Goal: Task Accomplishment & Management: Complete application form

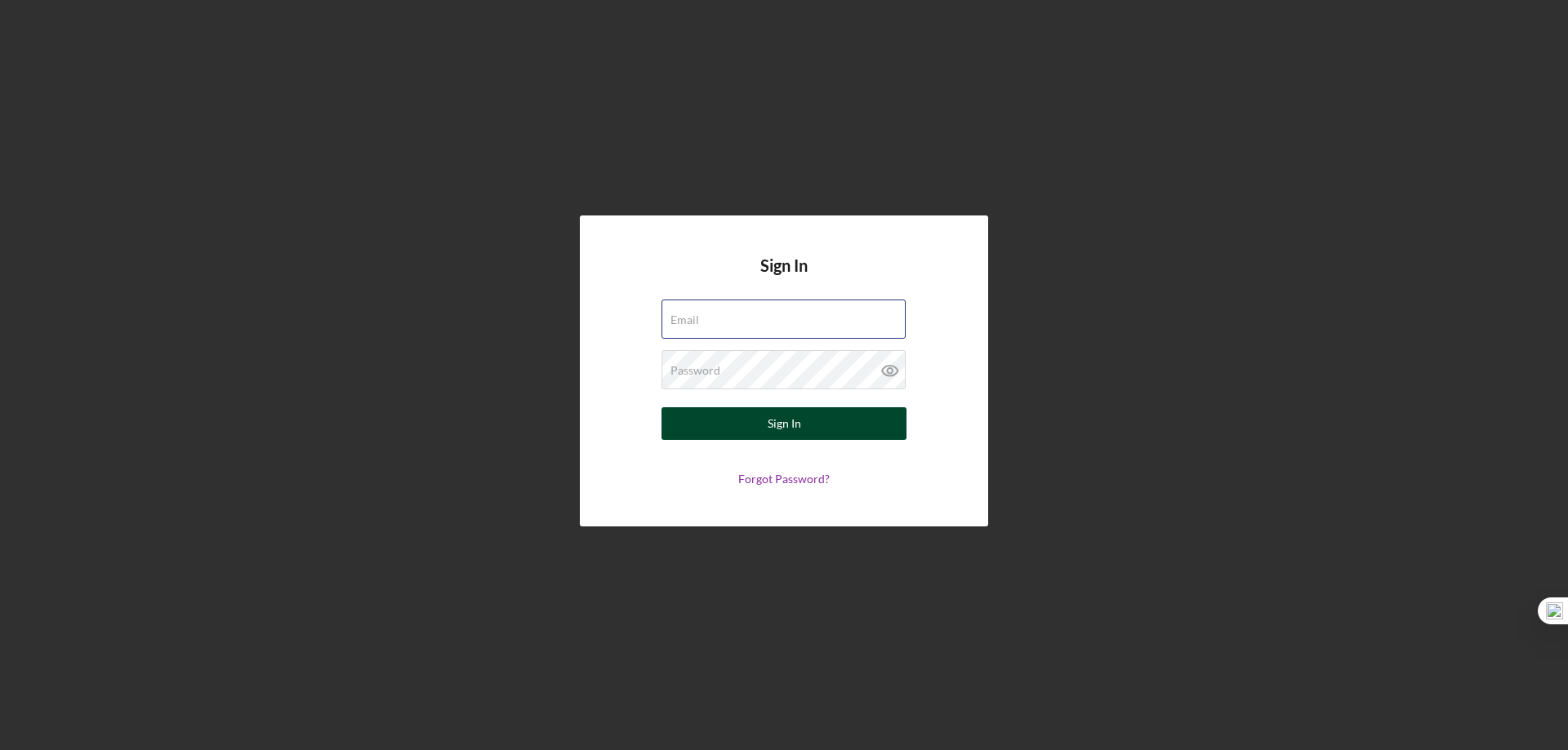
type input "[EMAIL_ADDRESS][DOMAIN_NAME]"
click at [790, 424] on div "Sign In" at bounding box center [784, 424] width 33 height 33
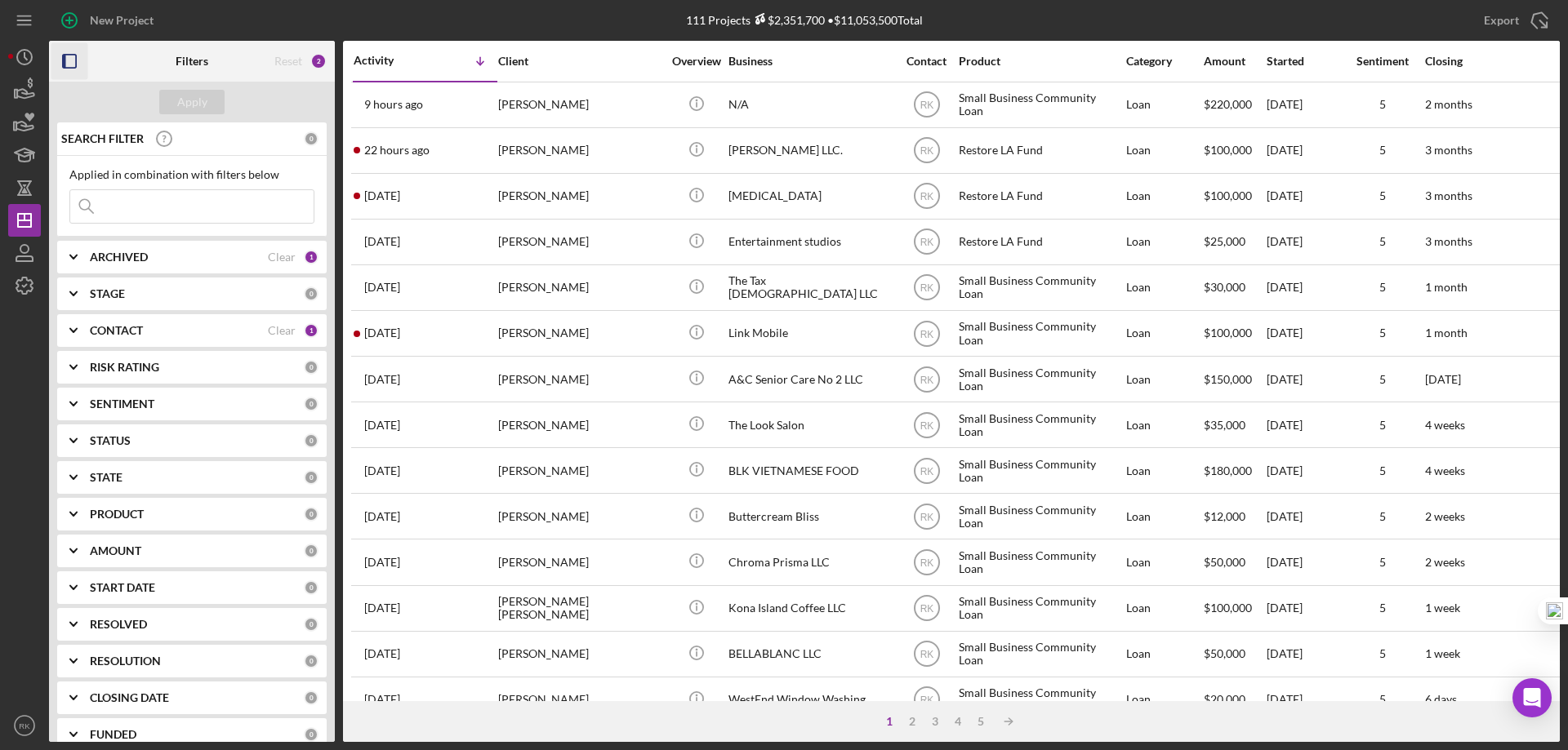
click at [67, 63] on icon "button" at bounding box center [70, 61] width 37 height 37
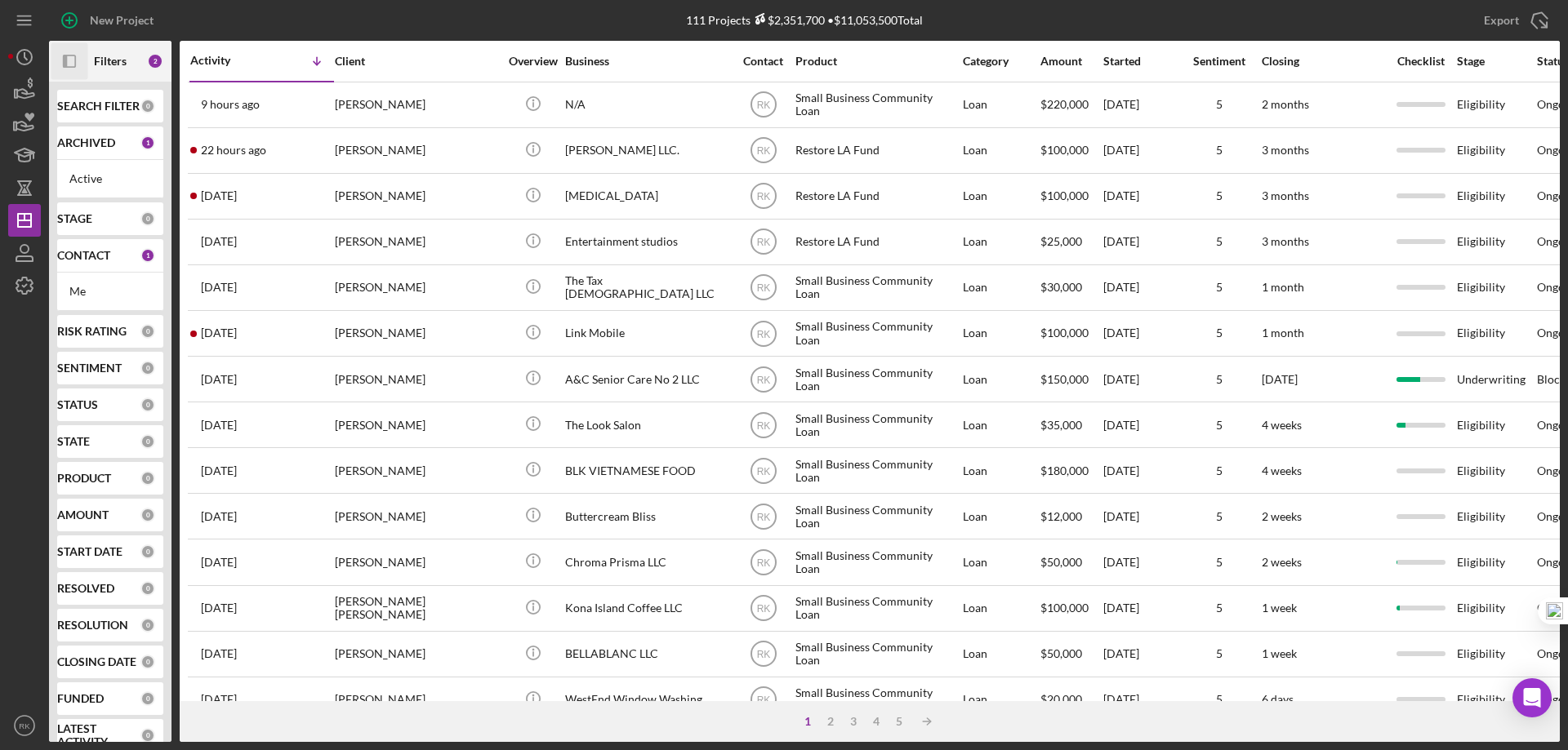
drag, startPoint x: 98, startPoint y: 107, endPoint x: 104, endPoint y: 124, distance: 18.0
click at [98, 106] on b "SEARCH FILTER" at bounding box center [98, 105] width 82 height 13
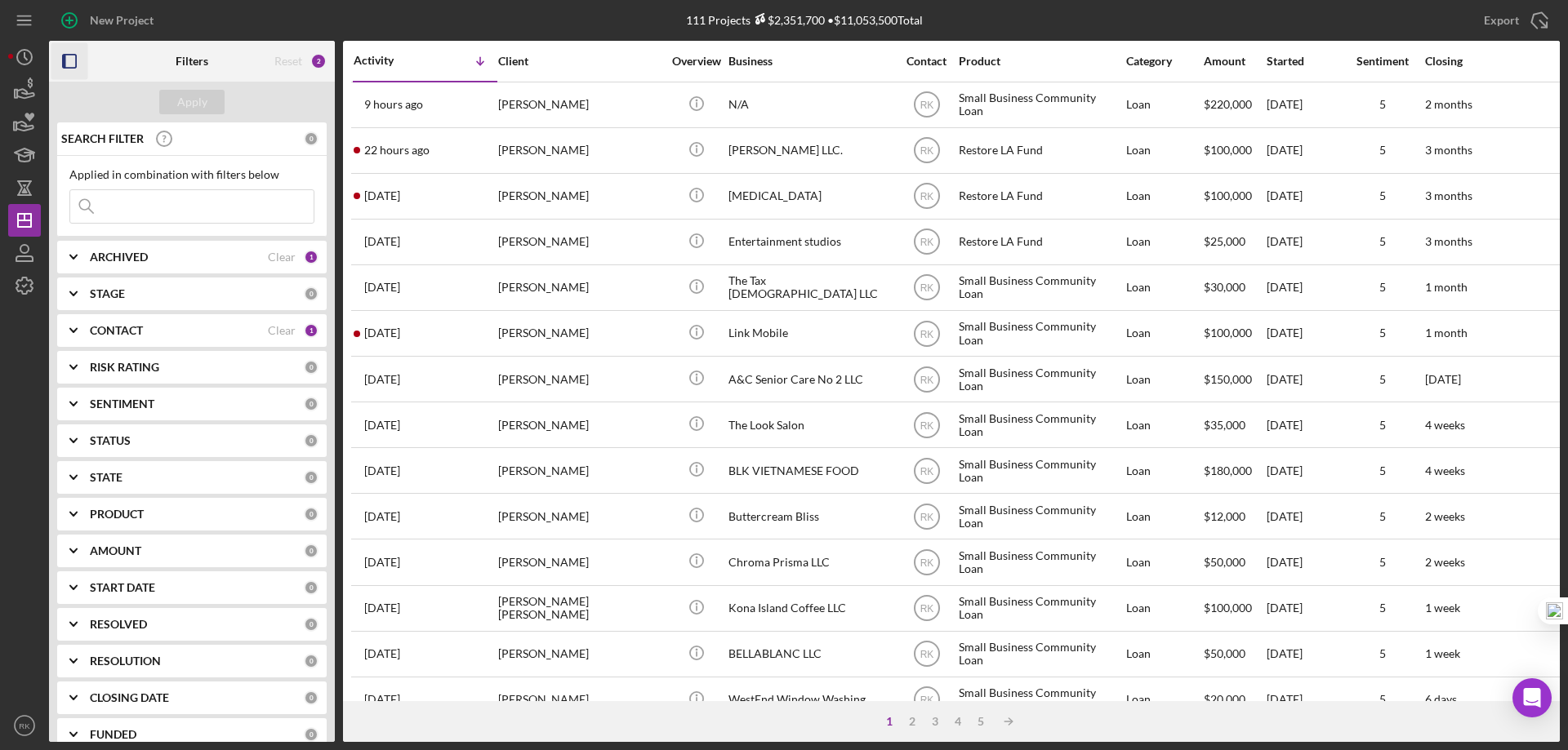
click at [174, 211] on input at bounding box center [192, 206] width 243 height 33
type input "Oldvine Florals LLC"
click at [131, 335] on b "CONTACT" at bounding box center [115, 331] width 53 height 13
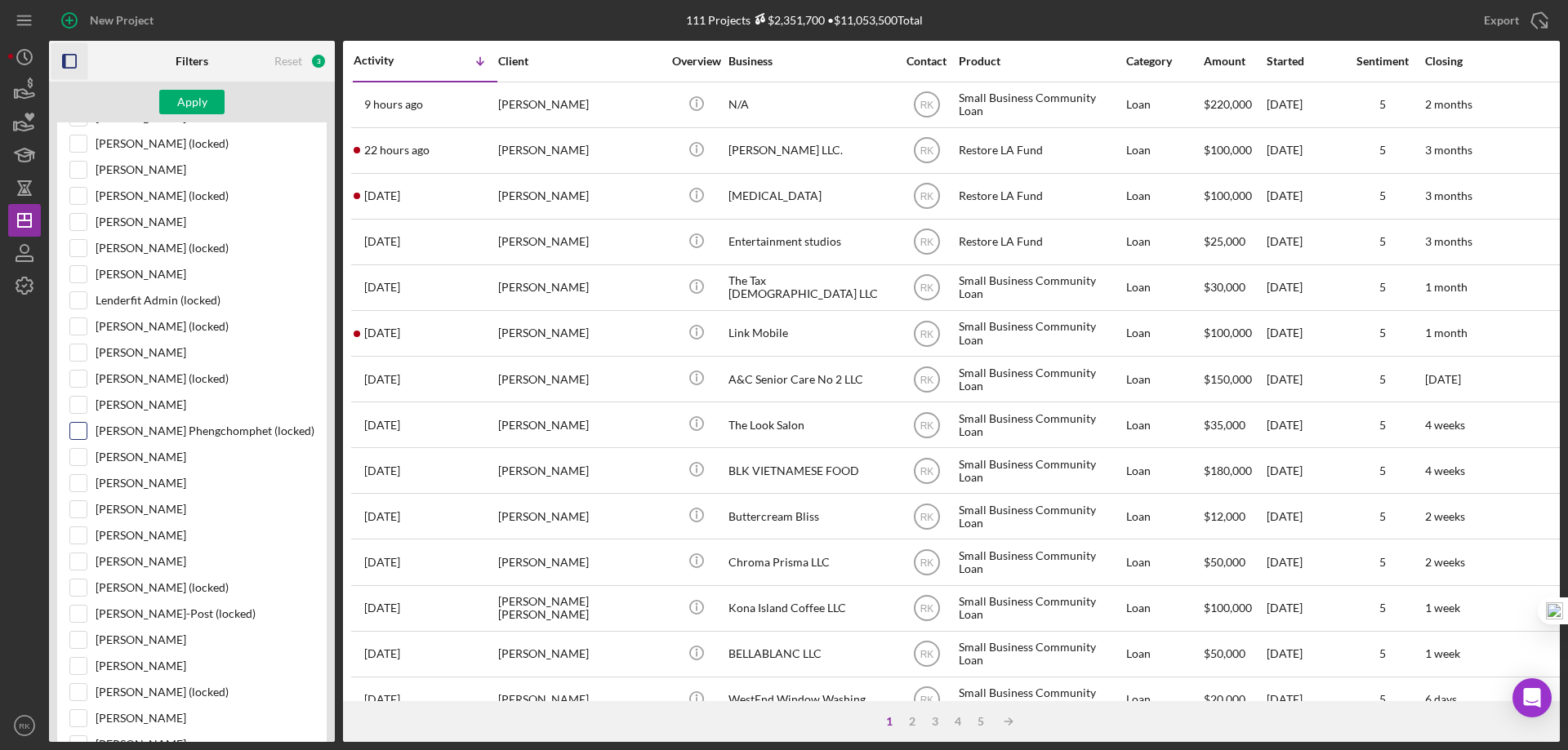
scroll to position [490, 0]
click at [84, 664] on input "[PERSON_NAME]" at bounding box center [79, 665] width 16 height 16
checkbox input "true"
click at [211, 109] on button "Apply" at bounding box center [191, 101] width 65 height 24
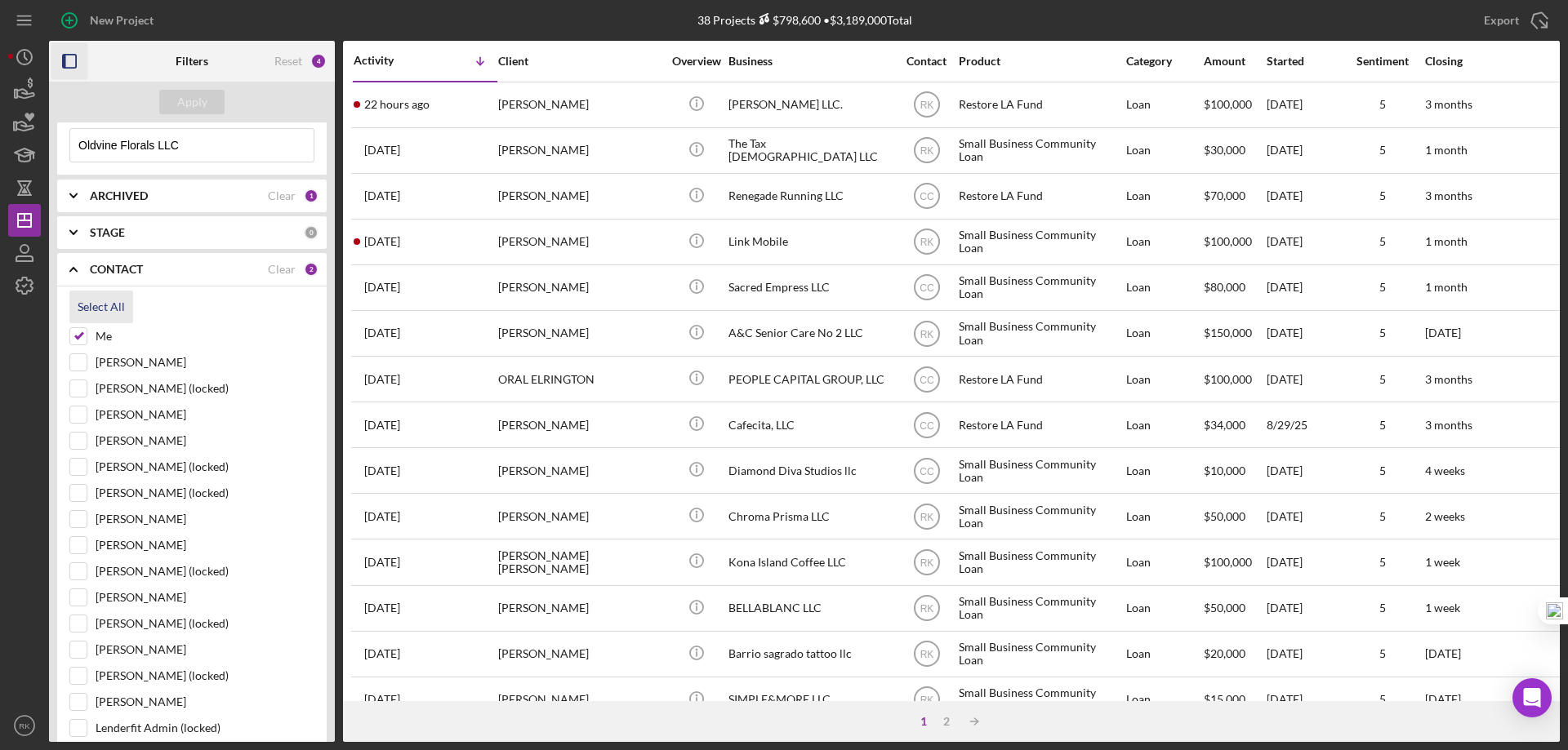
scroll to position [55, 0]
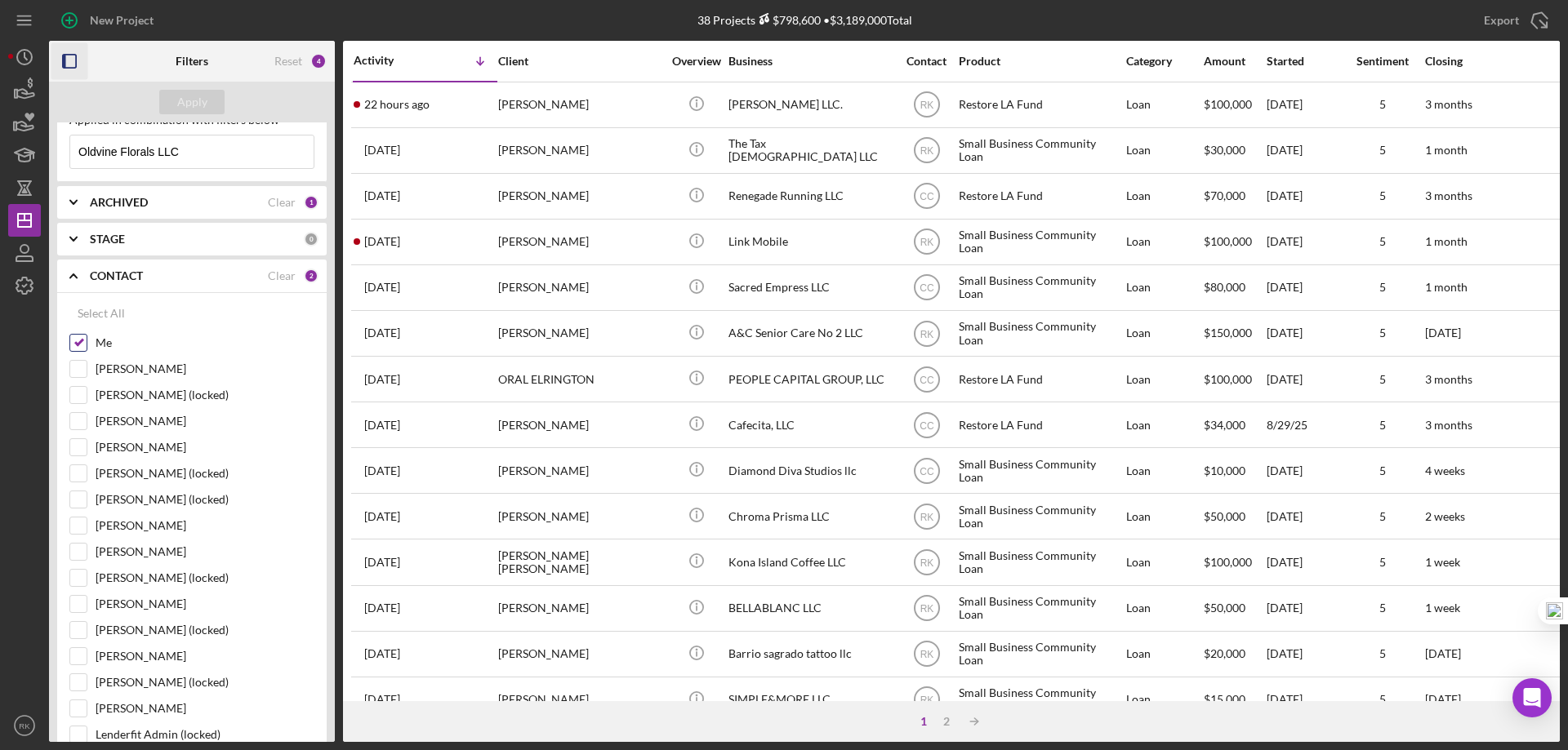
click at [79, 345] on input "Me" at bounding box center [79, 342] width 16 height 16
checkbox input "false"
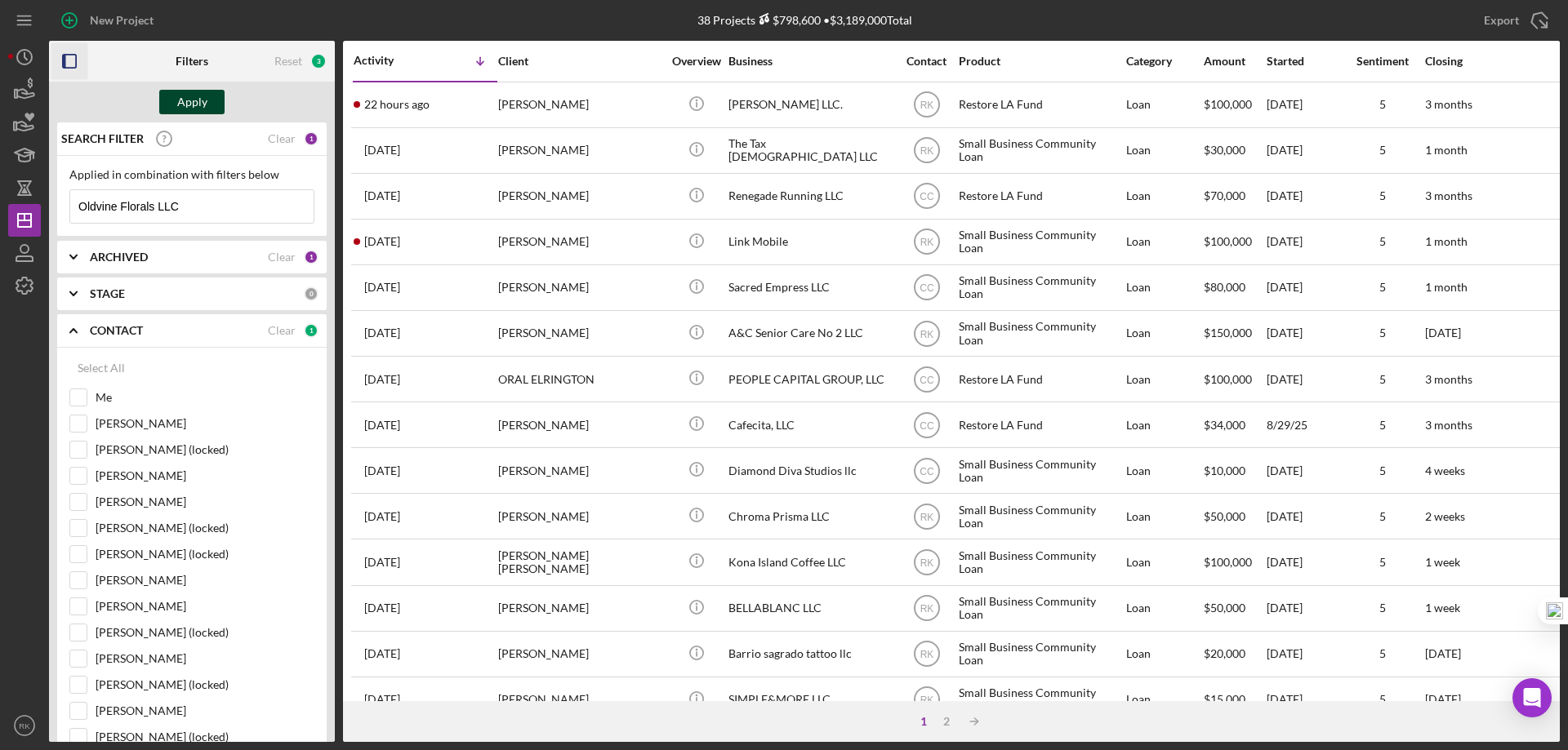
click at [199, 97] on div "Apply" at bounding box center [192, 101] width 30 height 24
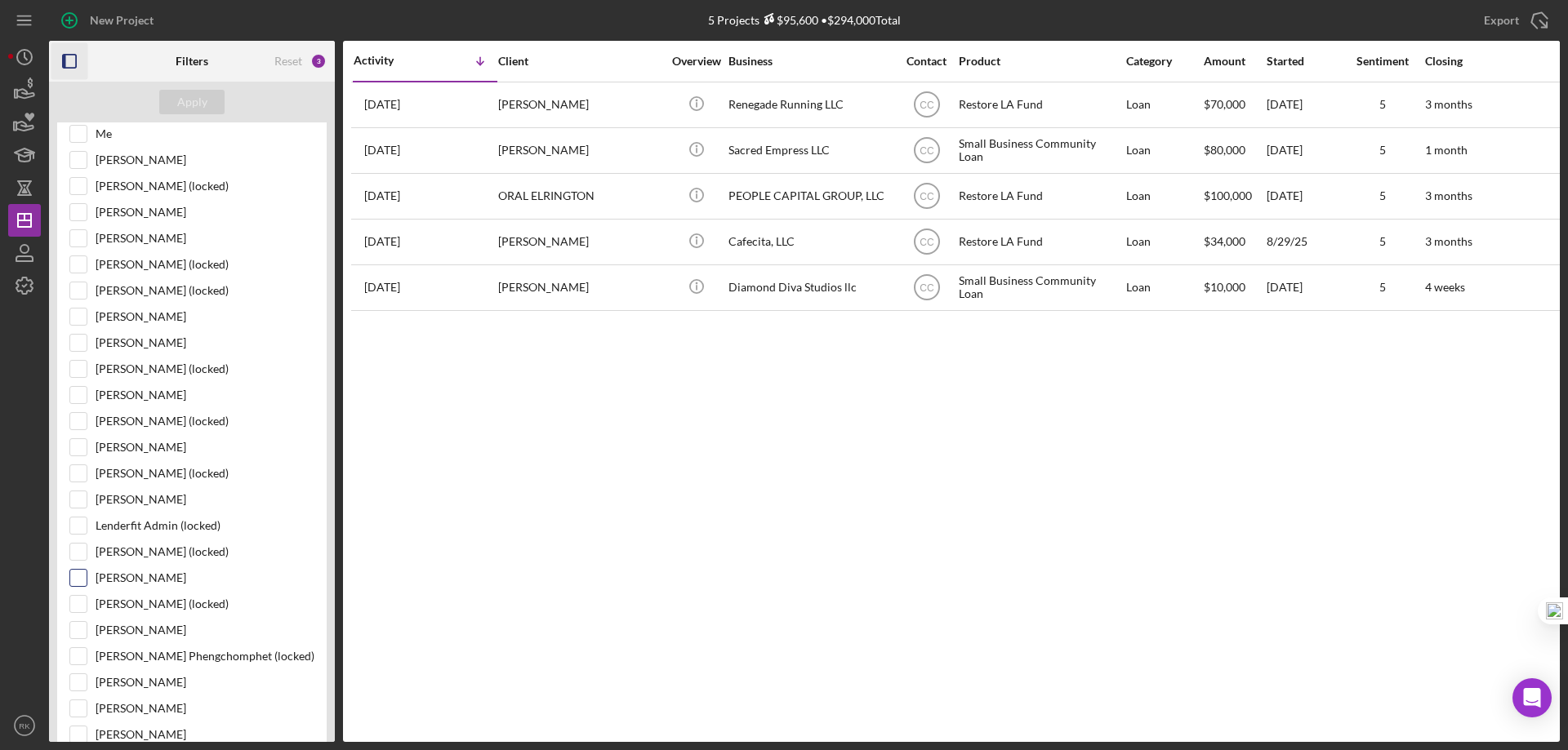
scroll to position [299, 0]
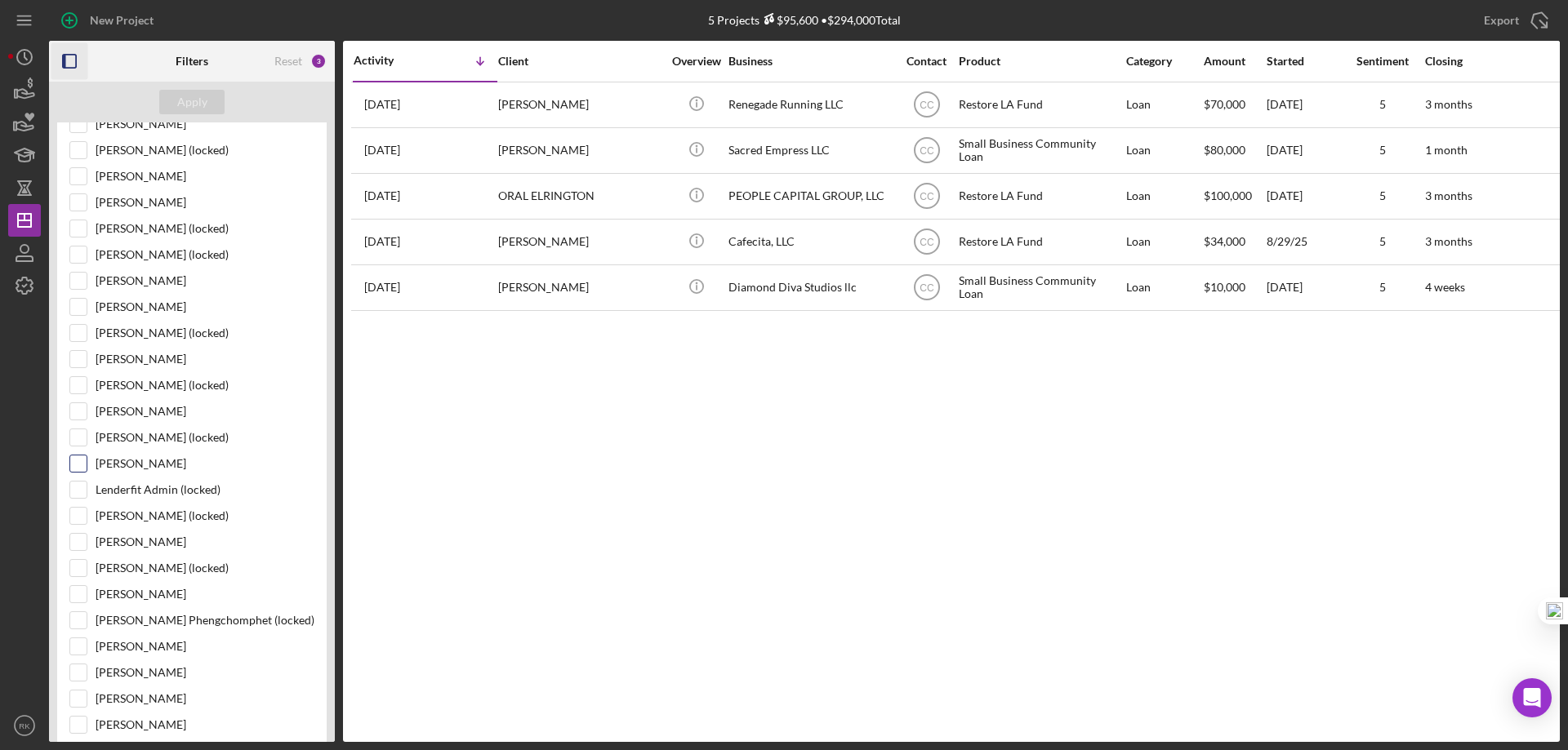
click at [78, 466] on input "[PERSON_NAME]" at bounding box center [79, 464] width 16 height 16
click at [203, 98] on div "Apply" at bounding box center [192, 101] width 30 height 24
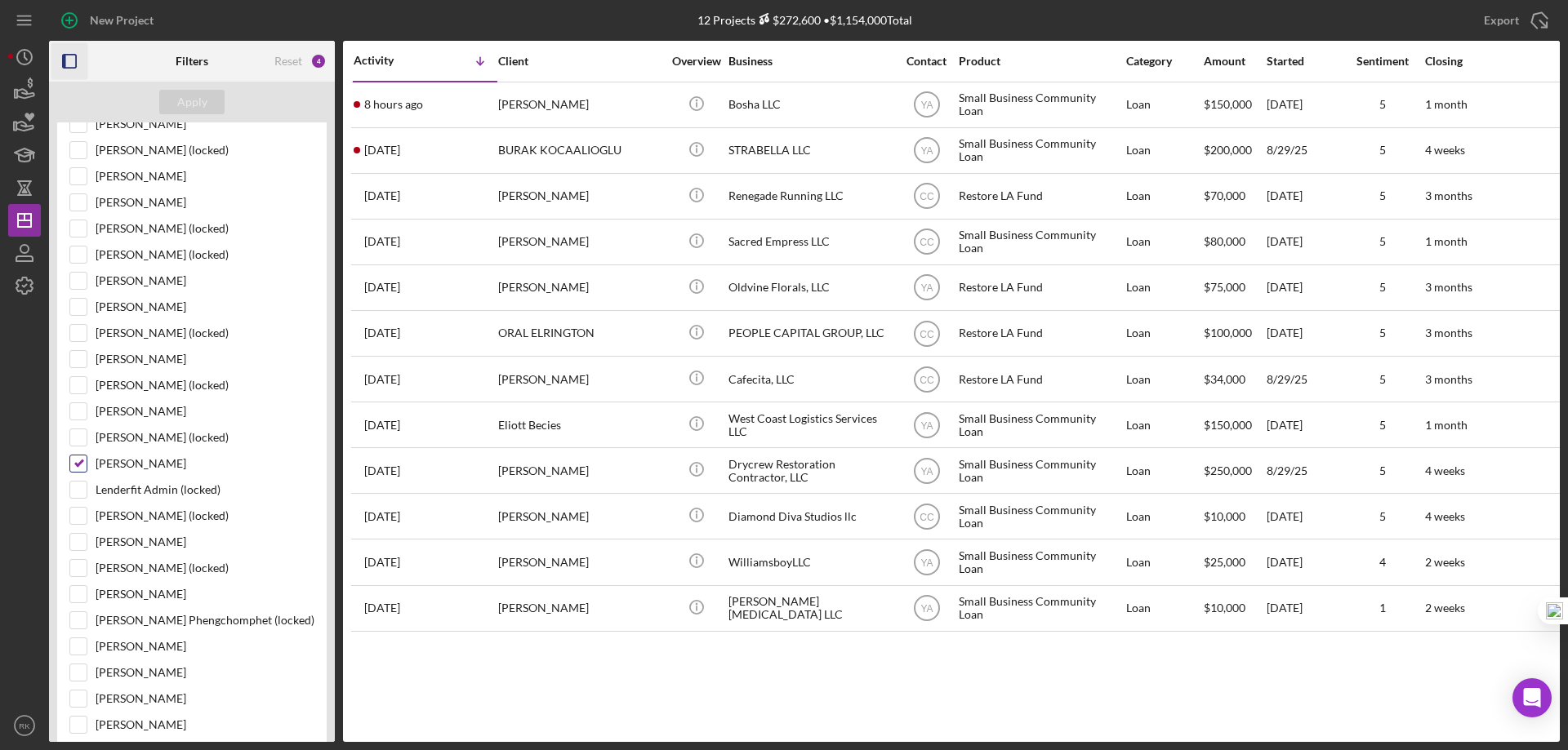
click at [79, 467] on input "[PERSON_NAME]" at bounding box center [79, 464] width 16 height 16
click at [79, 466] on input "[PERSON_NAME]" at bounding box center [79, 464] width 16 height 16
checkbox input "true"
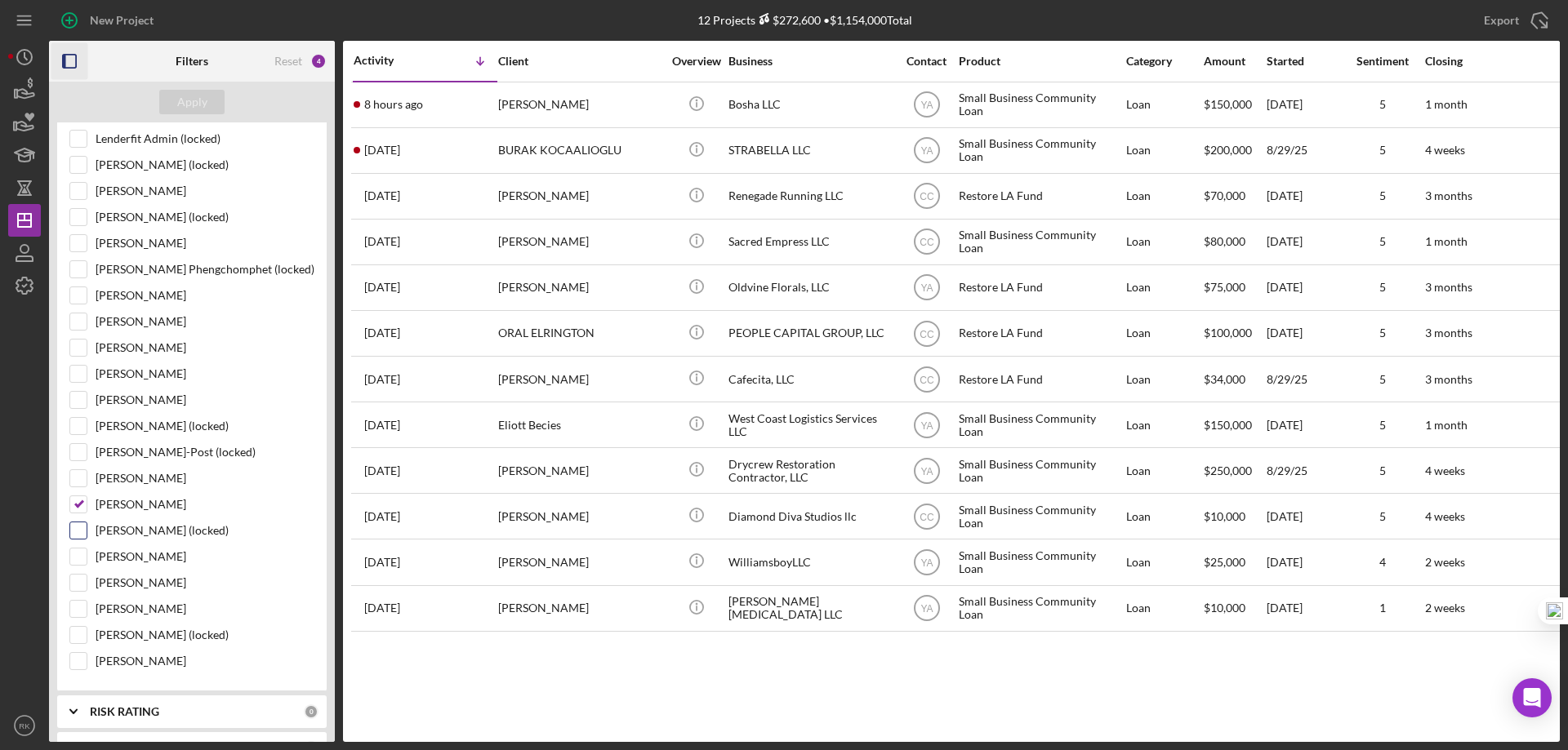
scroll to position [653, 0]
click at [80, 503] on input "[PERSON_NAME]" at bounding box center [79, 501] width 16 height 16
checkbox input "false"
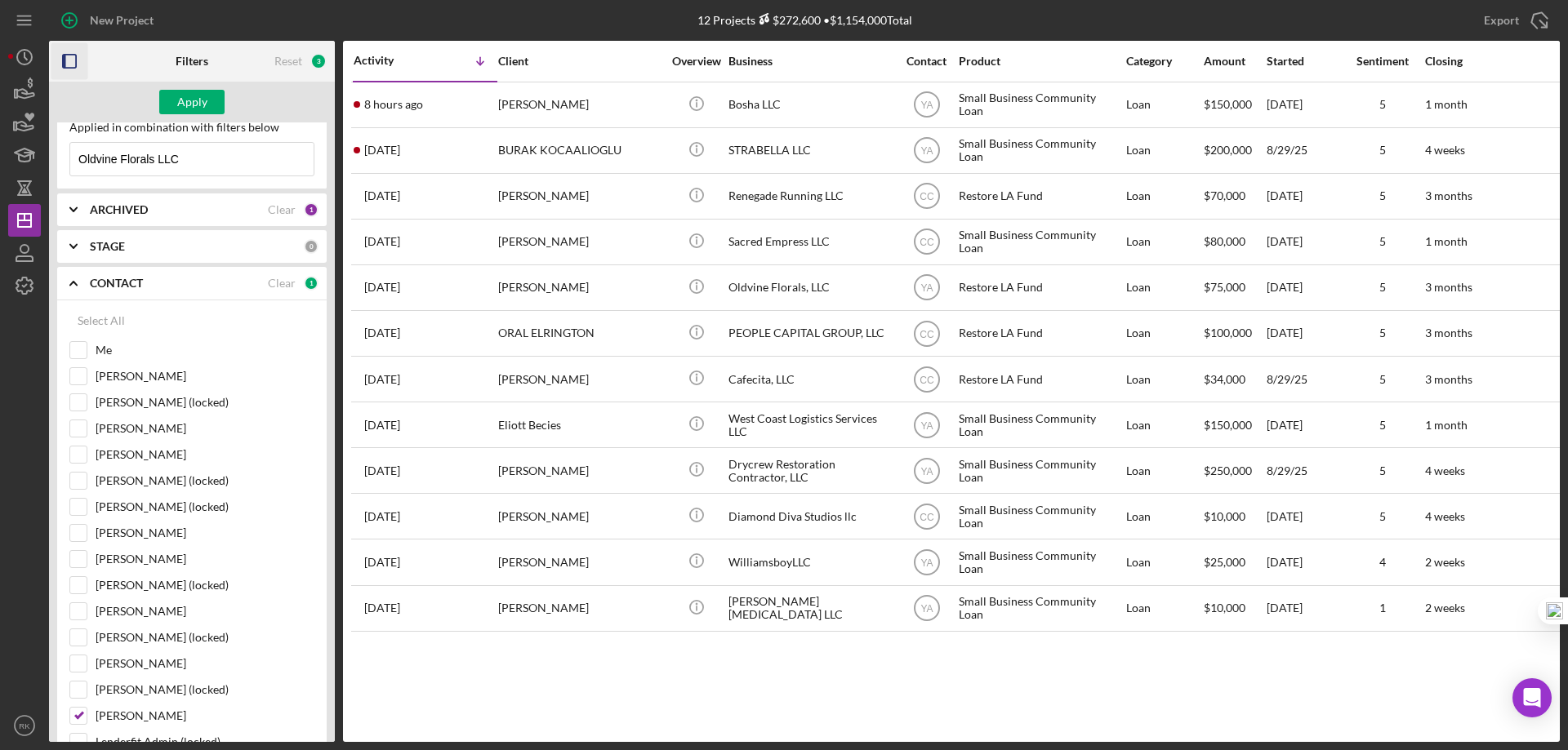
scroll to position [0, 0]
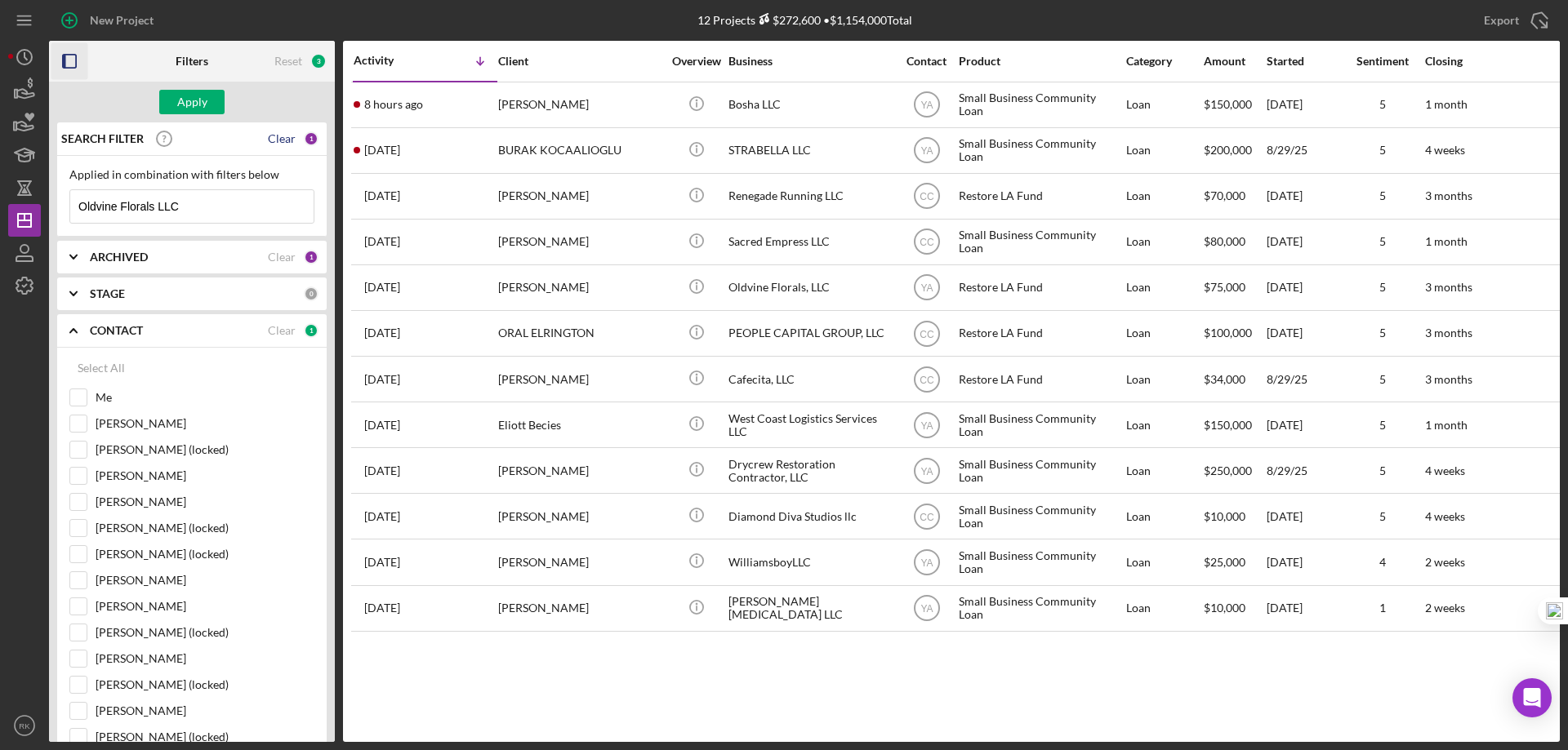
click at [277, 137] on div "Clear" at bounding box center [282, 139] width 28 height 13
click at [200, 102] on div "Apply" at bounding box center [192, 101] width 30 height 24
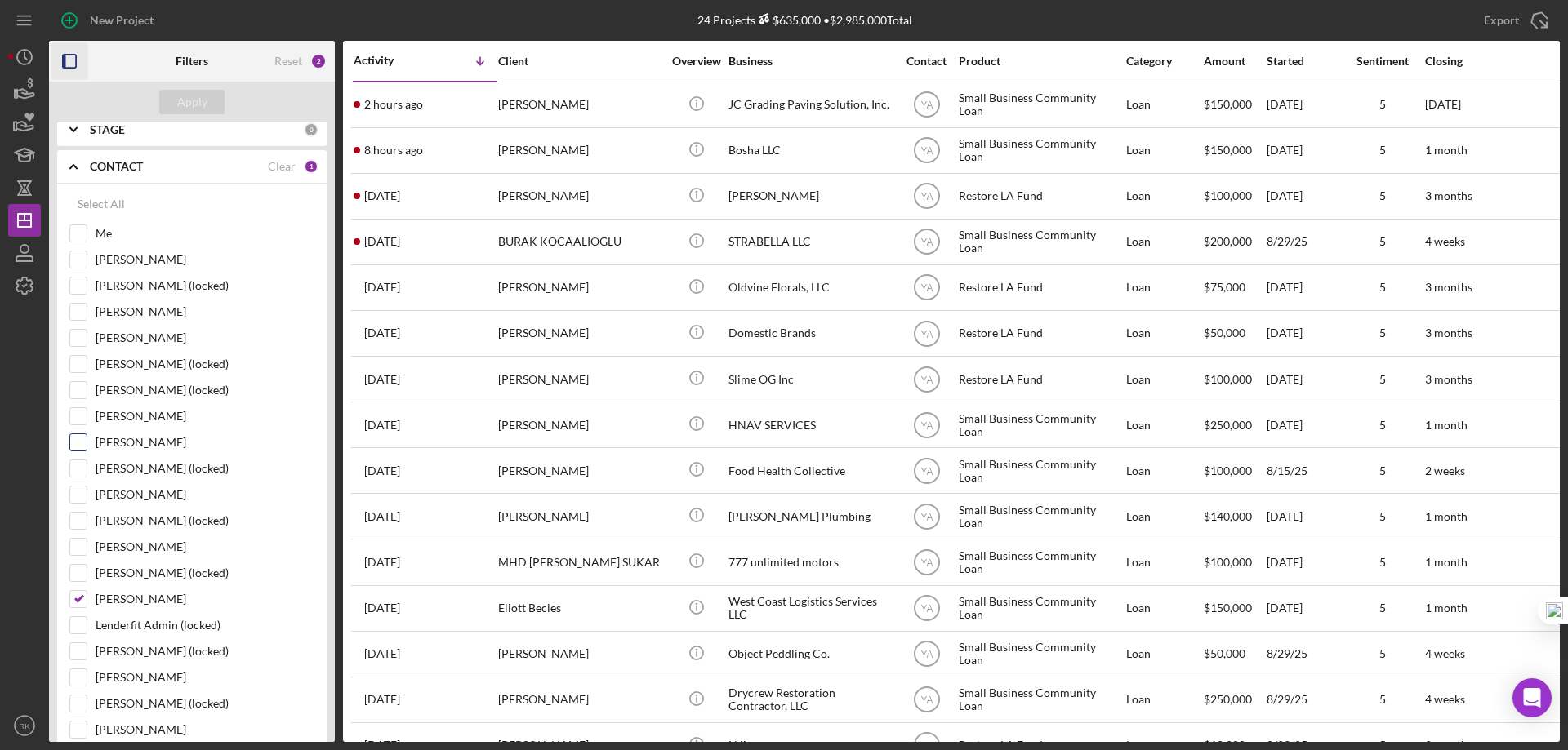
scroll to position [272, 0]
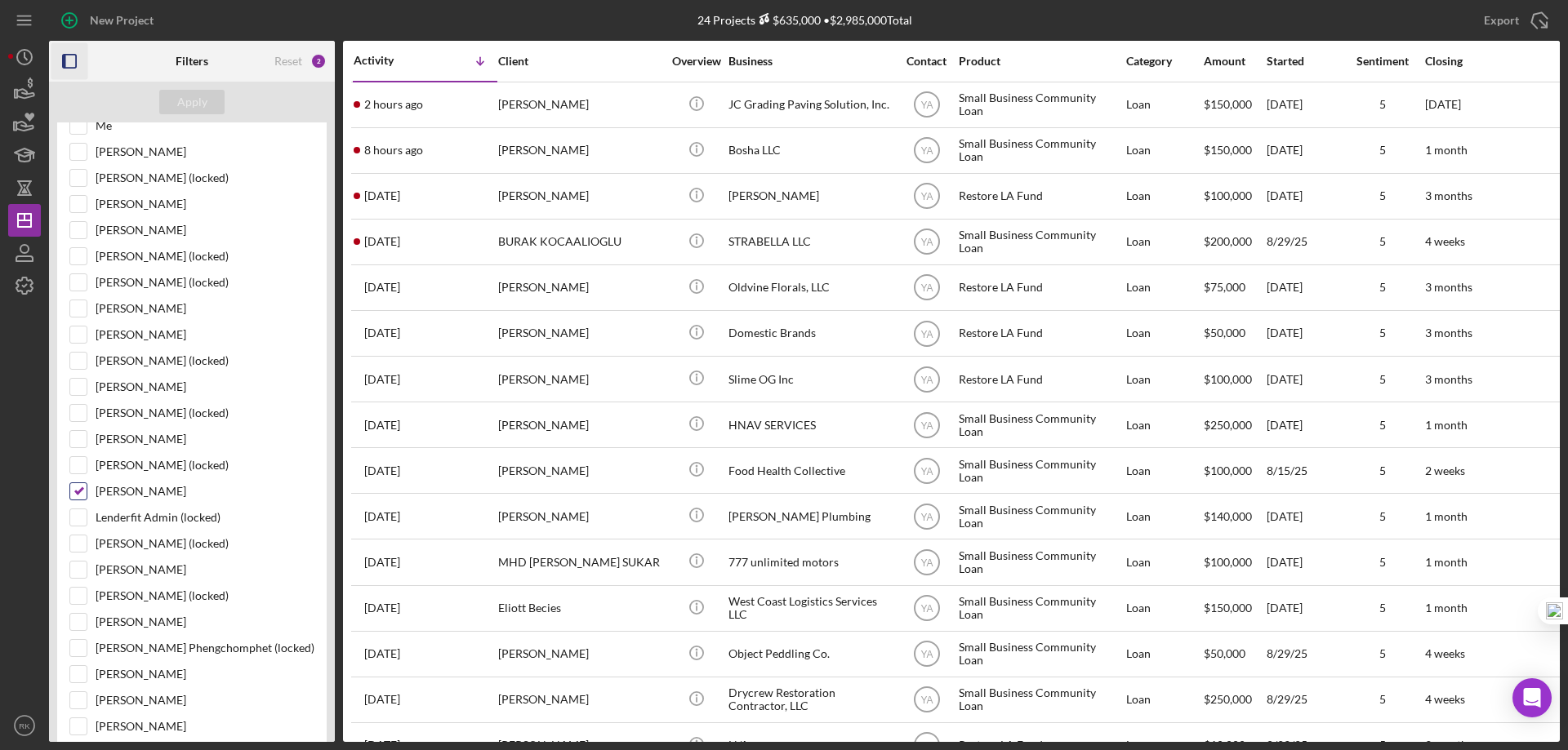
click at [73, 493] on input "[PERSON_NAME]" at bounding box center [79, 492] width 16 height 16
checkbox input "false"
click at [75, 387] on input "[PERSON_NAME]" at bounding box center [79, 387] width 16 height 16
click at [199, 100] on div "Apply" at bounding box center [192, 101] width 30 height 24
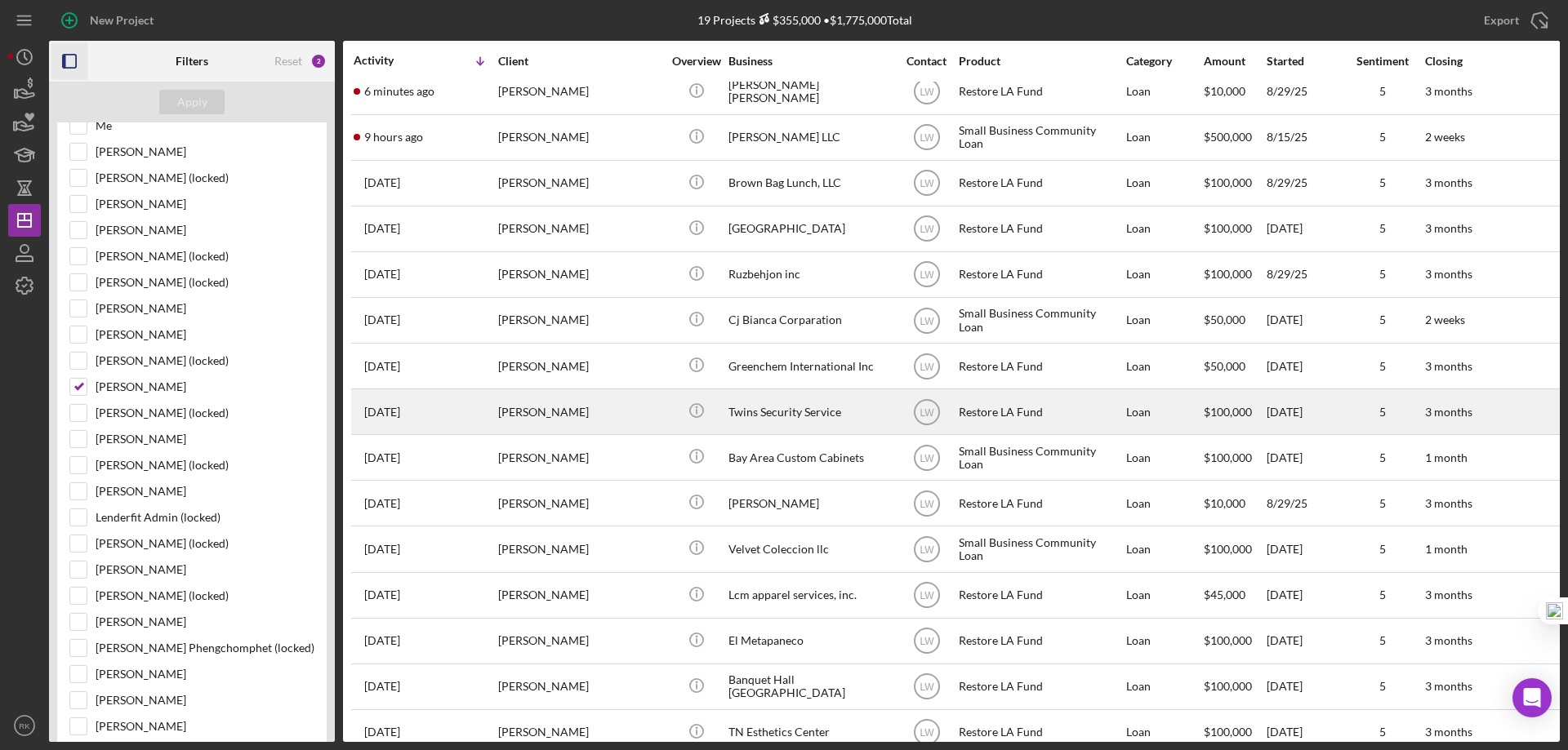
scroll to position [0, 0]
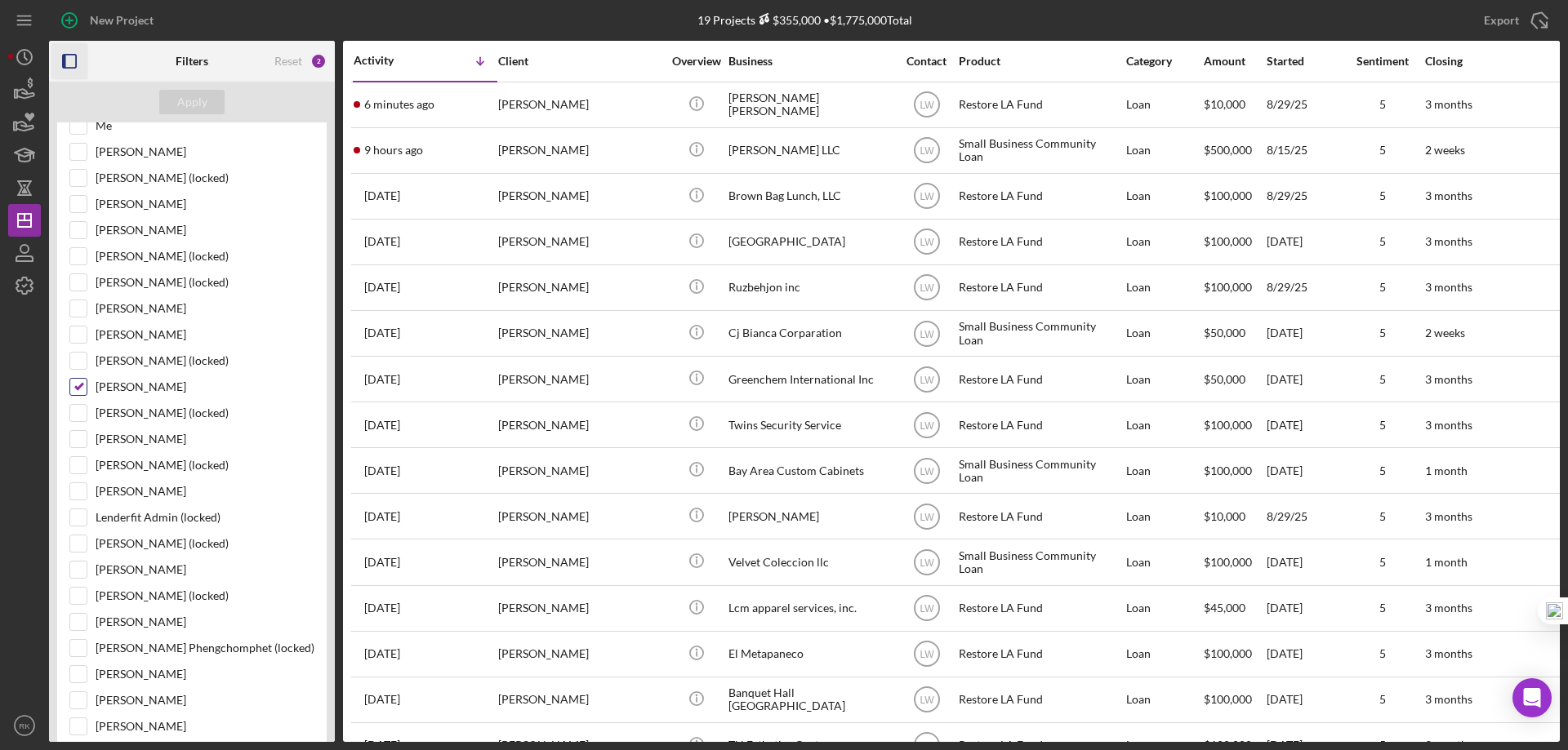
click at [80, 389] on input "[PERSON_NAME]" at bounding box center [79, 387] width 16 height 16
checkbox input "false"
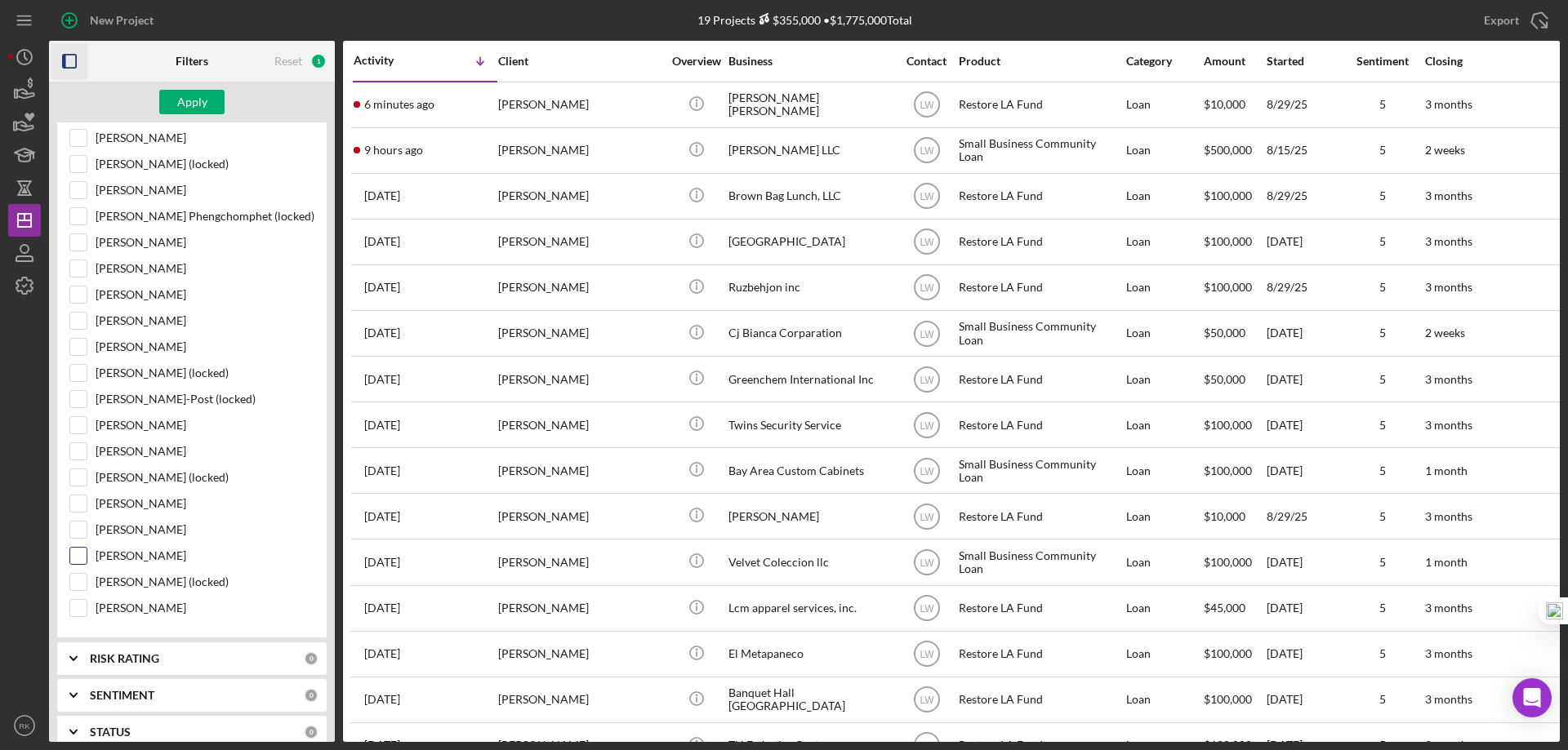
scroll to position [708, 0]
click at [79, 443] on input "[PERSON_NAME]" at bounding box center [79, 447] width 16 height 16
click at [191, 98] on div "Apply" at bounding box center [192, 101] width 30 height 24
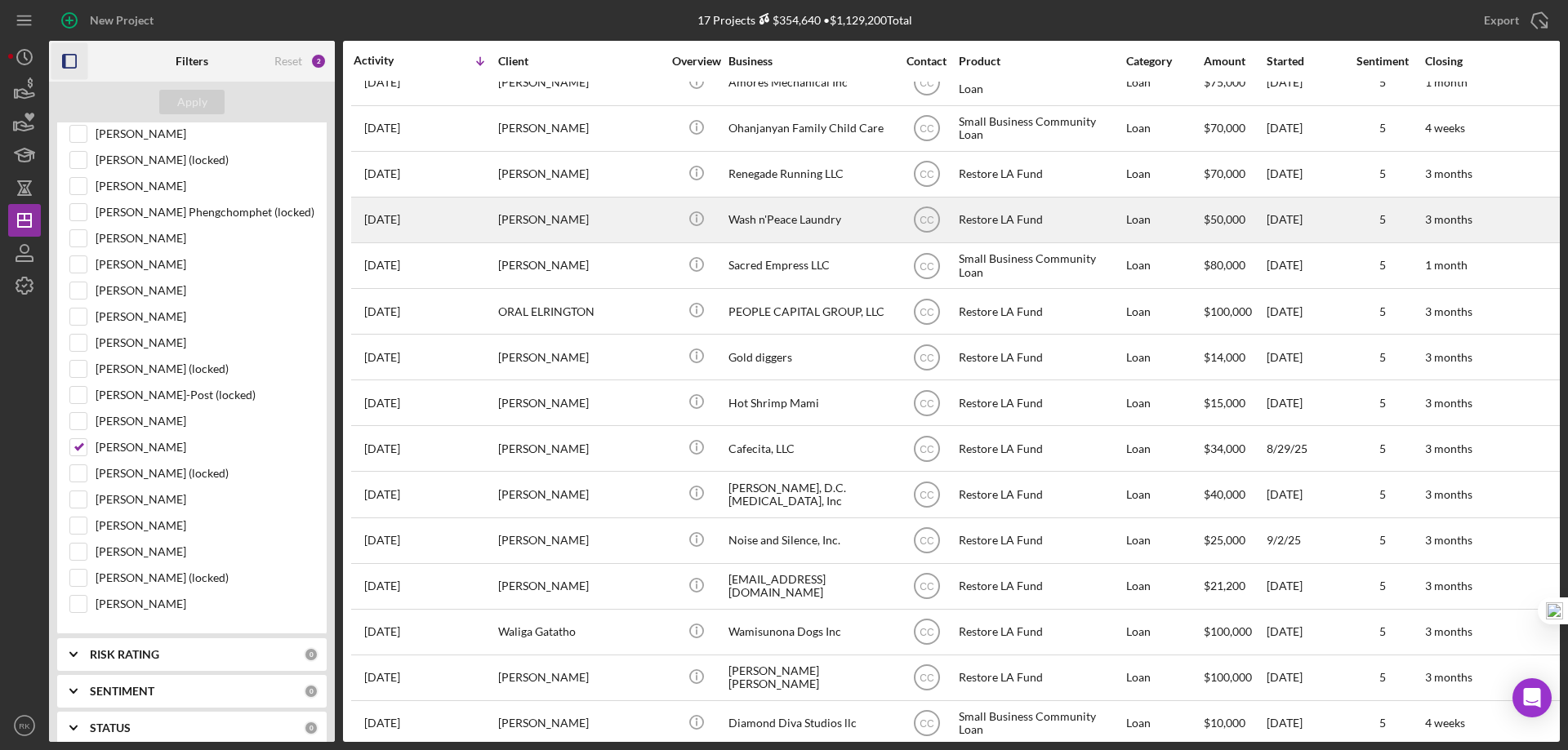
scroll to position [0, 0]
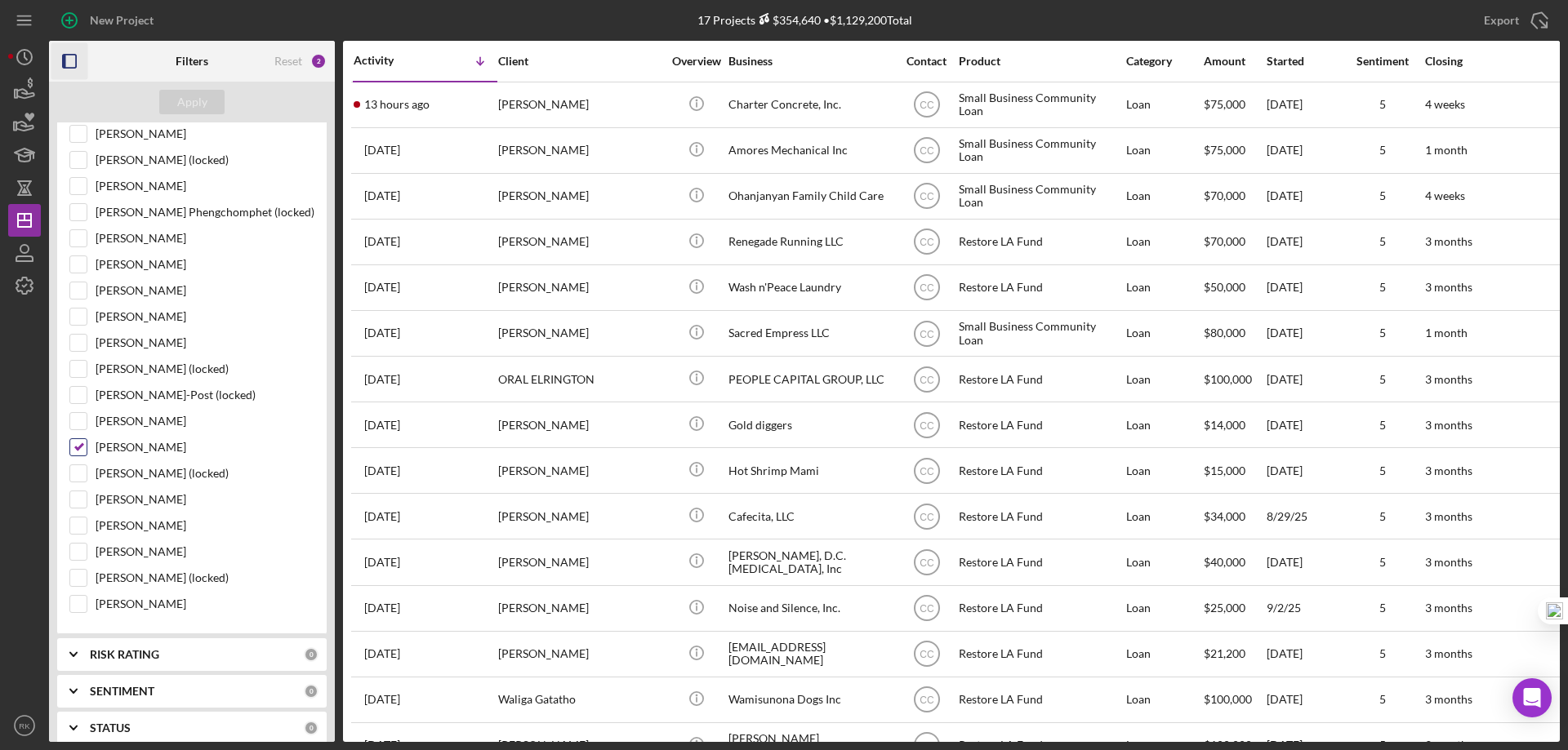
click at [84, 449] on input "[PERSON_NAME]" at bounding box center [79, 447] width 16 height 16
checkbox input "false"
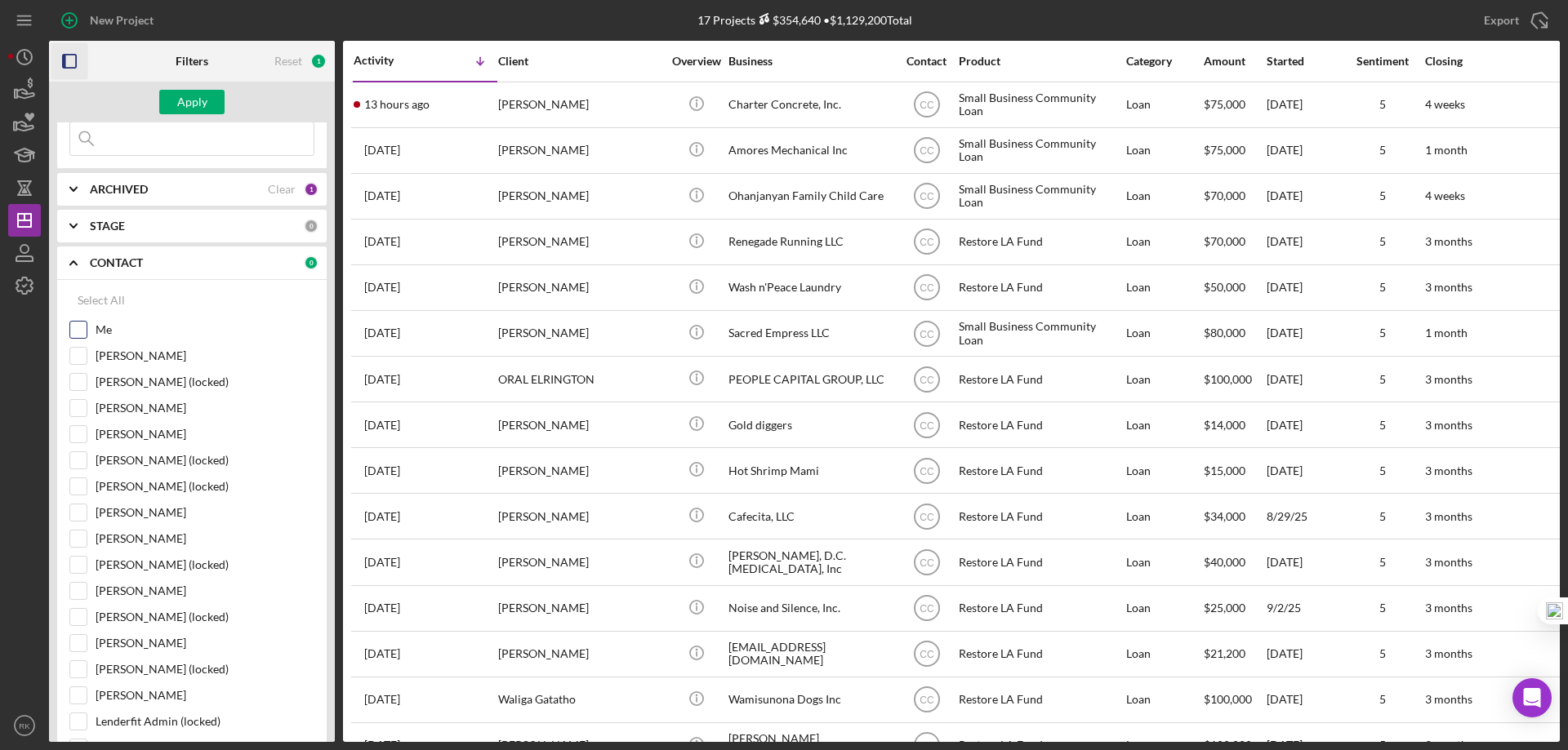
scroll to position [55, 0]
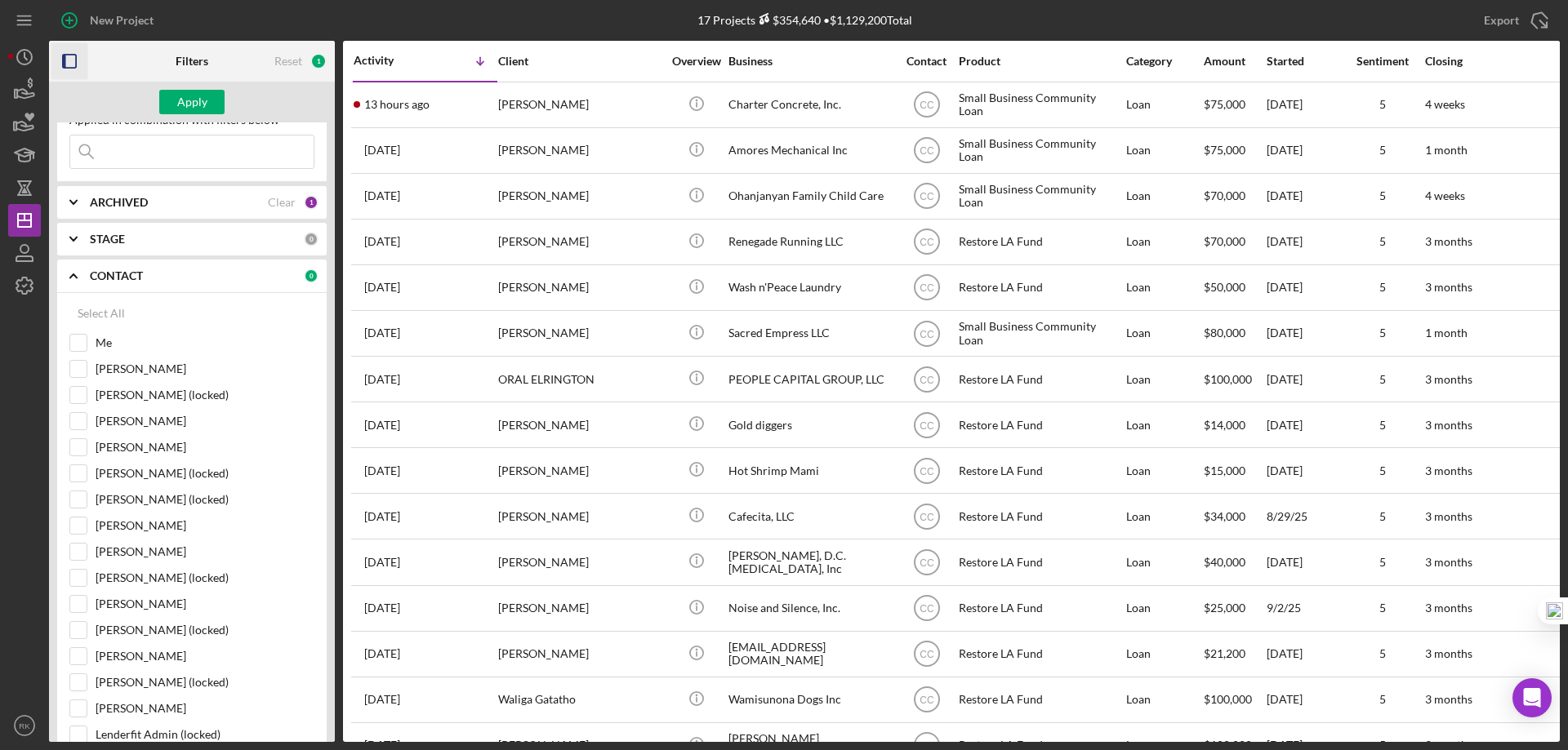
click at [80, 345] on input "Me" at bounding box center [79, 342] width 16 height 16
checkbox input "true"
click at [191, 99] on div "Apply" at bounding box center [192, 101] width 30 height 24
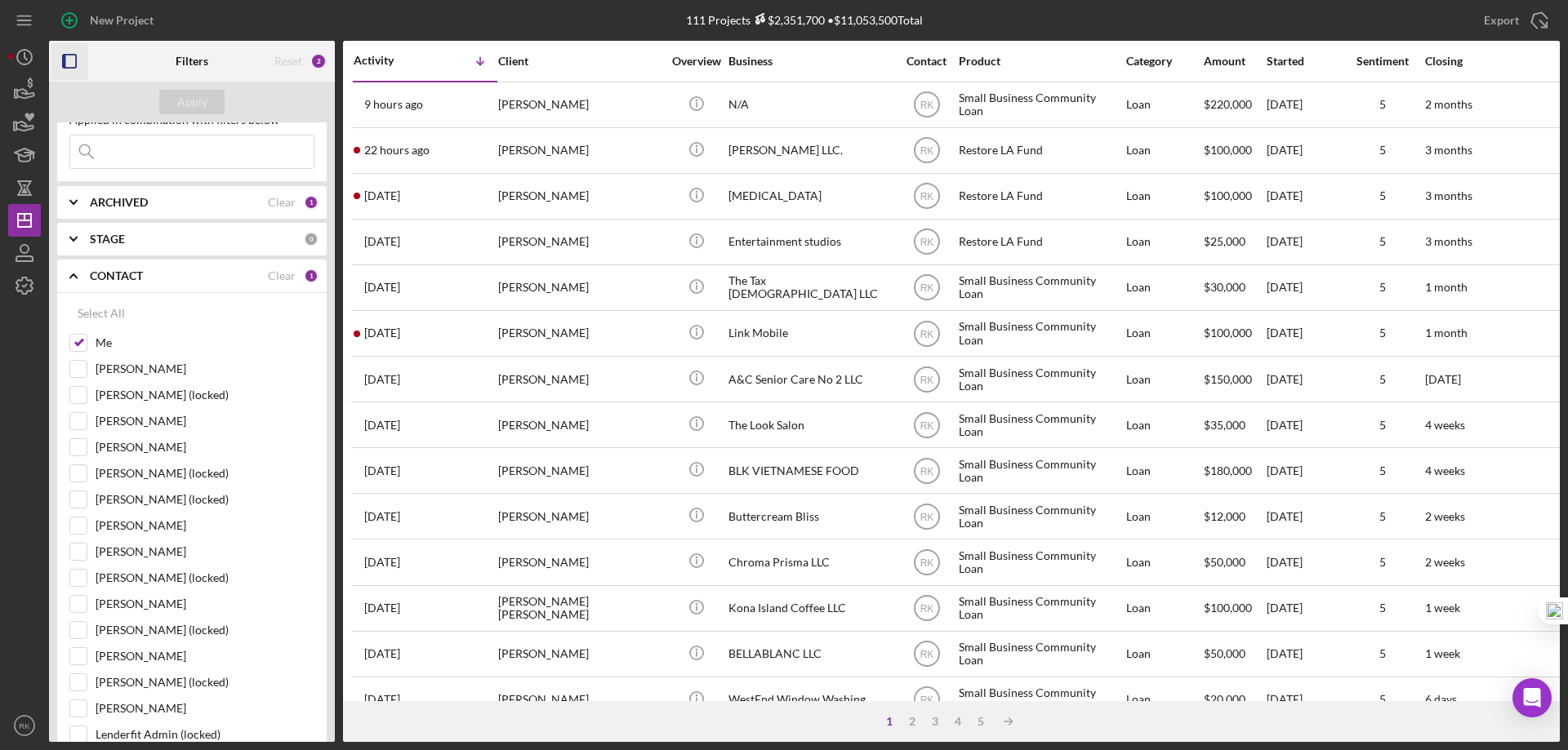
click at [69, 60] on icon "button" at bounding box center [70, 61] width 37 height 37
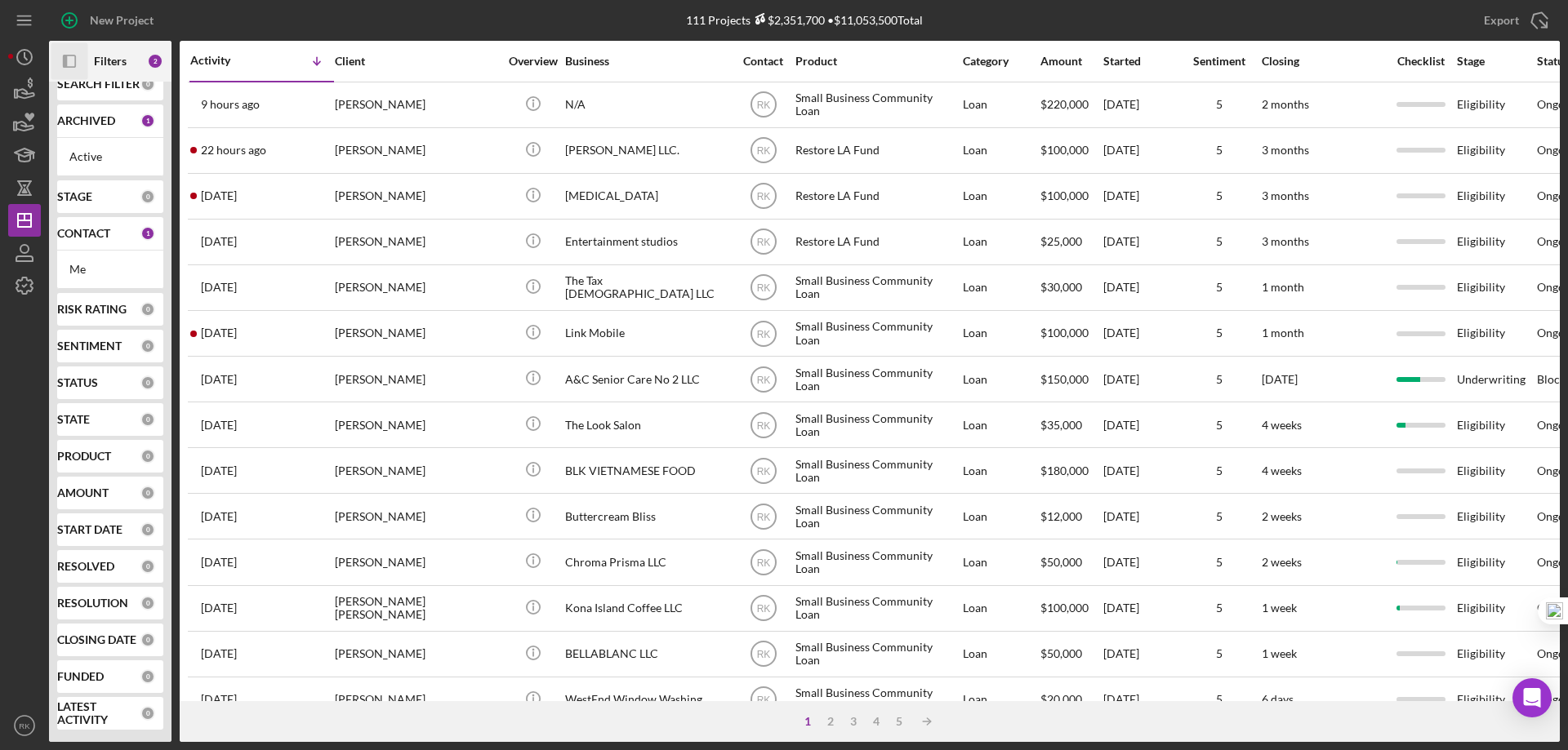
scroll to position [22, 0]
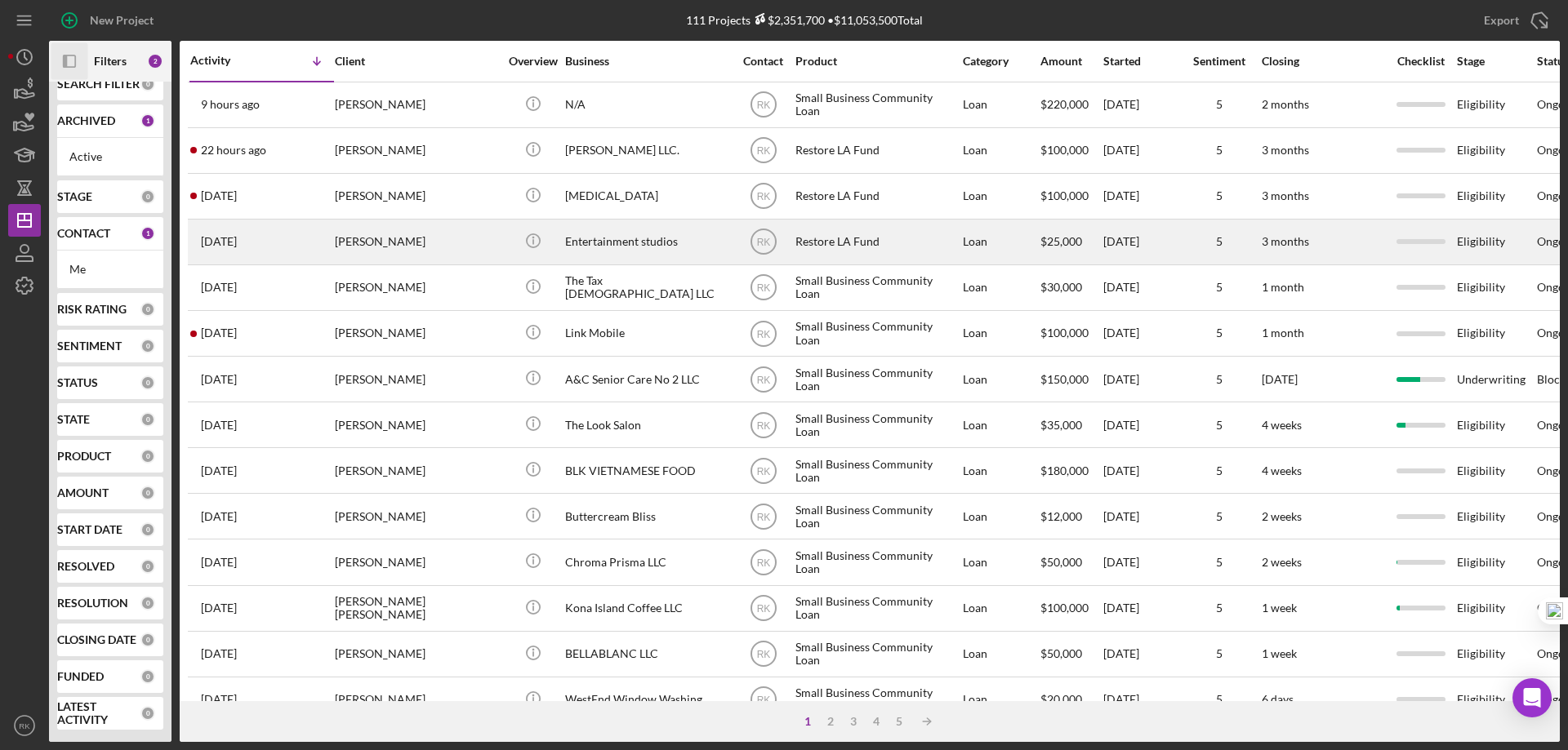
click at [865, 246] on div "Restore LA Fund" at bounding box center [877, 242] width 164 height 43
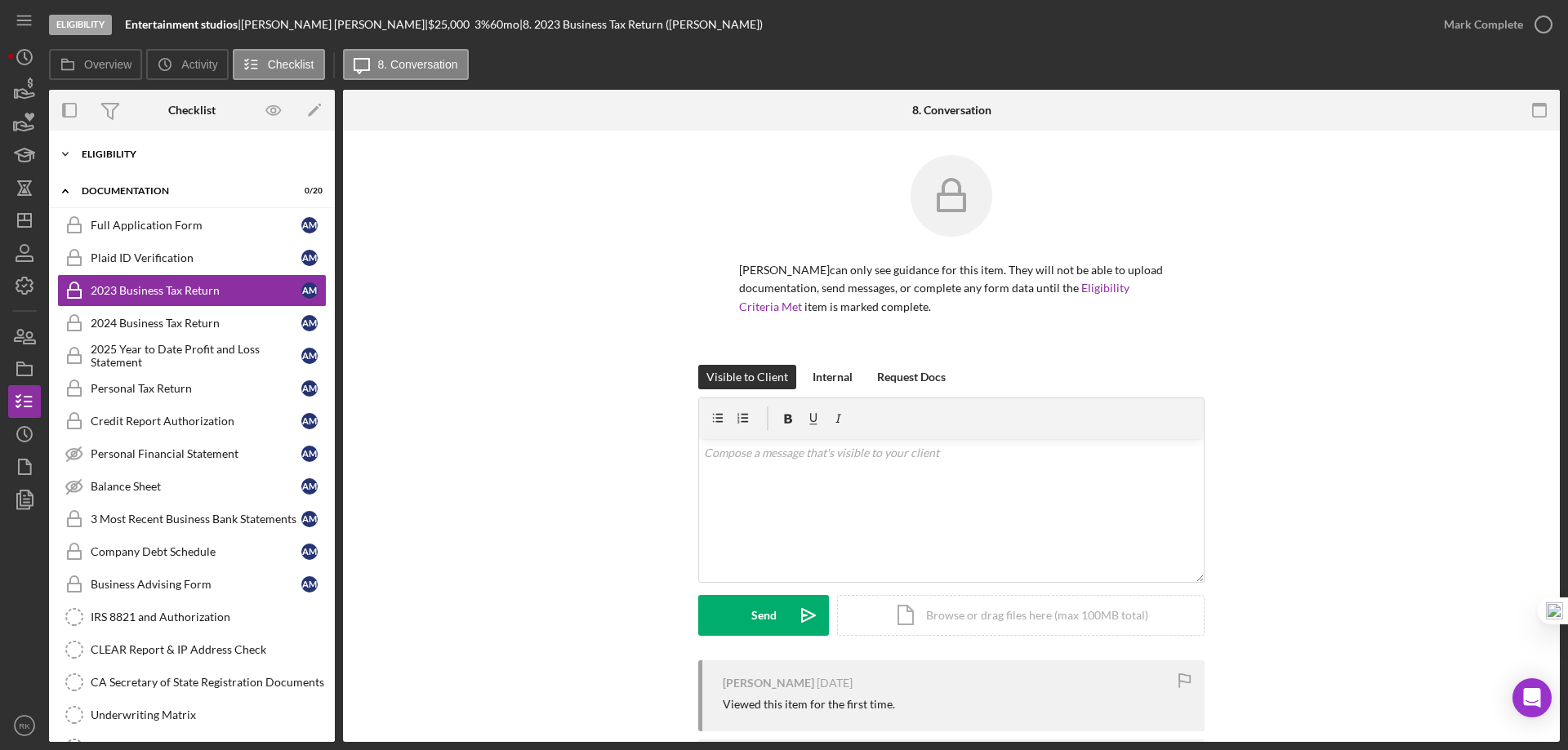
click at [106, 152] on div "Eligibility" at bounding box center [198, 154] width 233 height 10
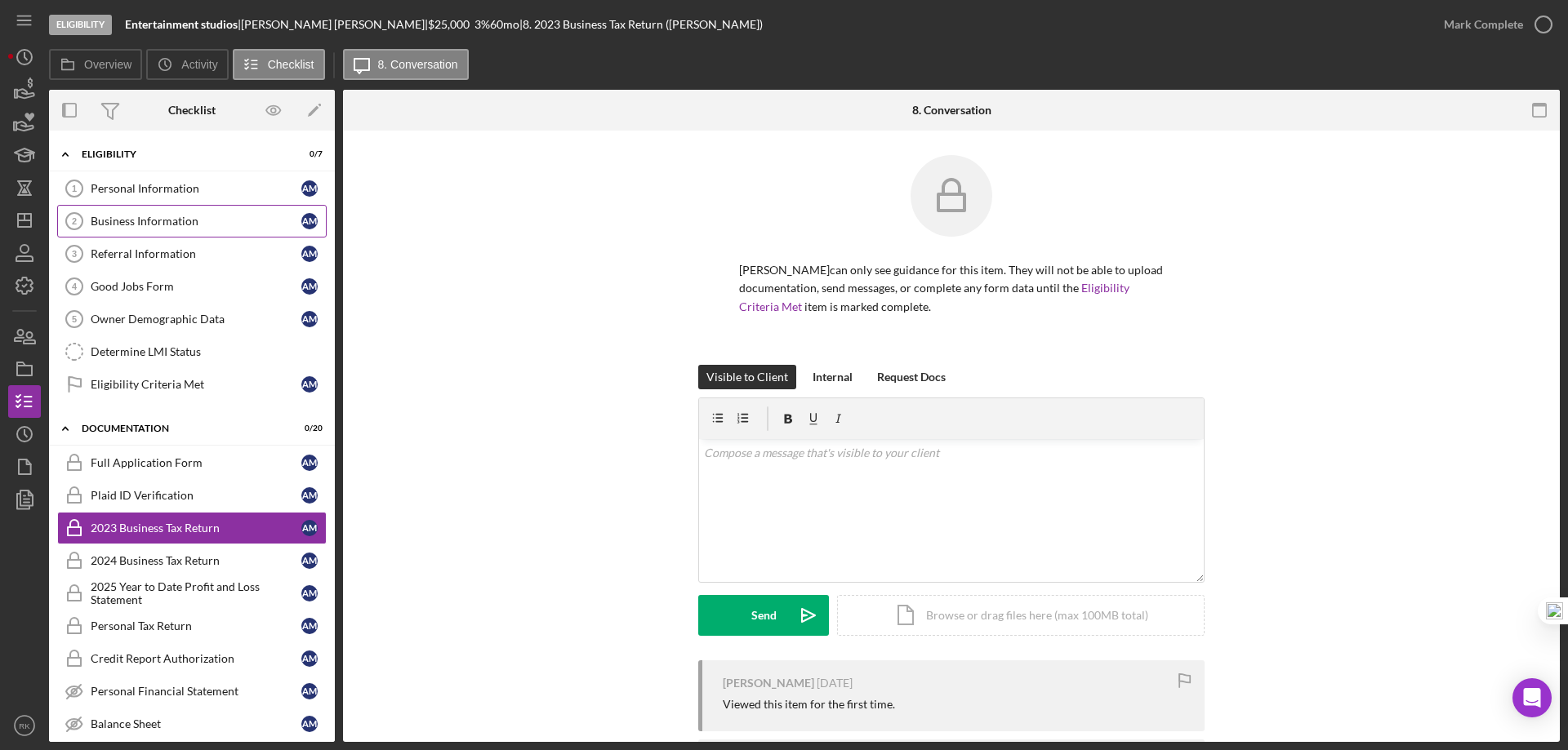
click at [140, 220] on div "Business Information" at bounding box center [196, 221] width 211 height 13
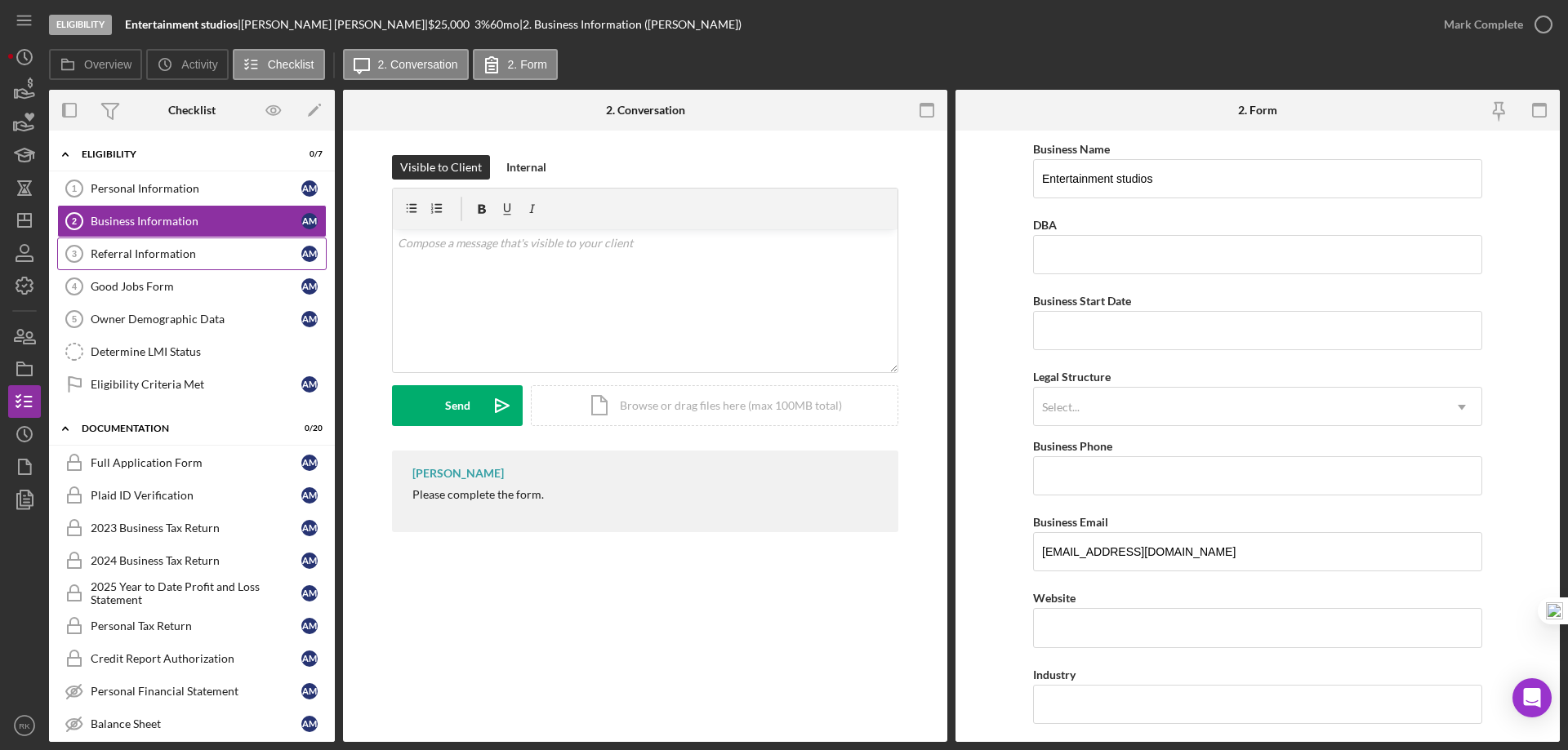
click at [137, 254] on div "Referral Information" at bounding box center [196, 254] width 211 height 13
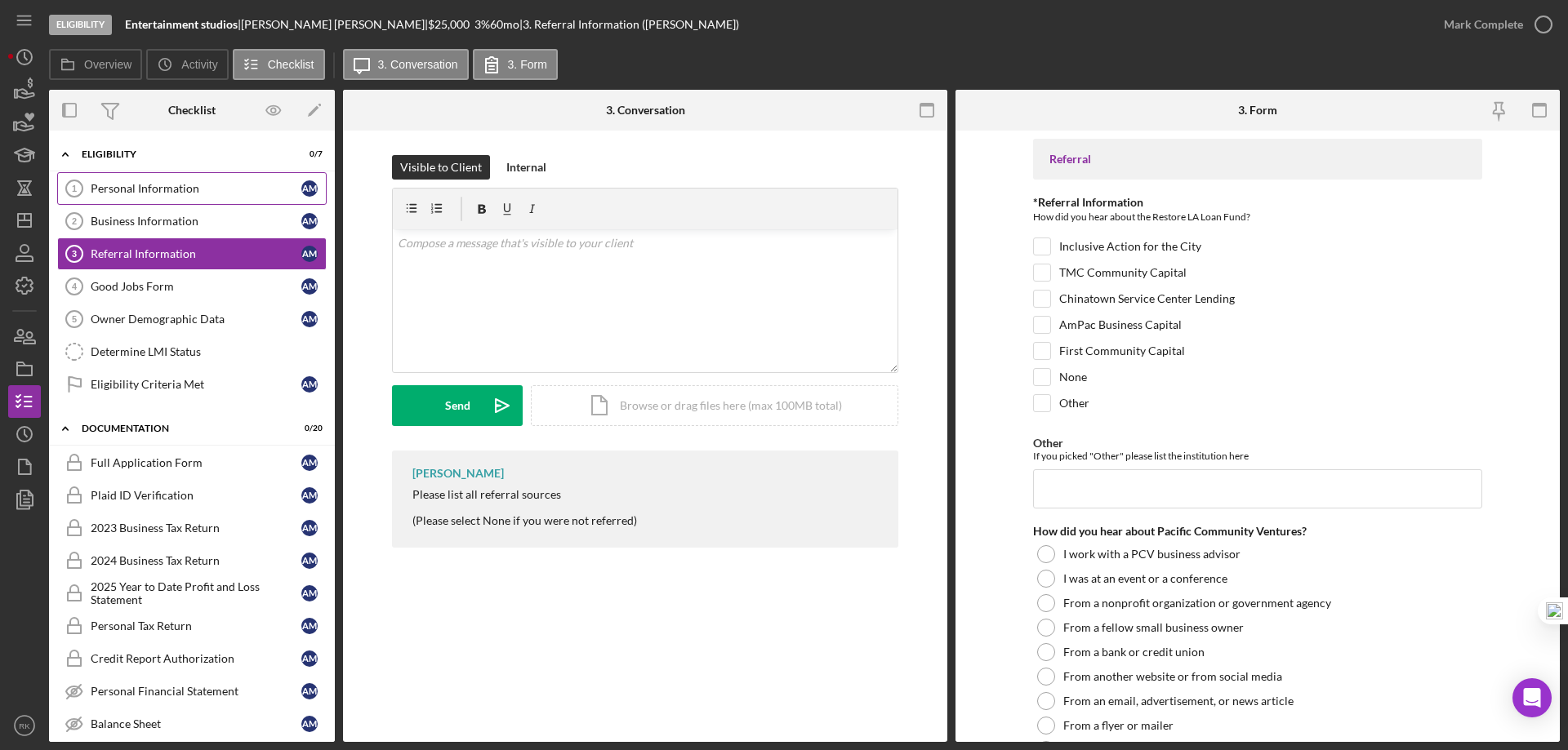
click at [157, 190] on div "Personal Information" at bounding box center [196, 189] width 211 height 13
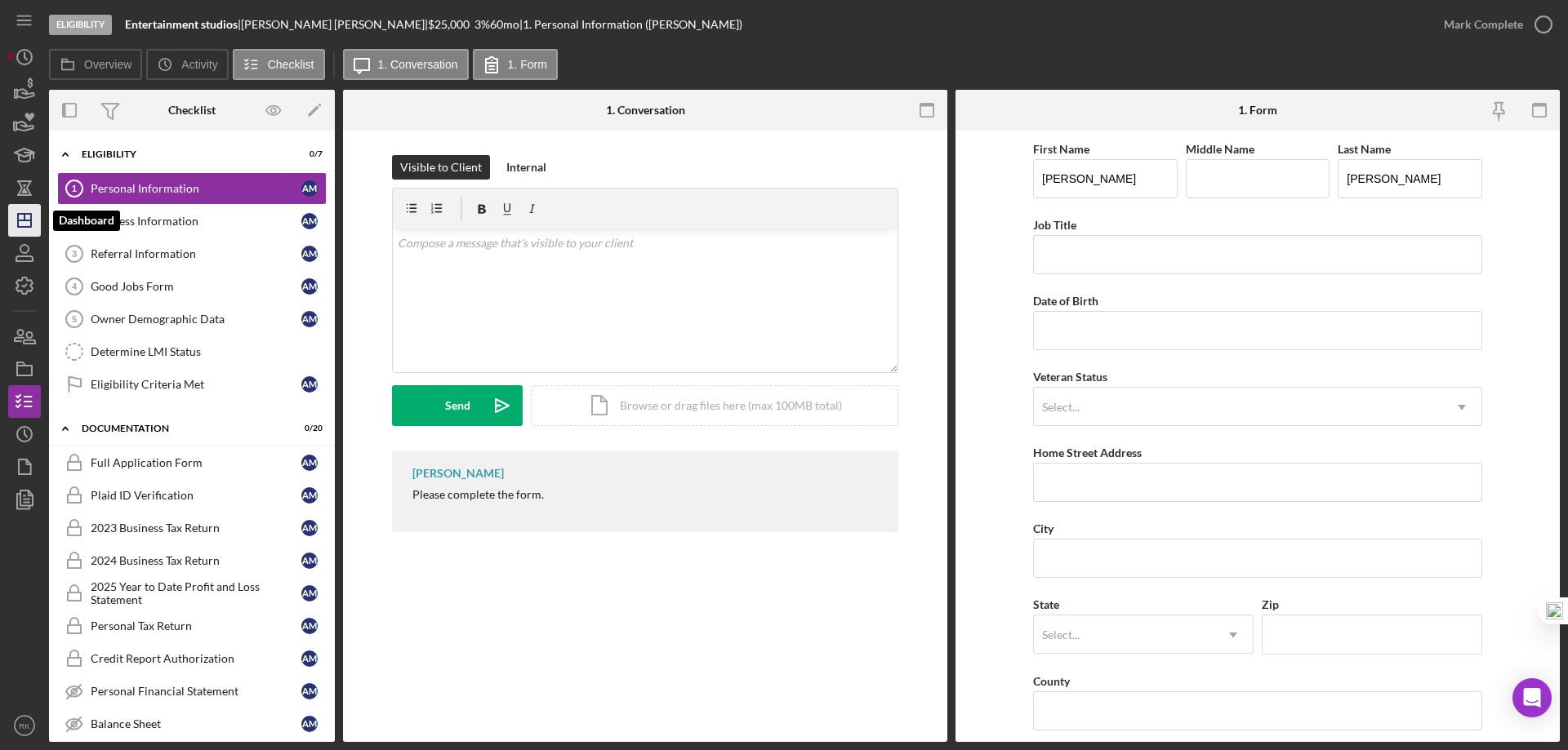
click at [30, 223] on polygon "button" at bounding box center [24, 220] width 13 height 13
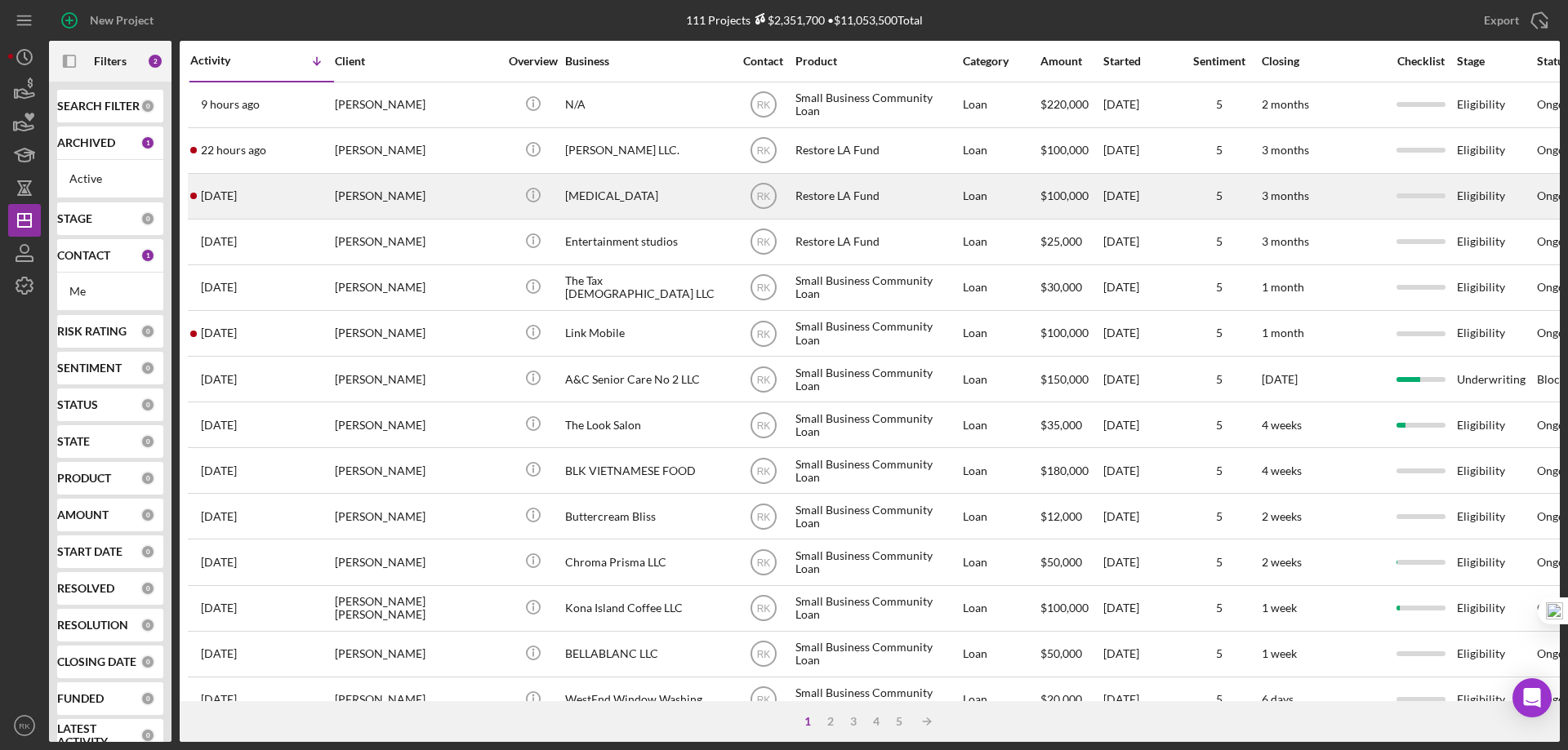
click at [611, 200] on div "Hydrotherapy" at bounding box center [647, 196] width 164 height 43
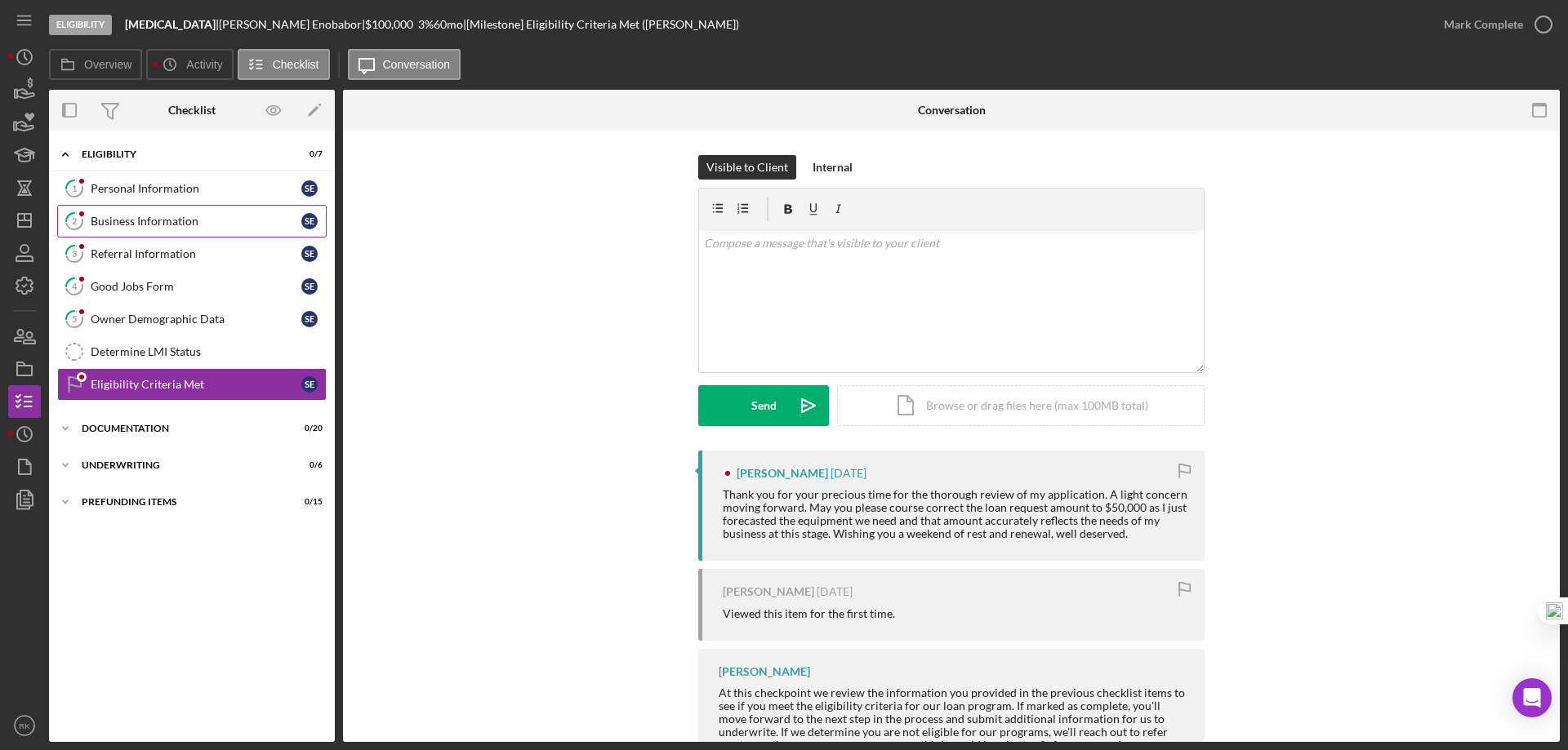
drag, startPoint x: 160, startPoint y: 227, endPoint x: 176, endPoint y: 227, distance: 16.0
click at [160, 226] on div "Business Information" at bounding box center [196, 221] width 211 height 13
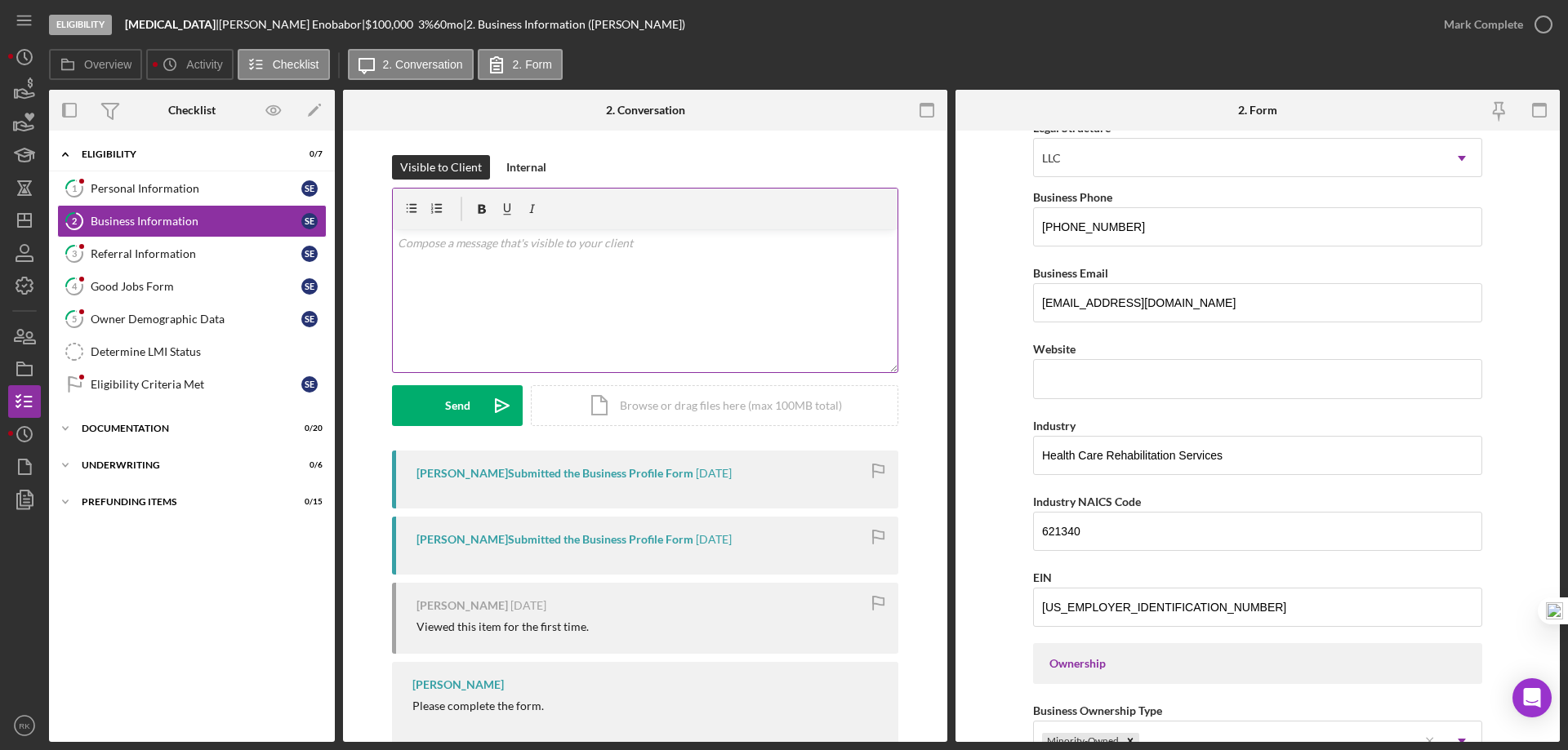
scroll to position [249, 0]
drag, startPoint x: 130, startPoint y: 256, endPoint x: 283, endPoint y: 259, distance: 153.0
click at [130, 256] on div "Referral Information" at bounding box center [196, 254] width 211 height 13
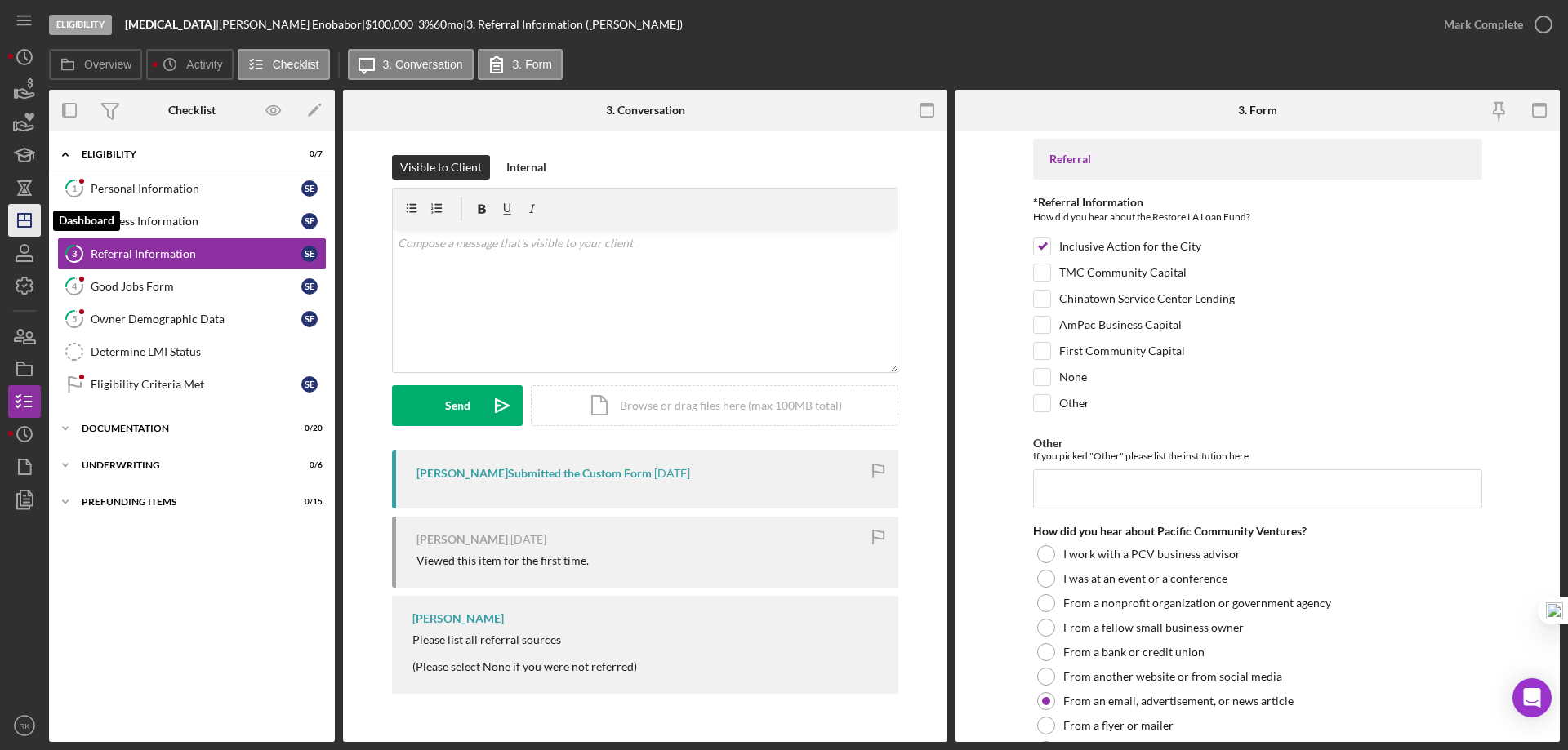
click at [18, 221] on polygon "button" at bounding box center [24, 220] width 13 height 13
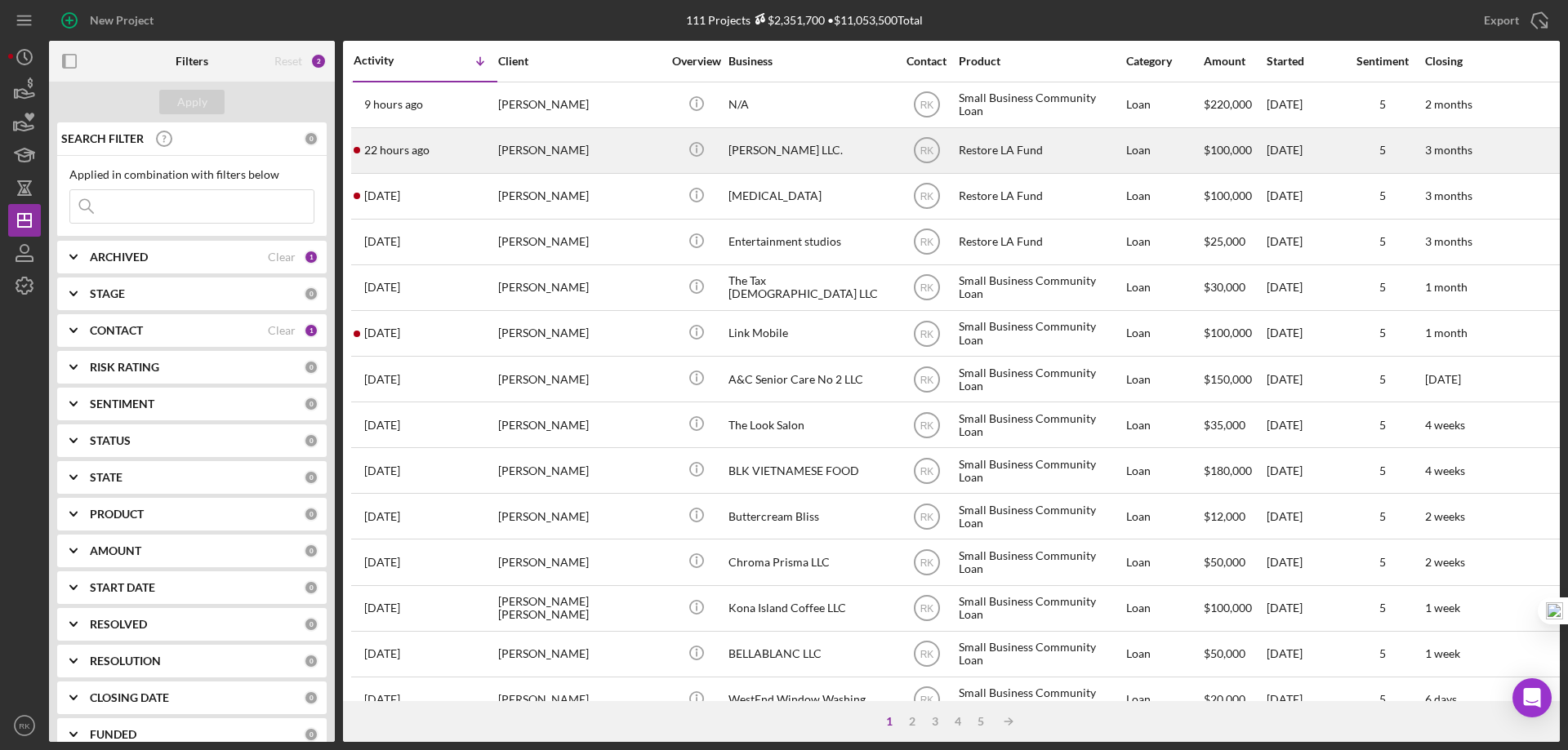
click at [767, 150] on div "[PERSON_NAME] LLC." at bounding box center [810, 150] width 164 height 43
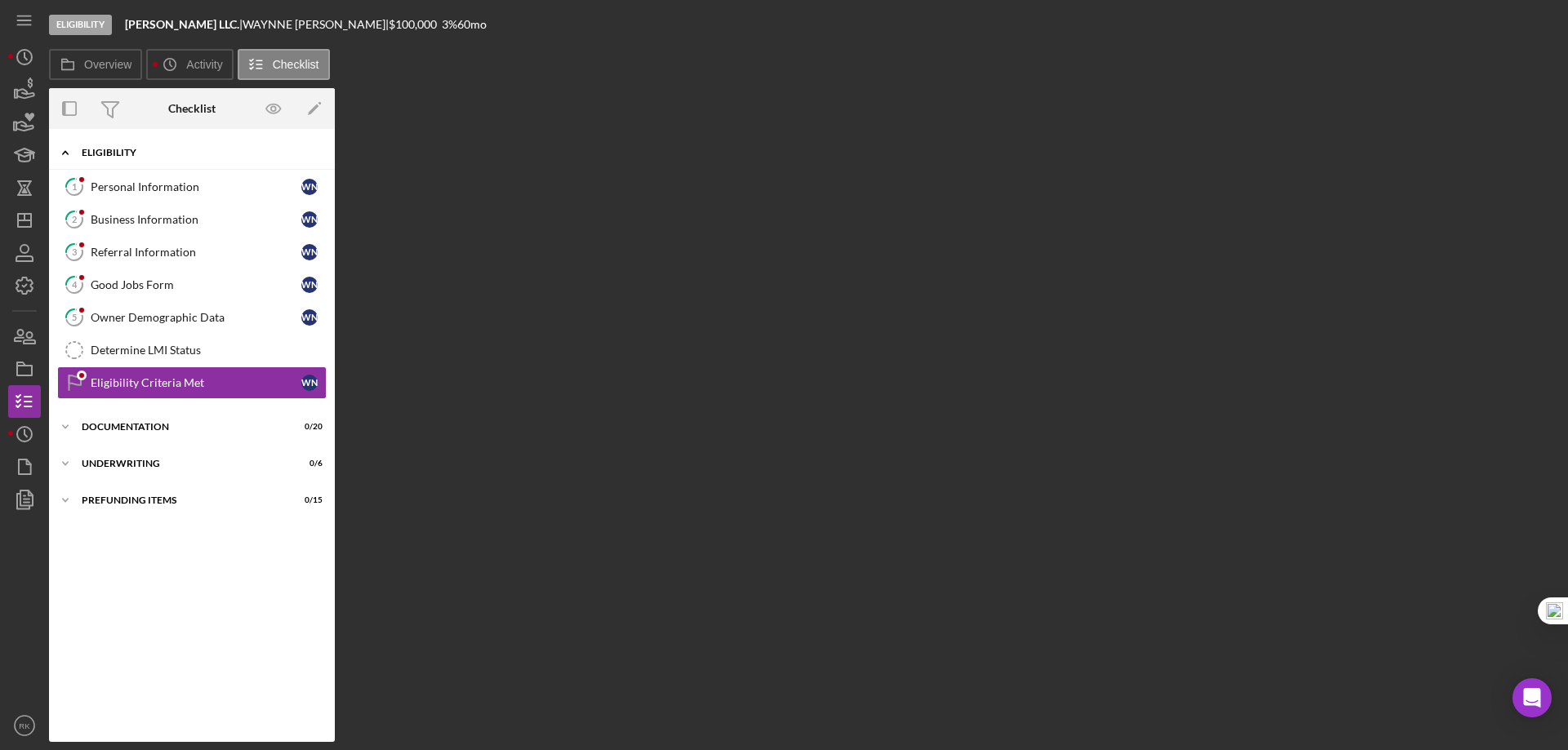
click at [118, 157] on div "Icon/Expander Eligibility 0 / 7" at bounding box center [192, 152] width 286 height 33
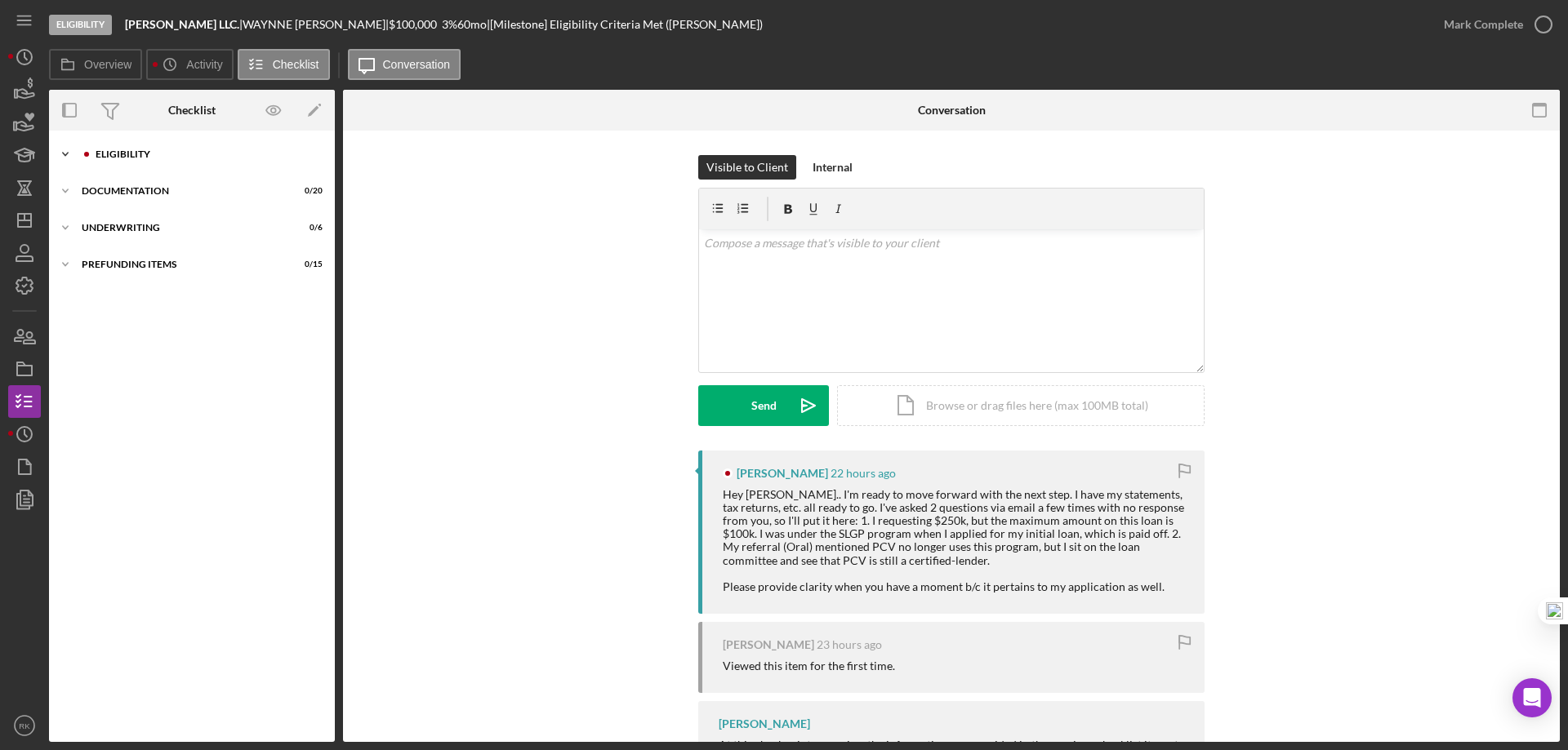
click at [126, 160] on div "Icon/Expander Eligibility 0 / 7" at bounding box center [192, 154] width 286 height 33
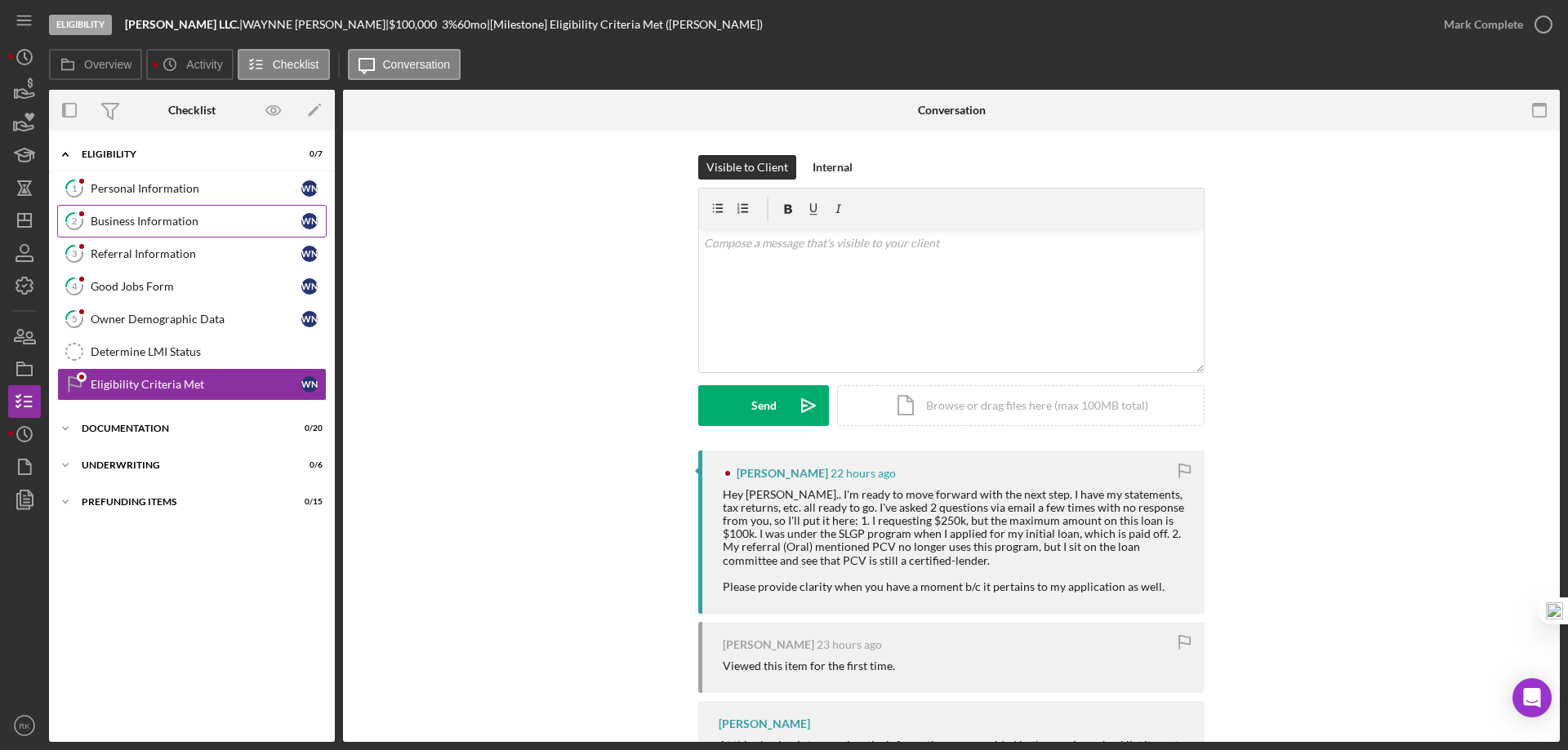
click at [132, 228] on div "Business Information" at bounding box center [196, 221] width 211 height 13
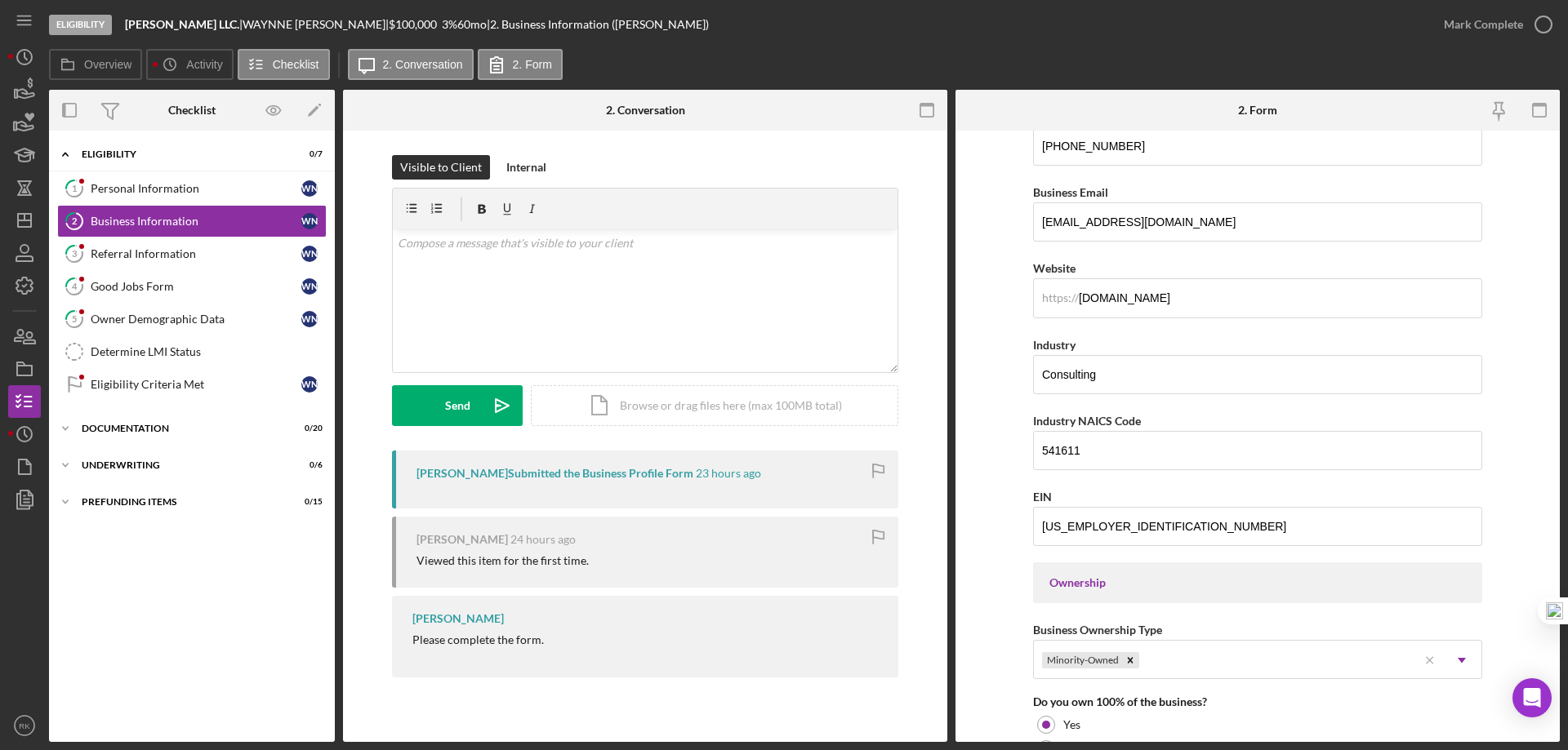
scroll to position [299, 0]
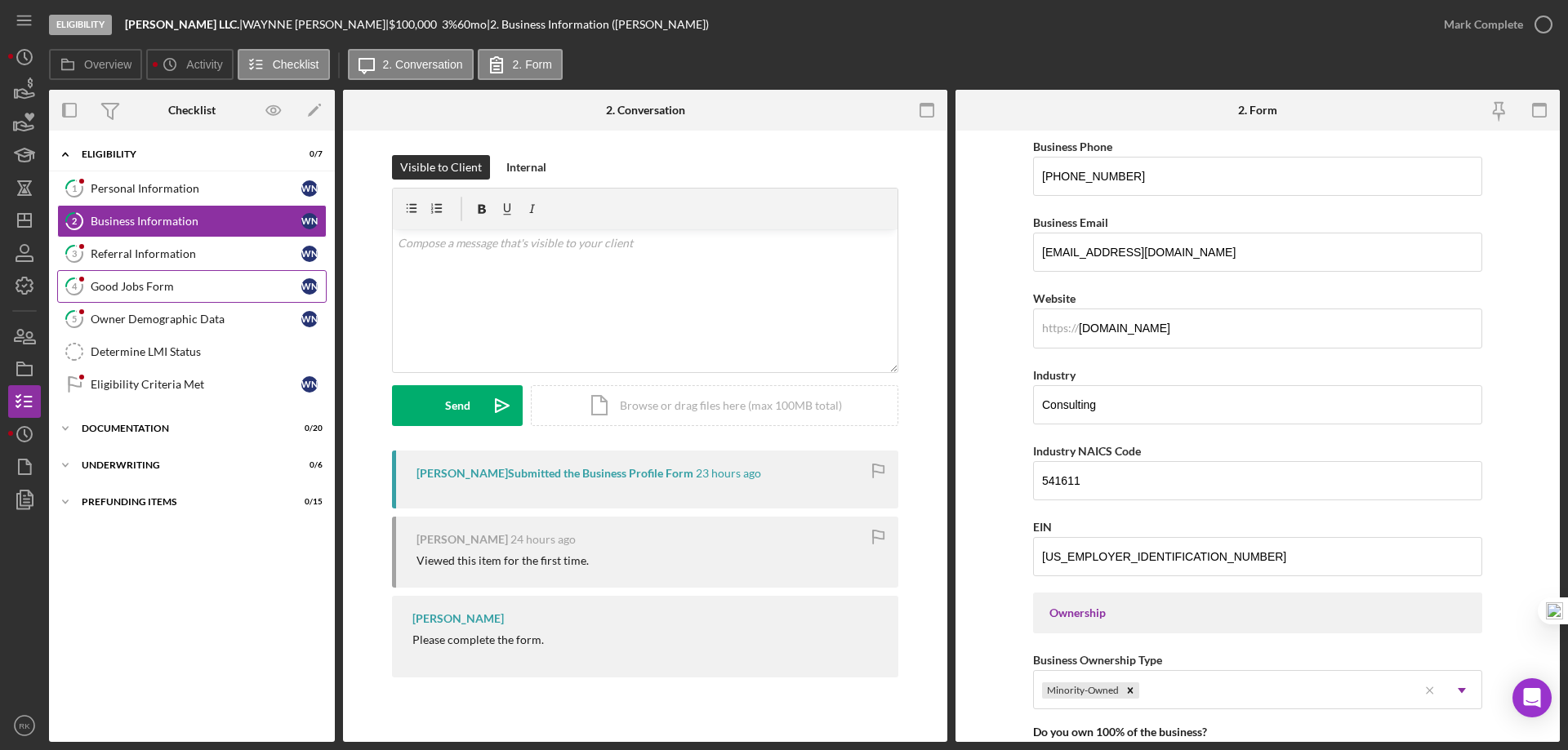
drag, startPoint x: 155, startPoint y: 244, endPoint x: 317, endPoint y: 294, distance: 169.5
click at [155, 244] on link "3 Referral Information W N" at bounding box center [191, 254] width 269 height 33
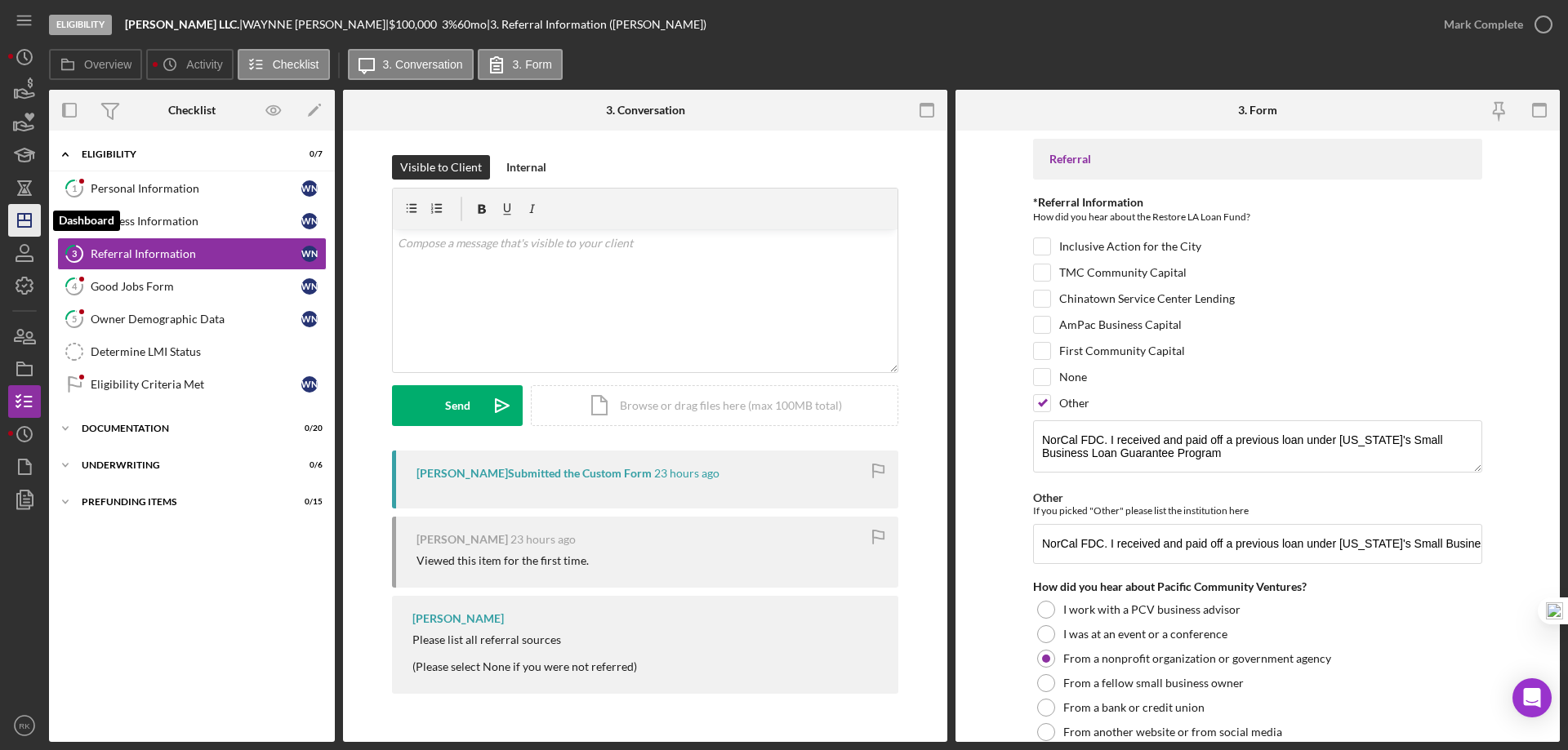
click at [26, 221] on line "button" at bounding box center [24, 221] width 13 height 0
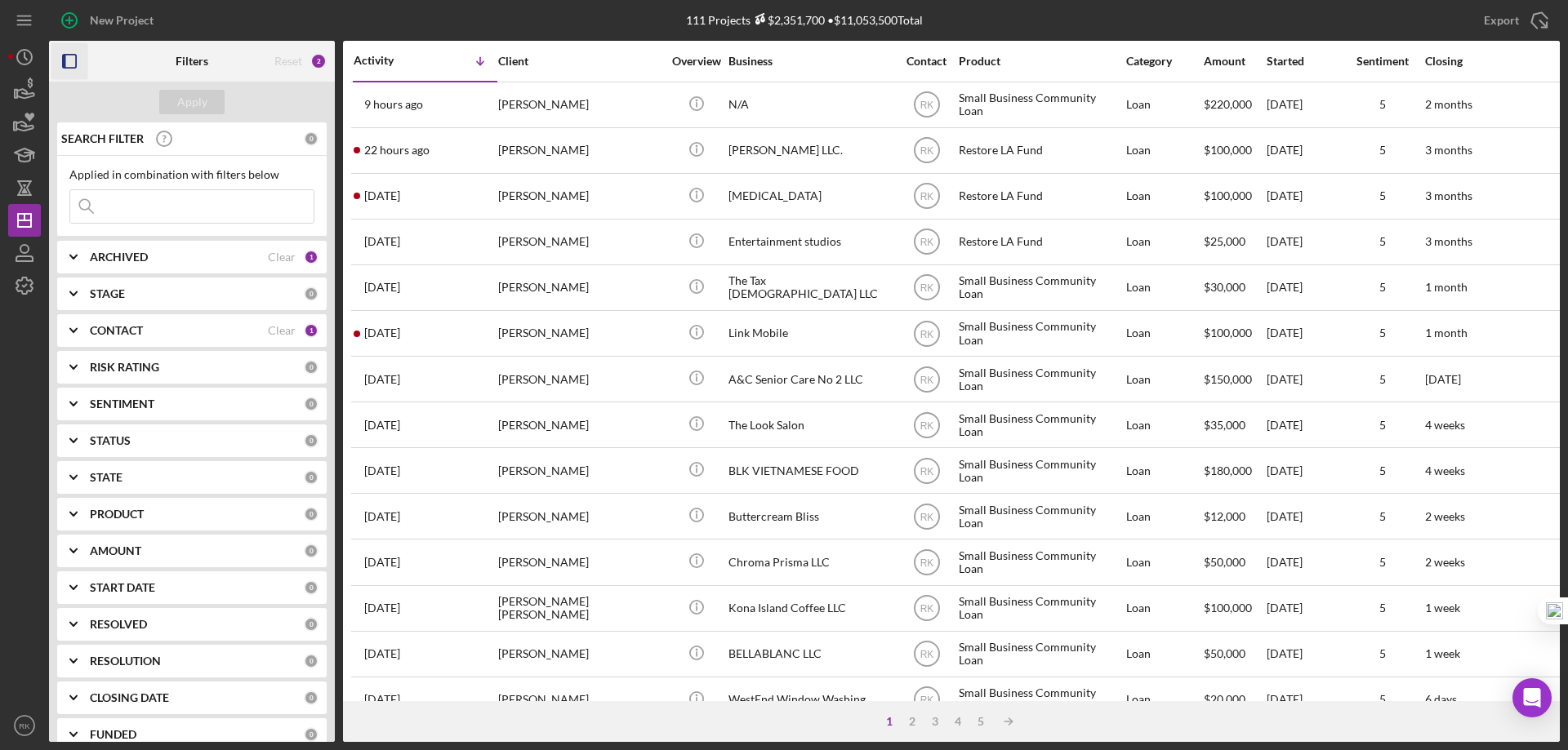
click at [73, 57] on icon "button" at bounding box center [70, 61] width 37 height 37
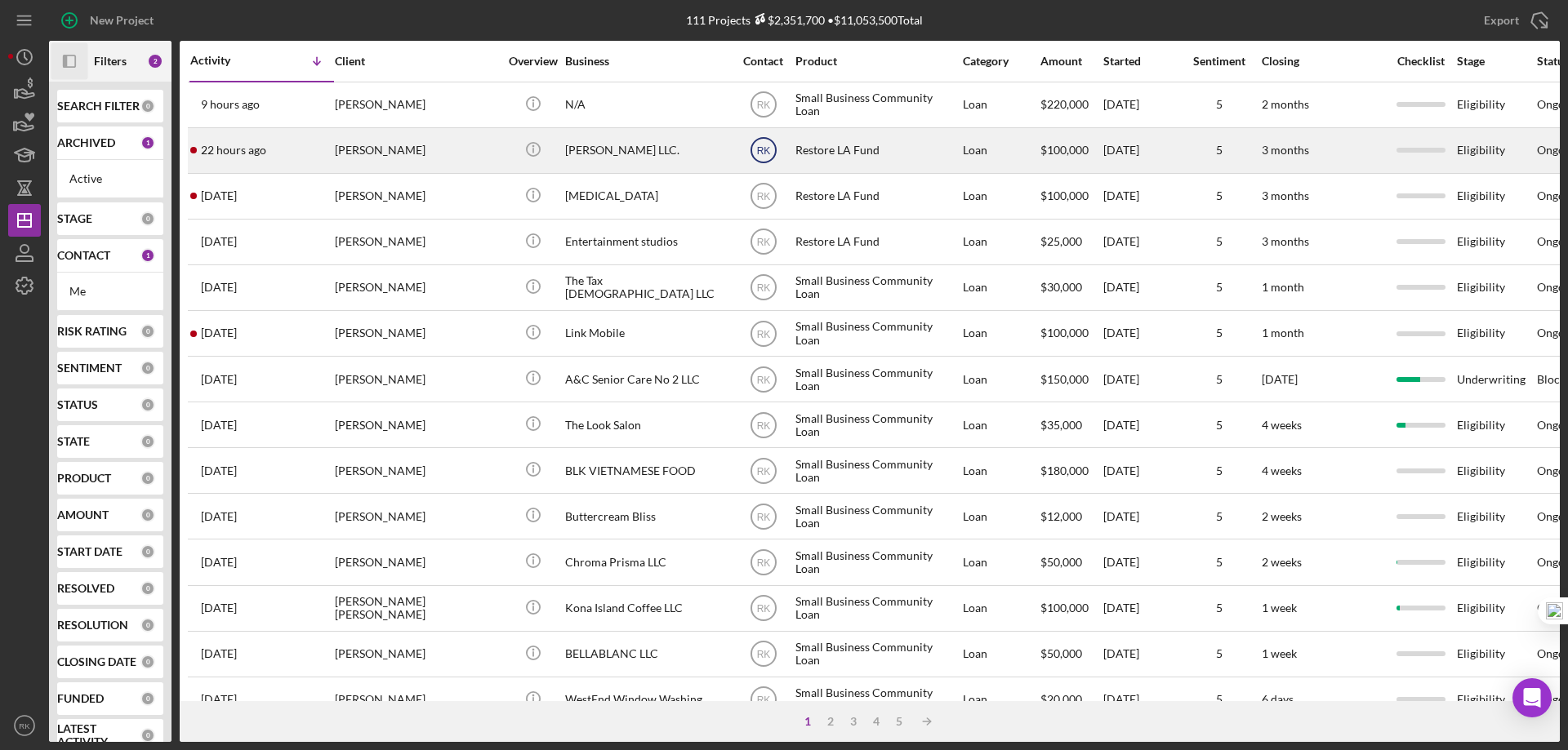
click at [762, 148] on text "RK" at bounding box center [764, 151] width 14 height 12
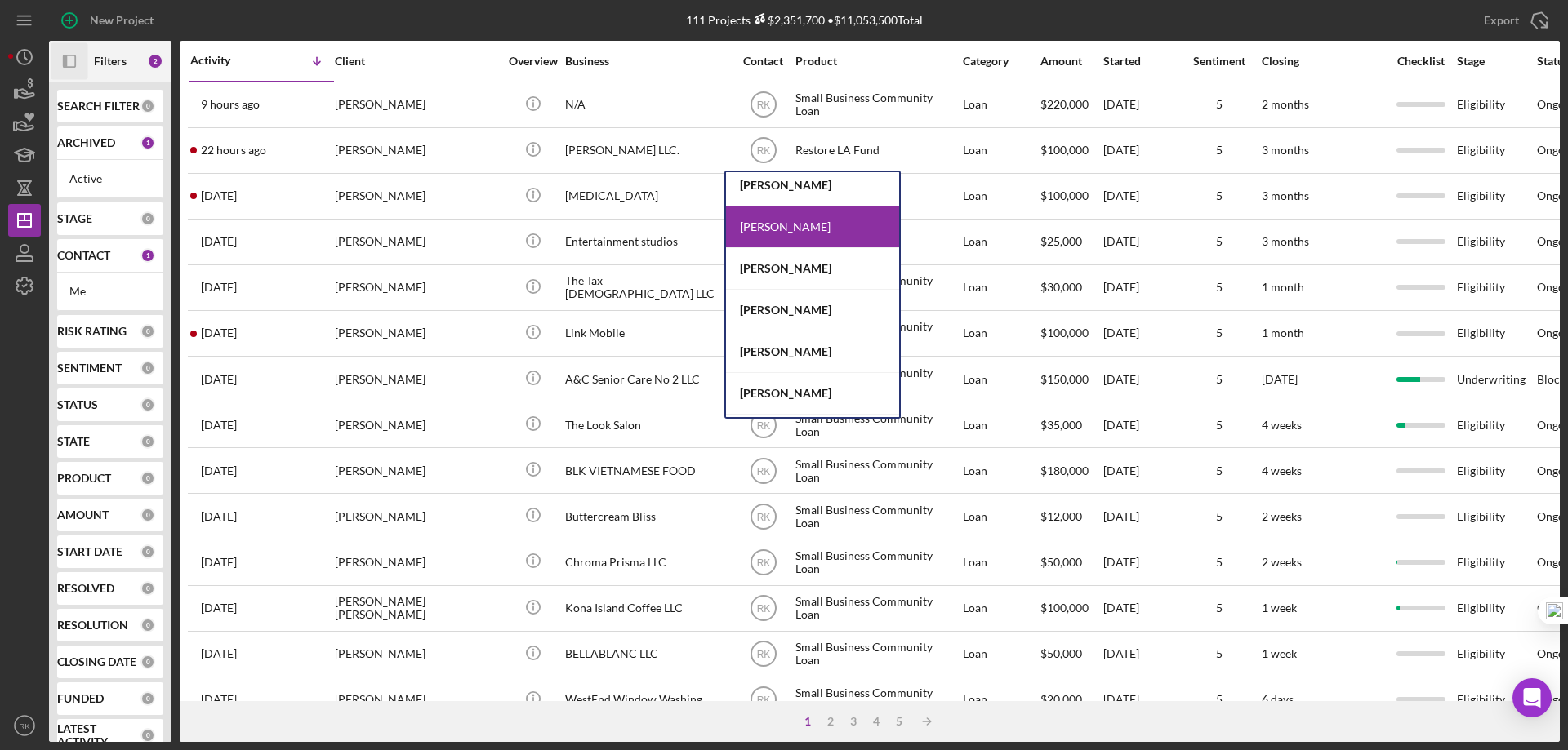
scroll to position [219, 0]
click at [789, 305] on div "[PERSON_NAME]" at bounding box center [813, 308] width 174 height 42
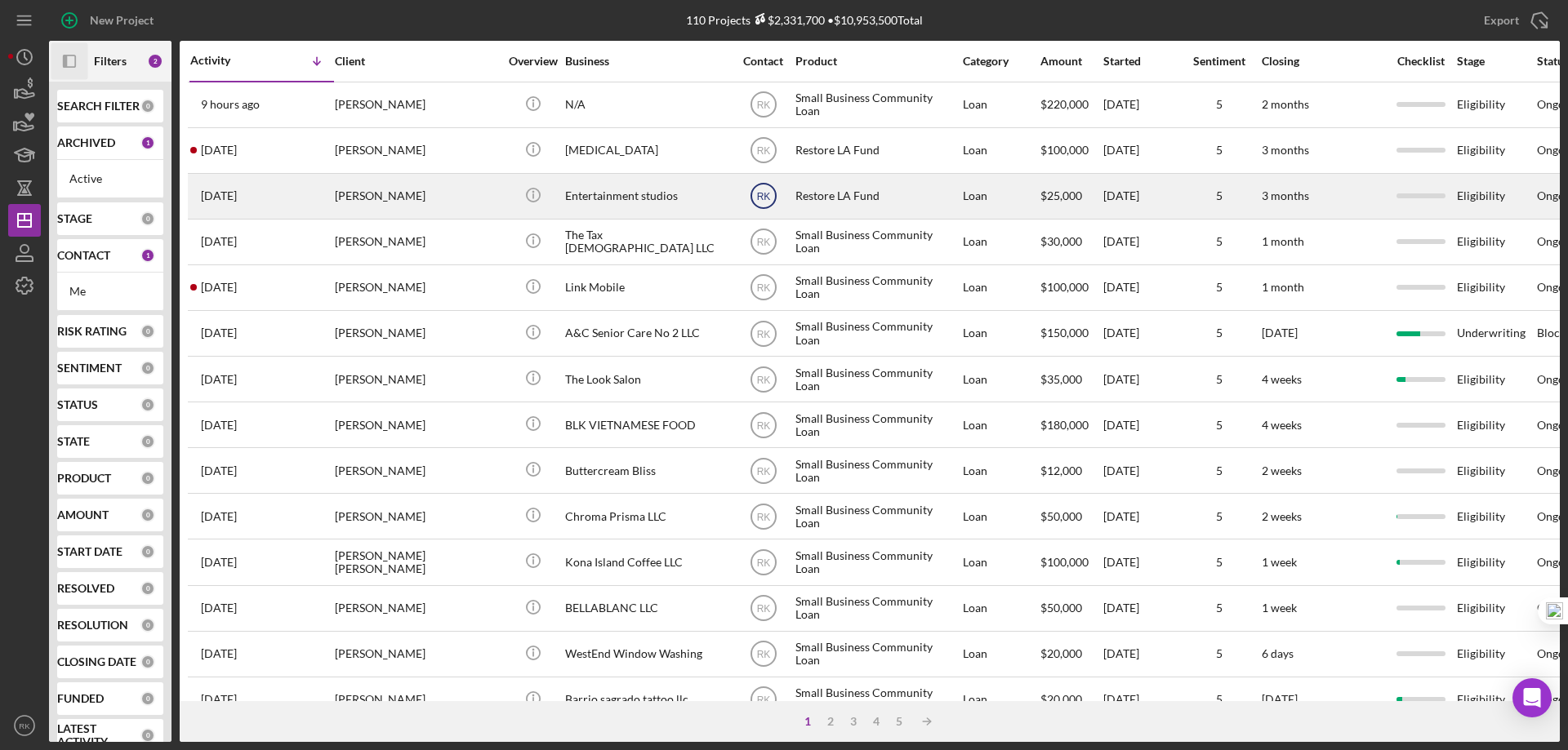
click at [769, 195] on text "RK" at bounding box center [764, 197] width 14 height 12
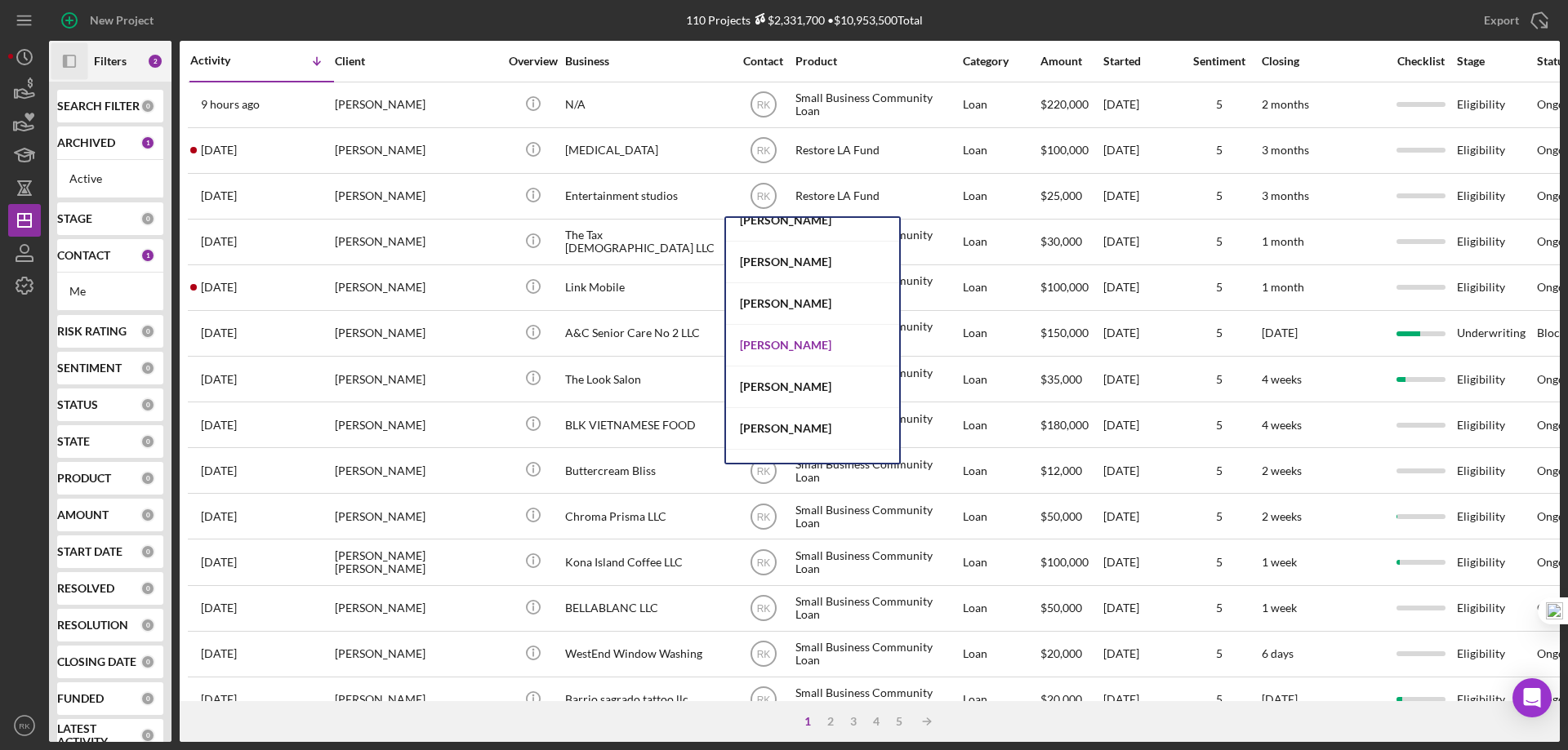
scroll to position [597, 0]
click at [814, 354] on div "[PERSON_NAME]" at bounding box center [813, 349] width 174 height 42
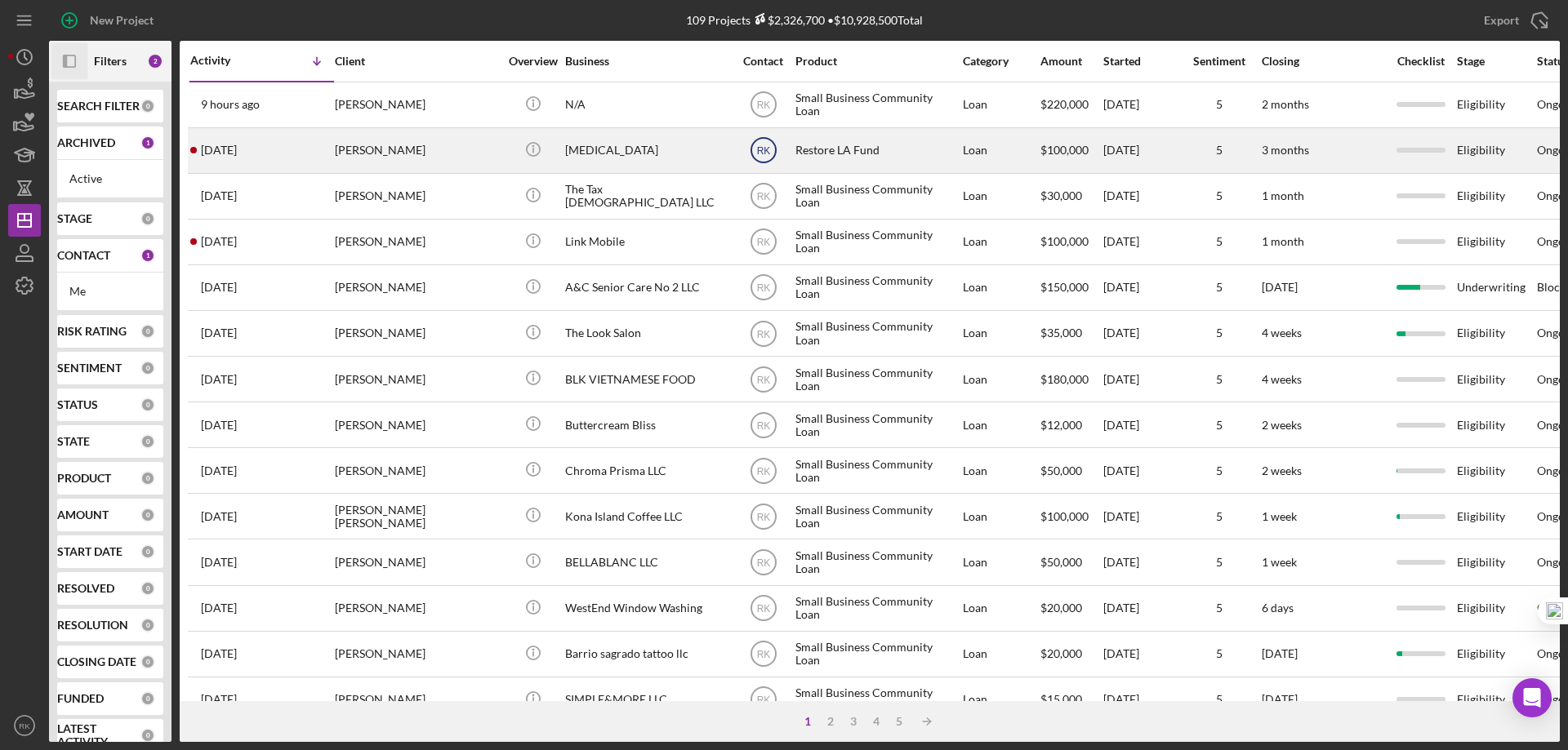
drag, startPoint x: 765, startPoint y: 150, endPoint x: 758, endPoint y: 156, distance: 9.2
click at [765, 150] on text "RK" at bounding box center [764, 151] width 14 height 12
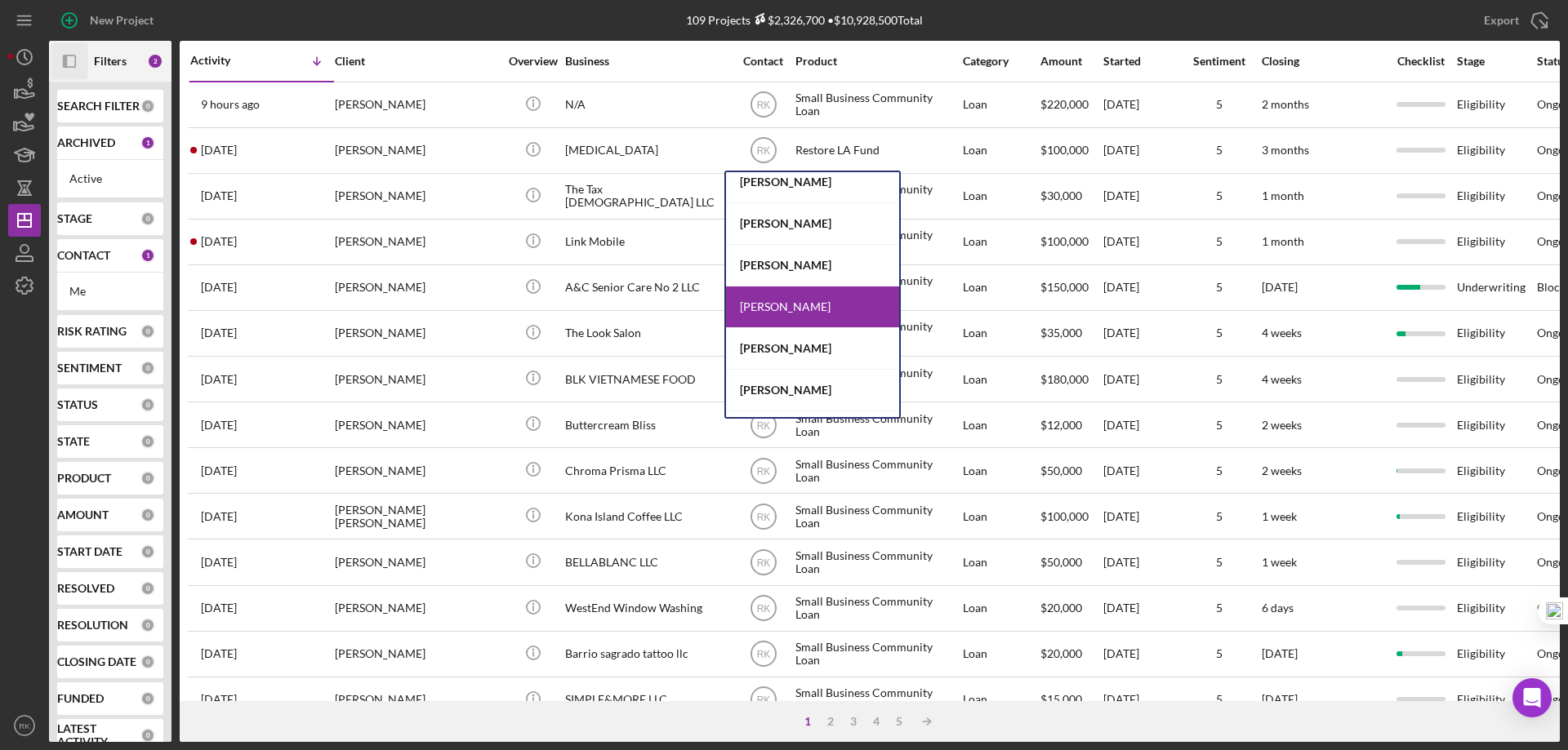
scroll to position [135, 0]
click at [784, 261] on div "[PERSON_NAME]" at bounding box center [813, 266] width 174 height 42
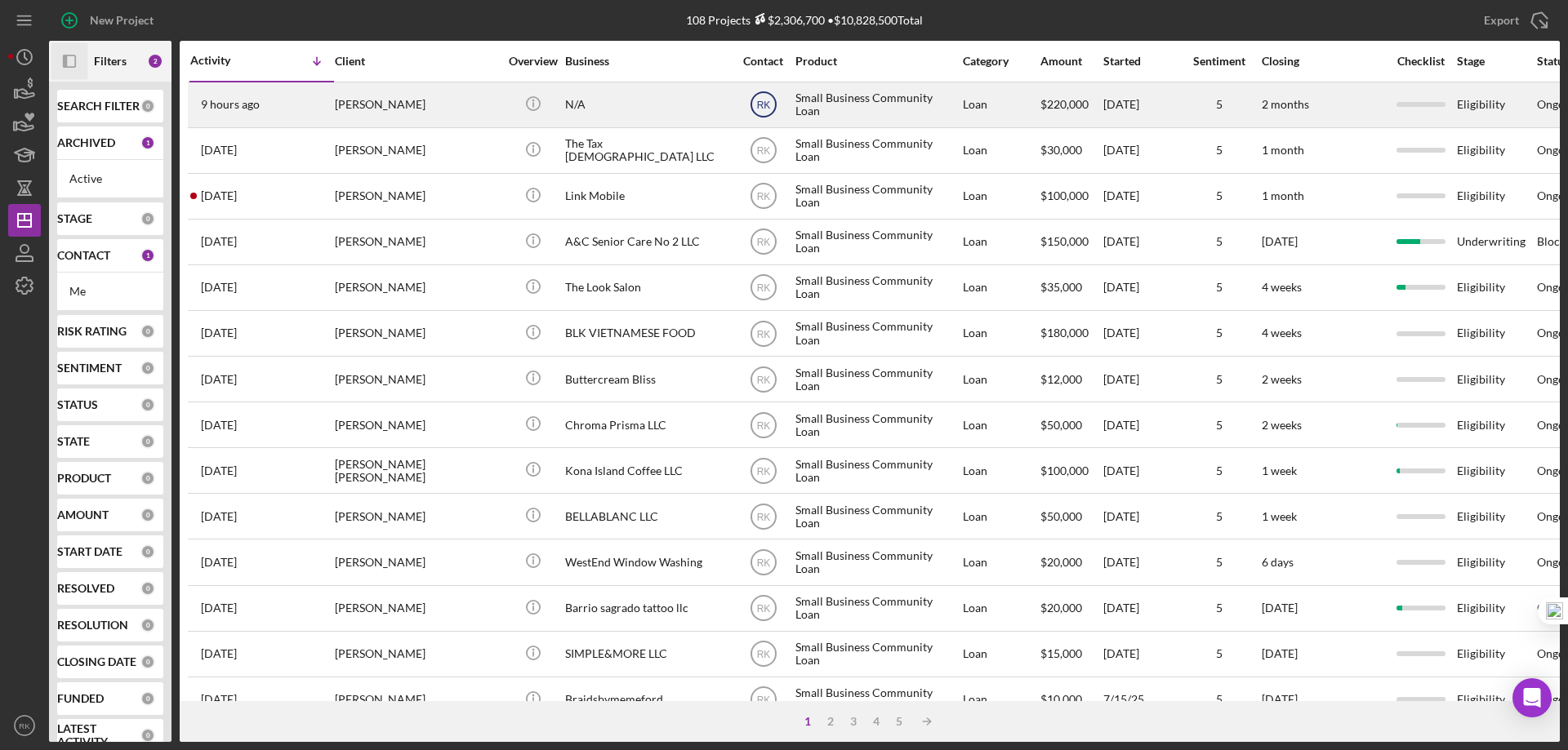
click at [765, 109] on text "RK" at bounding box center [764, 105] width 14 height 12
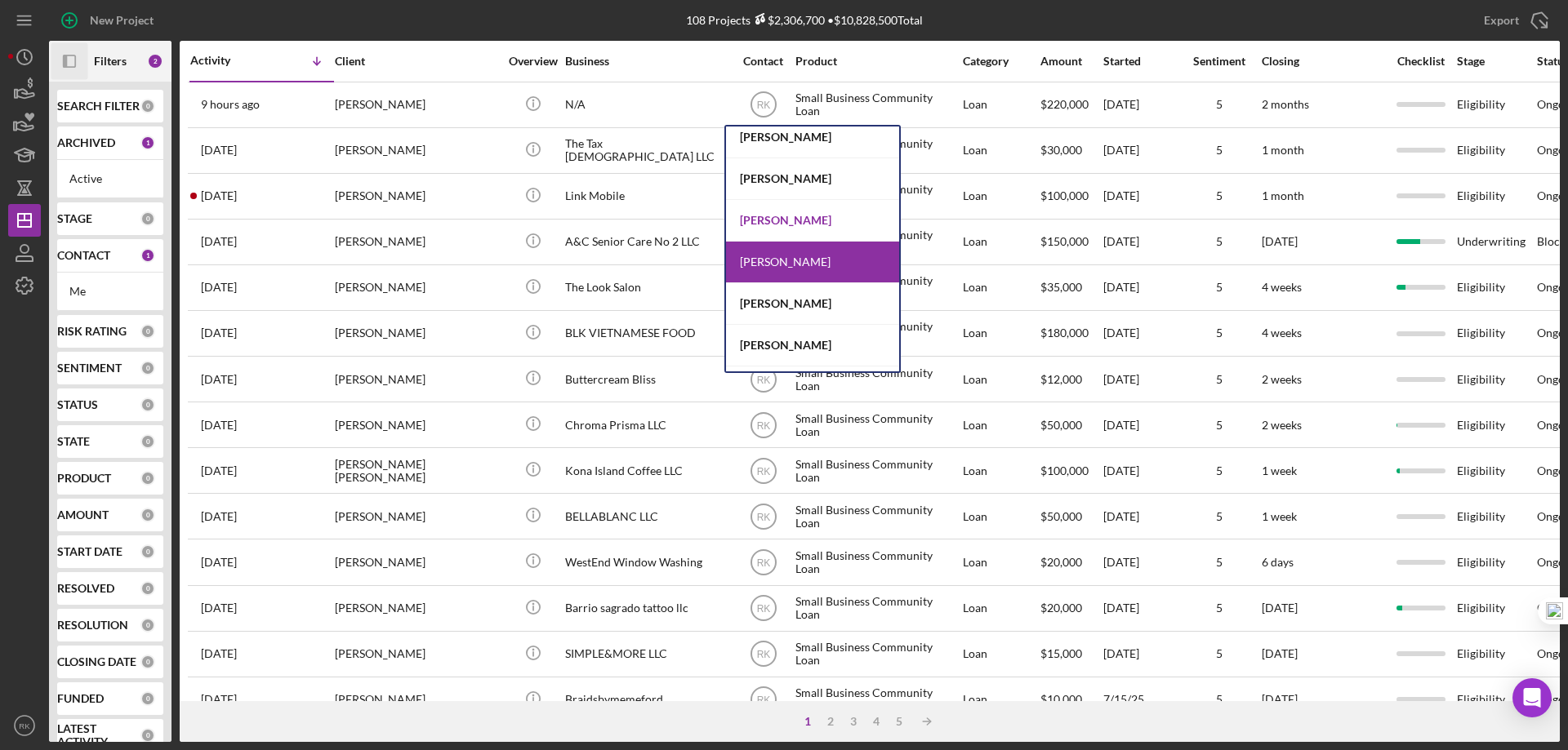
click at [771, 221] on div "[PERSON_NAME]" at bounding box center [813, 221] width 174 height 42
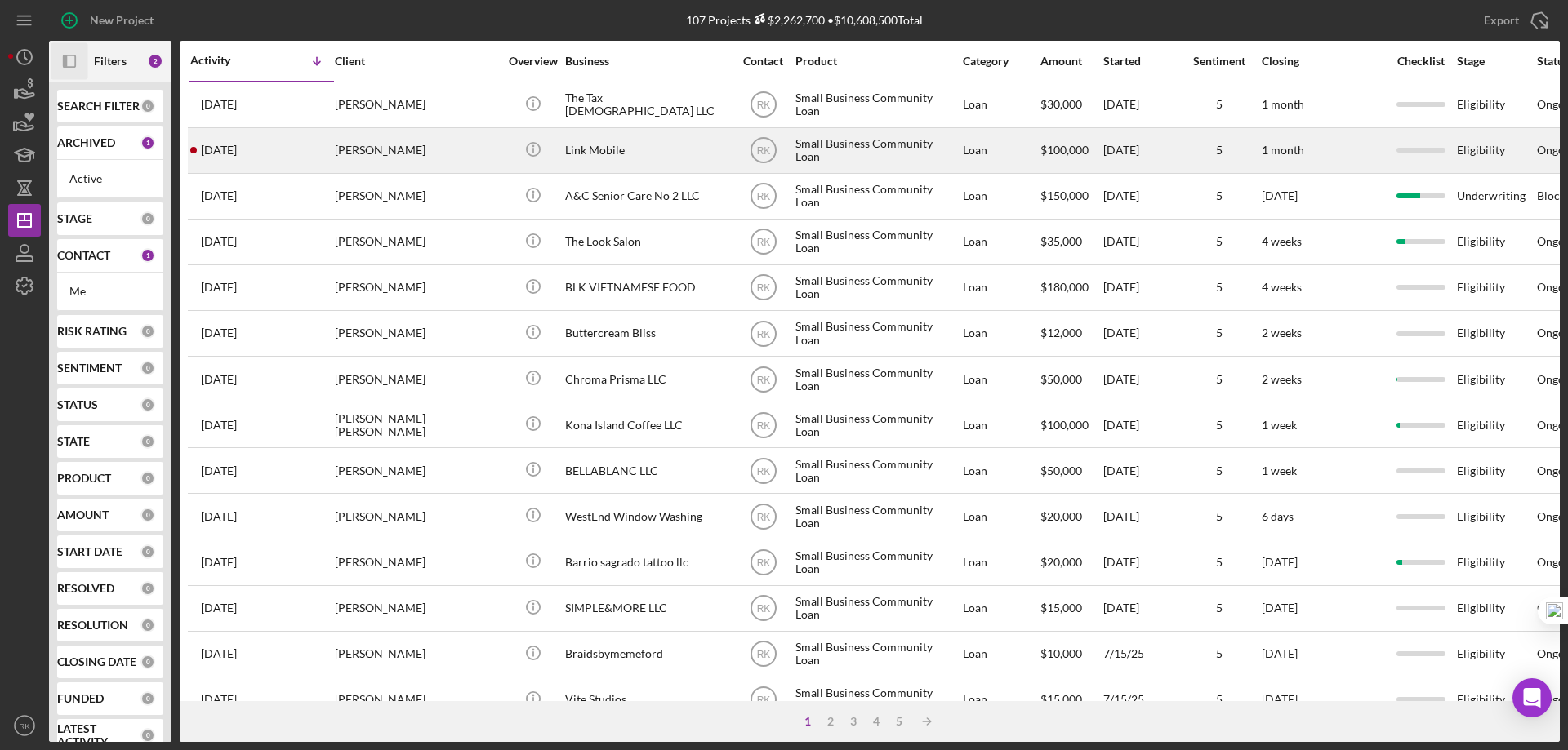
click at [381, 155] on div "Nigel Jay" at bounding box center [416, 150] width 164 height 43
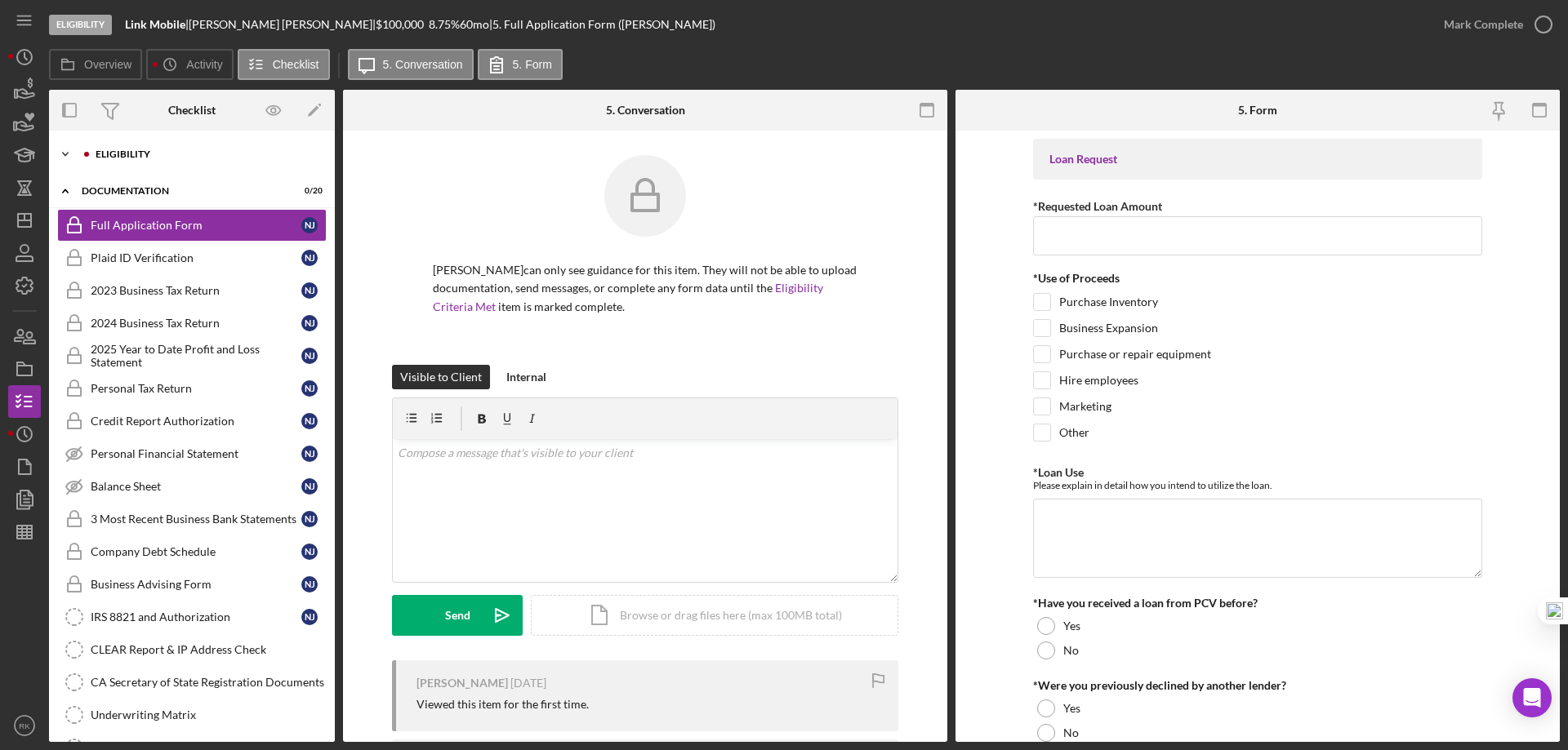
click at [125, 155] on div "Eligibility" at bounding box center [205, 154] width 219 height 10
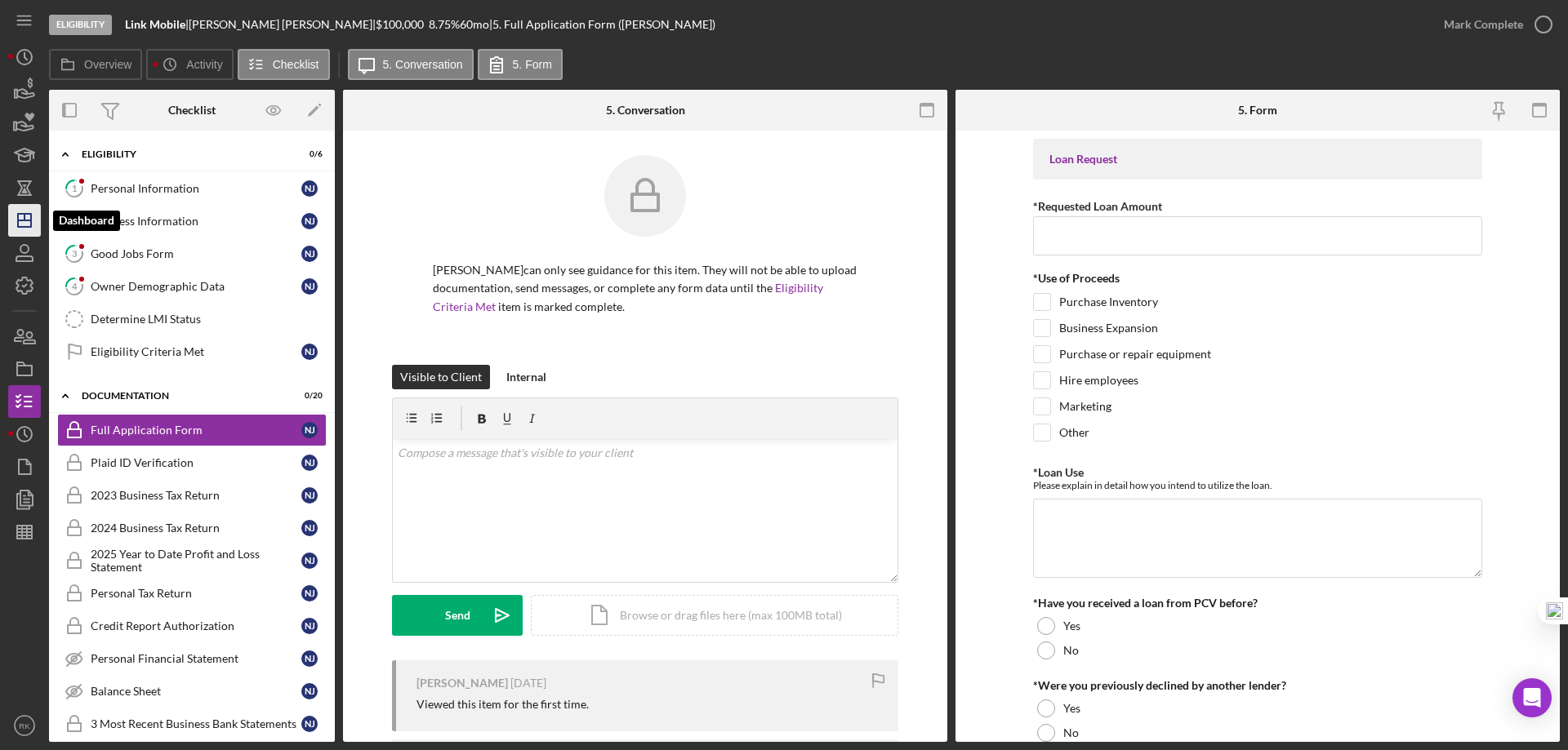
click at [30, 221] on line "button" at bounding box center [24, 221] width 13 height 0
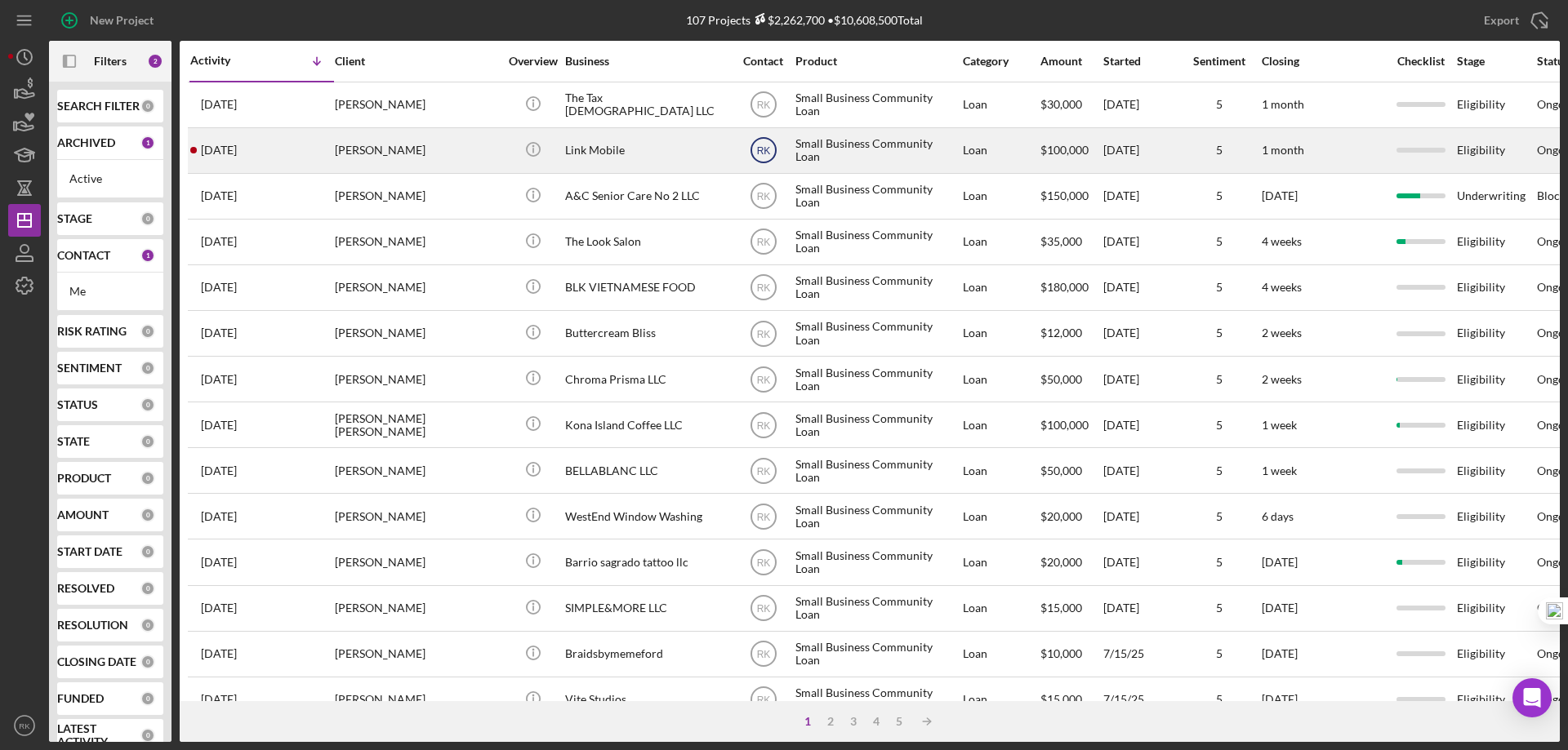
click at [763, 153] on text "RK" at bounding box center [764, 151] width 14 height 12
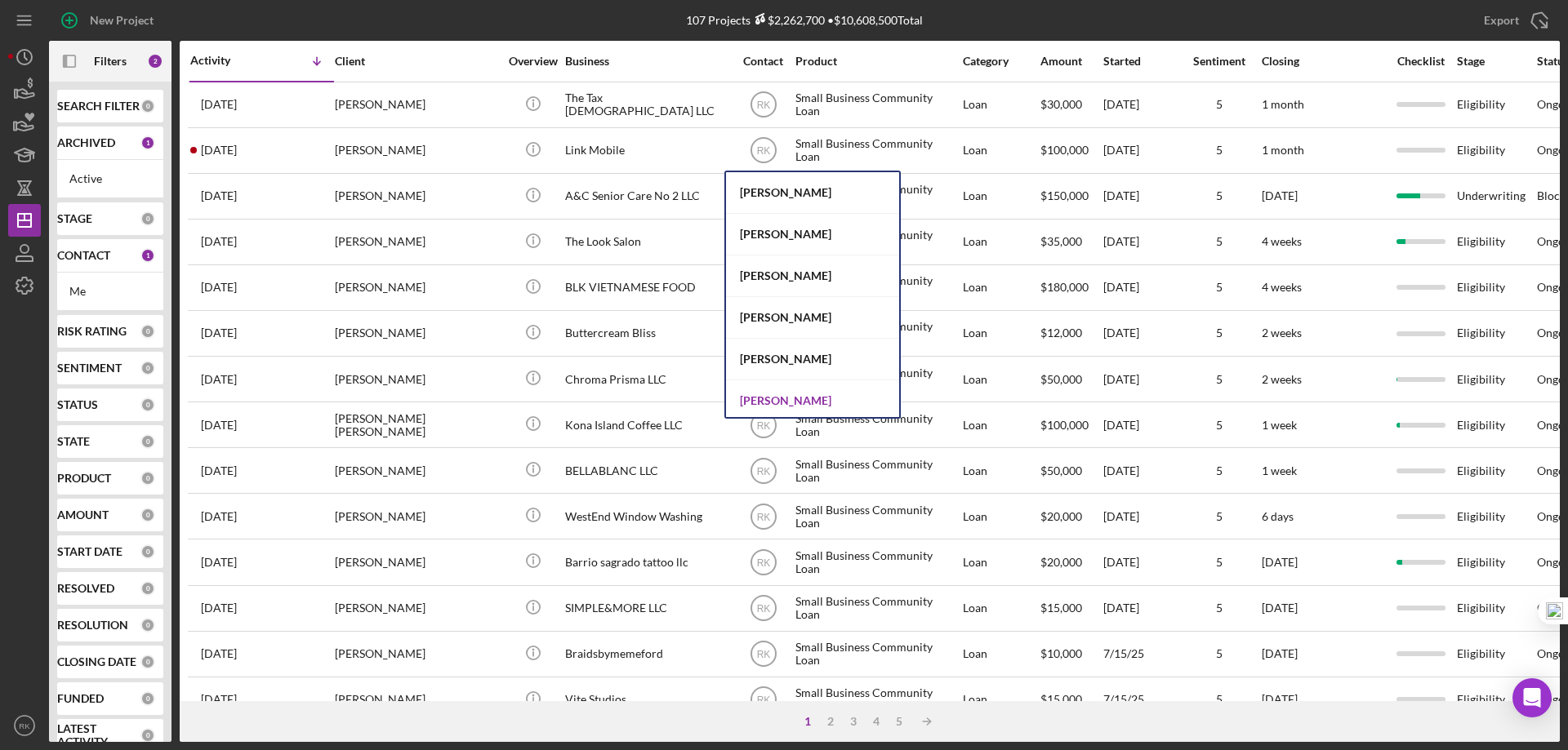
click at [808, 397] on div "[PERSON_NAME]" at bounding box center [813, 401] width 174 height 42
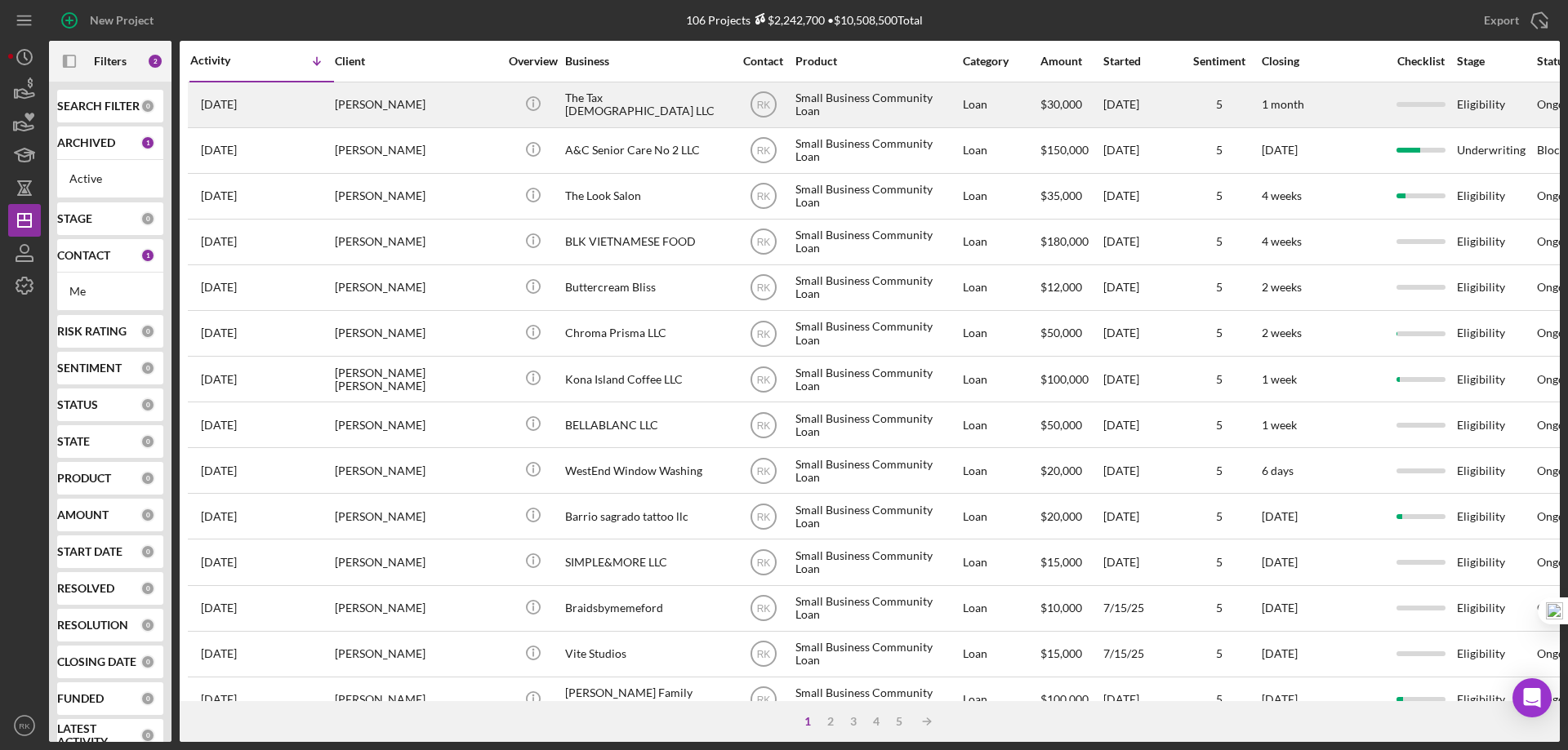
click at [594, 99] on div "The Tax [DEMOGRAPHIC_DATA] LLC" at bounding box center [647, 105] width 164 height 43
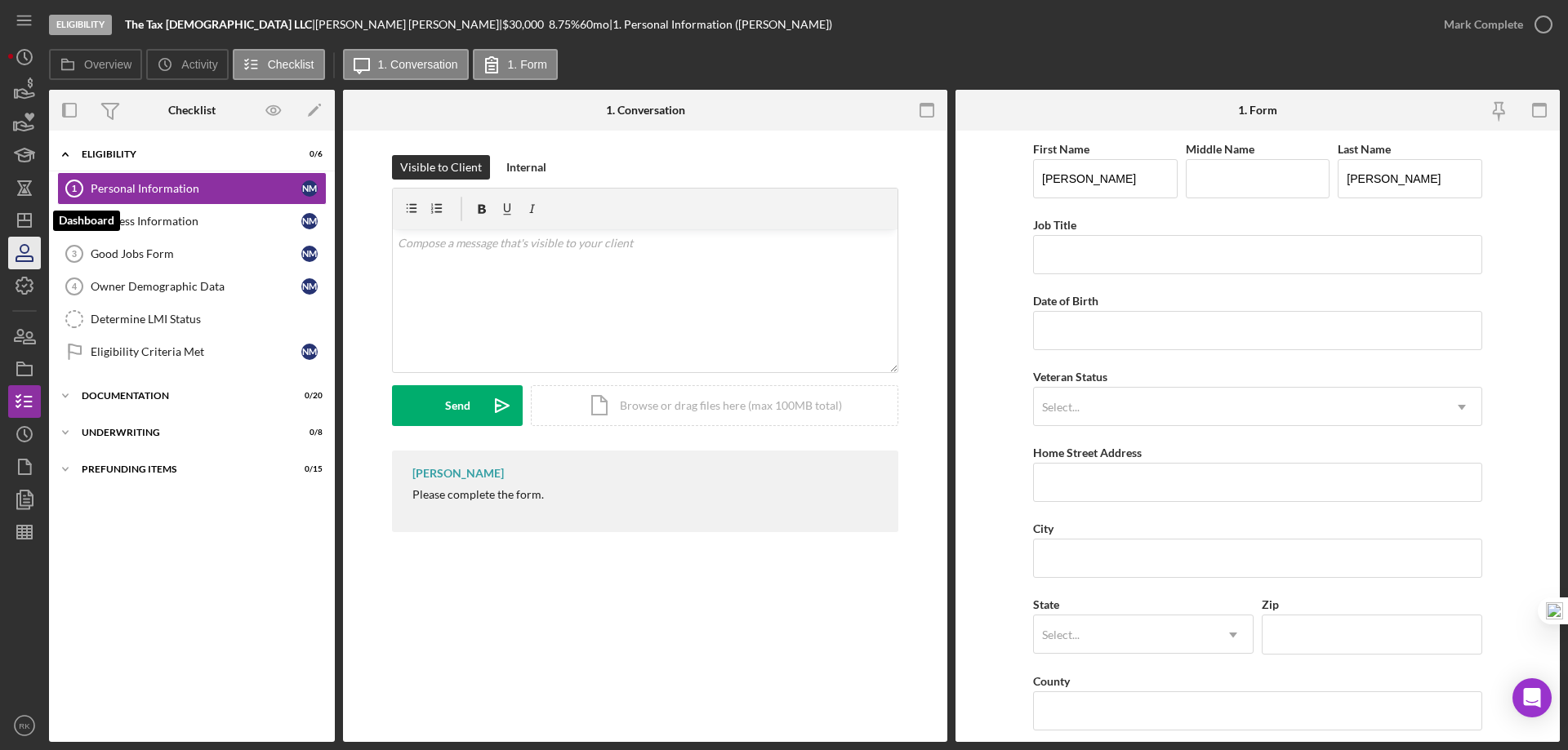
drag, startPoint x: 25, startPoint y: 215, endPoint x: 30, endPoint y: 259, distance: 44.3
click at [24, 215] on line "button" at bounding box center [24, 216] width 0 height 6
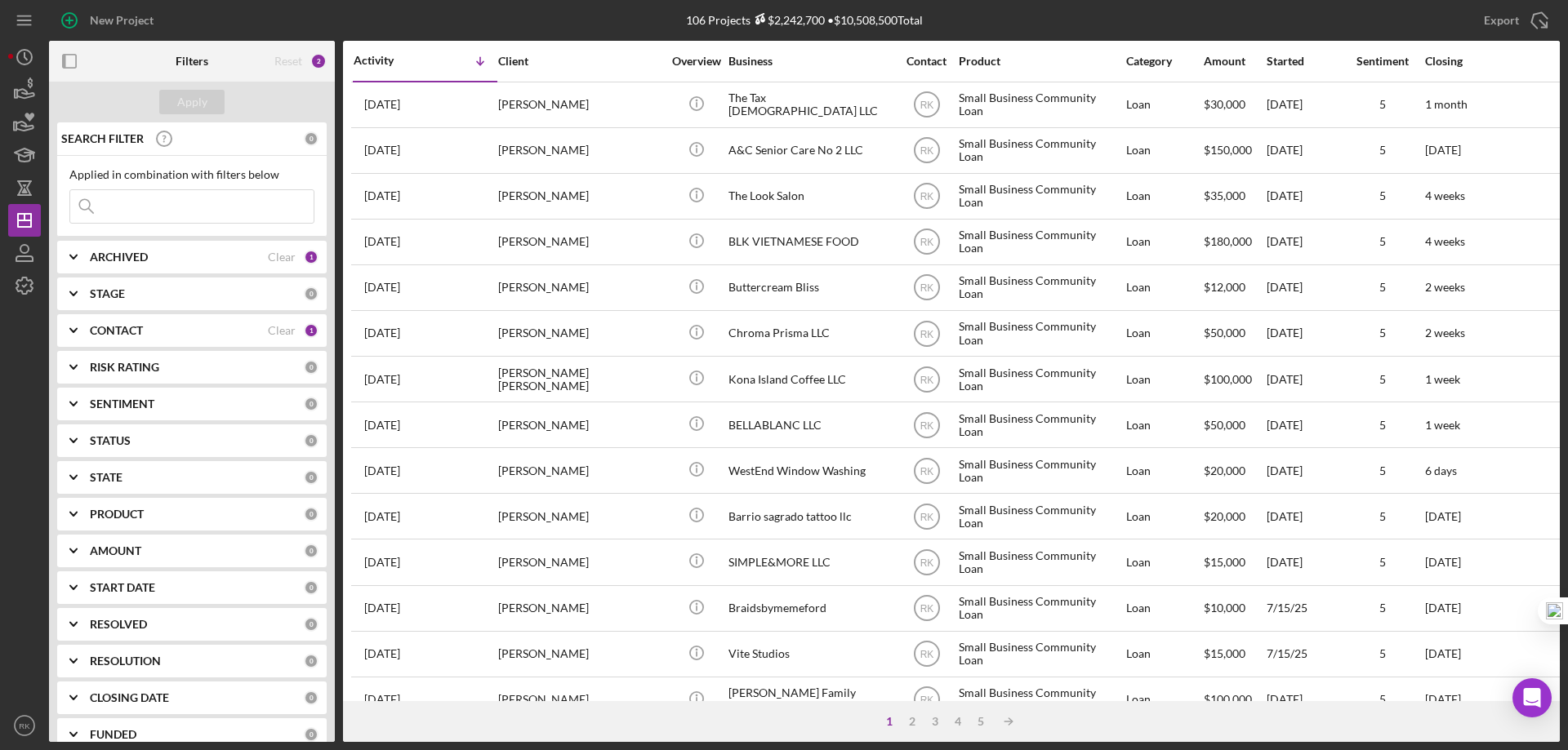
click at [69, 63] on icon "button" at bounding box center [70, 61] width 37 height 37
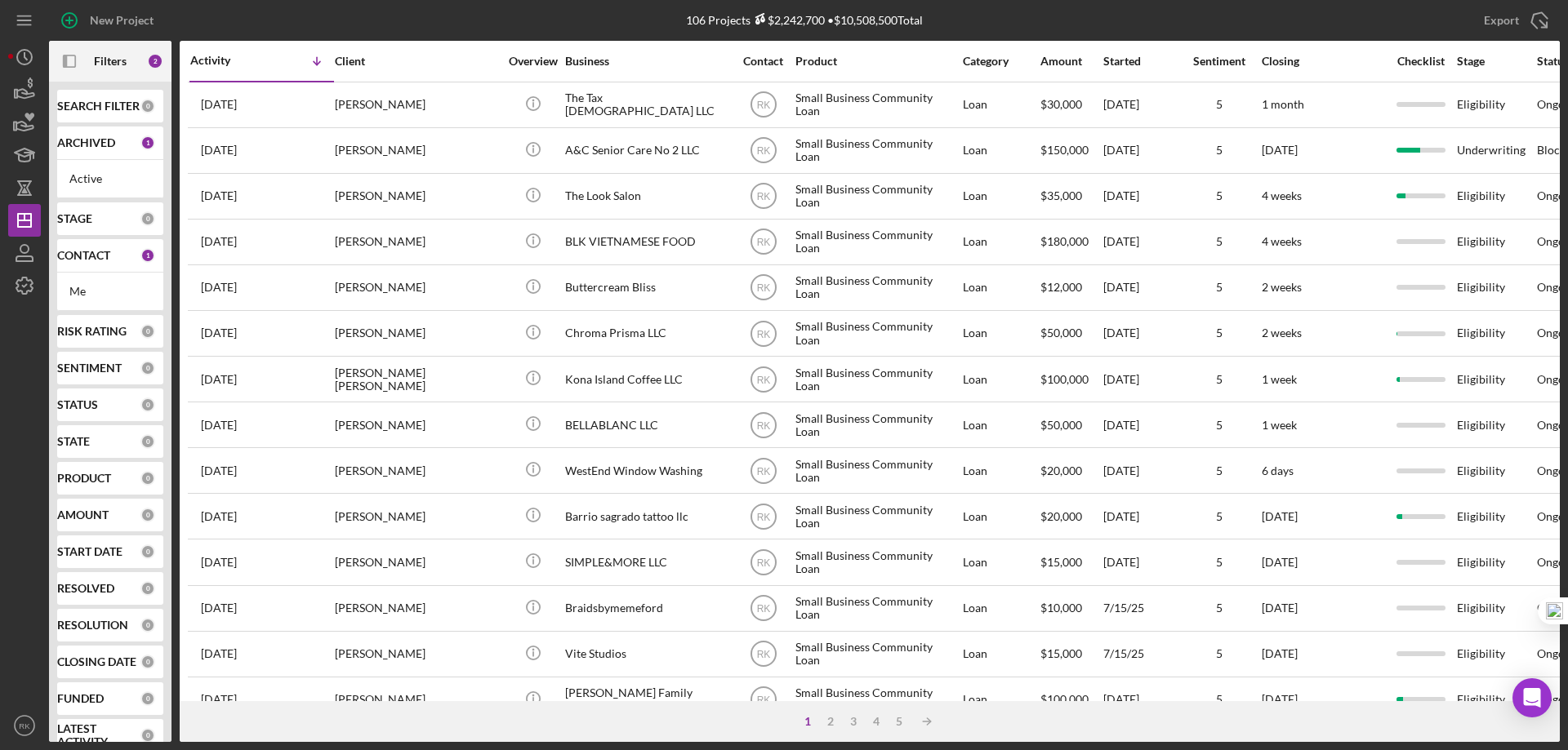
click at [93, 259] on b "CONTACT" at bounding box center [83, 256] width 53 height 13
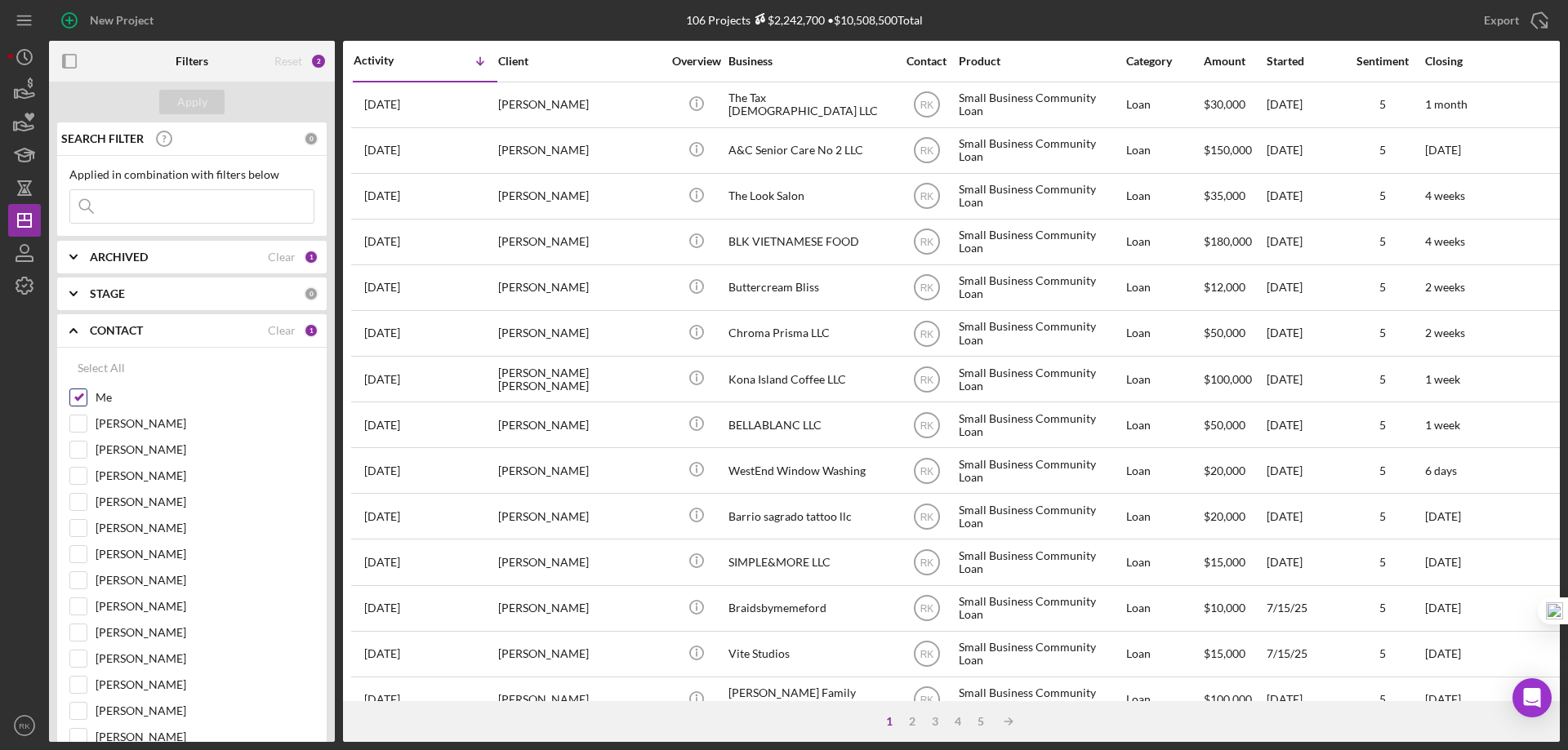
click at [81, 400] on input "Me" at bounding box center [79, 398] width 16 height 16
checkbox input "false"
click at [83, 550] on input "[PERSON_NAME]" at bounding box center [79, 554] width 16 height 16
click at [193, 96] on div "Apply" at bounding box center [192, 101] width 30 height 24
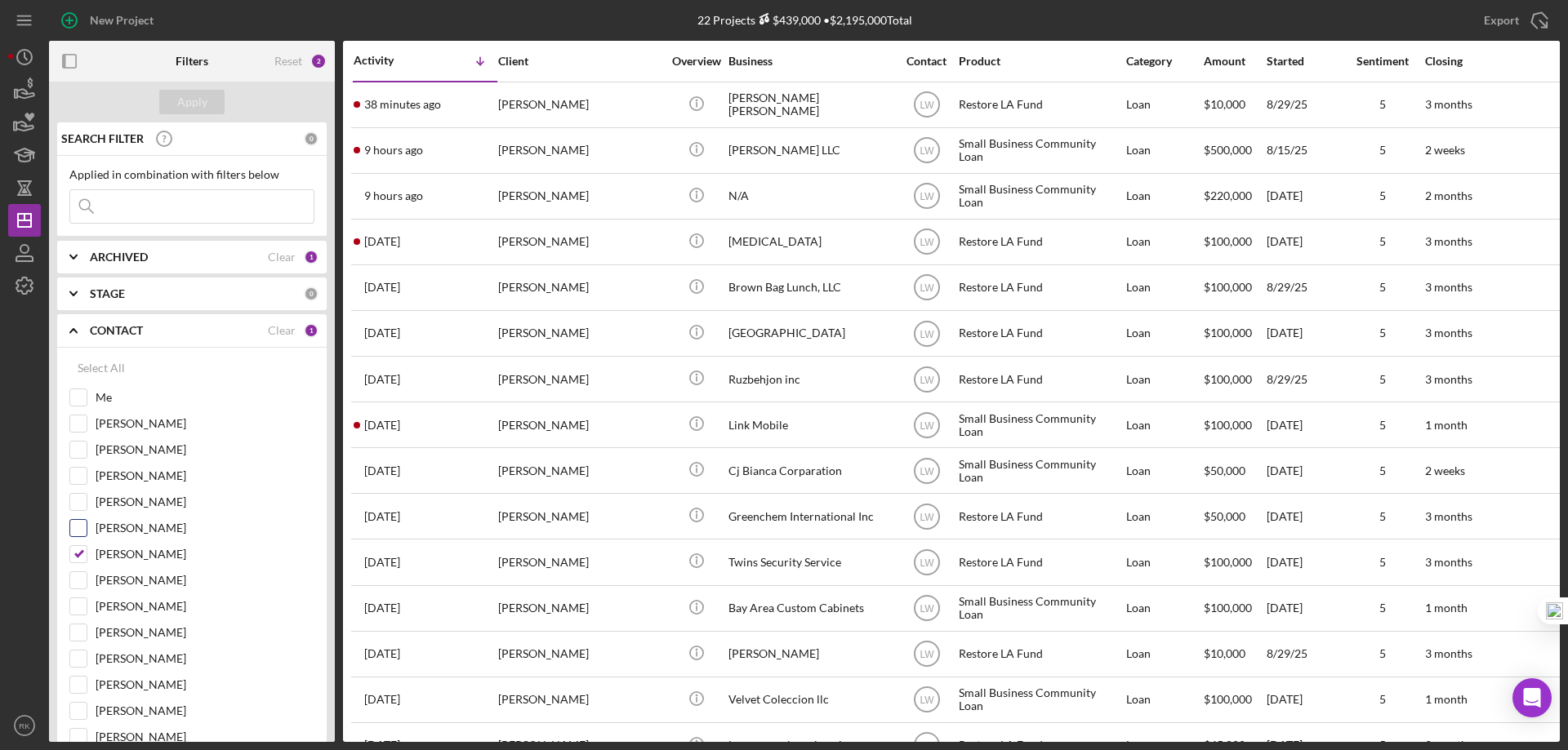
drag, startPoint x: 72, startPoint y: 554, endPoint x: 128, endPoint y: 533, distance: 59.8
click at [73, 554] on input "[PERSON_NAME]" at bounding box center [79, 554] width 16 height 16
checkbox input "false"
click at [85, 502] on input "[PERSON_NAME]" at bounding box center [79, 501] width 16 height 16
checkbox input "true"
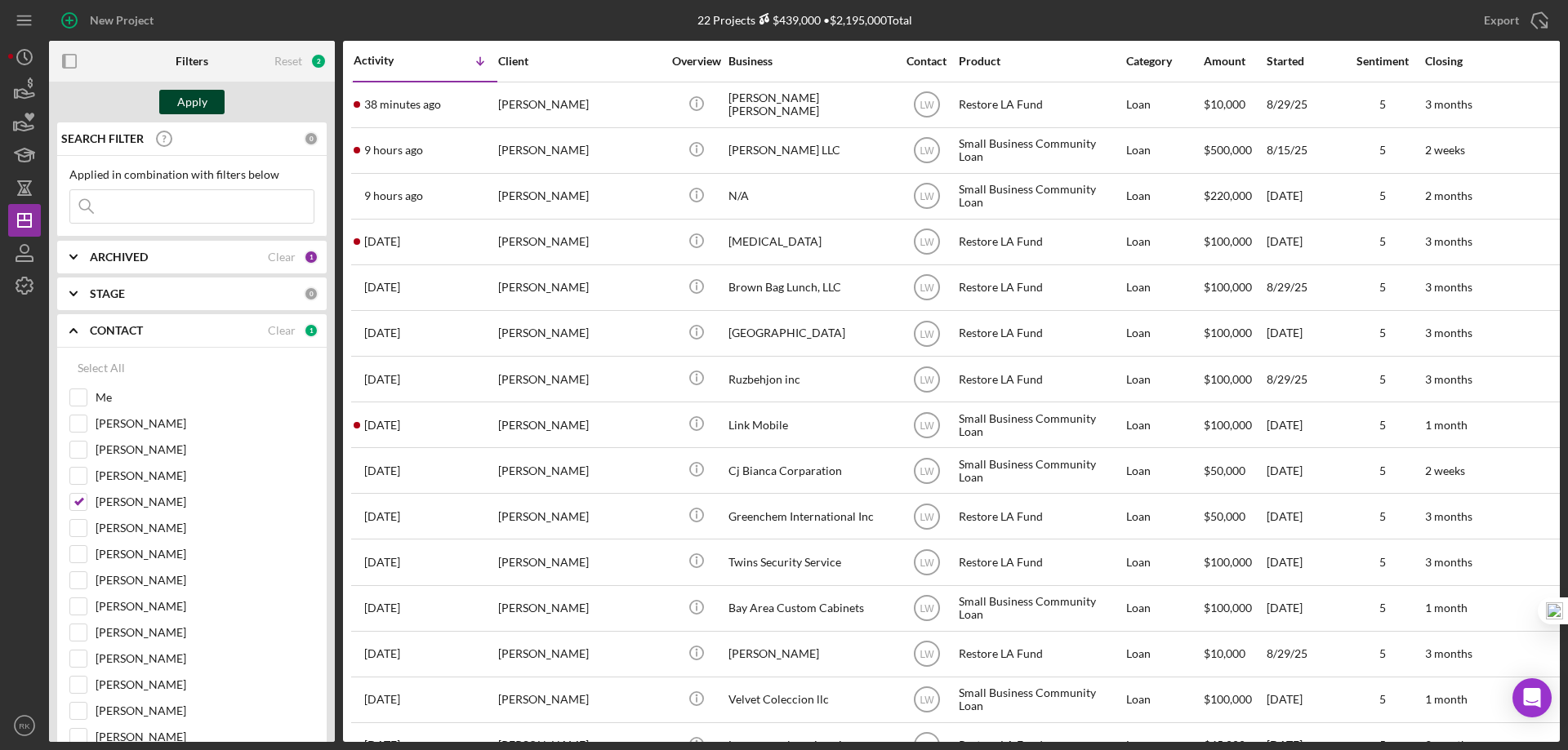
click at [193, 105] on div "Apply" at bounding box center [192, 101] width 30 height 24
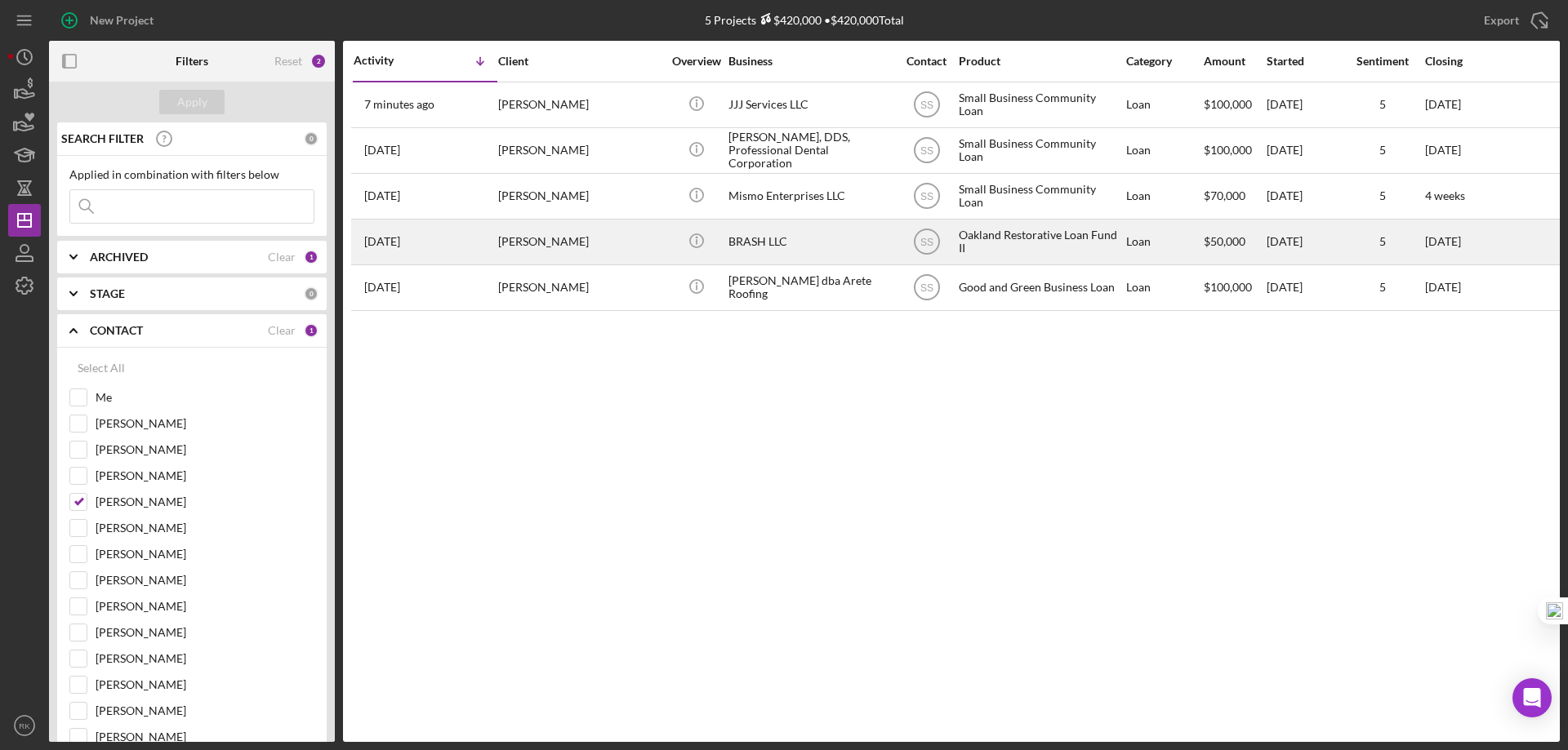
click at [541, 241] on div "Xenia Simms" at bounding box center [580, 242] width 164 height 43
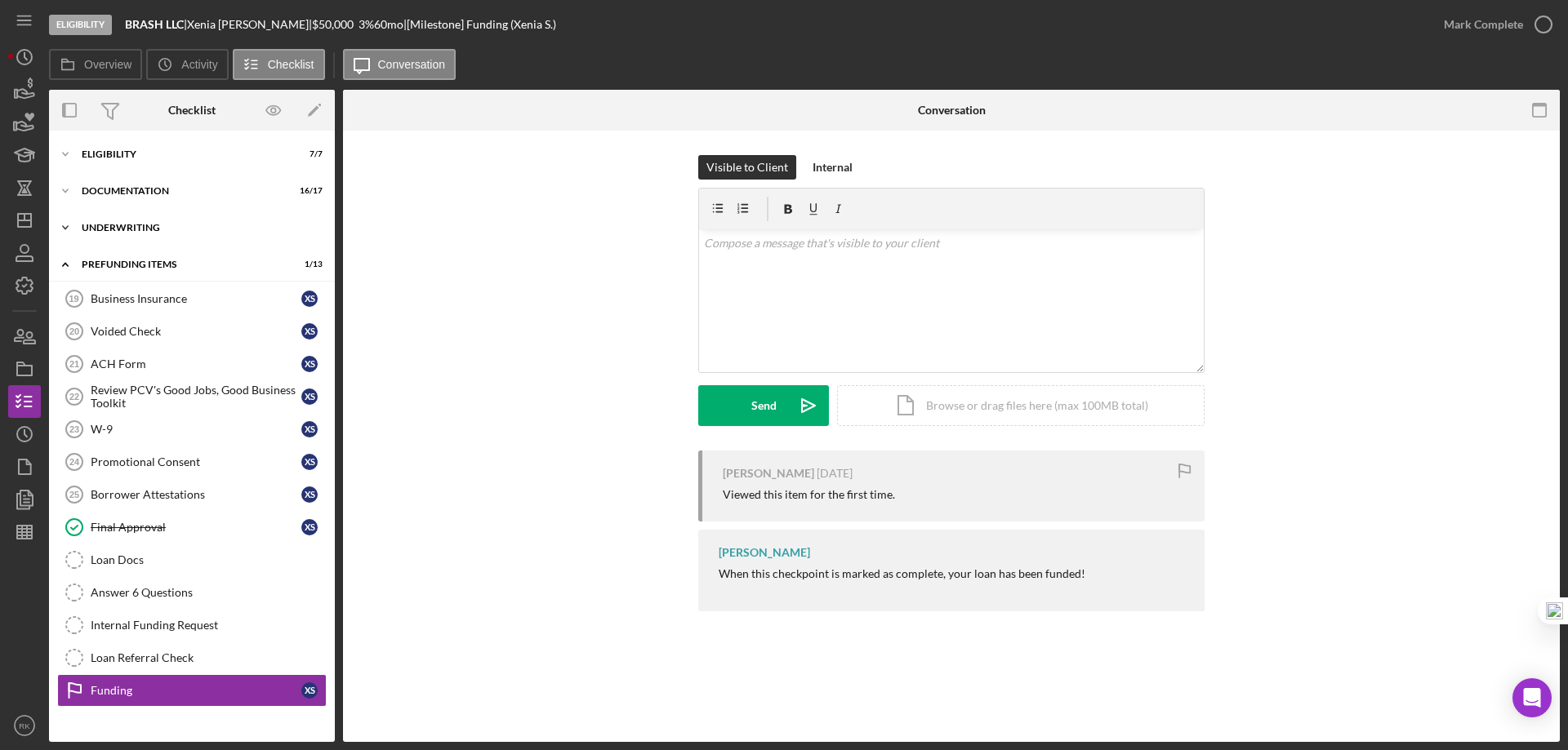
click at [120, 220] on div "Icon/Expander Underwriting 13 / 14" at bounding box center [192, 228] width 286 height 33
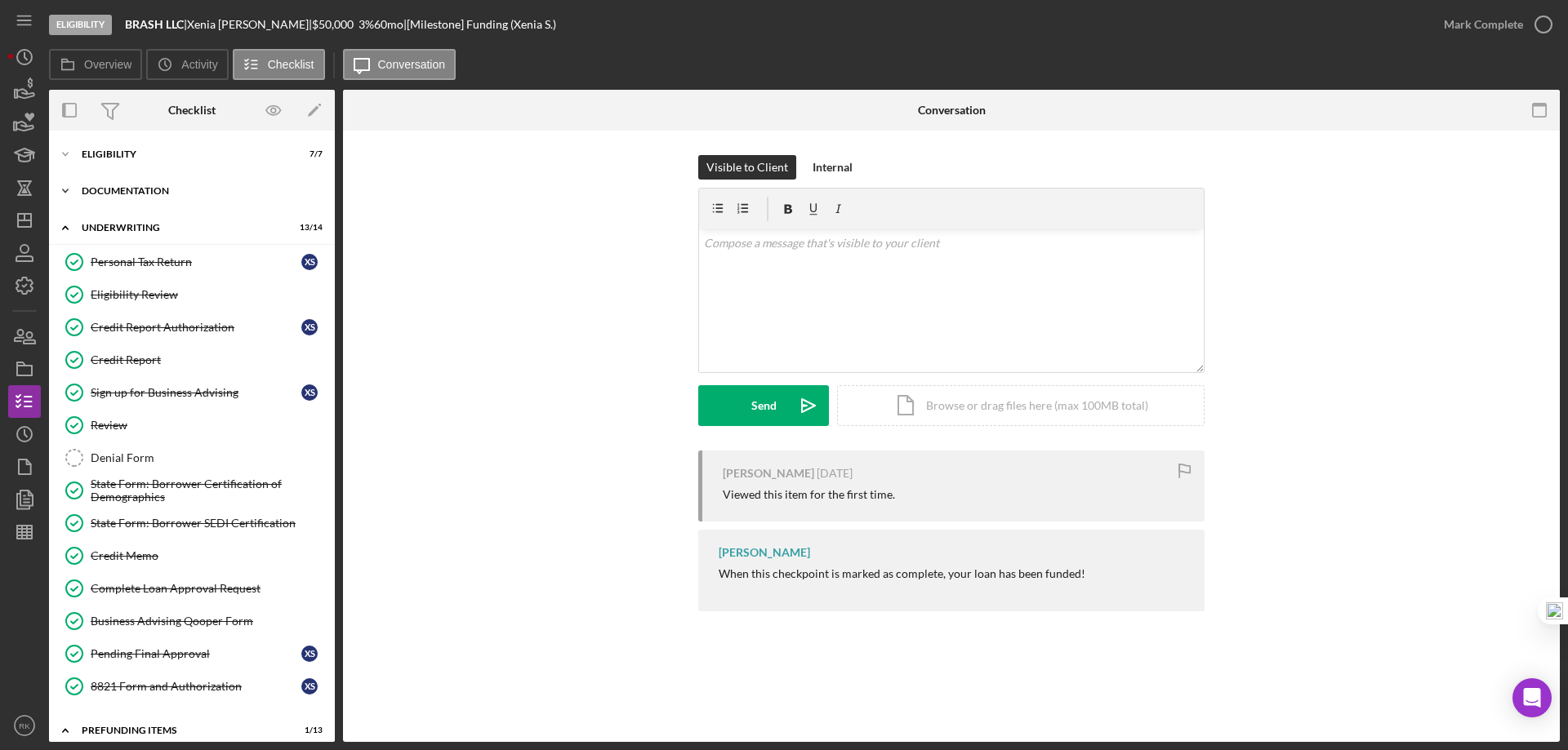
click at [148, 197] on div "Icon/Expander Documentation 16 / 17" at bounding box center [192, 190] width 286 height 33
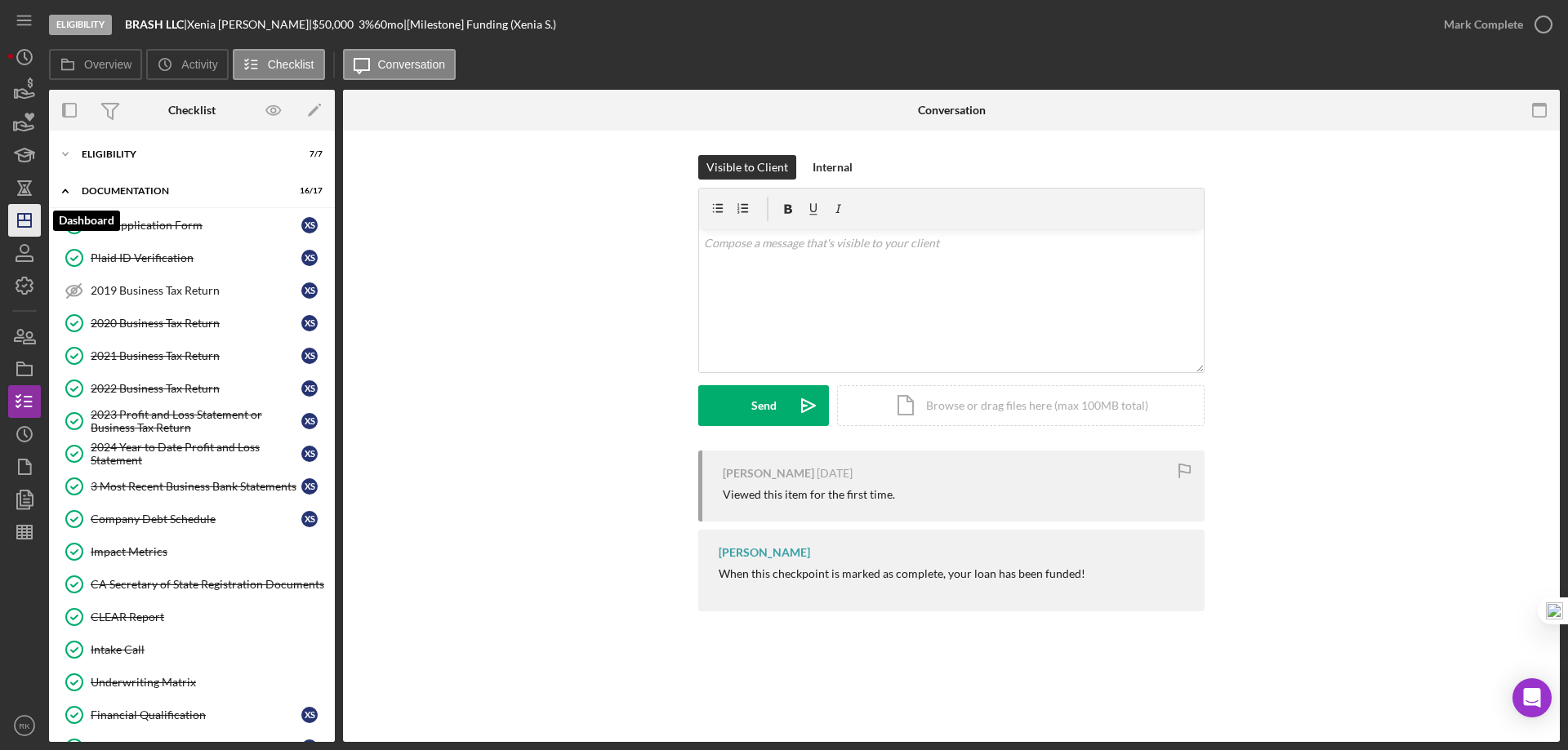
click at [19, 212] on icon "Icon/Dashboard" at bounding box center [25, 221] width 41 height 41
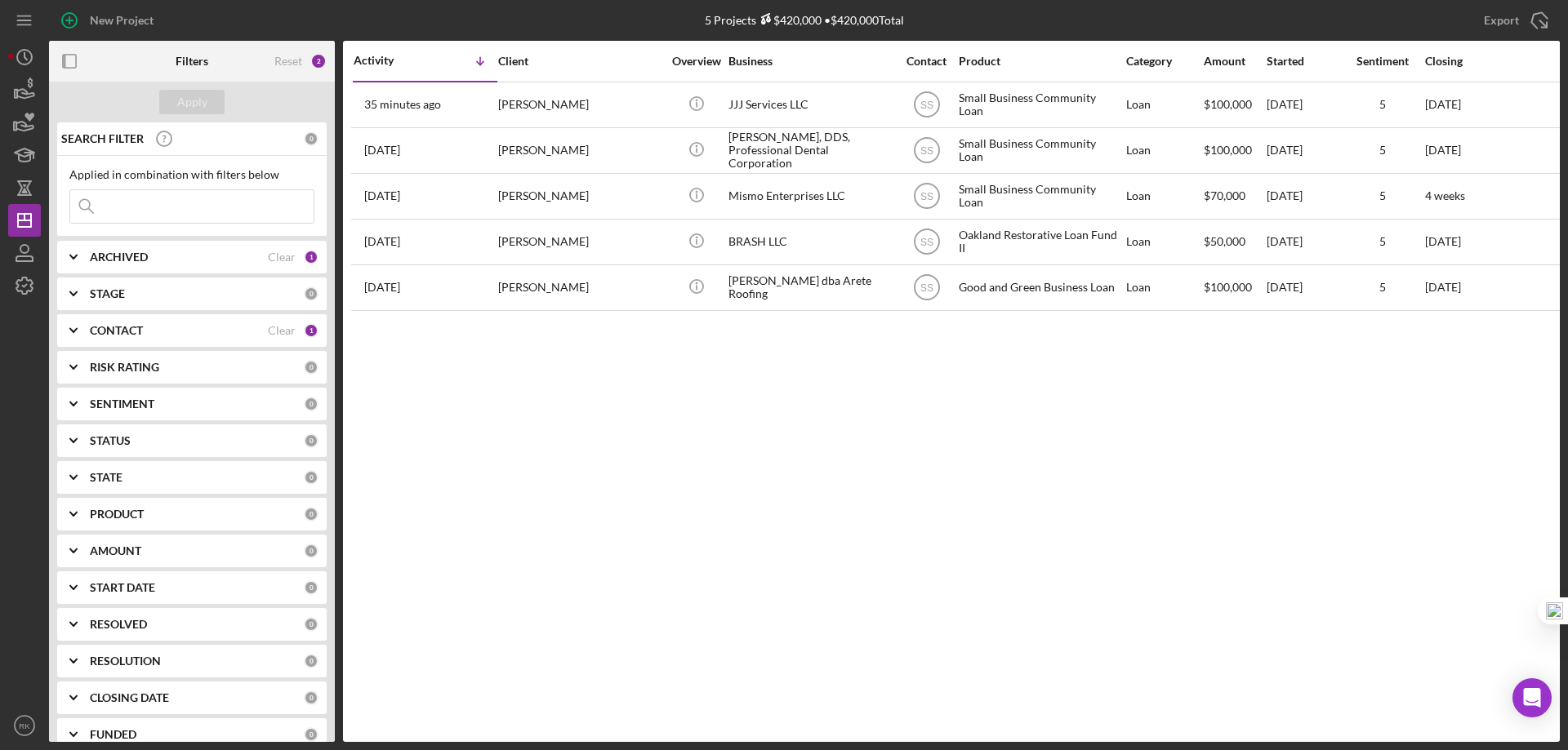
drag, startPoint x: 275, startPoint y: 326, endPoint x: 111, endPoint y: 331, distance: 164.1
click at [275, 326] on div "Clear" at bounding box center [282, 331] width 28 height 13
click at [111, 331] on b "CONTACT" at bounding box center [115, 331] width 53 height 13
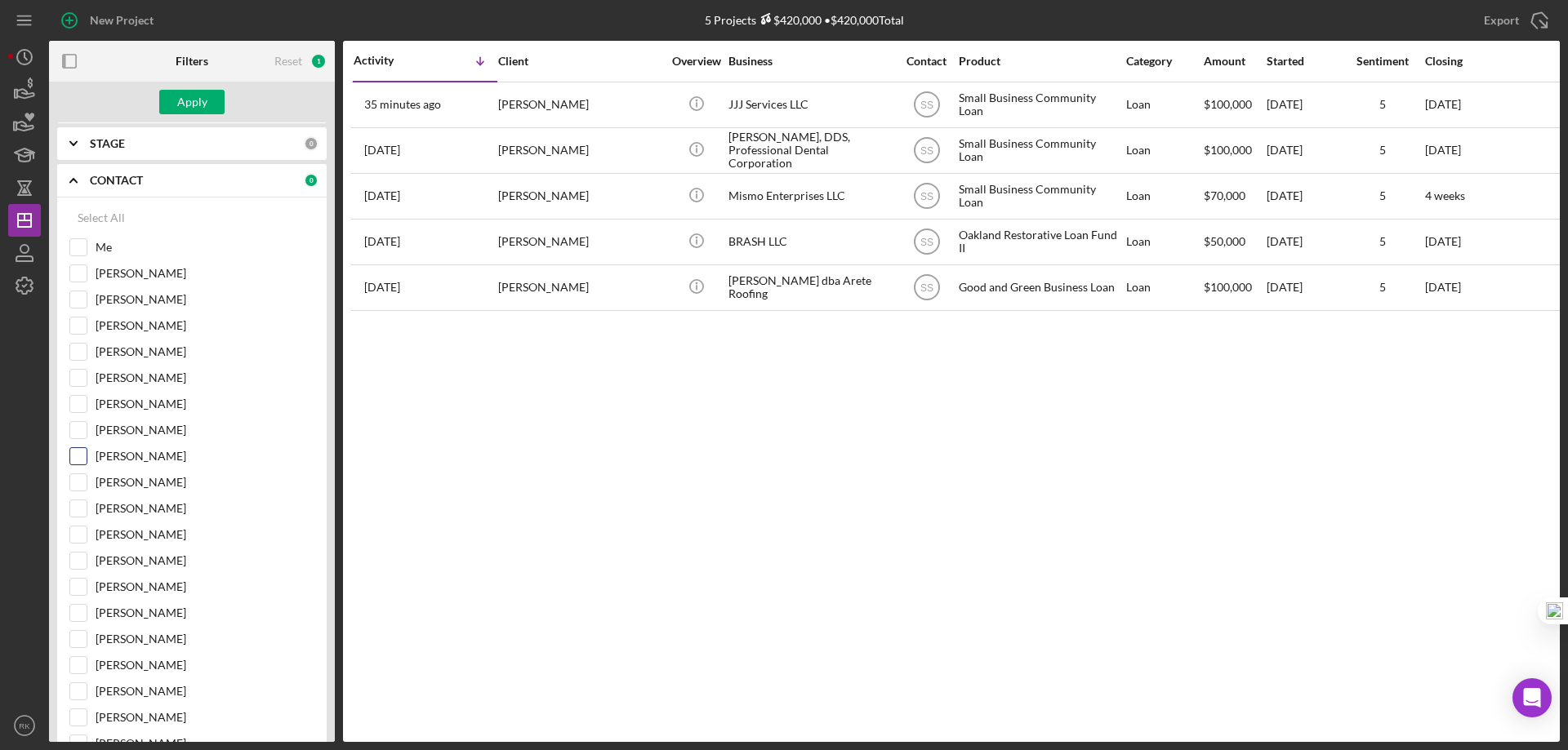
scroll to position [164, 0]
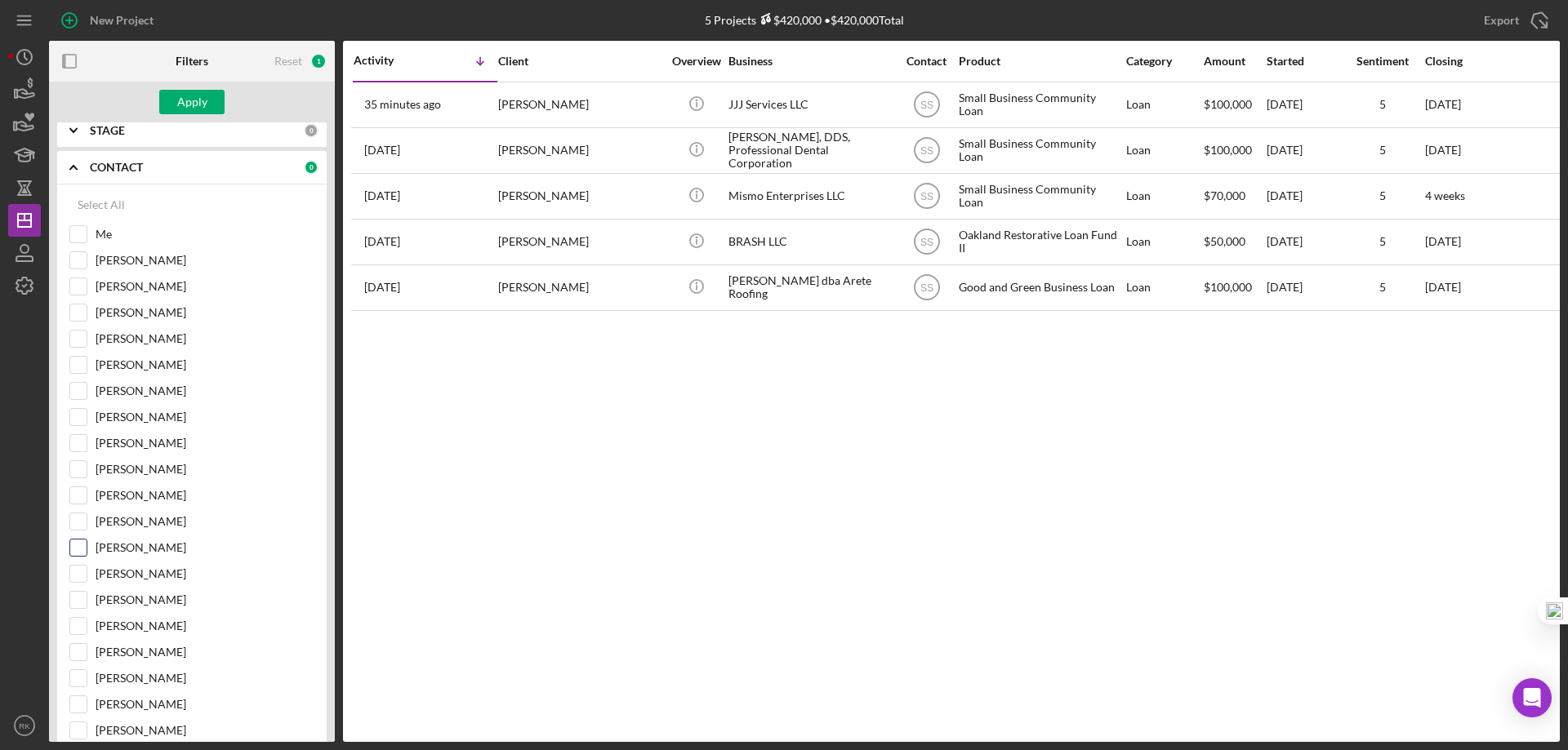
click at [81, 553] on input "[PERSON_NAME]" at bounding box center [79, 548] width 16 height 16
checkbox input "true"
drag, startPoint x: 201, startPoint y: 104, endPoint x: 195, endPoint y: 156, distance: 52.3
click at [201, 102] on div "Apply" at bounding box center [192, 101] width 30 height 24
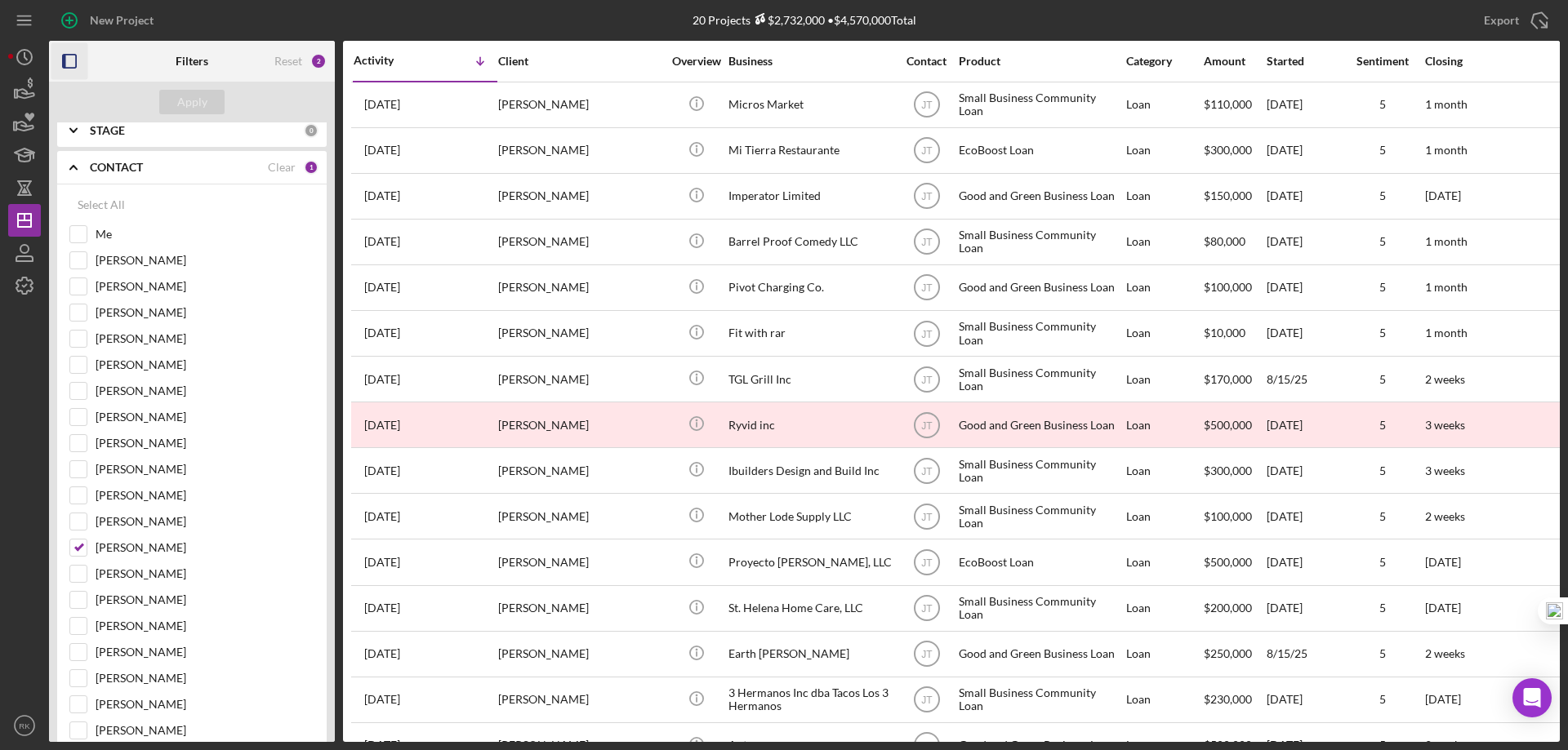
click at [68, 61] on icon "button" at bounding box center [70, 61] width 37 height 37
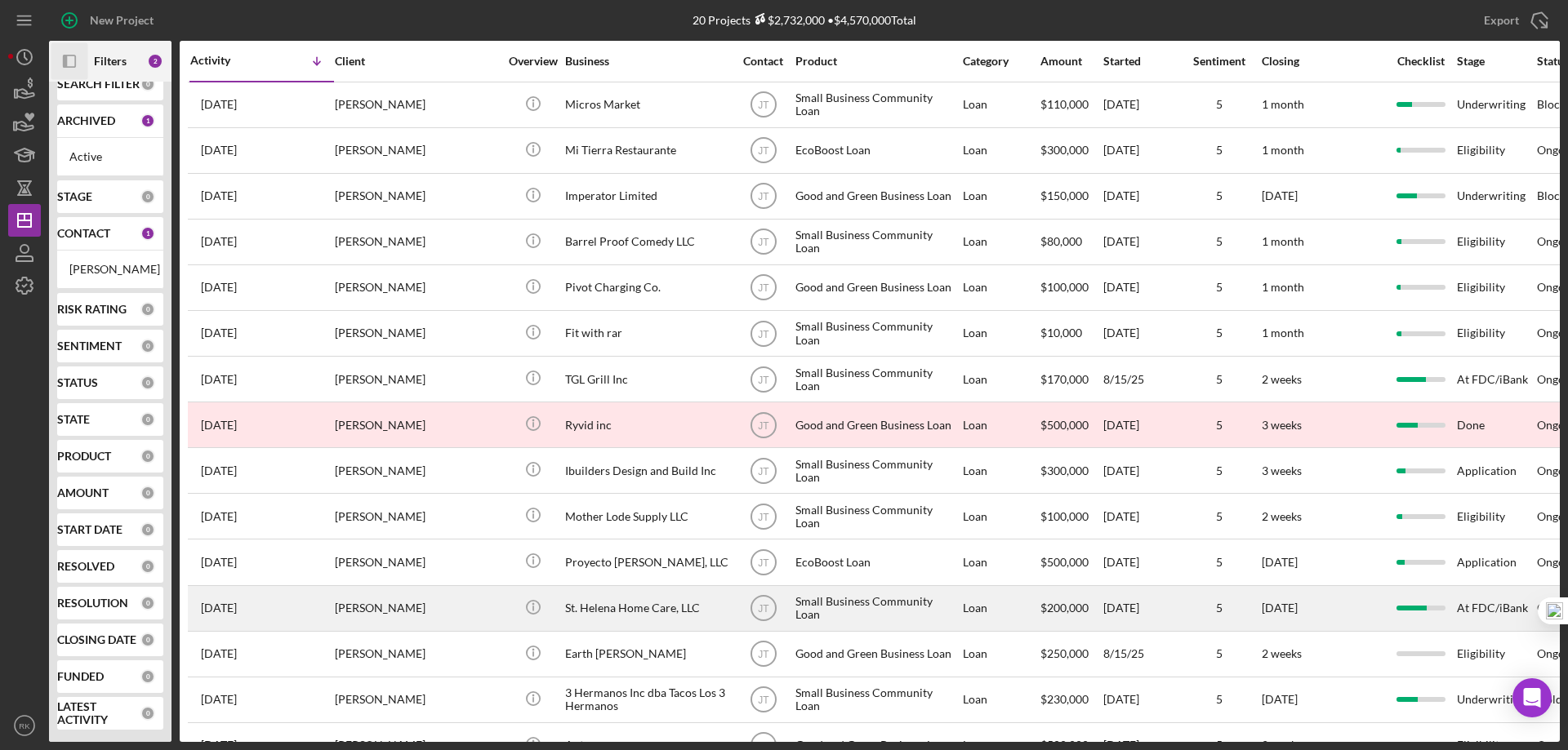
click at [606, 611] on div "St. Helena Home Care, LLC" at bounding box center [647, 609] width 164 height 43
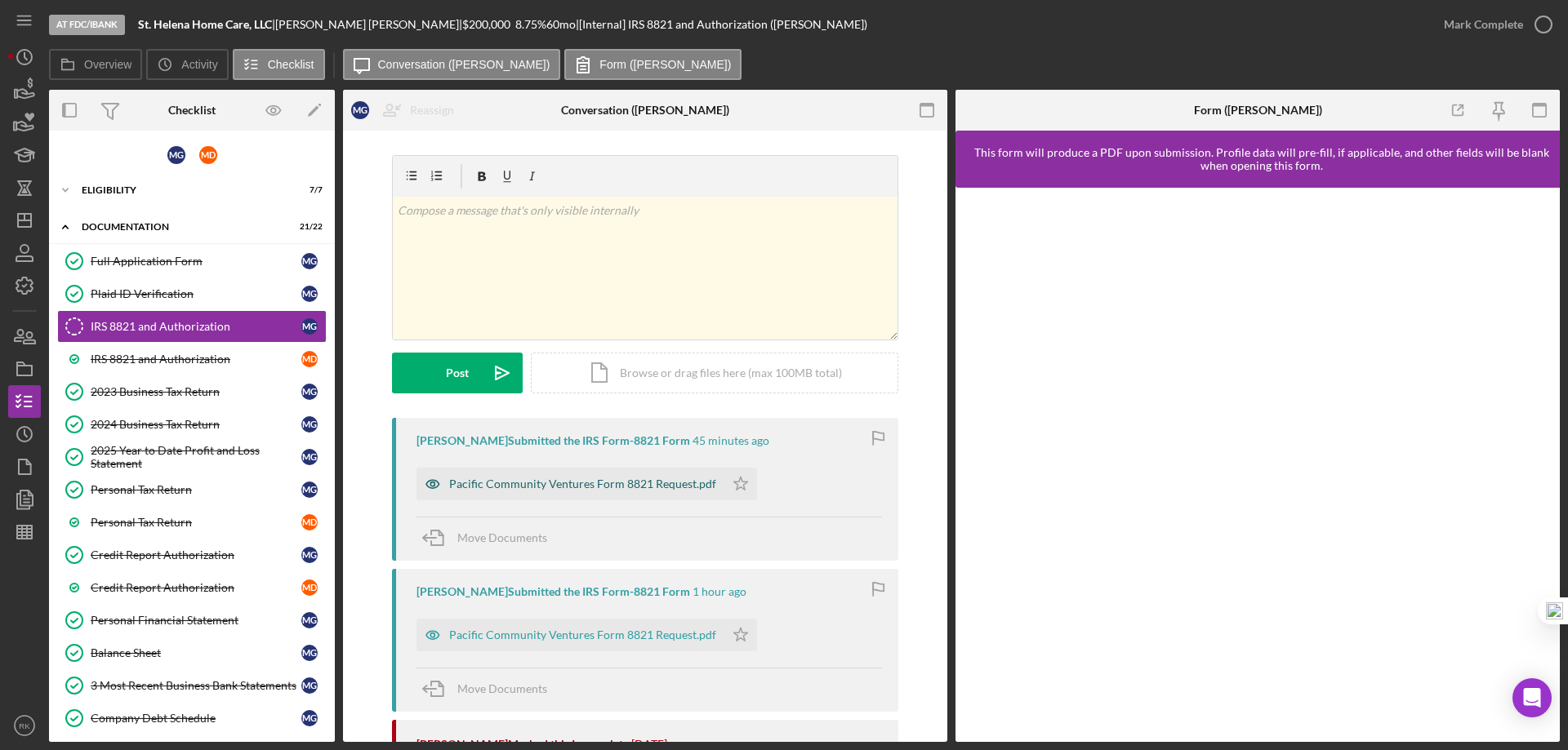
click at [601, 485] on div "Pacific Community Ventures Form 8821 Request.pdf" at bounding box center [582, 484] width 267 height 13
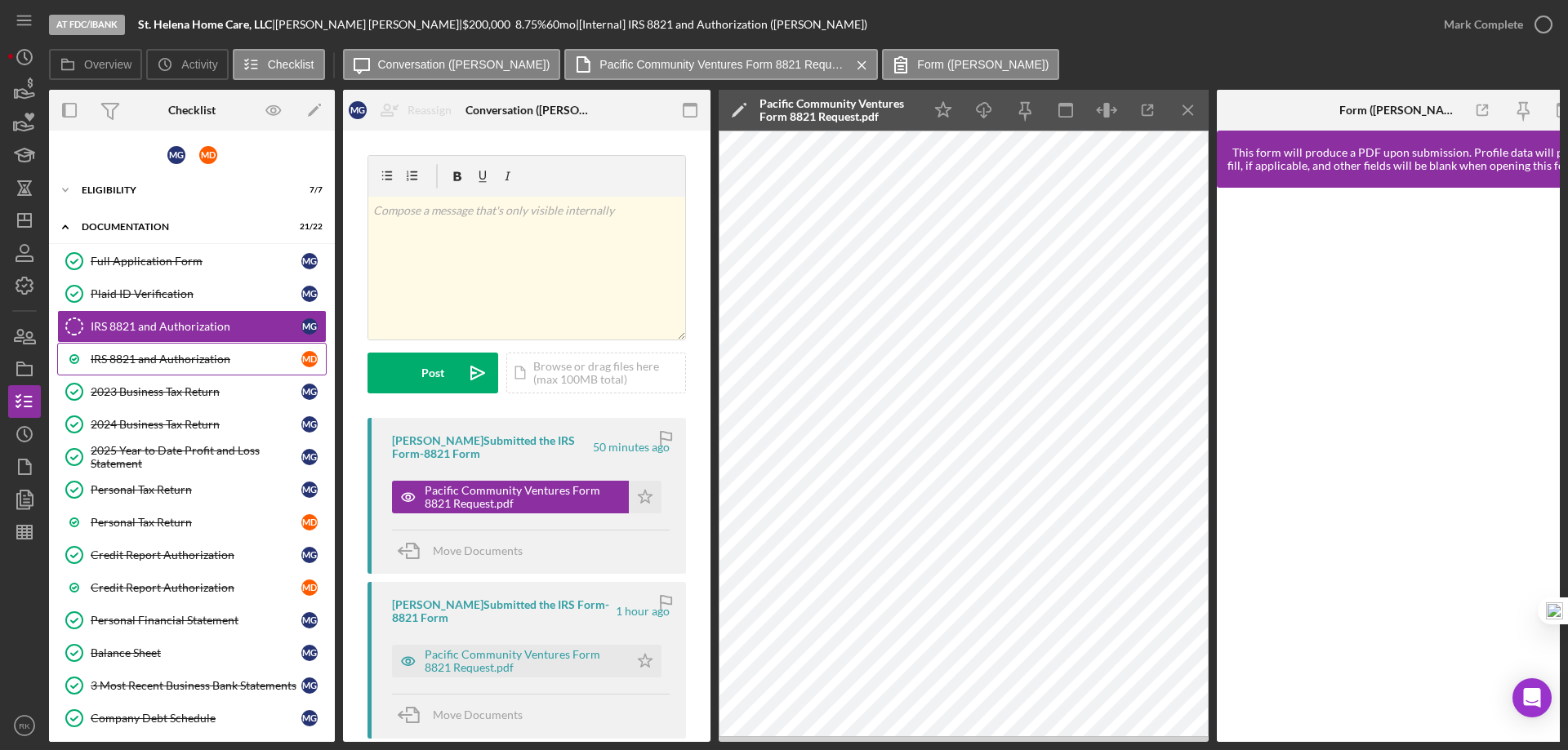
click at [161, 355] on div "IRS 8821 and Authorization" at bounding box center [196, 358] width 211 height 13
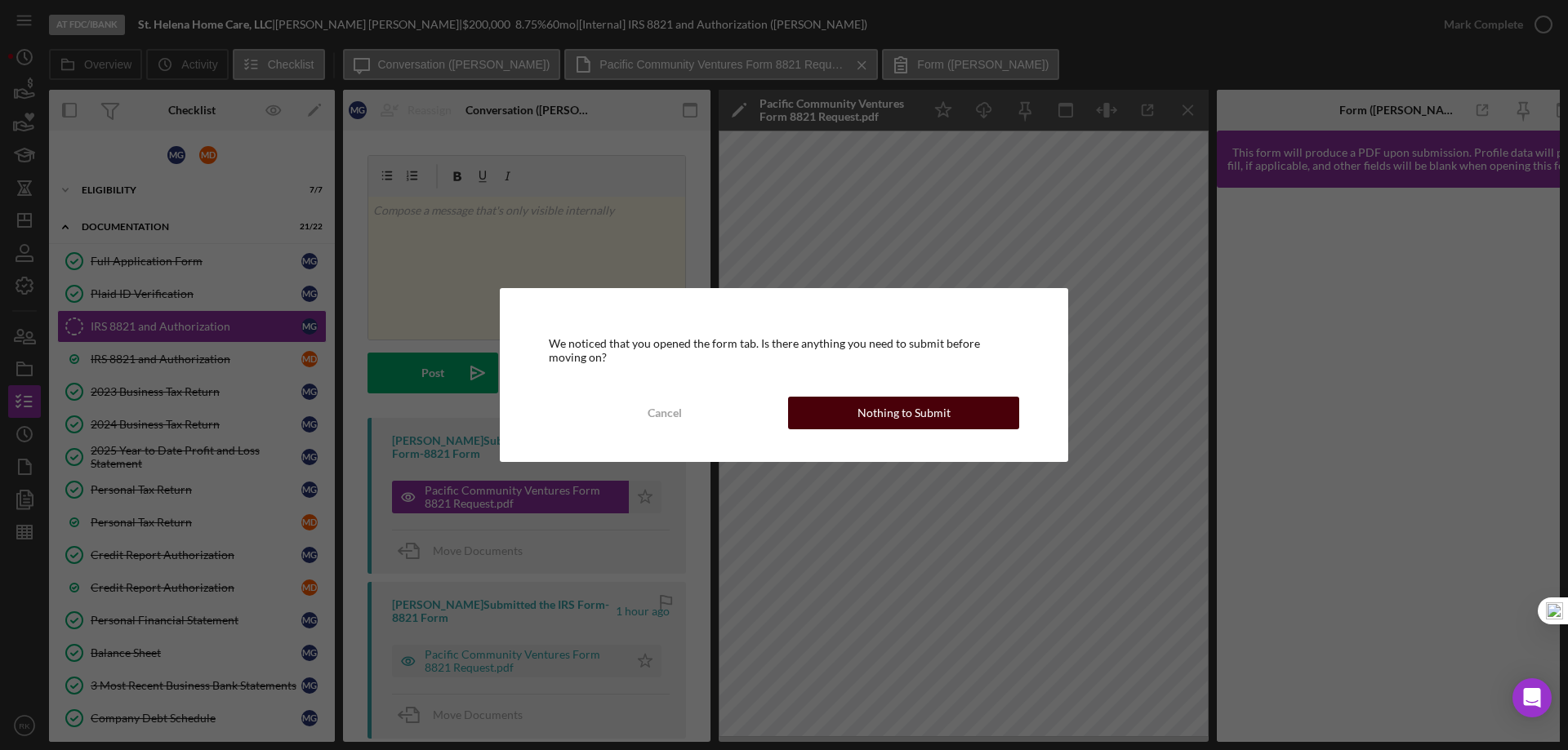
click at [894, 415] on div "Nothing to Submit" at bounding box center [904, 413] width 93 height 33
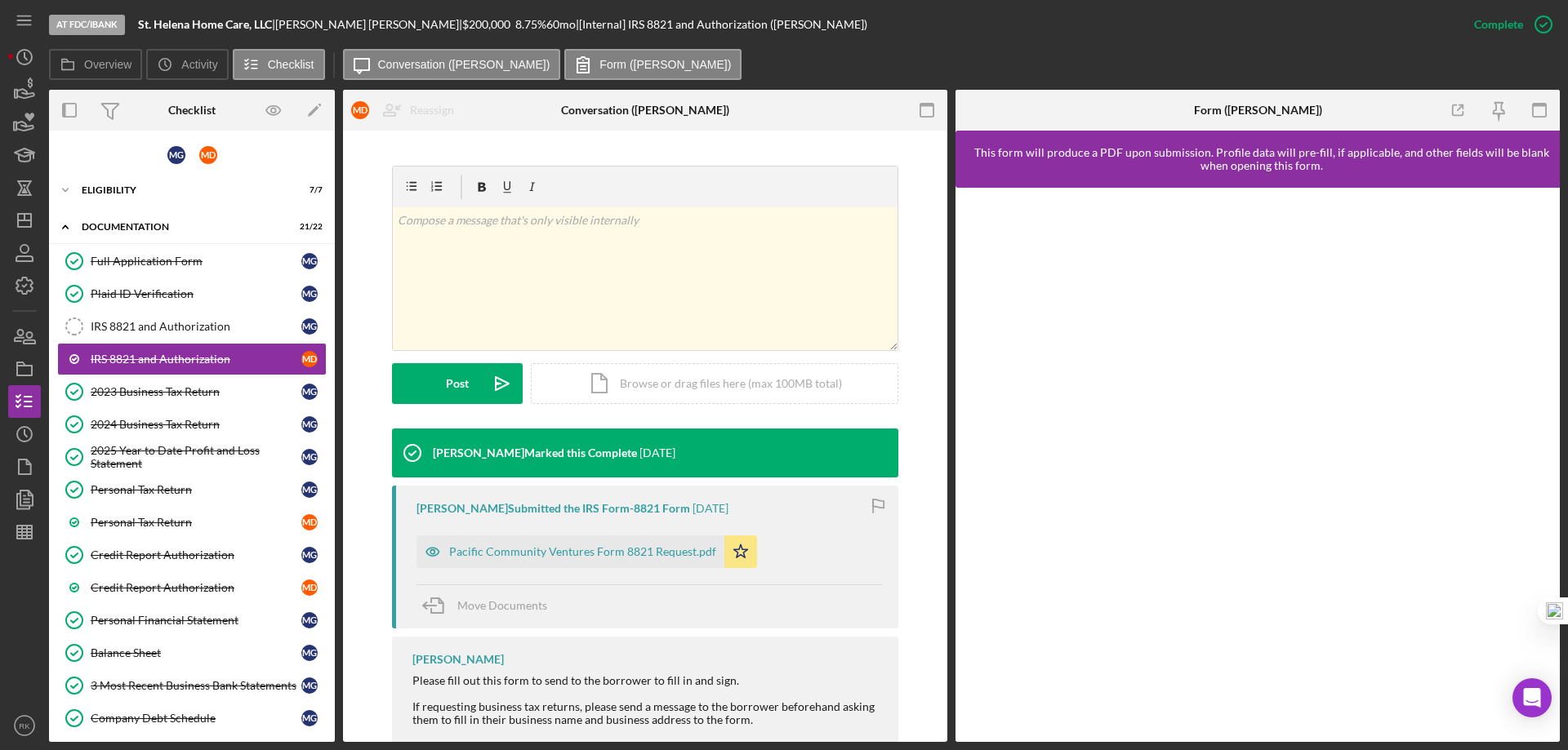
scroll to position [251, 0]
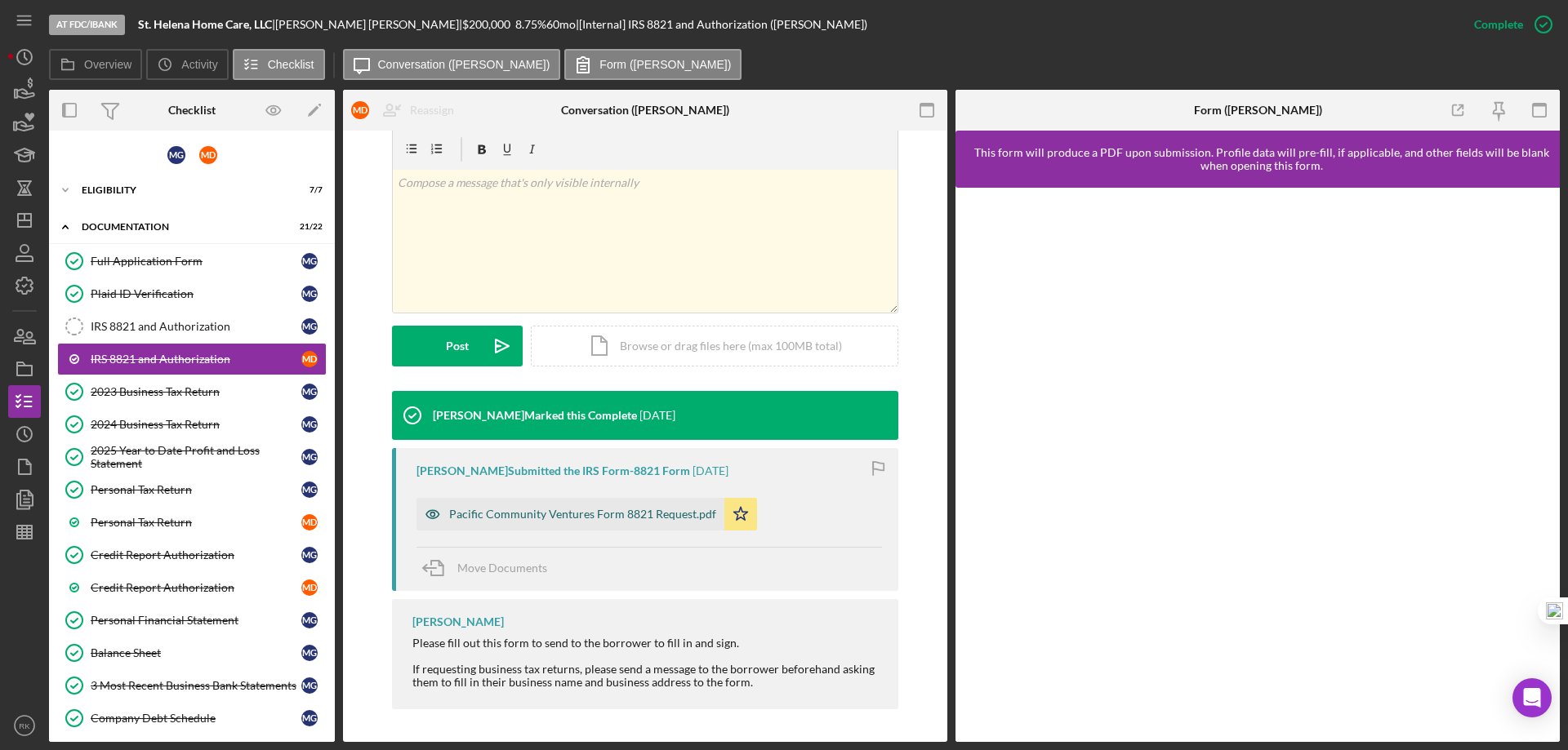
click at [569, 511] on div "Pacific Community Ventures Form 8821 Request.pdf" at bounding box center [582, 514] width 267 height 13
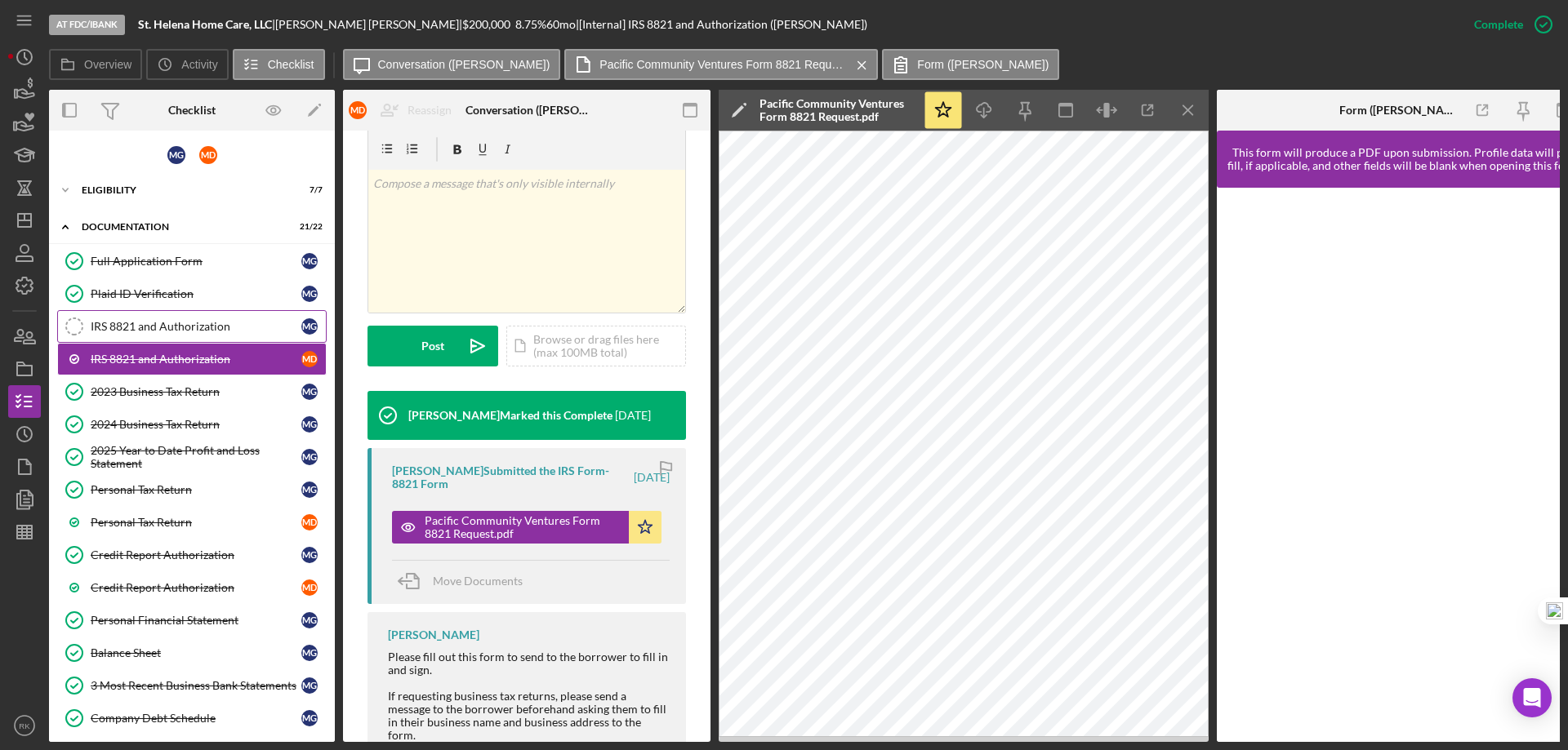
click at [191, 323] on div "IRS 8821 and Authorization" at bounding box center [196, 326] width 211 height 13
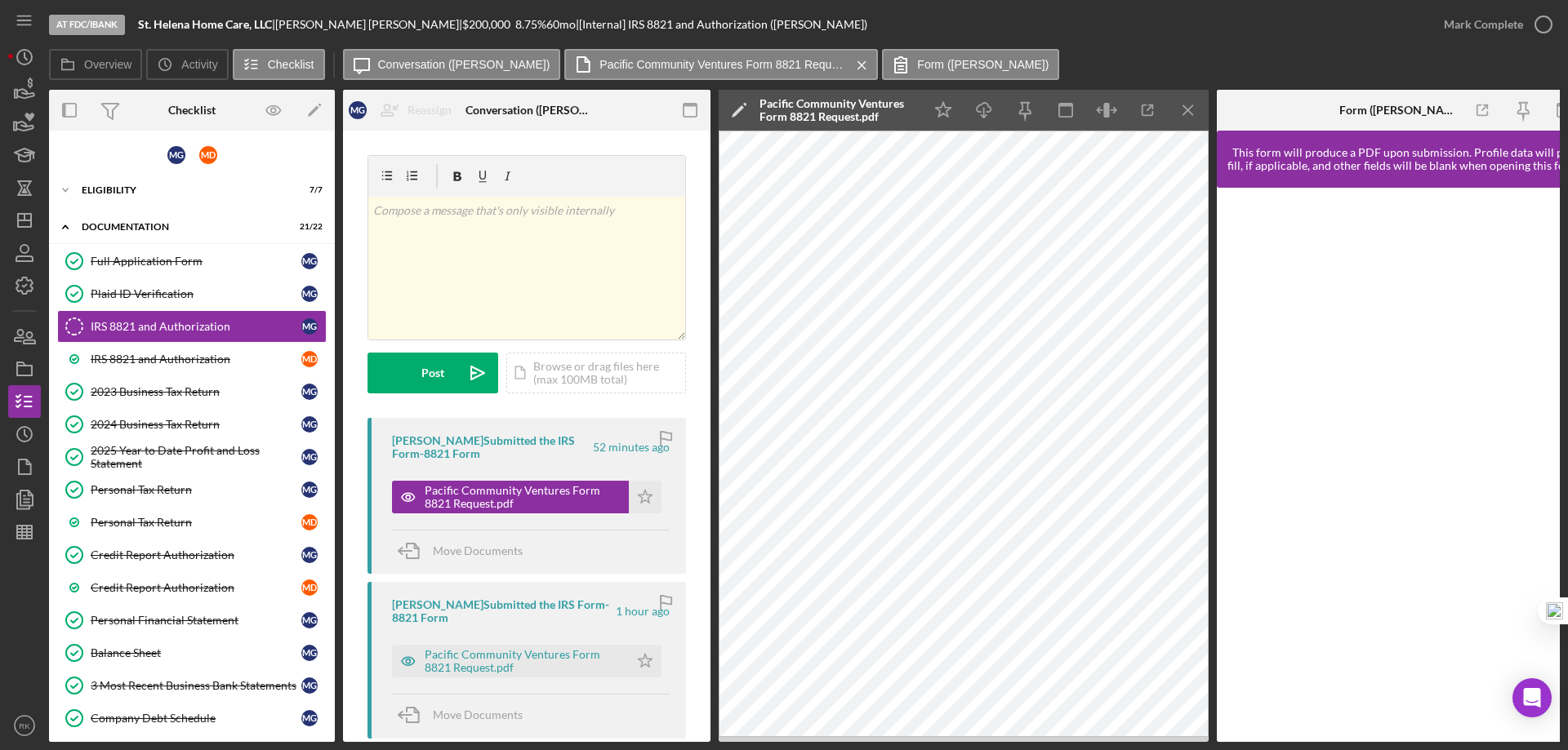
drag, startPoint x: 1192, startPoint y: 108, endPoint x: 1022, endPoint y: 211, distance: 198.8
click at [1192, 108] on icon "Icon/Menu Close" at bounding box center [1189, 110] width 37 height 37
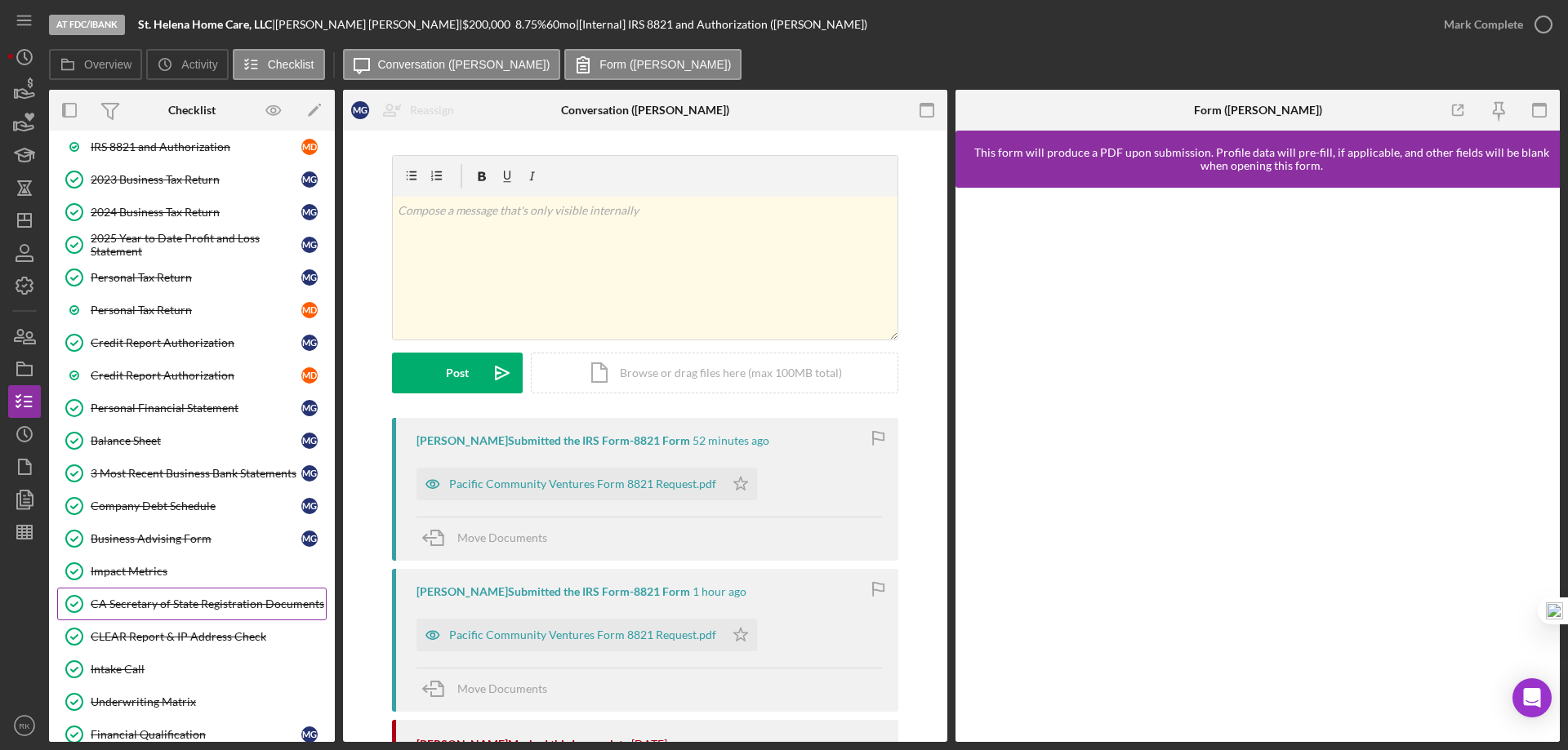
scroll to position [311, 0]
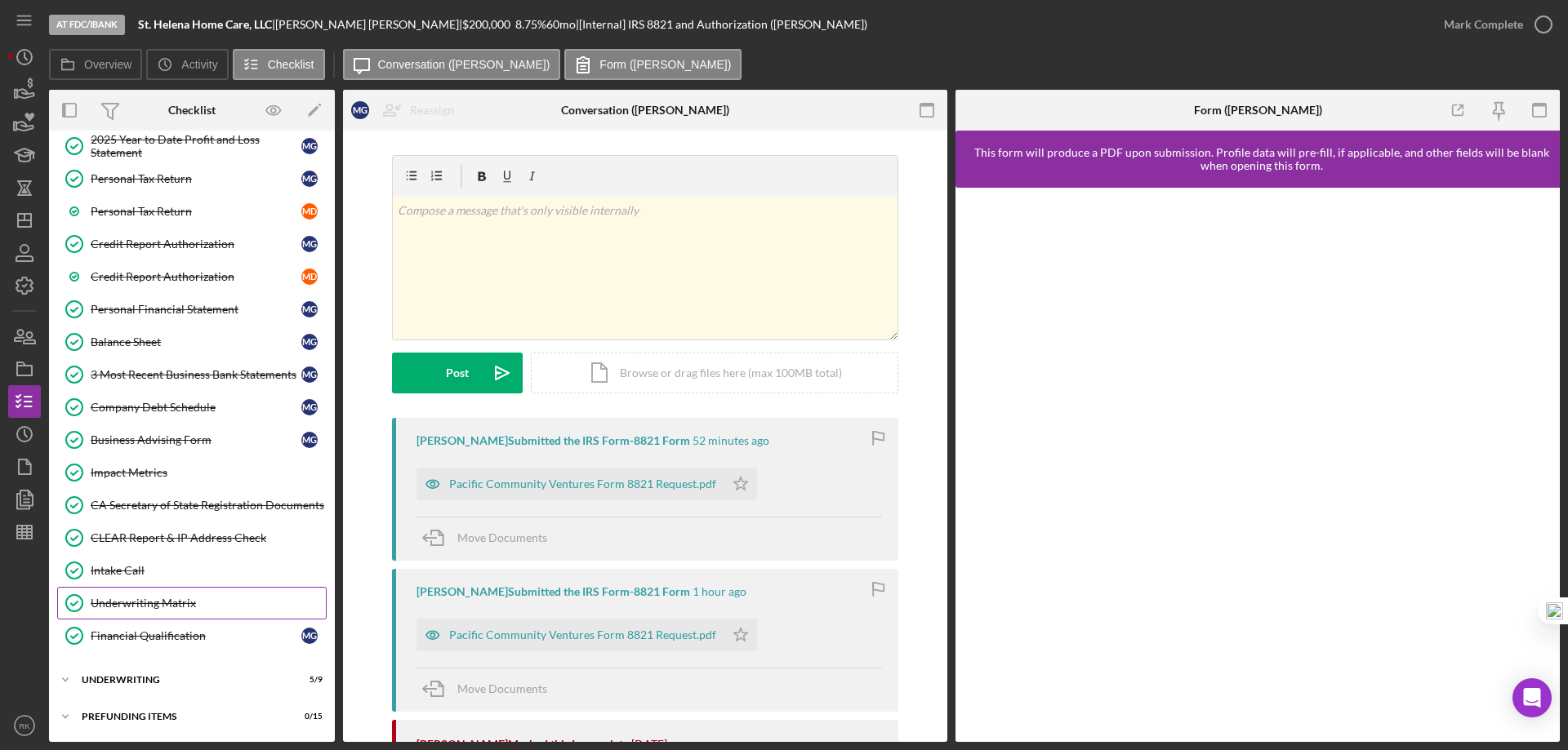
click at [159, 680] on div "Underwriting" at bounding box center [182, 679] width 200 height 10
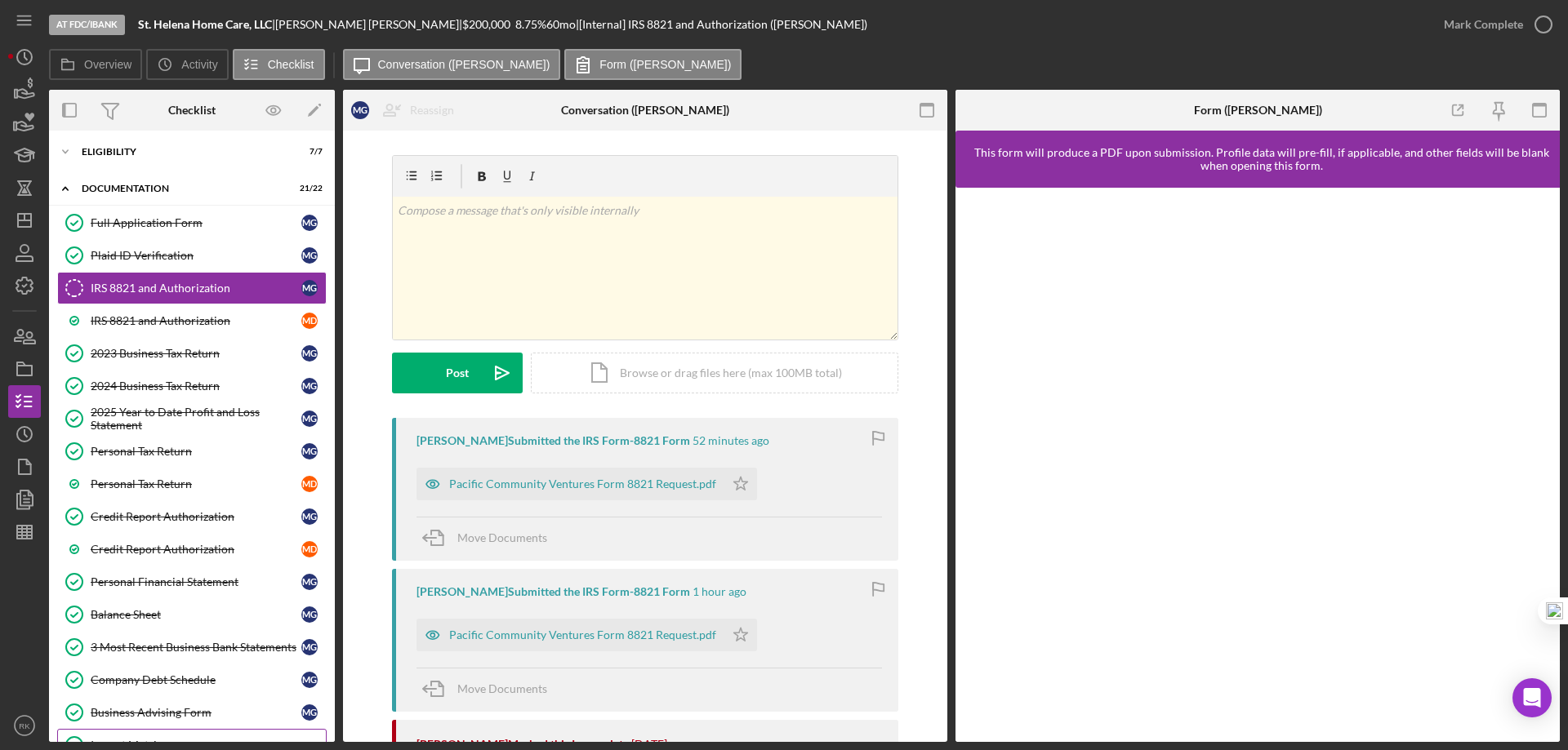
scroll to position [0, 0]
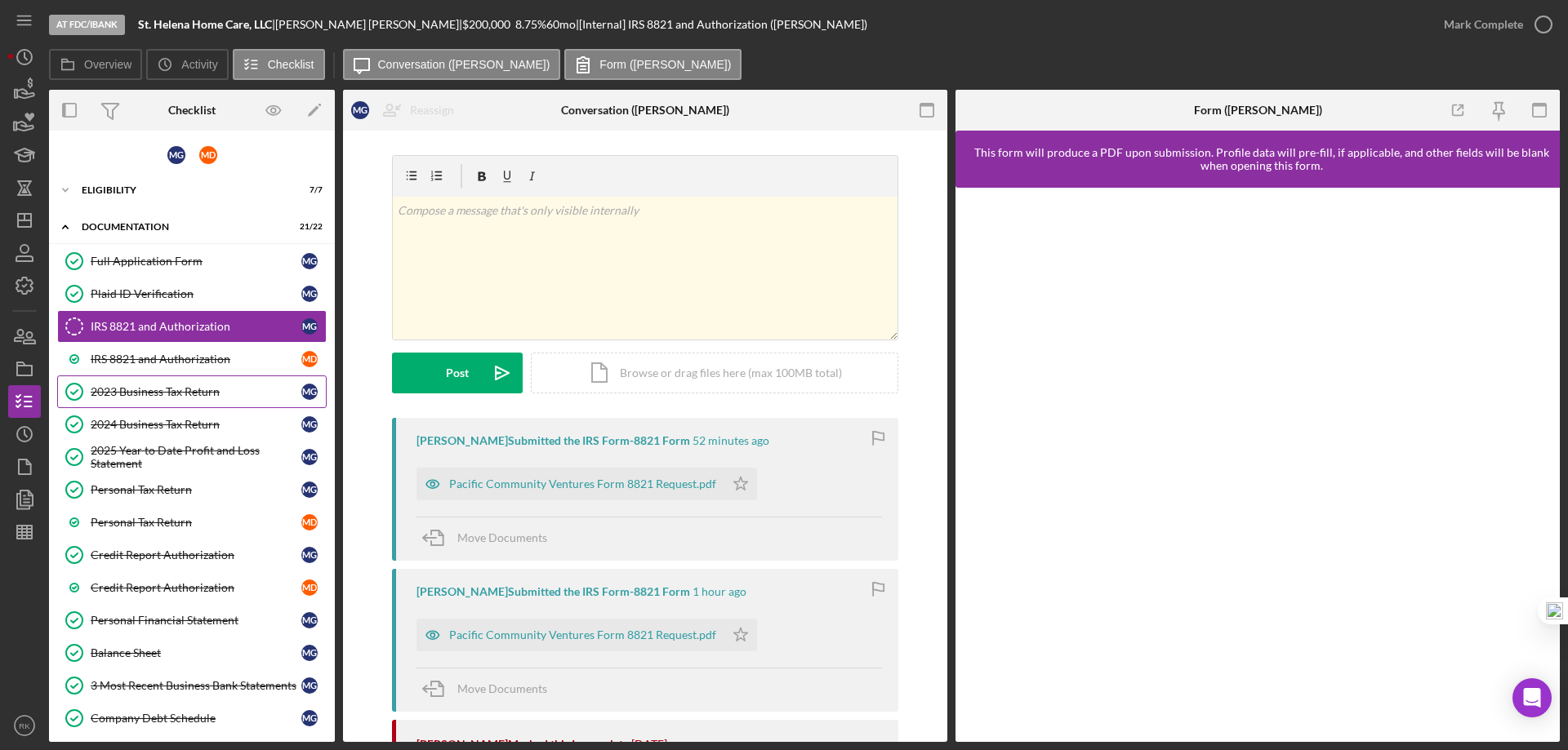
click at [157, 396] on div "2023 Business Tax Return" at bounding box center [196, 392] width 211 height 13
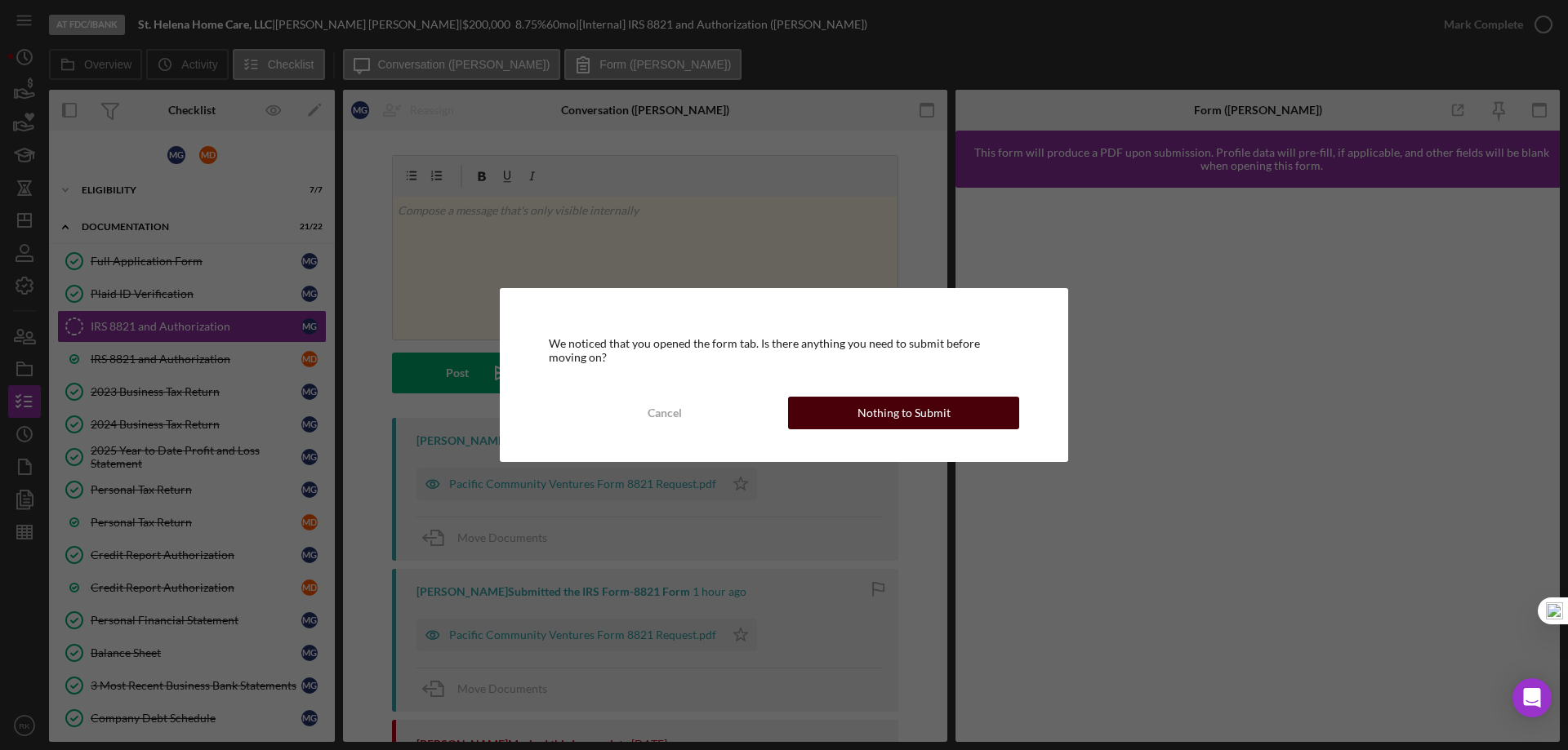
click at [822, 416] on button "Nothing to Submit" at bounding box center [903, 413] width 231 height 33
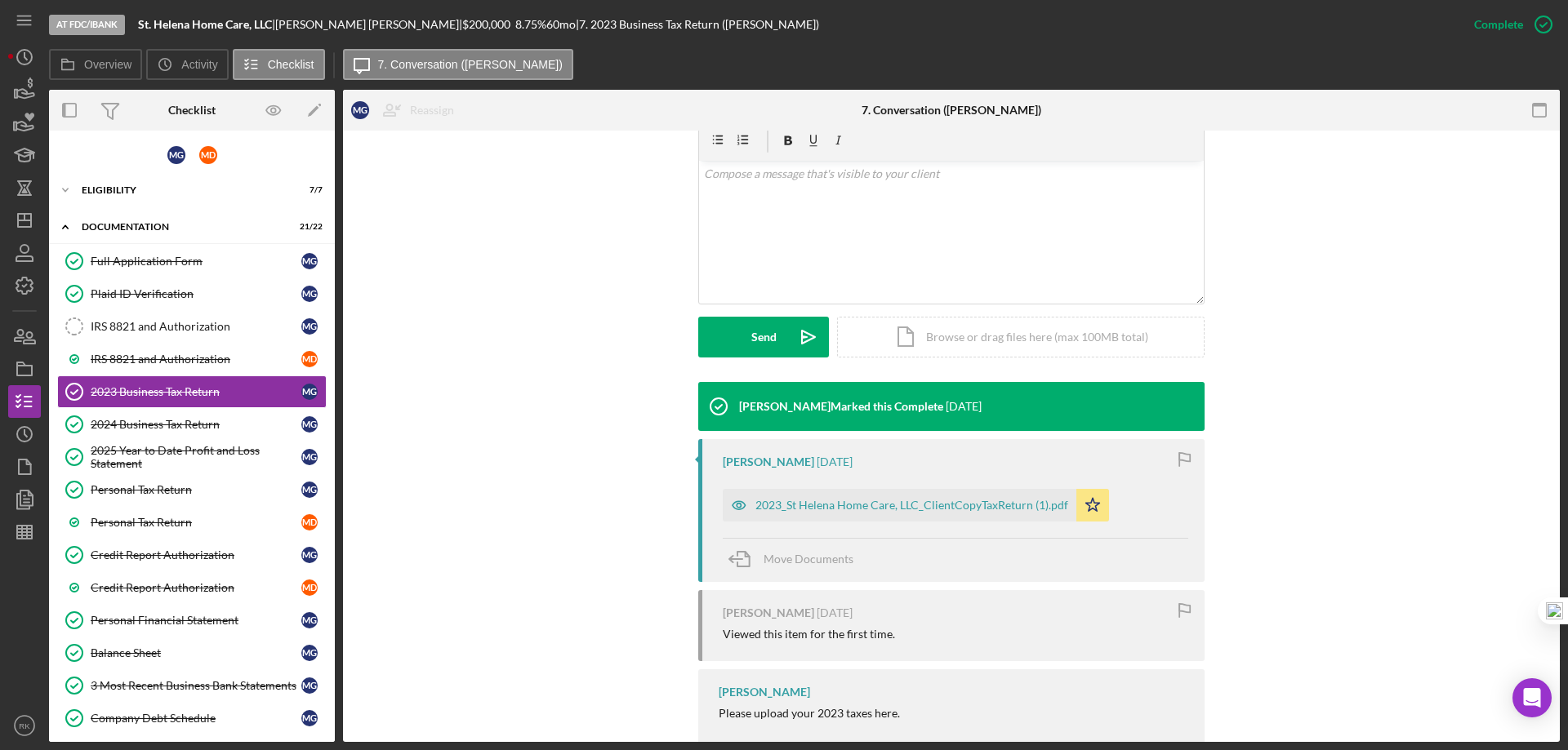
scroll to position [365, 0]
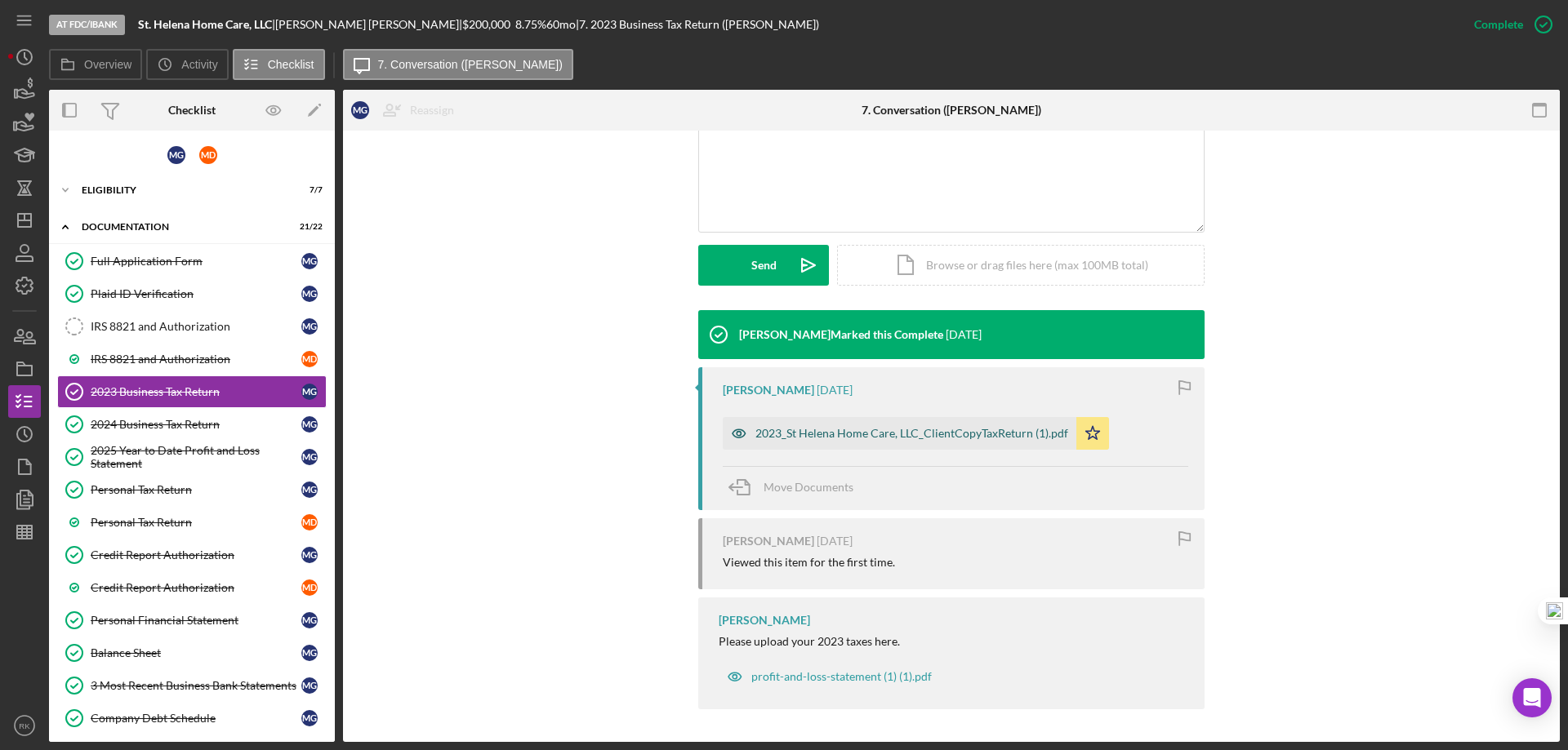
click at [891, 427] on div "2023_St Helena Home Care, LLC_ClientCopyTaxReturn (1).pdf" at bounding box center [912, 434] width 313 height 13
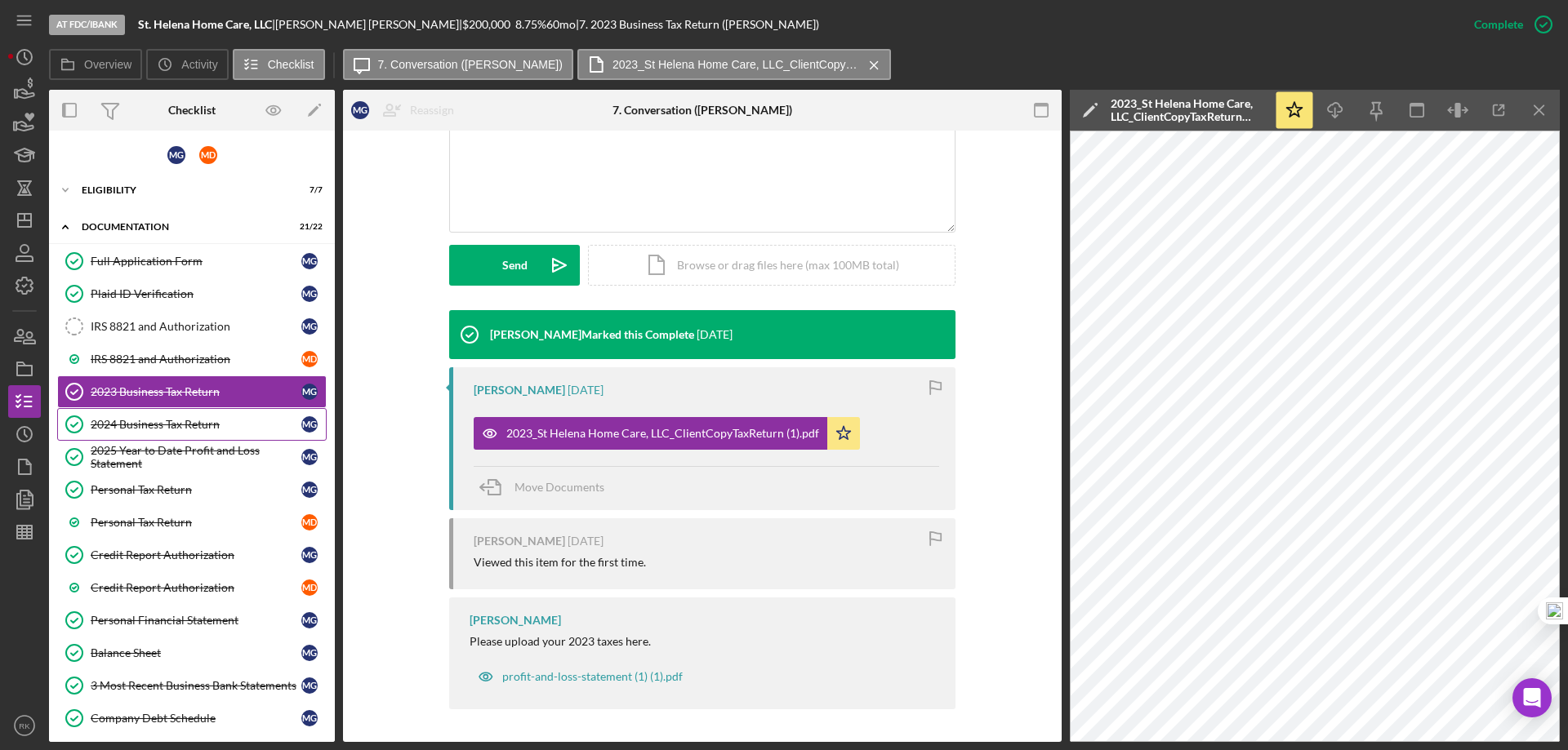
click at [189, 420] on div "2024 Business Tax Return" at bounding box center [196, 425] width 211 height 13
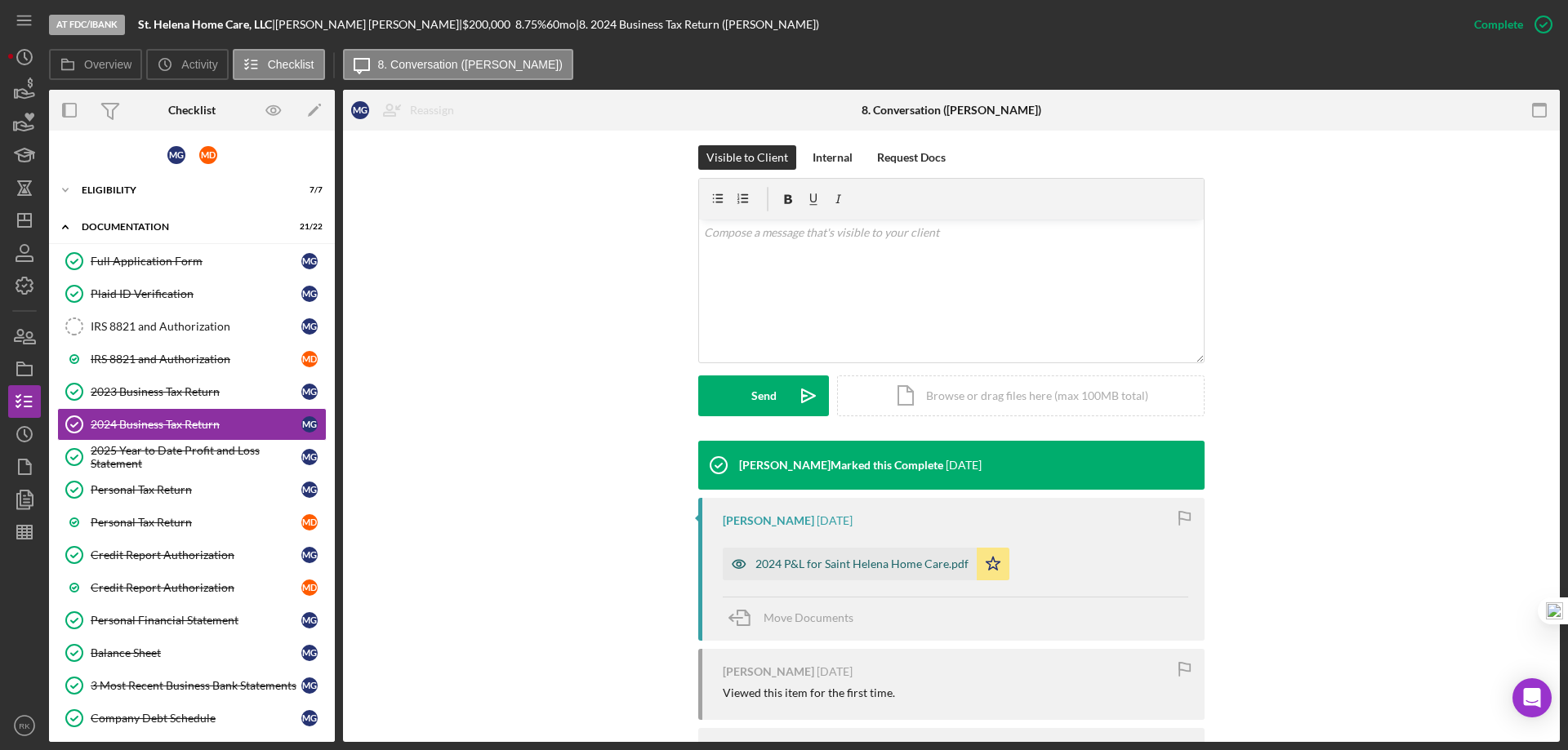
scroll to position [326, 0]
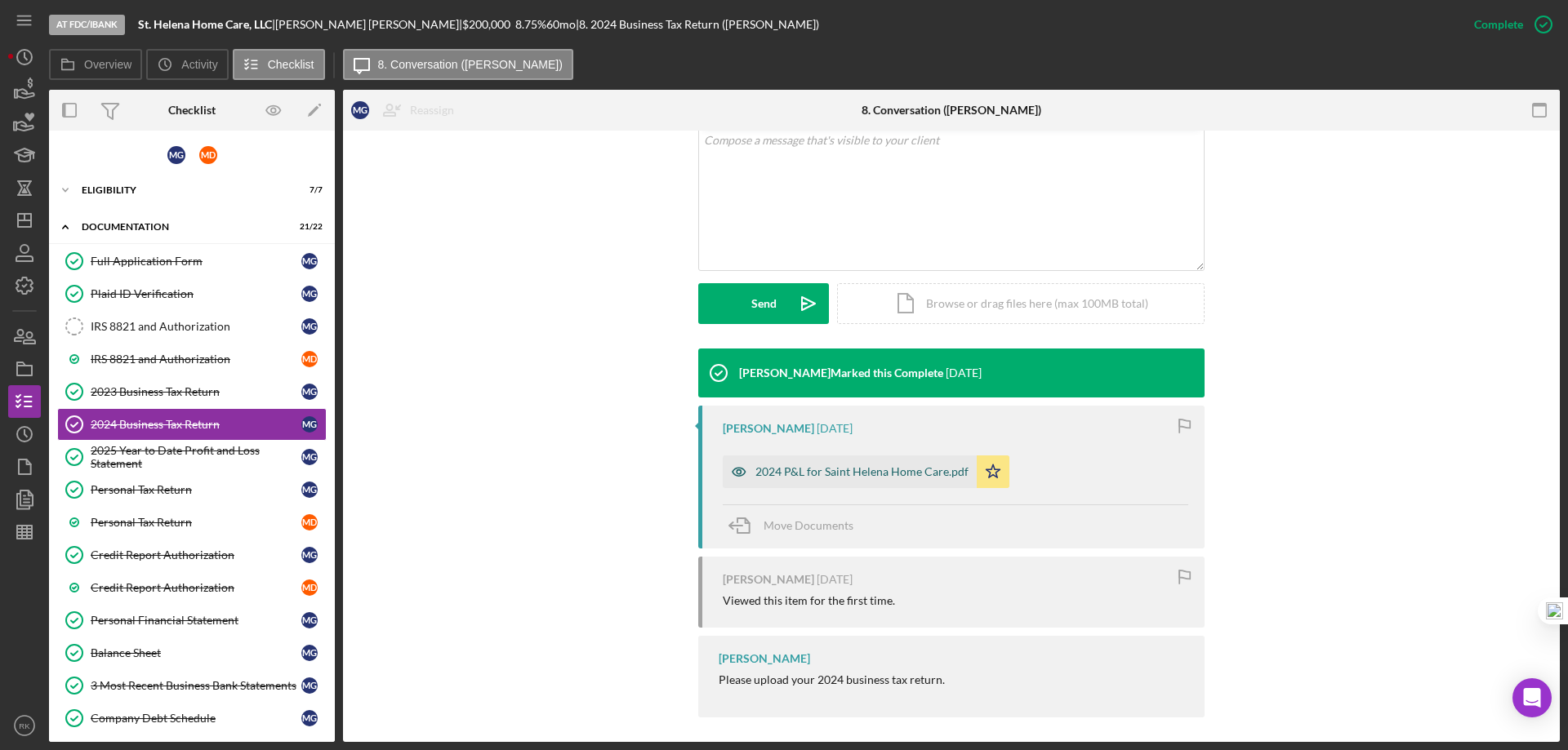
click at [843, 472] on div "2024 P&L for Saint Helena Home Care.pdf" at bounding box center [862, 471] width 213 height 13
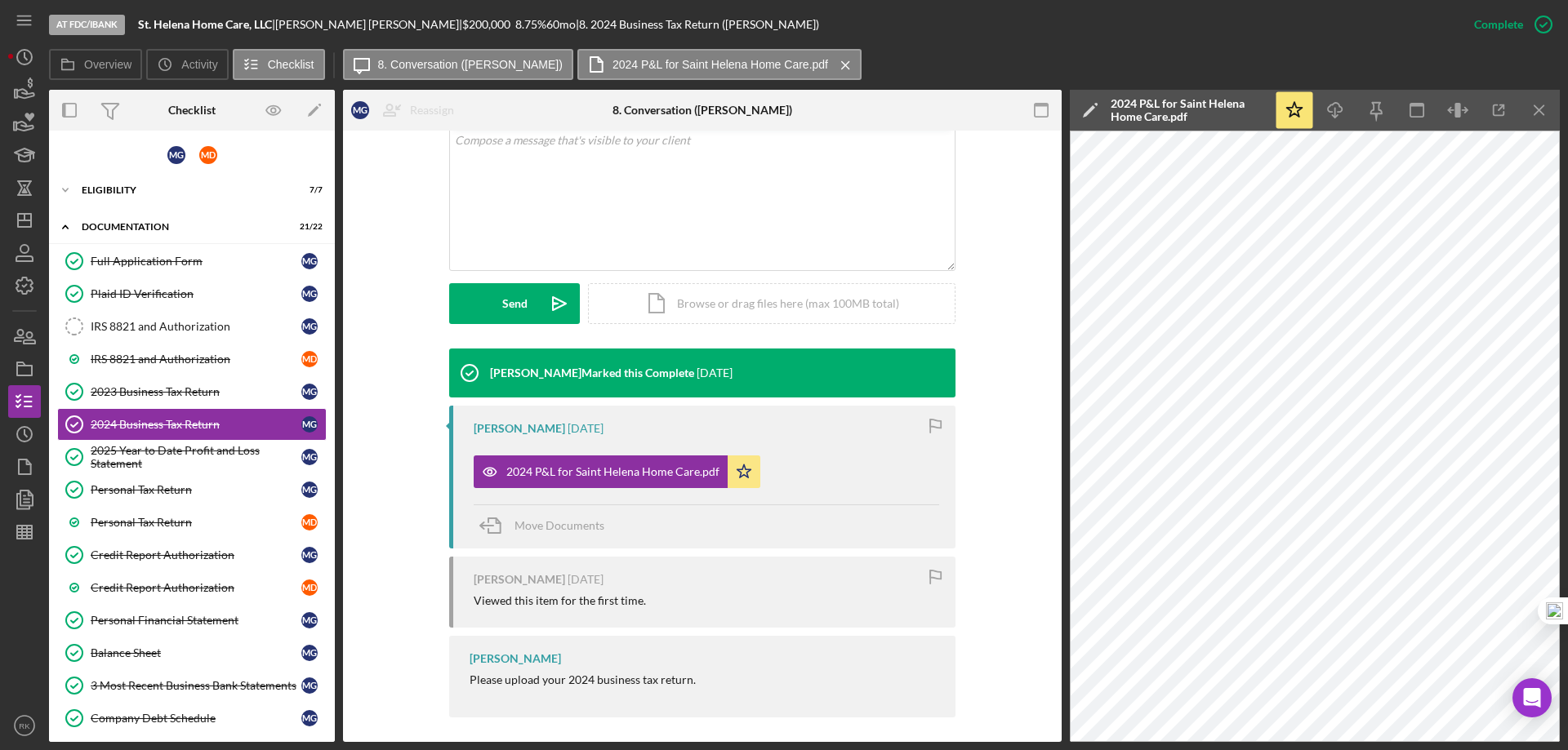
scroll to position [334, 0]
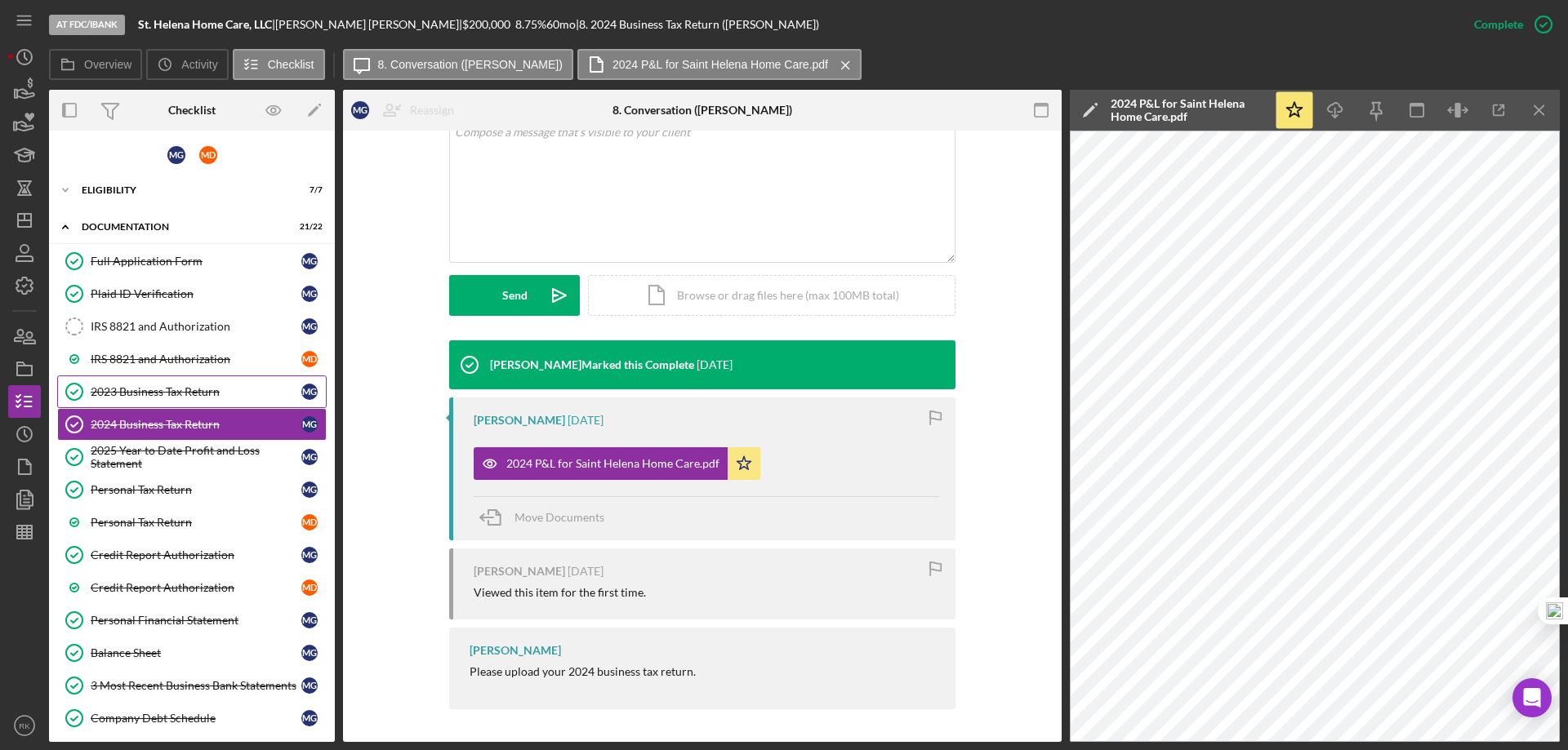
click at [171, 400] on link "2023 Business Tax Return 2023 Business Tax Return M G" at bounding box center [191, 392] width 269 height 33
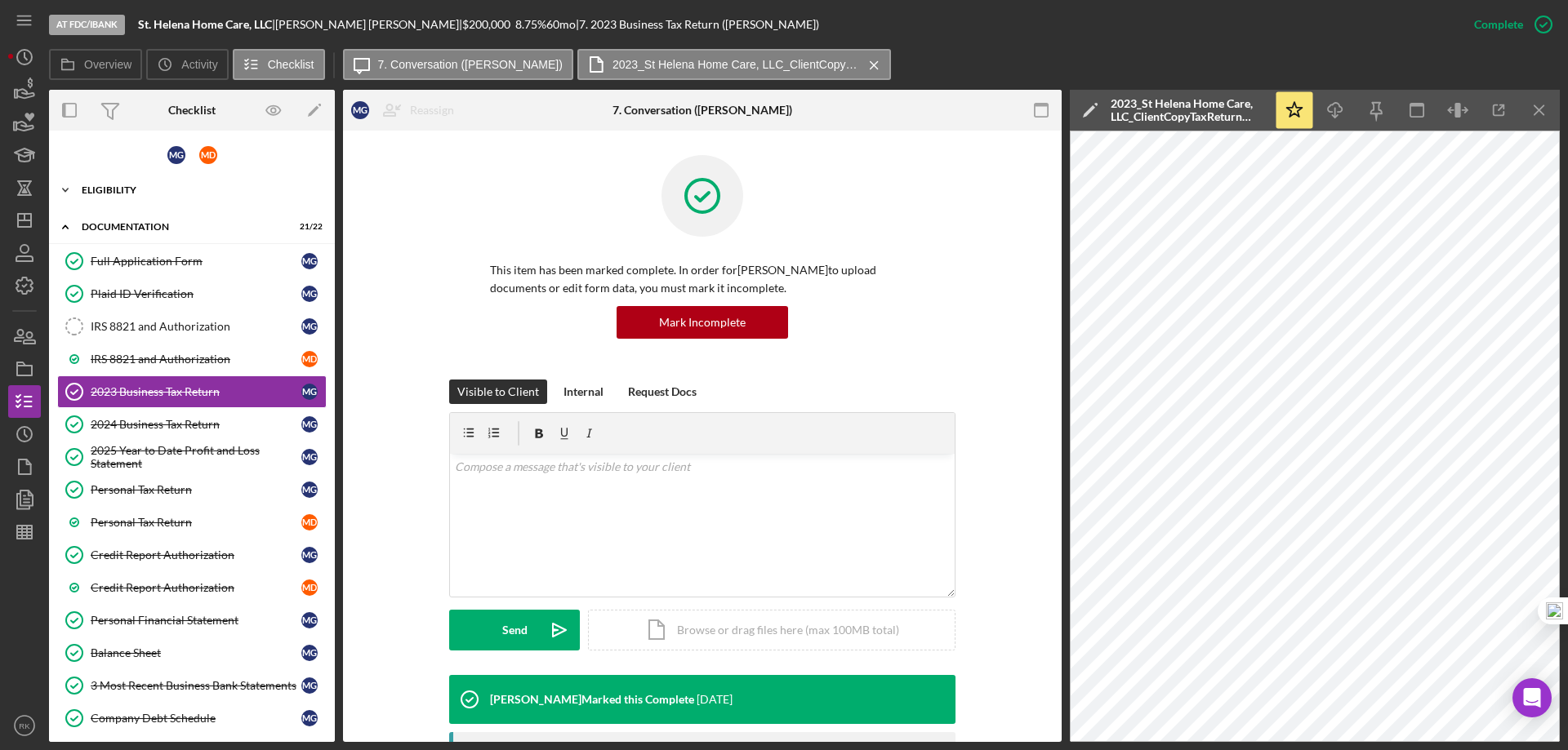
click at [118, 196] on div "Icon/Expander Eligibility 7 / 7" at bounding box center [192, 190] width 286 height 33
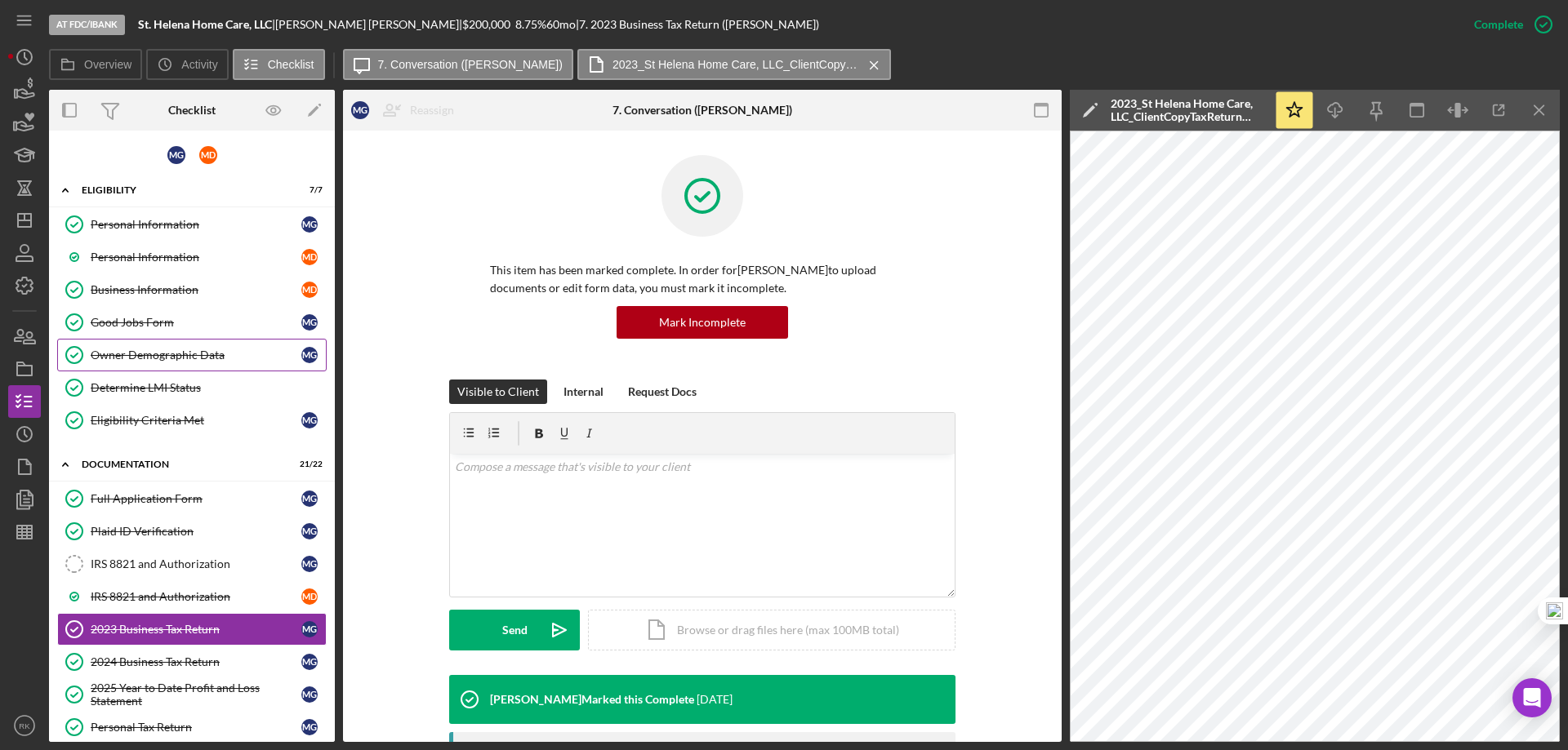
click at [155, 354] on div "Owner Demographic Data" at bounding box center [196, 355] width 211 height 13
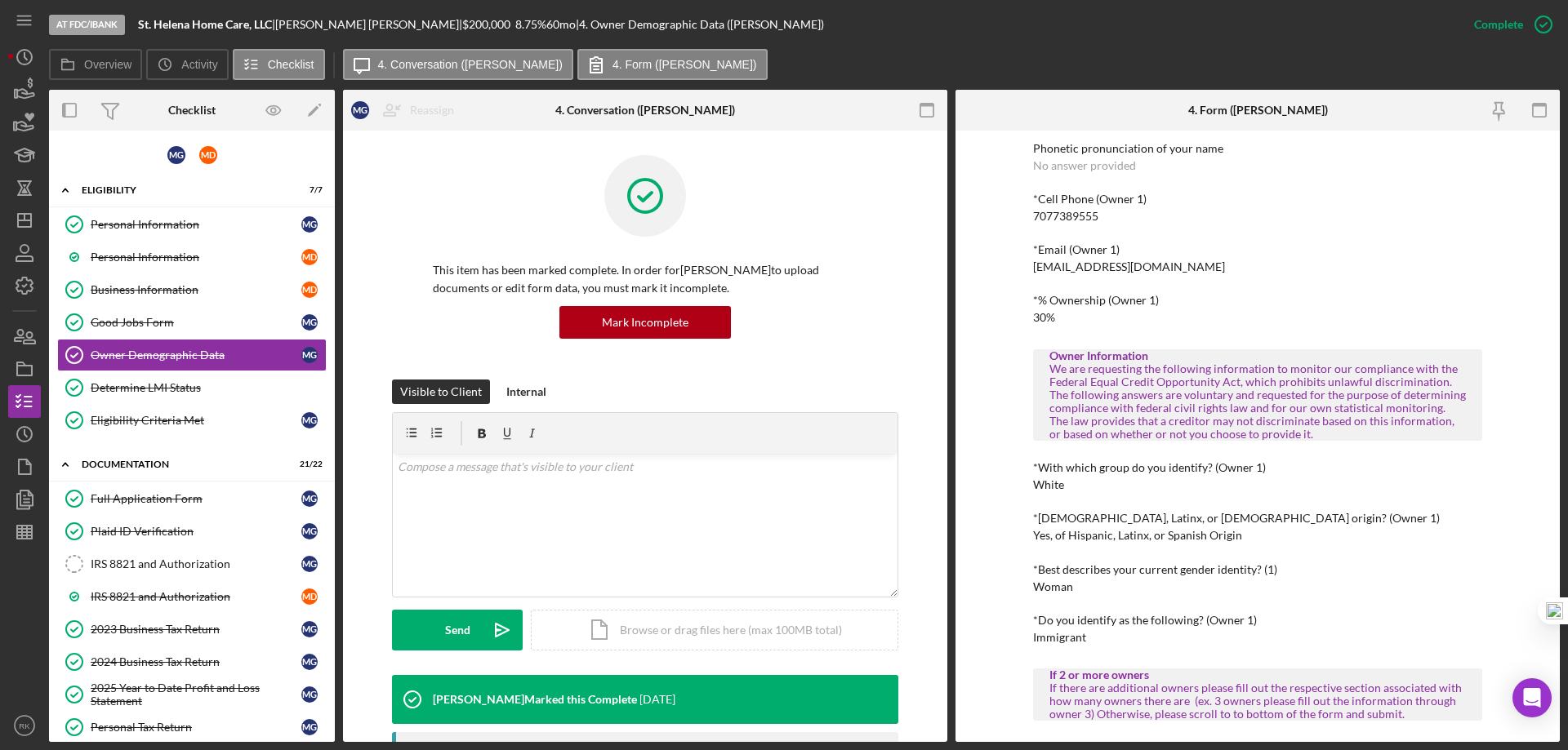
scroll to position [435, 0]
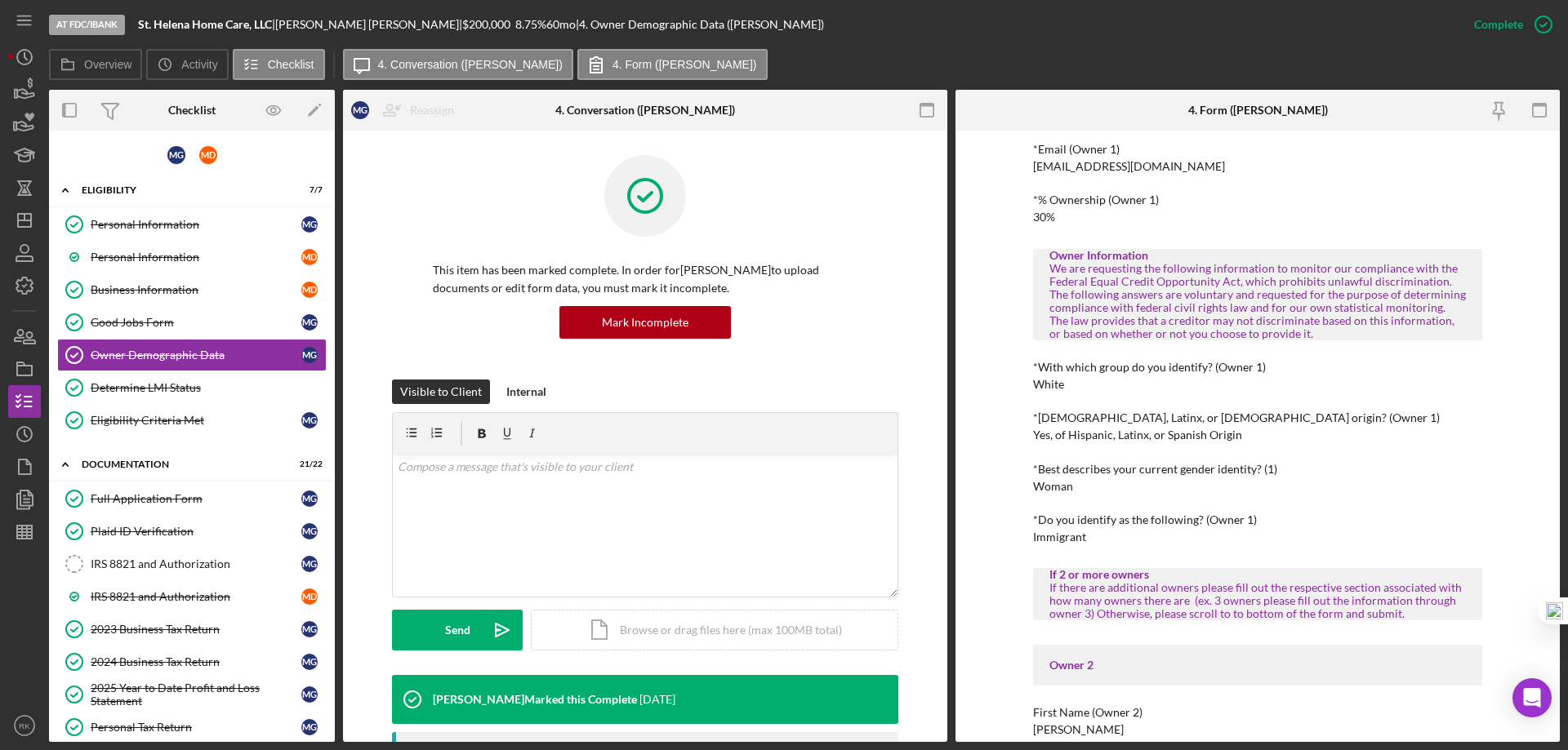
drag, startPoint x: 193, startPoint y: 636, endPoint x: 1170, endPoint y: 345, distance: 1019.4
click at [193, 636] on div "2023 Business Tax Return" at bounding box center [196, 629] width 211 height 13
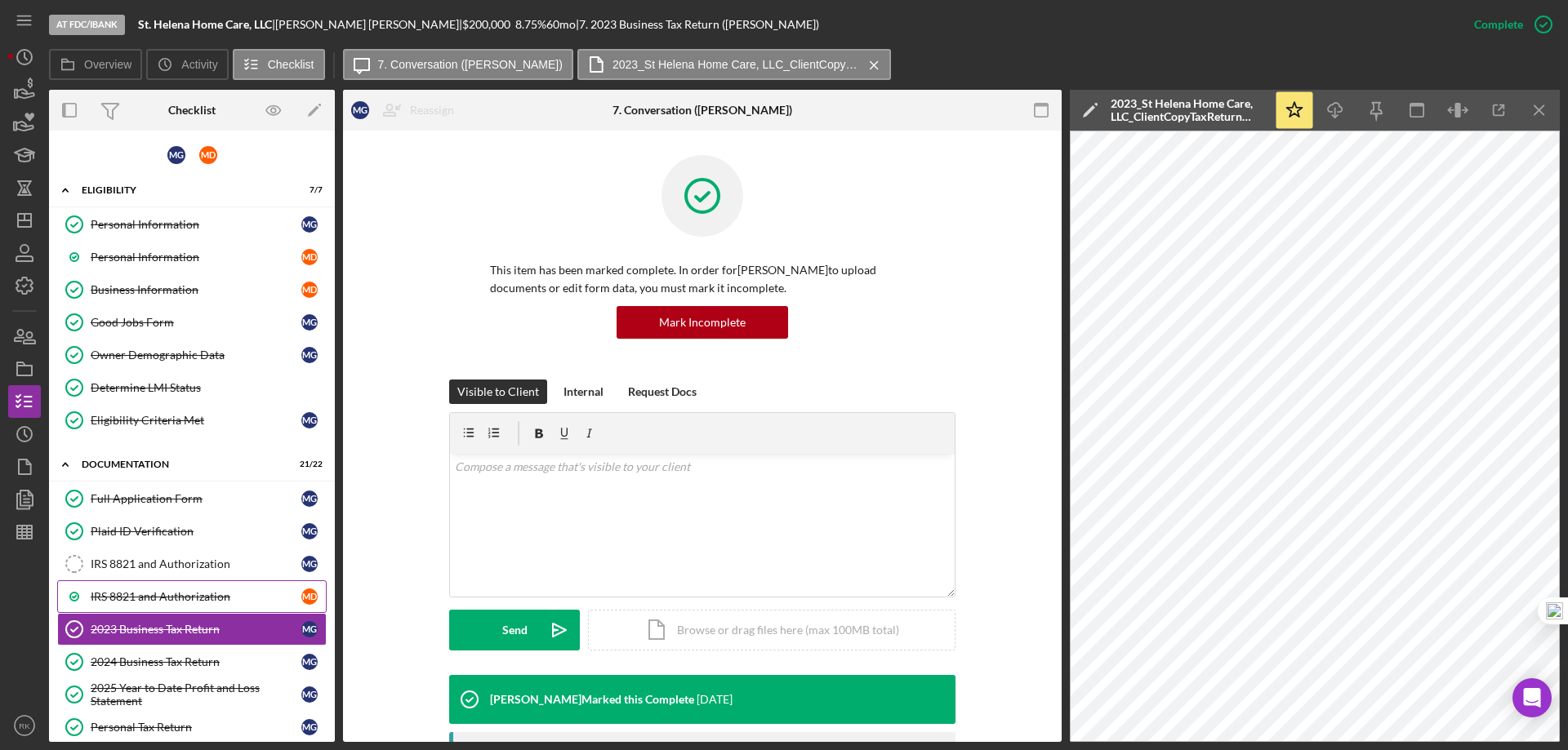
click at [172, 594] on div "IRS 8821 and Authorization" at bounding box center [196, 596] width 211 height 13
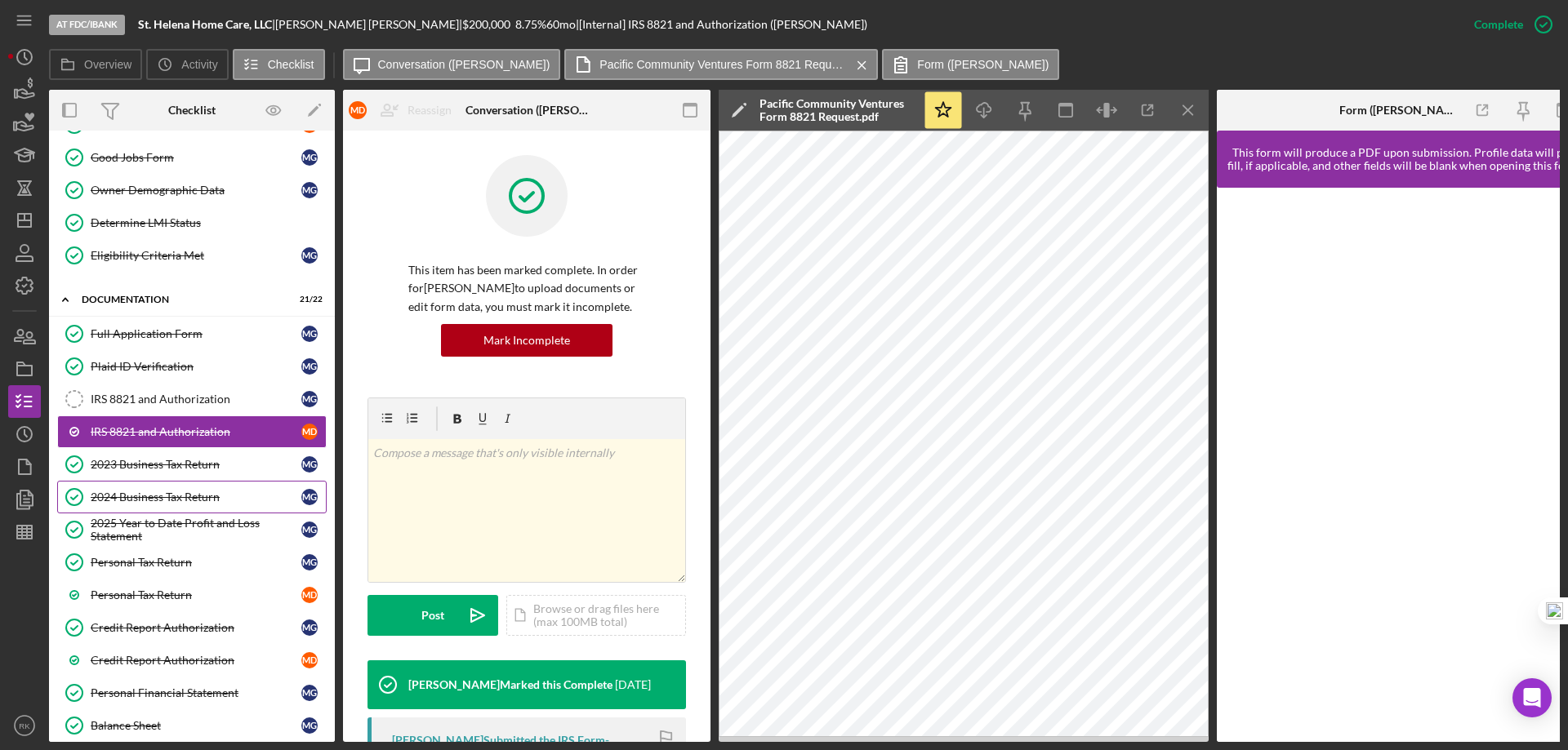
scroll to position [190, 0]
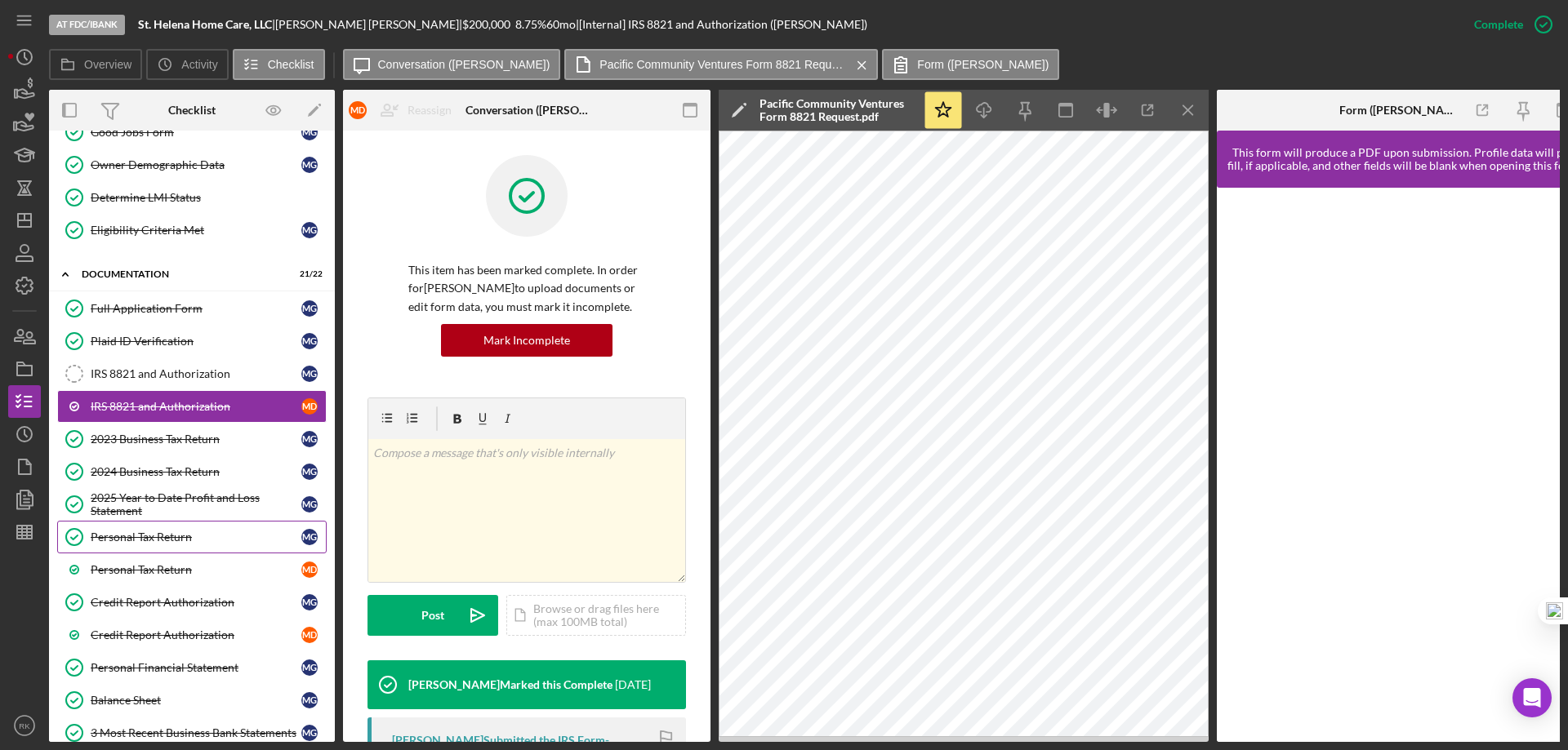
drag, startPoint x: 168, startPoint y: 545, endPoint x: 210, endPoint y: 539, distance: 42.4
click at [168, 544] on link "Personal Tax Return Personal Tax Return M G" at bounding box center [191, 537] width 269 height 33
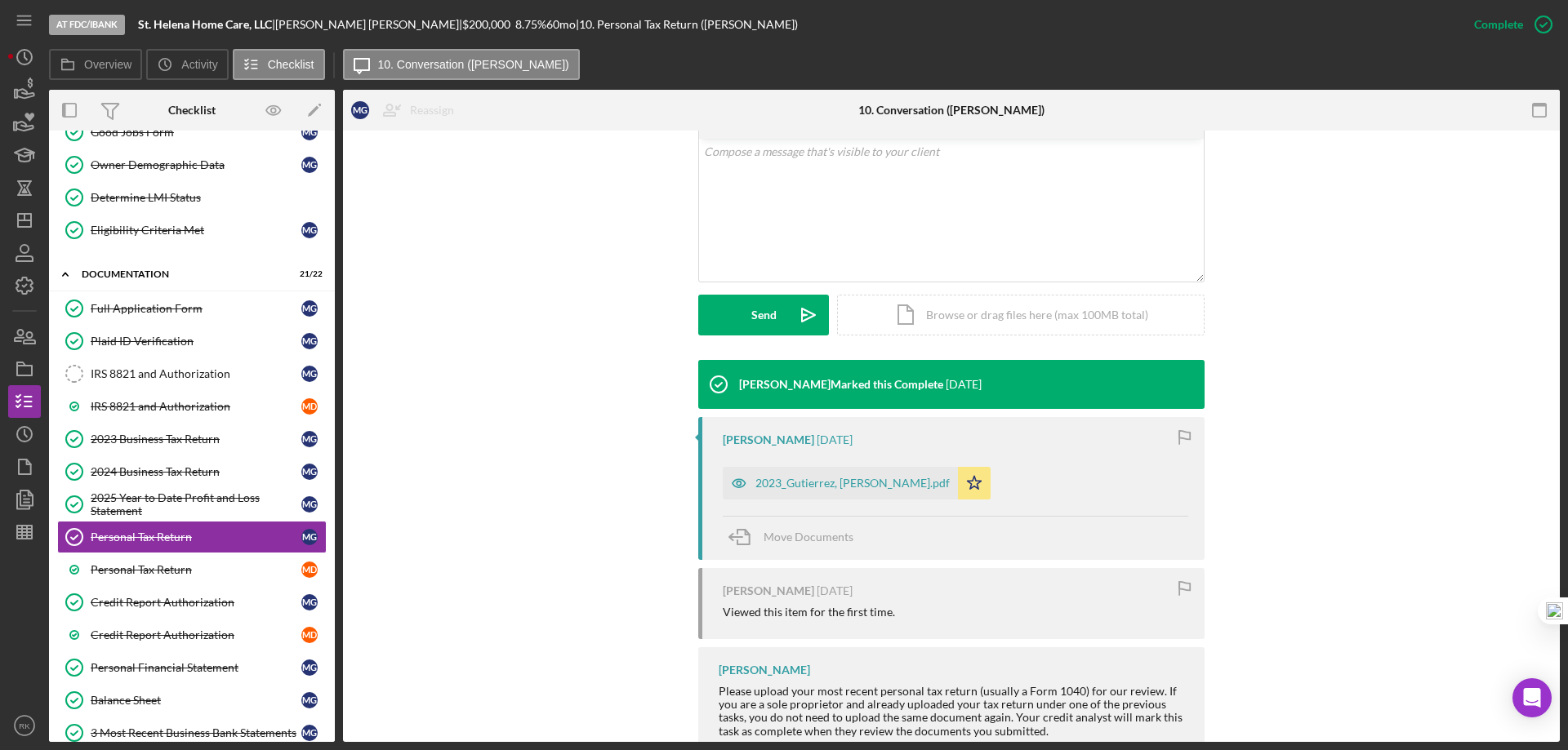
scroll to position [364, 0]
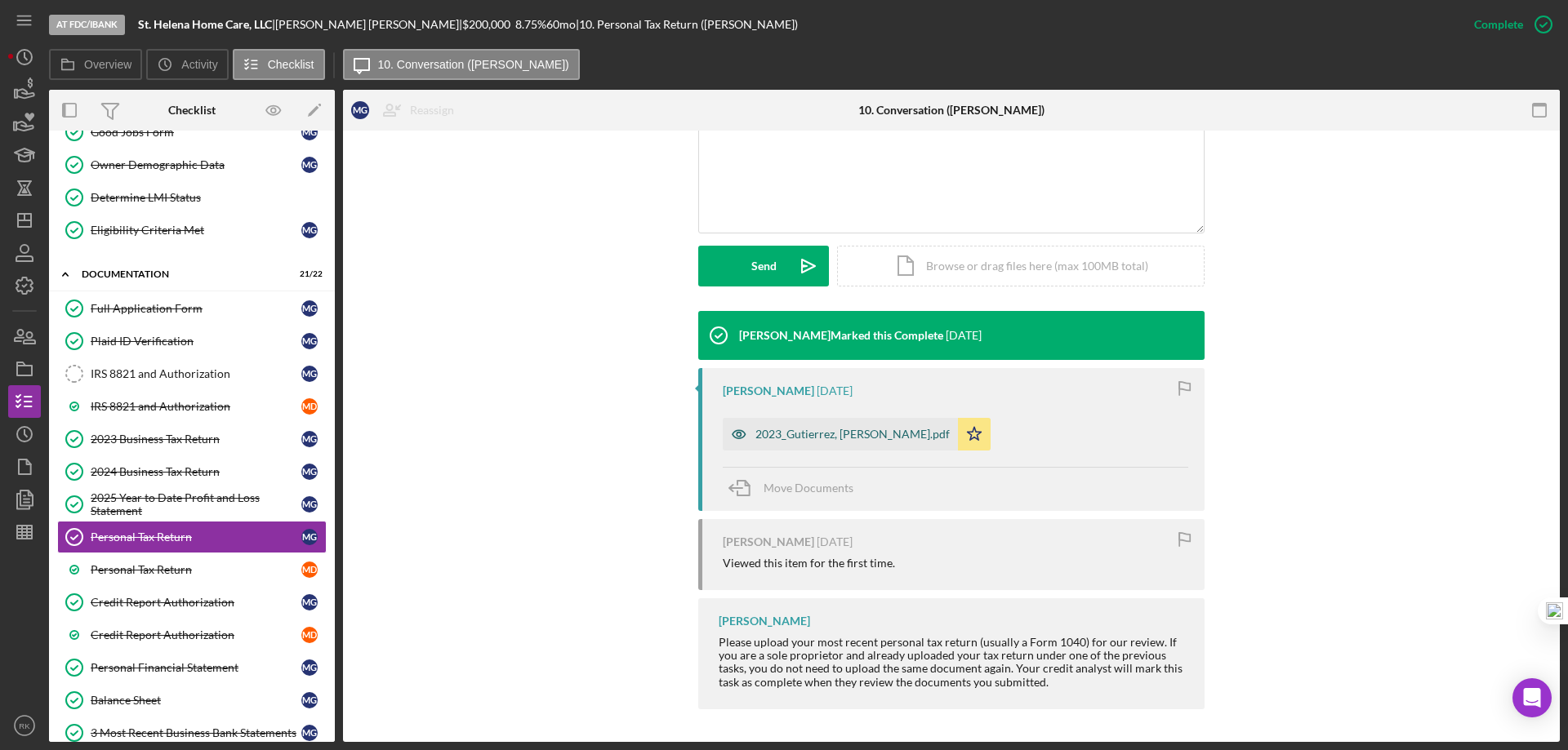
click at [916, 444] on div "2023_Gutierrez, Maria Juana_ClientCopyTaxReturn.pdf" at bounding box center [840, 434] width 235 height 33
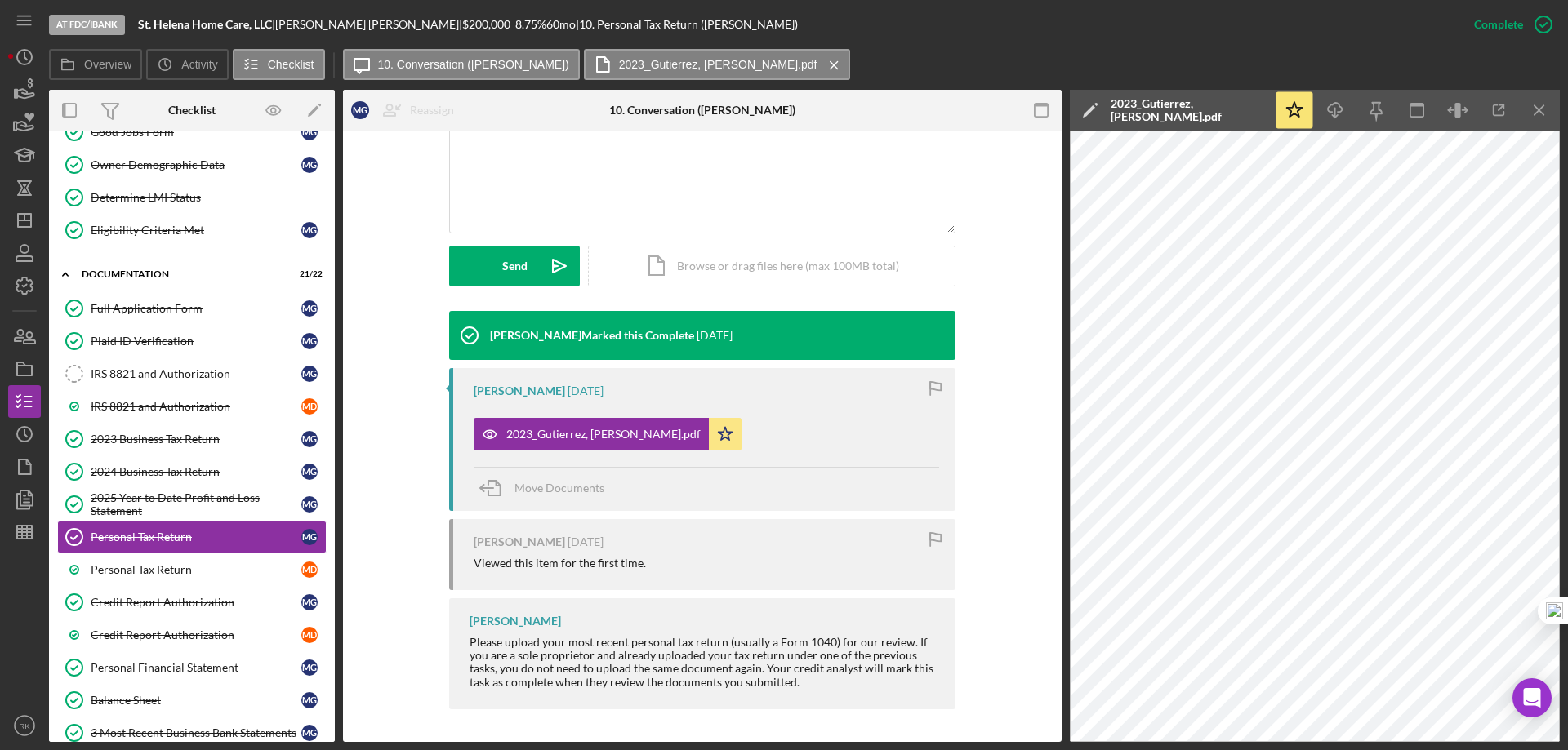
drag, startPoint x: 174, startPoint y: 441, endPoint x: 626, endPoint y: 424, distance: 452.3
click at [174, 441] on div "2023 Business Tax Return" at bounding box center [196, 439] width 211 height 13
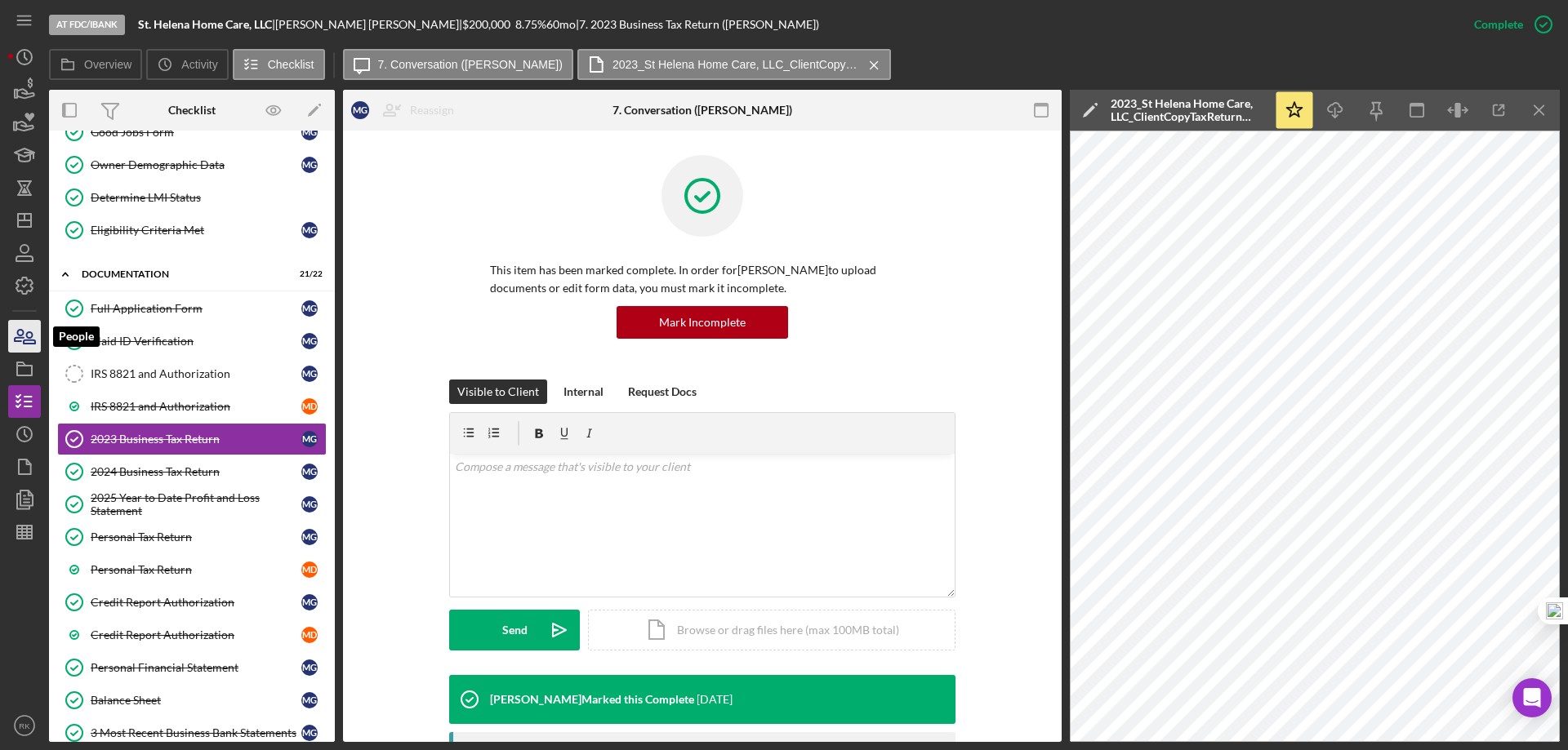
click at [20, 335] on icon "button" at bounding box center [19, 335] width 9 height 12
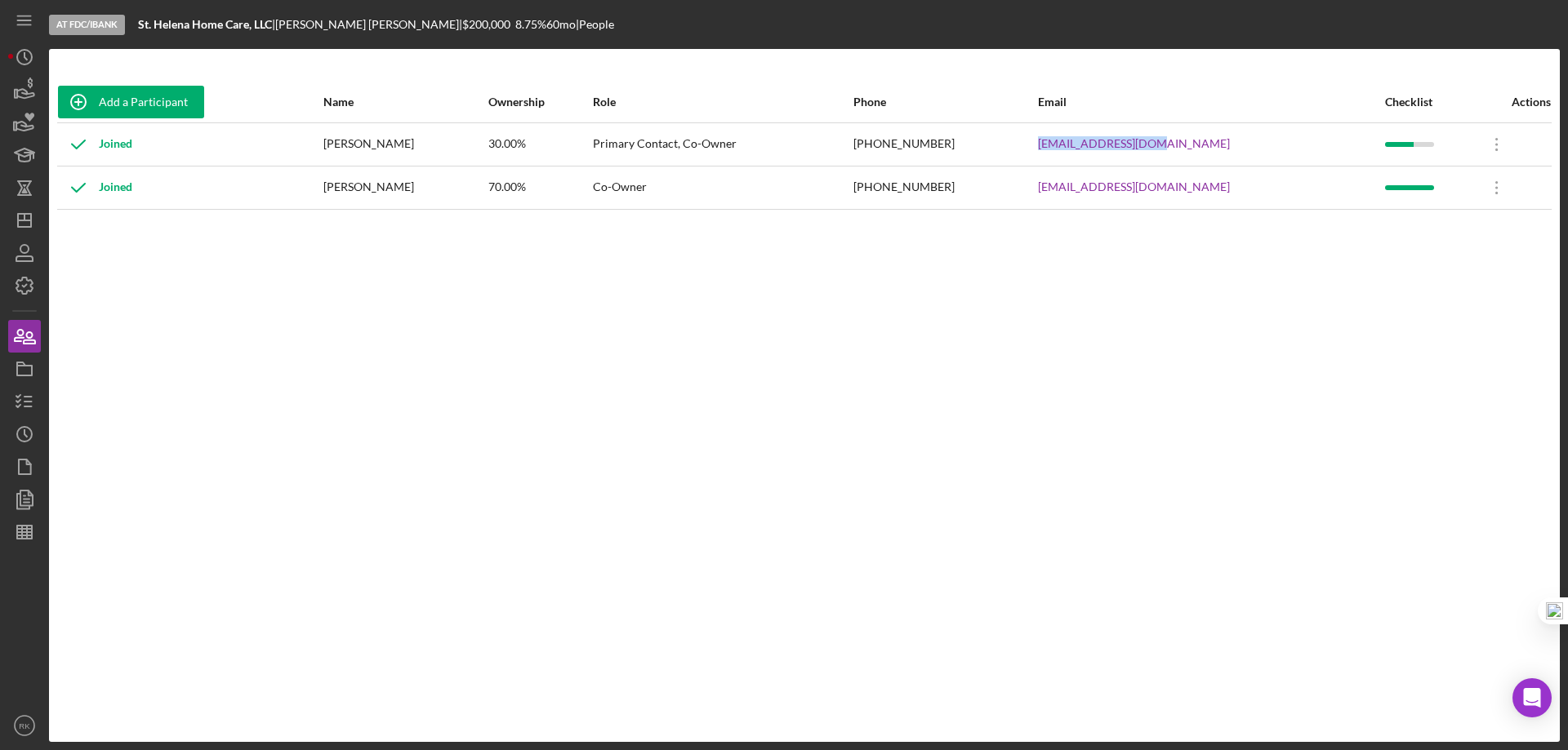
drag, startPoint x: 1059, startPoint y: 150, endPoint x: 1199, endPoint y: 146, distance: 140.1
click at [1199, 146] on tr "Joined Maria Gutierrez 30.00% Primary Contact, Co-Owner (707) 738-9555 juanashh…" at bounding box center [804, 144] width 1495 height 43
copy tr "juanashhc@ymail.com"
click at [24, 397] on line "button" at bounding box center [28, 397] width 7 height 0
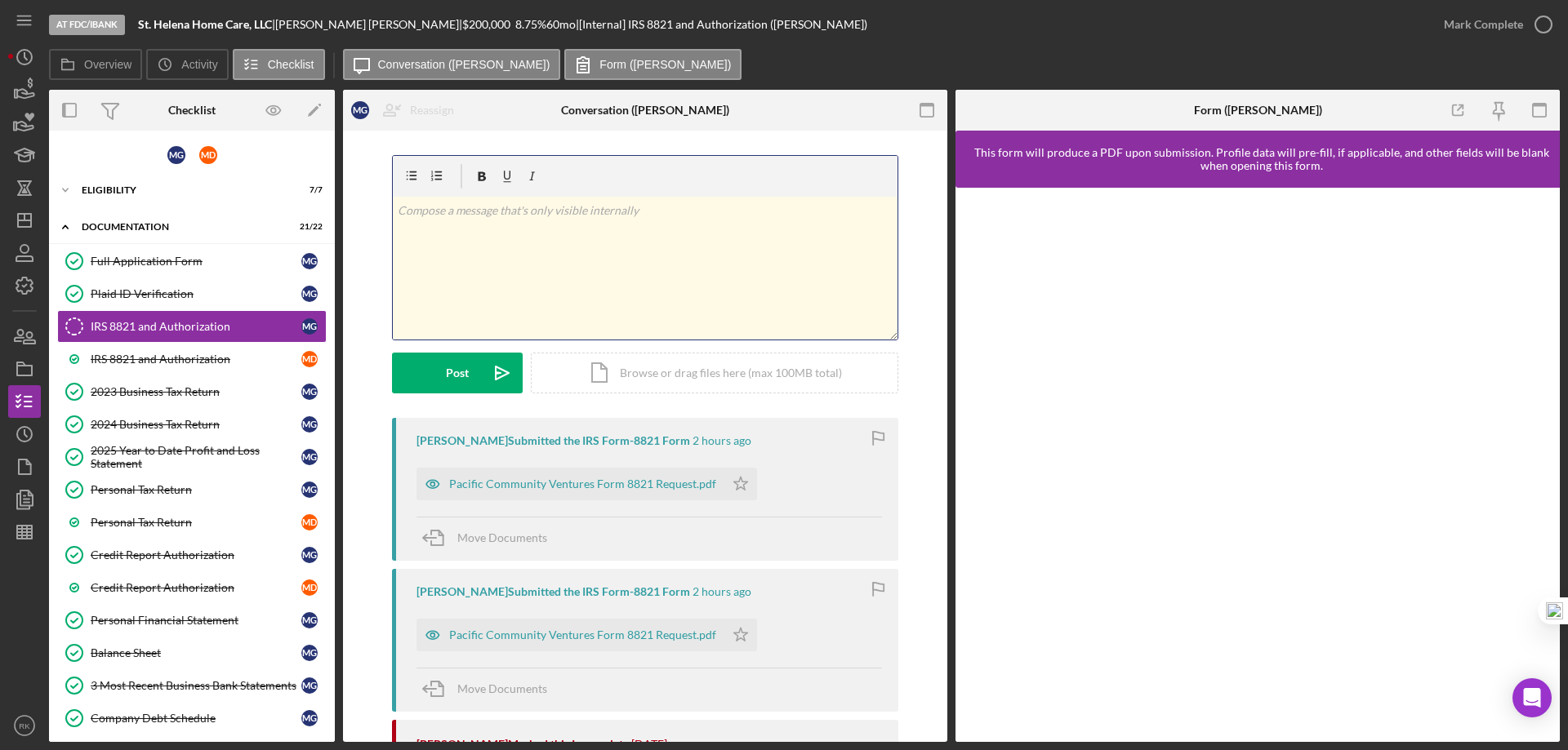
click at [470, 231] on div "v Color teal Color pink Remove color Add row above Add row below Add column bef…" at bounding box center [645, 268] width 504 height 143
click at [452, 373] on div "Post" at bounding box center [458, 373] width 23 height 41
click at [738, 481] on icon "Icon/Star" at bounding box center [741, 484] width 33 height 33
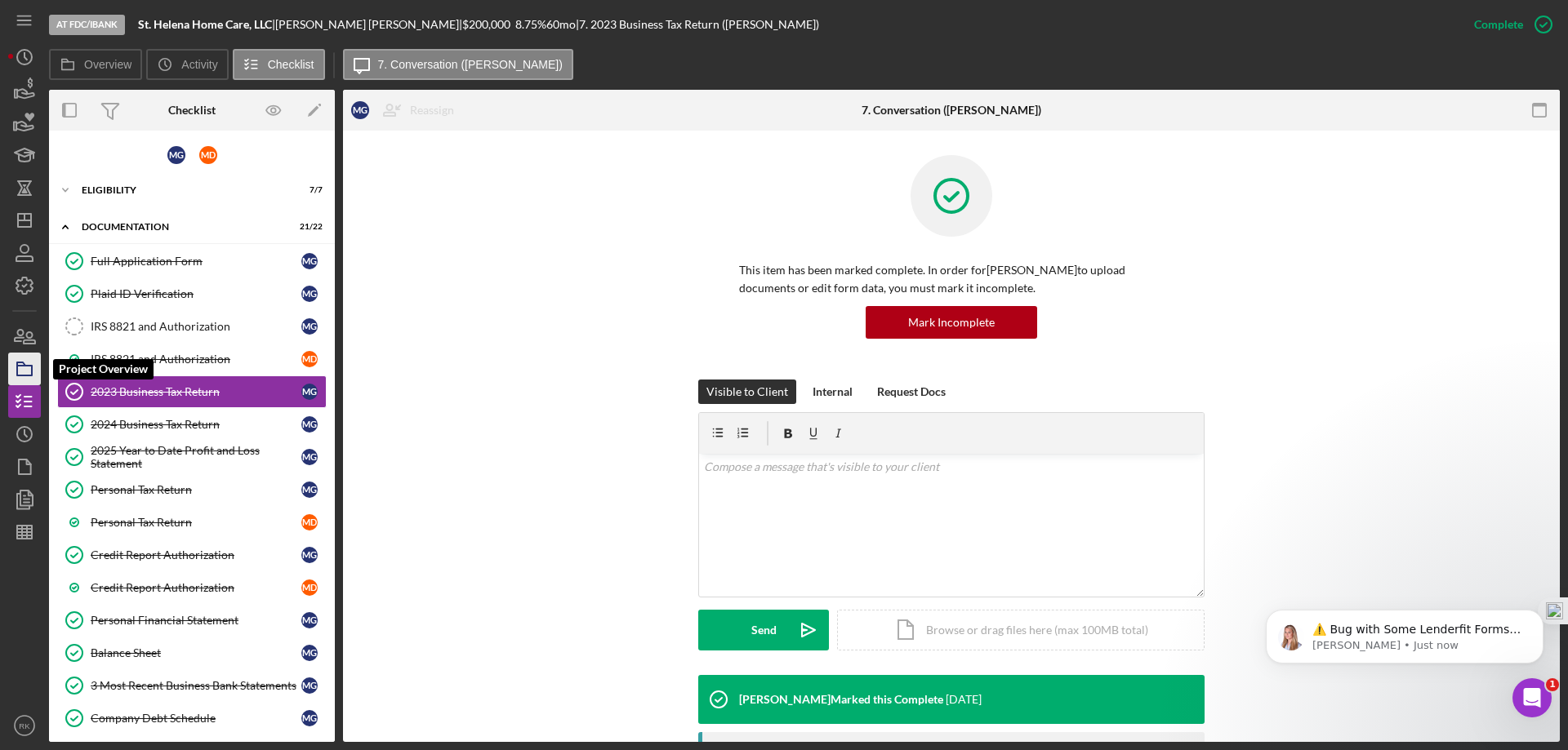
click at [30, 372] on icon "button" at bounding box center [25, 369] width 41 height 41
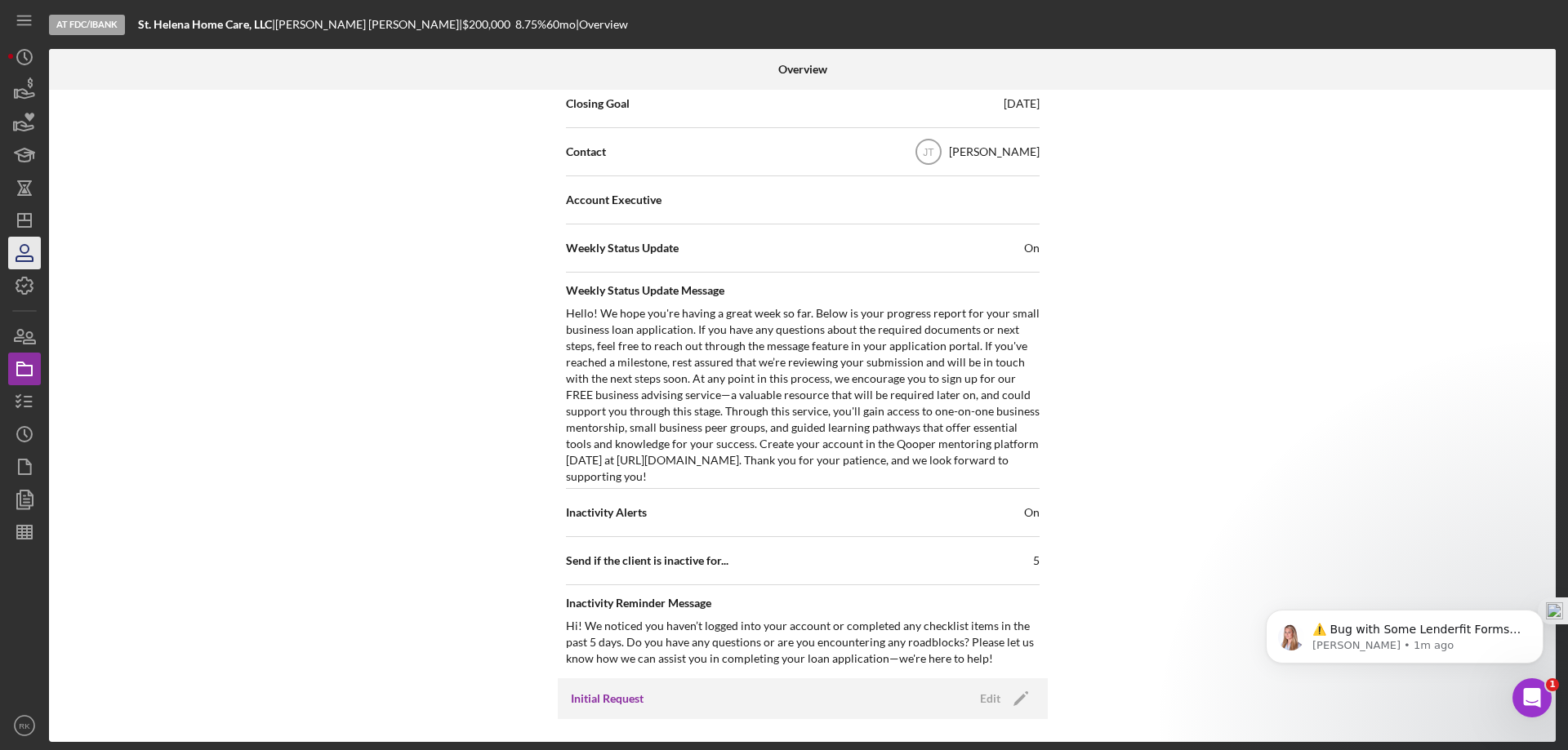
scroll to position [489, 0]
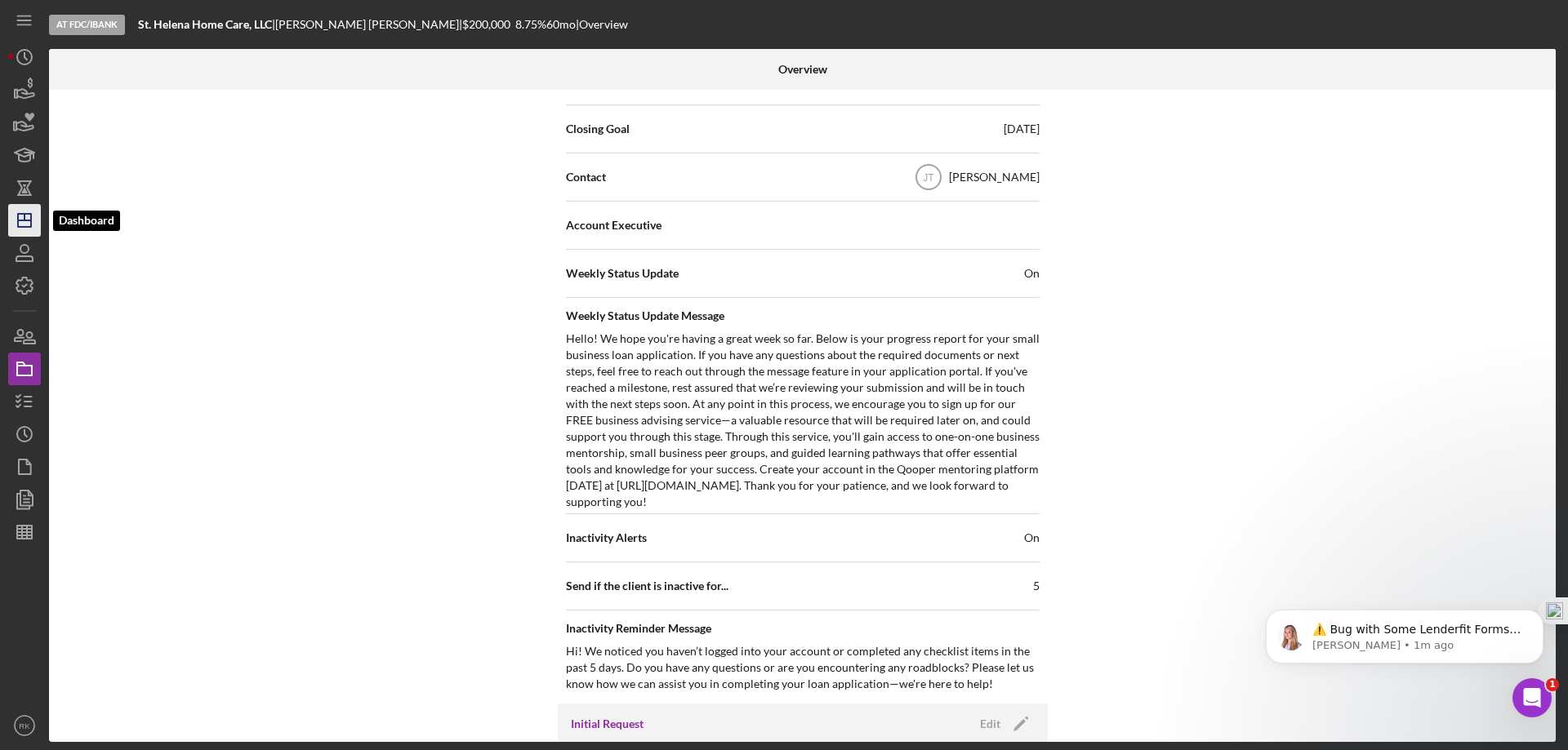
drag, startPoint x: 26, startPoint y: 225, endPoint x: 40, endPoint y: 231, distance: 15.2
click at [26, 225] on icon "Icon/Dashboard" at bounding box center [25, 221] width 41 height 41
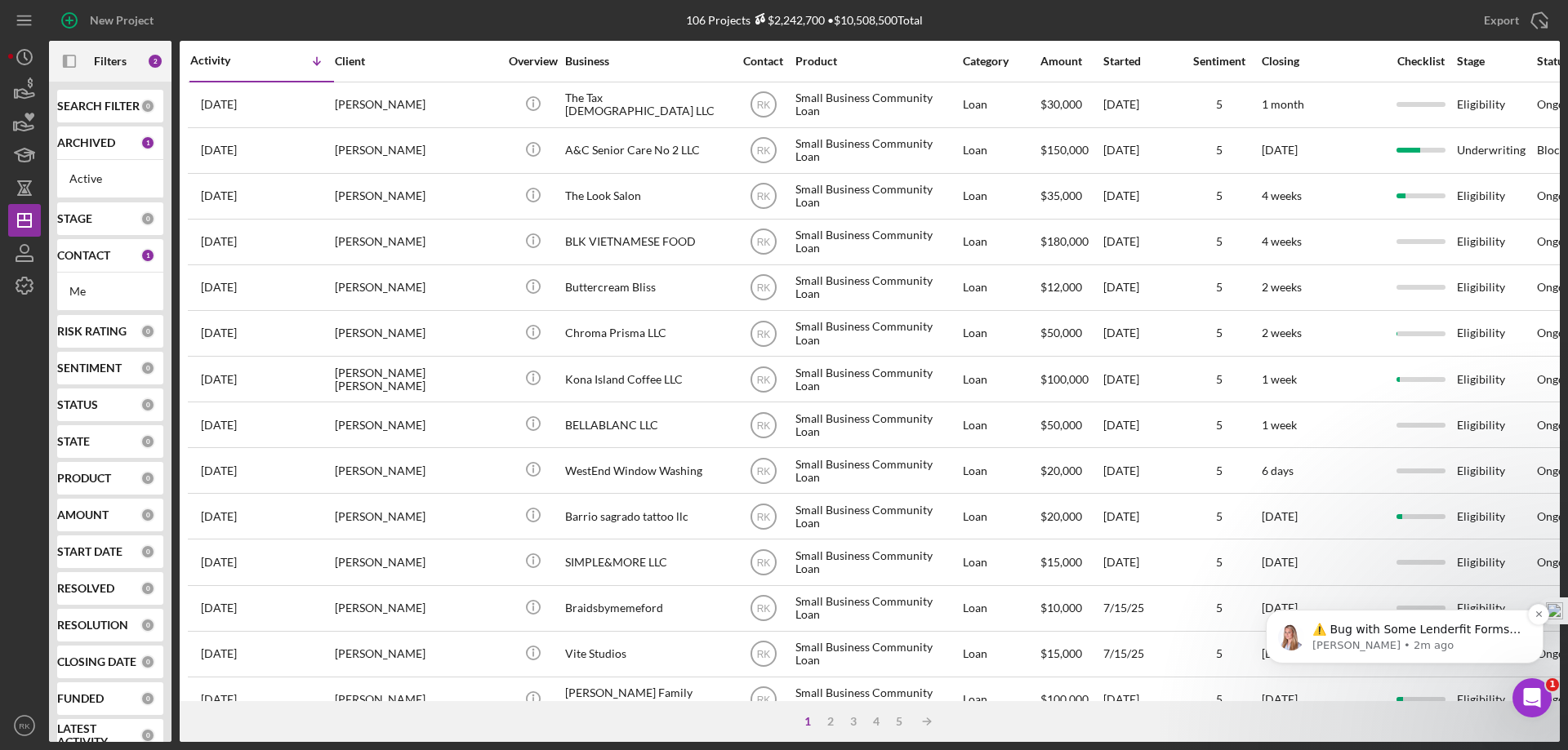
click at [1367, 641] on p "Allison • 2m ago" at bounding box center [1418, 645] width 211 height 14
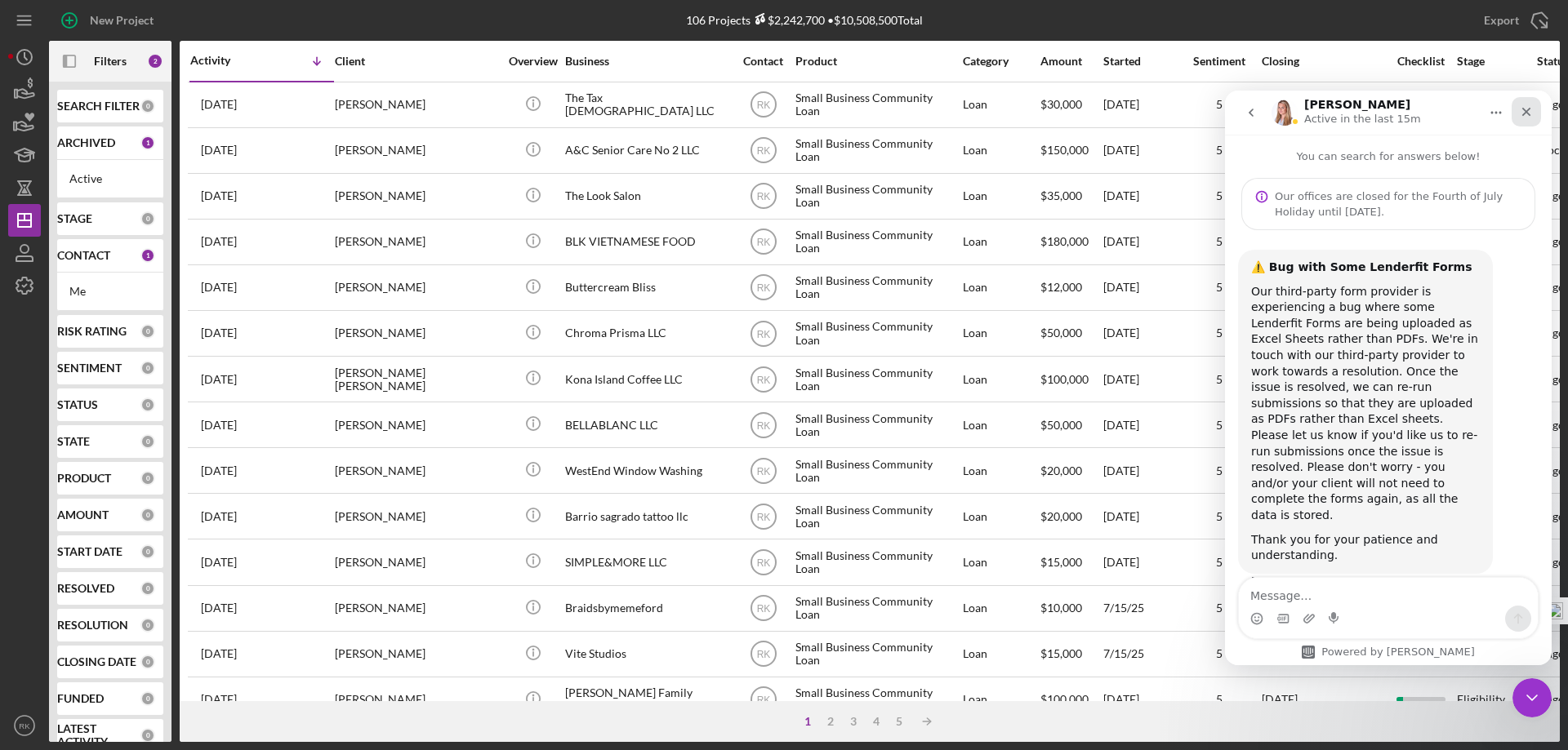
click at [1519, 105] on div "Close" at bounding box center [1526, 112] width 30 height 29
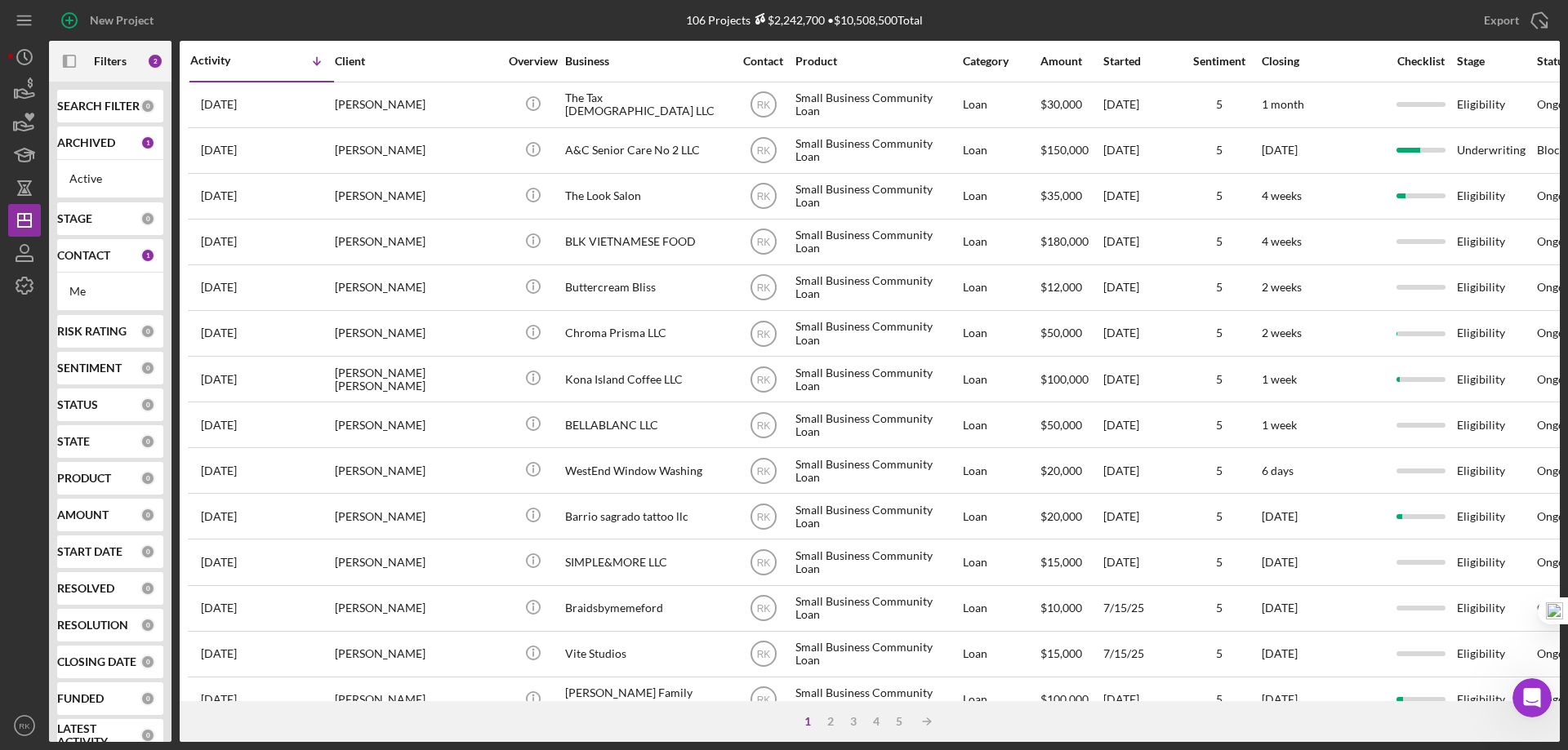
drag, startPoint x: 102, startPoint y: 259, endPoint x: 97, endPoint y: 351, distance: 92.1
click at [102, 259] on b "CONTACT" at bounding box center [83, 256] width 53 height 13
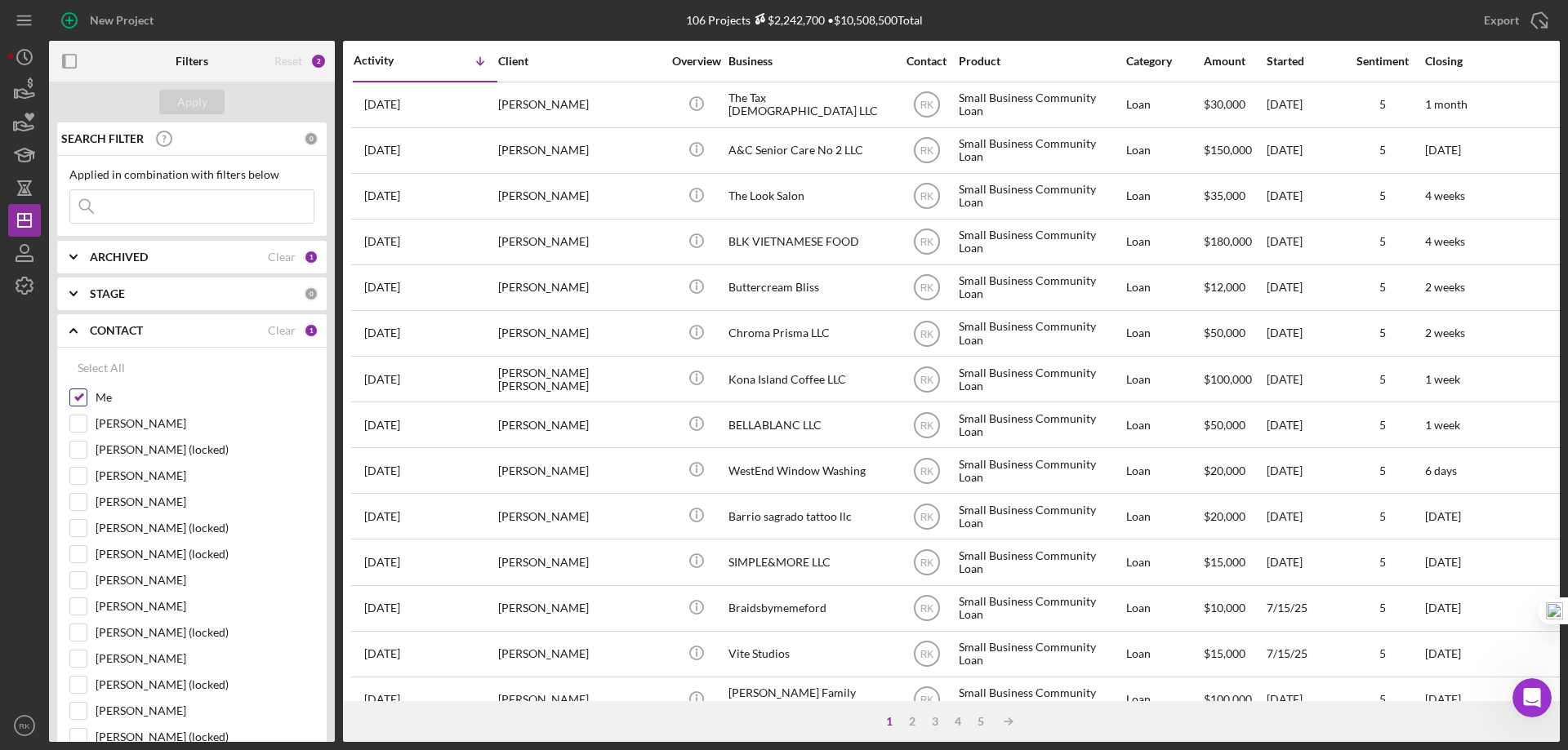
click at [80, 400] on input "Me" at bounding box center [79, 398] width 16 height 16
checkbox input "false"
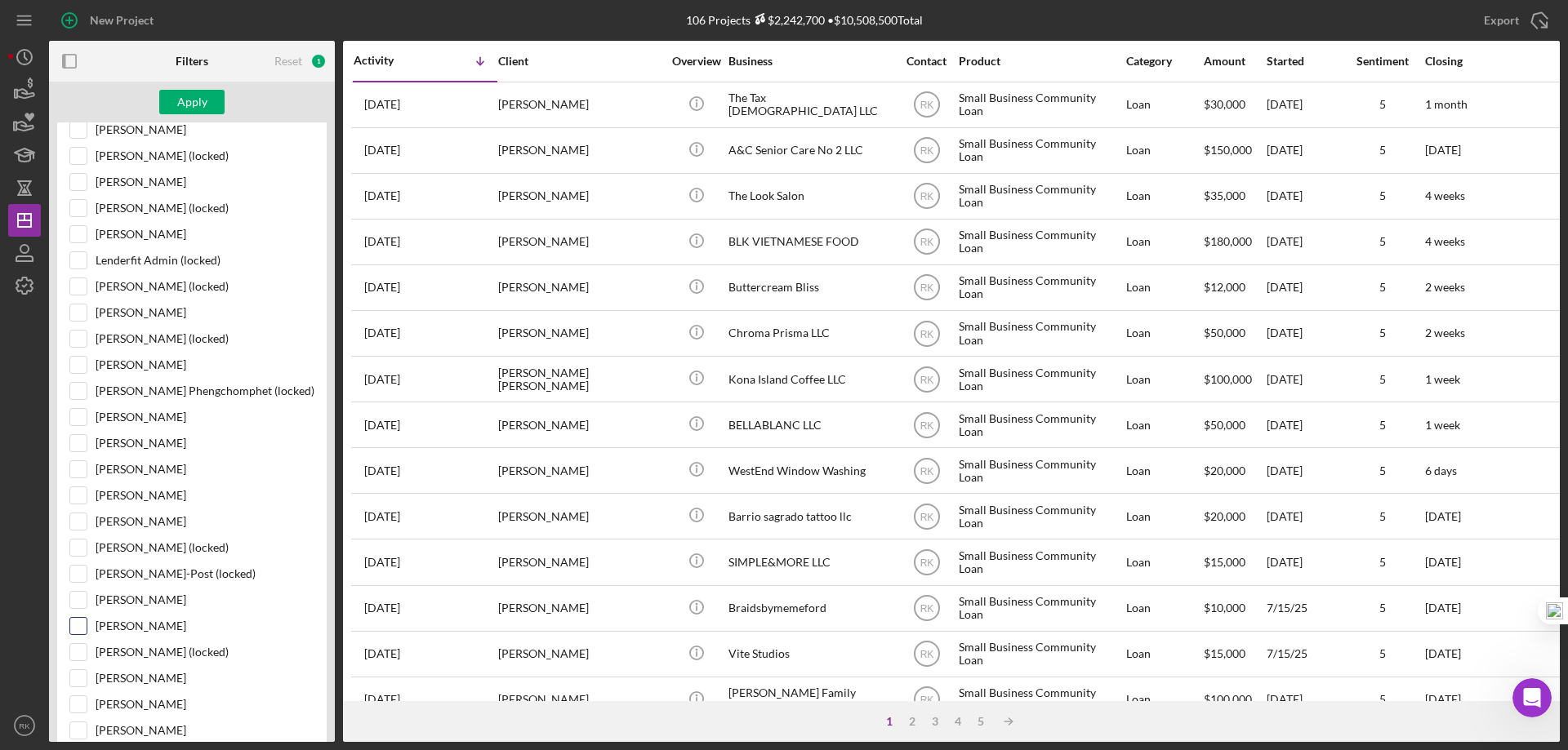
scroll to position [490, 0]
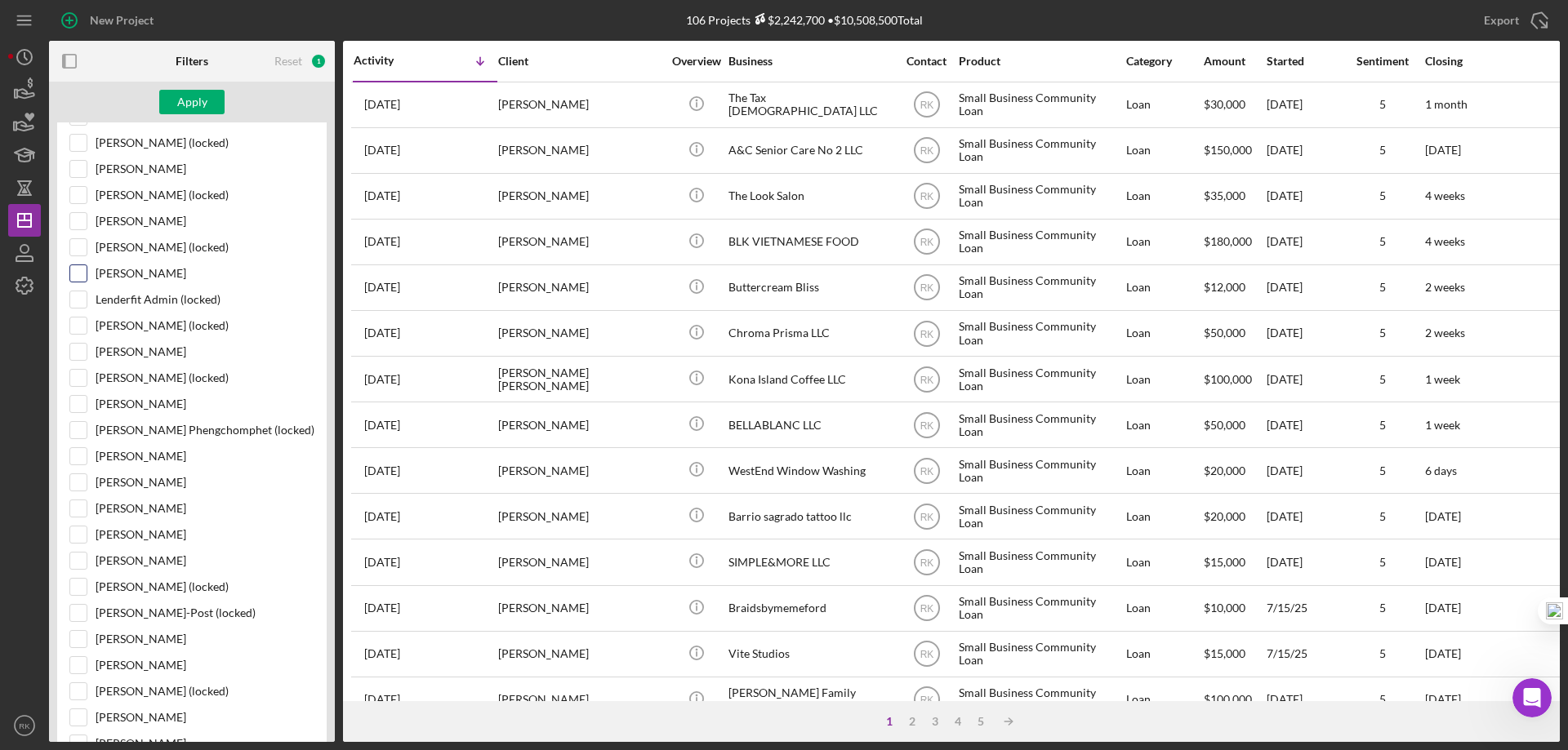
drag, startPoint x: 85, startPoint y: 277, endPoint x: 111, endPoint y: 278, distance: 26.0
click at [85, 277] on input "[PERSON_NAME]" at bounding box center [79, 274] width 16 height 16
checkbox input "true"
click at [198, 97] on div "Apply" at bounding box center [192, 101] width 30 height 24
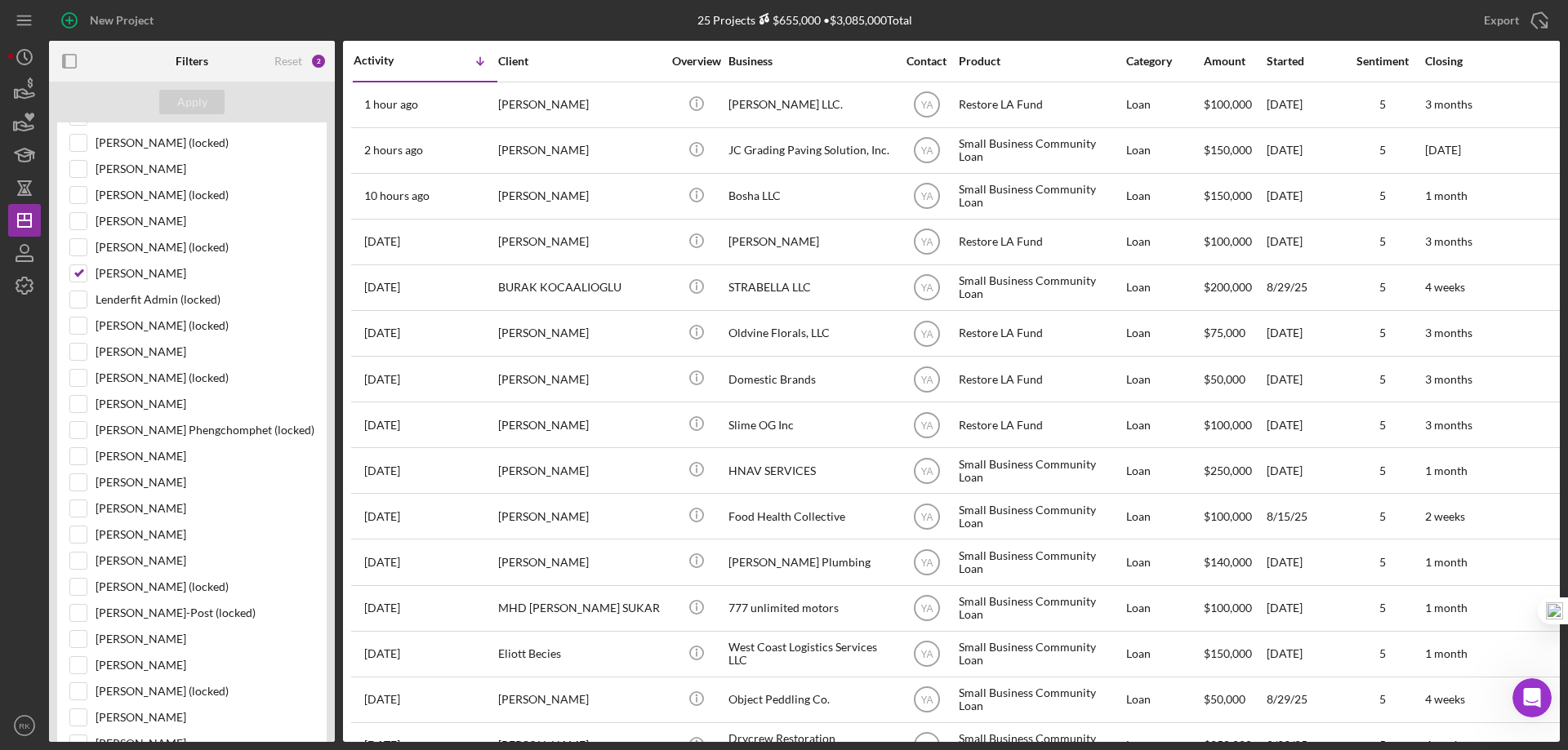
click at [72, 61] on icon "button" at bounding box center [70, 61] width 37 height 37
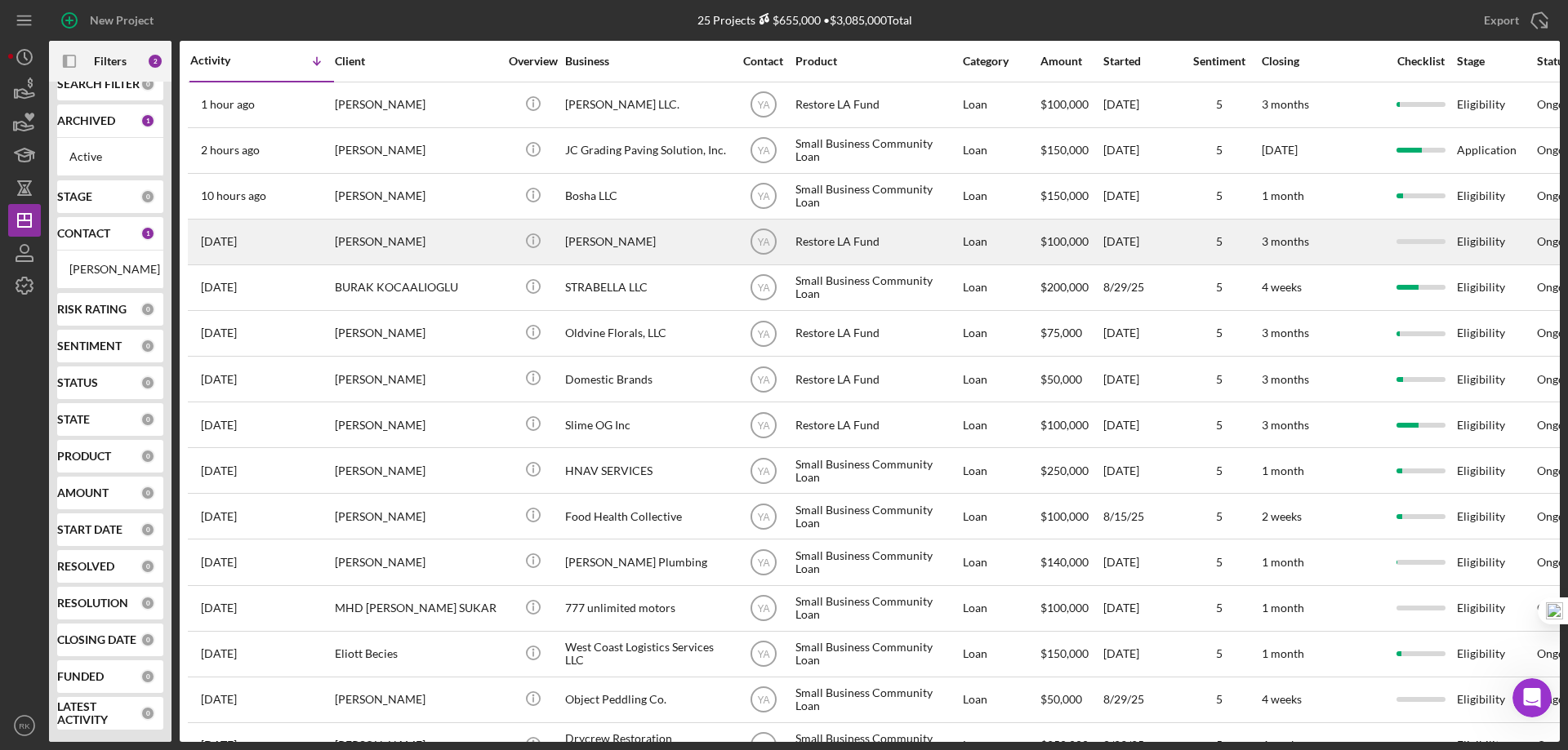
scroll to position [35, 0]
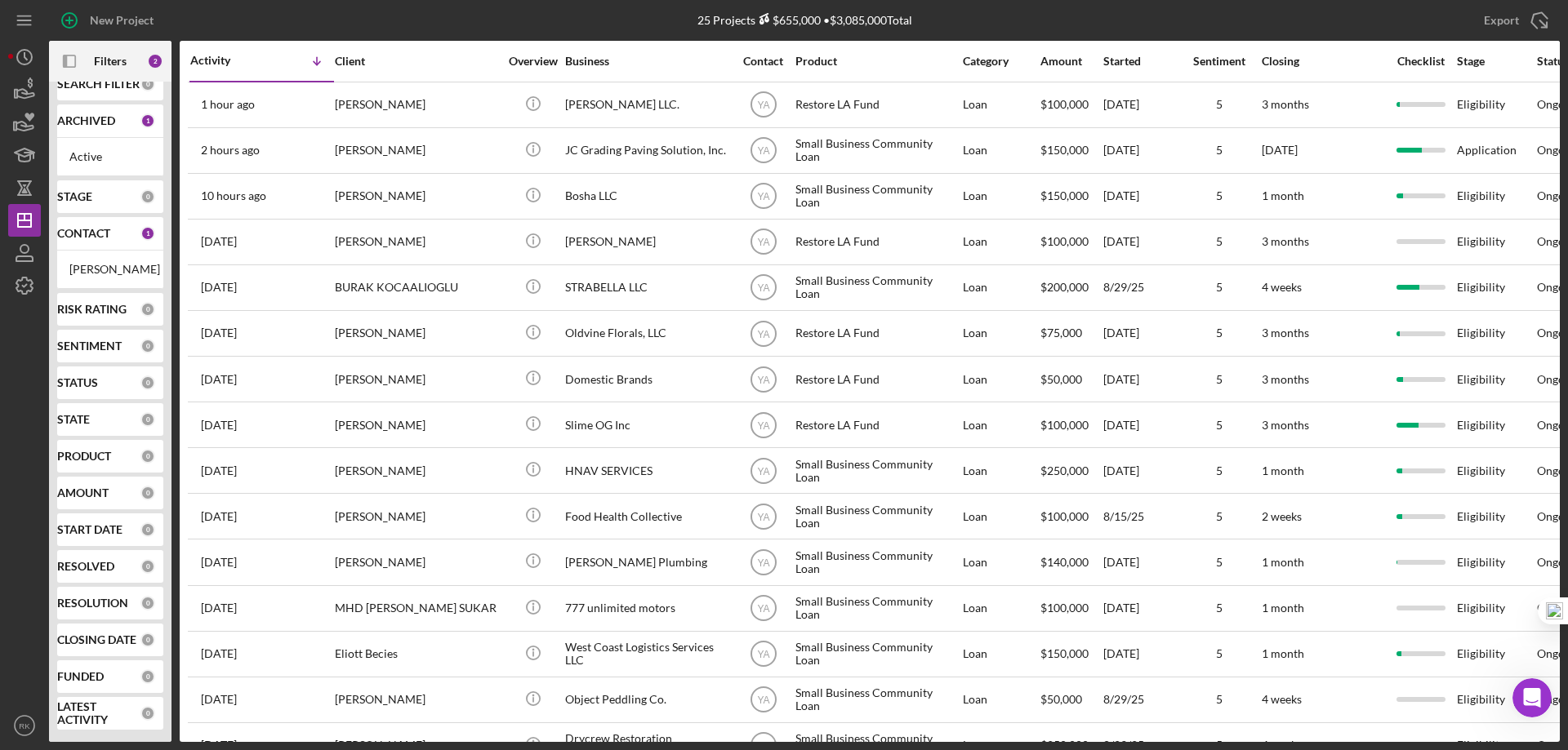
drag, startPoint x: 104, startPoint y: 21, endPoint x: 169, endPoint y: 77, distance: 85.8
click at [104, 21] on div "New Project" at bounding box center [121, 21] width 64 height 33
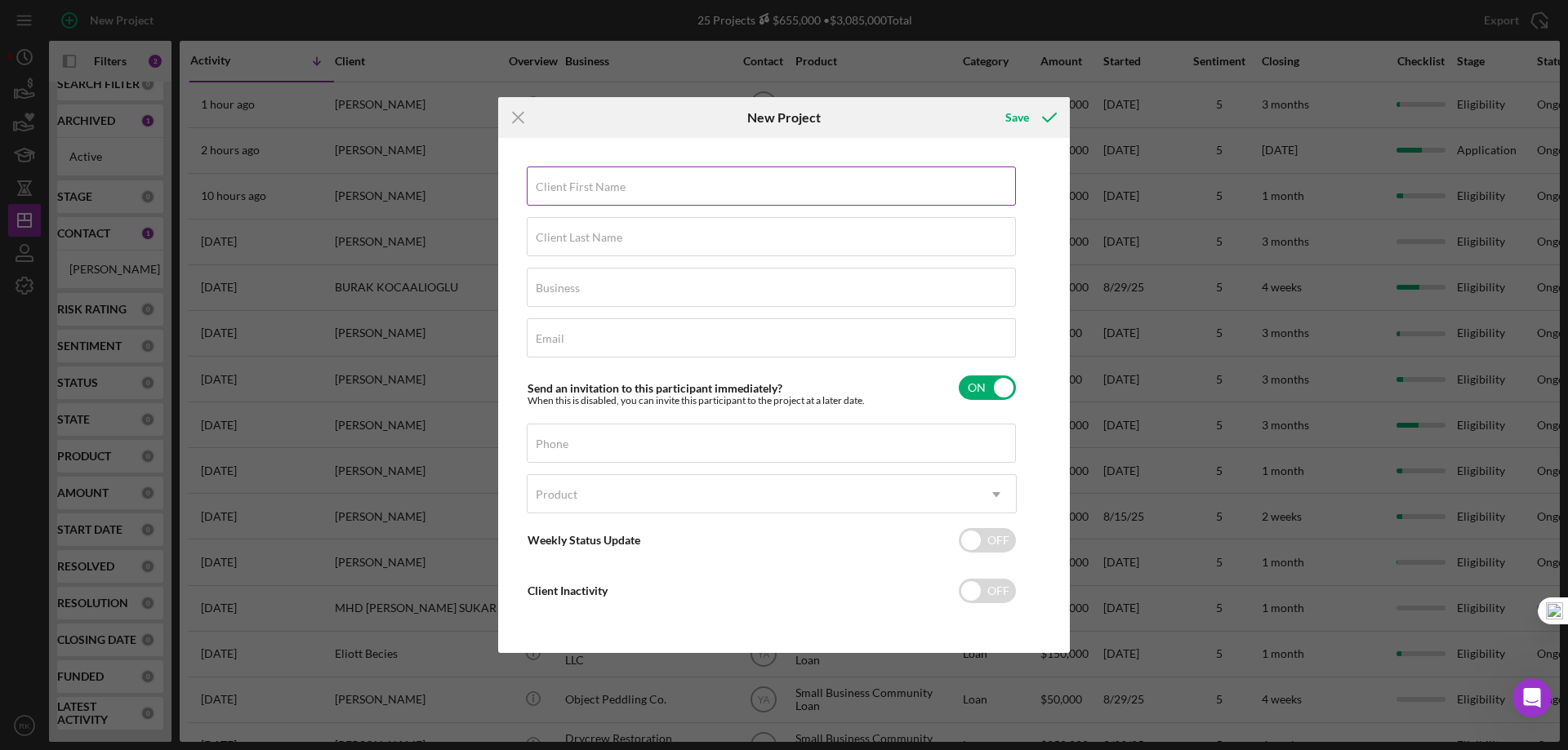
drag, startPoint x: 621, startPoint y: 183, endPoint x: 632, endPoint y: 193, distance: 14.9
click at [621, 183] on label "Client First Name" at bounding box center [581, 187] width 89 height 13
click at [621, 183] on input "Client First Name" at bounding box center [771, 186] width 489 height 39
type input "Waynne"
click at [640, 246] on input "Client Last Name" at bounding box center [771, 237] width 489 height 39
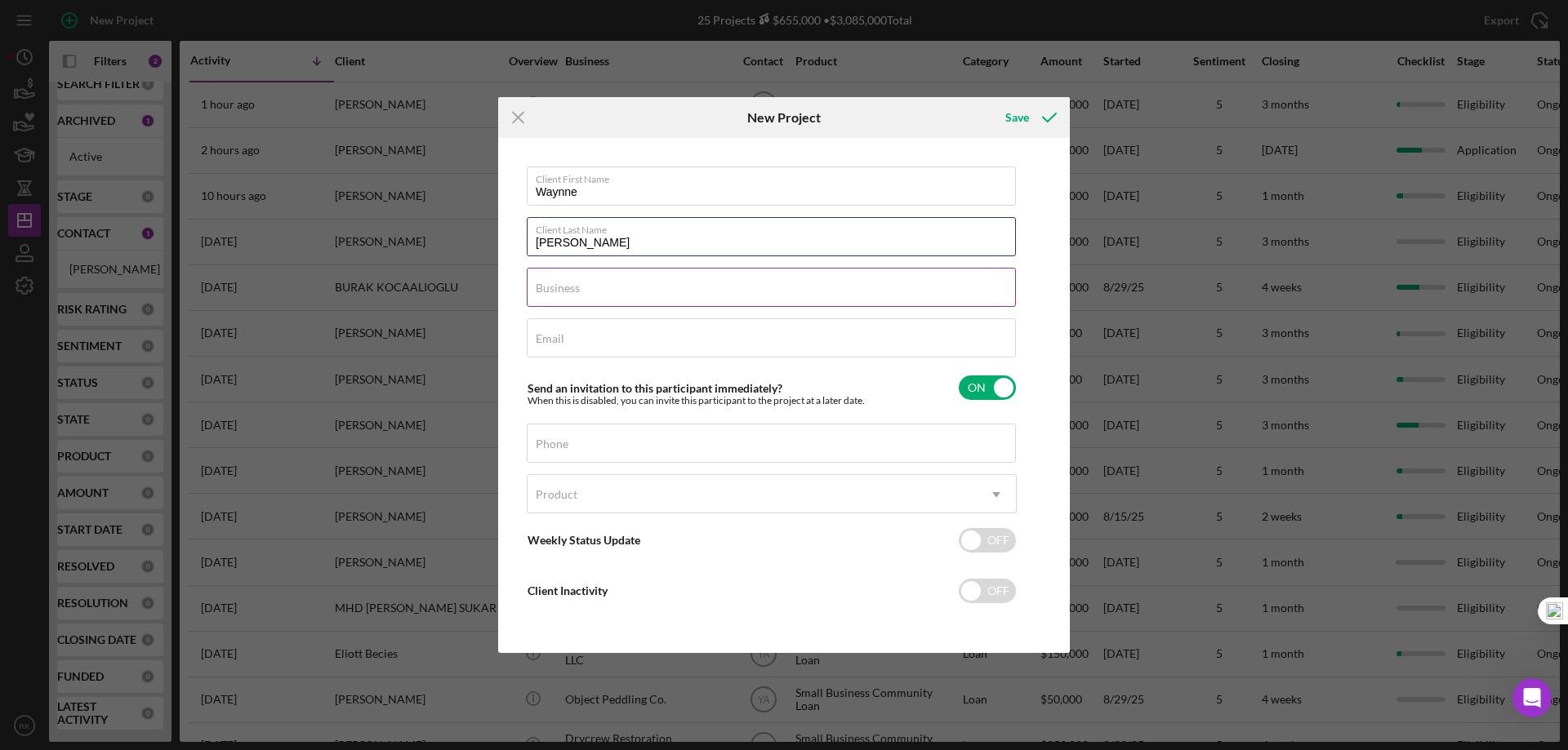
type input "Nugent"
click at [631, 289] on div "Business Required" at bounding box center [772, 289] width 490 height 41
click at [589, 289] on input "Business" at bounding box center [771, 288] width 489 height 39
type input "Bruce Waynne LLC"
click at [511, 109] on icon "Icon/Menu Close" at bounding box center [519, 118] width 41 height 41
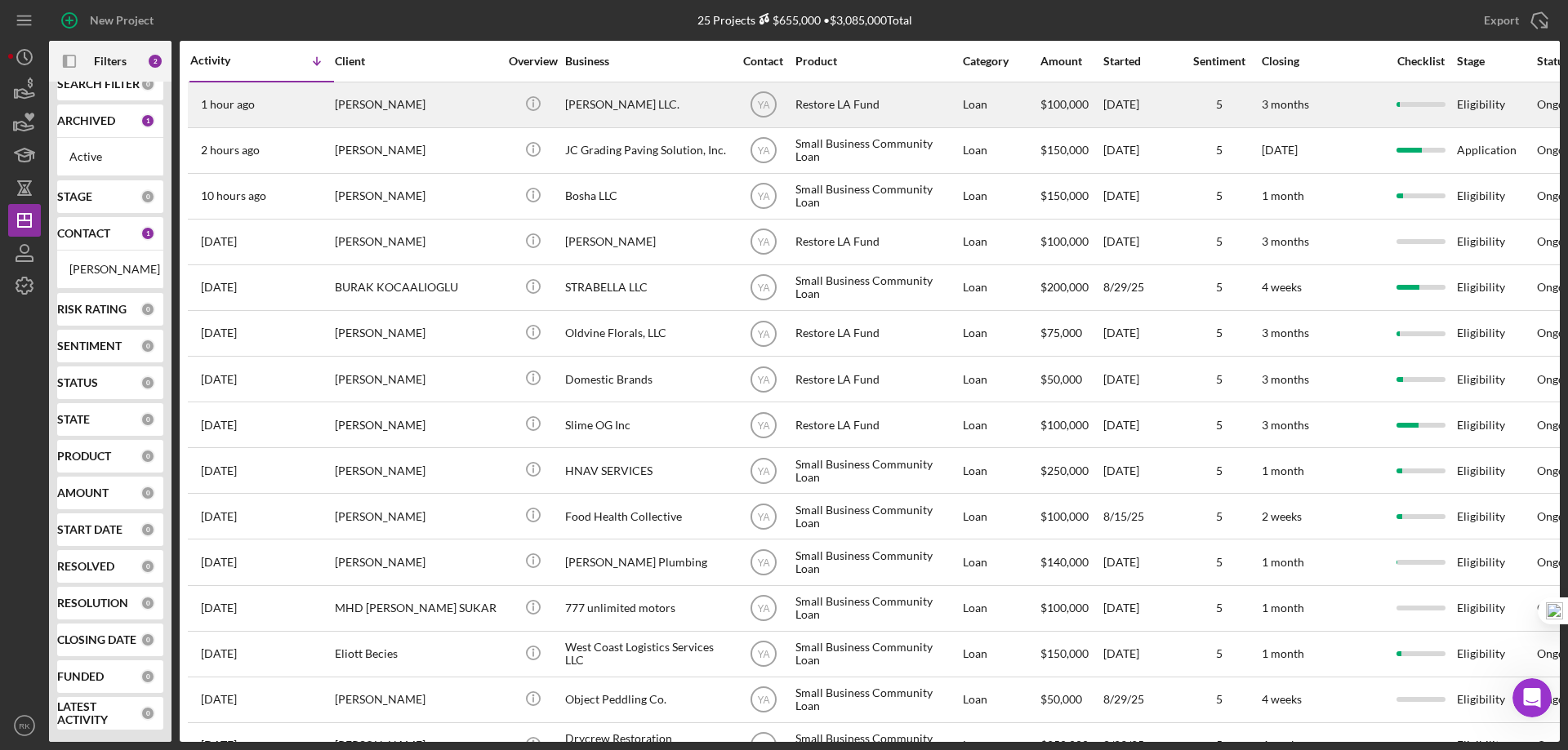
click at [242, 108] on time "1 hour ago" at bounding box center [228, 105] width 54 height 13
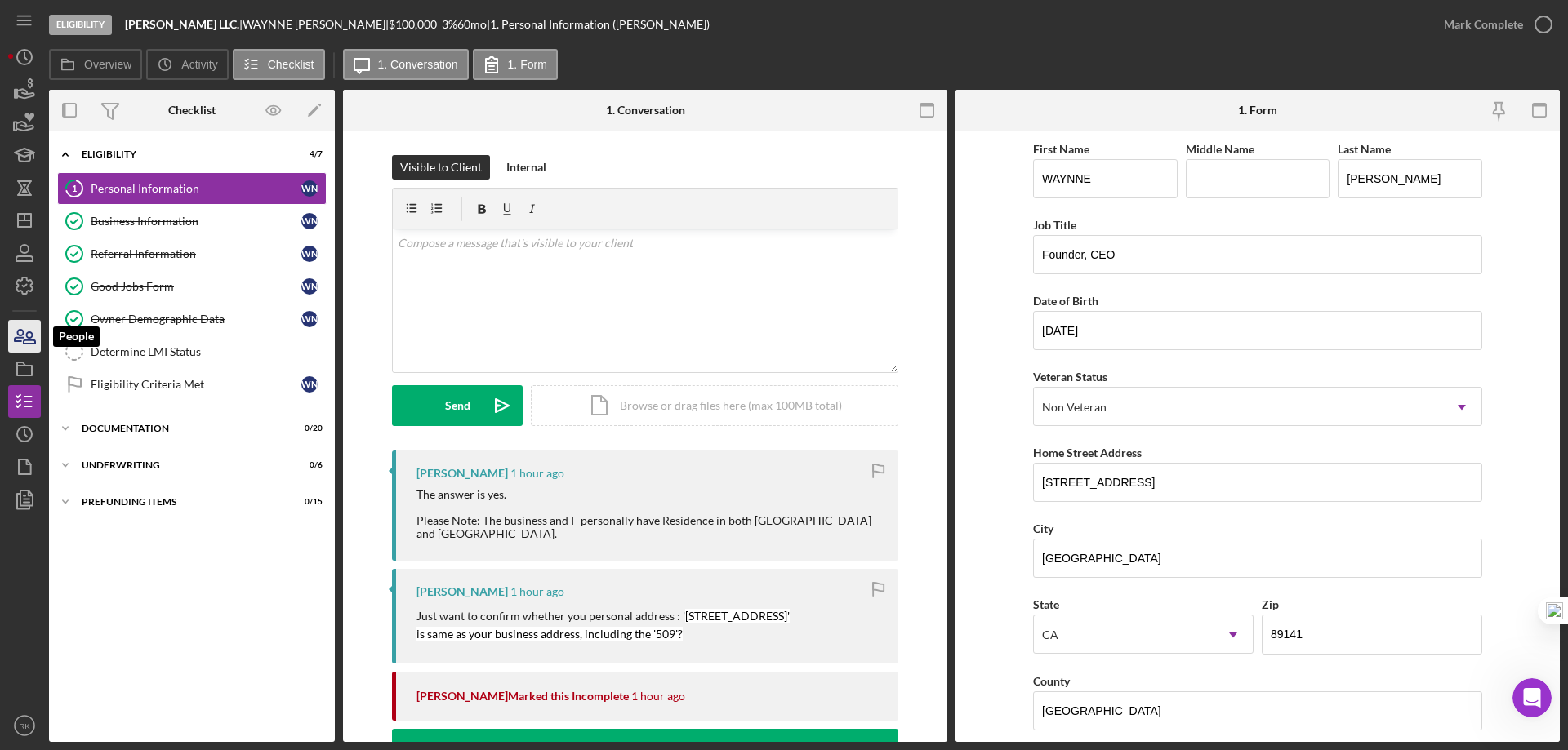
click at [26, 338] on icon "button" at bounding box center [25, 336] width 41 height 41
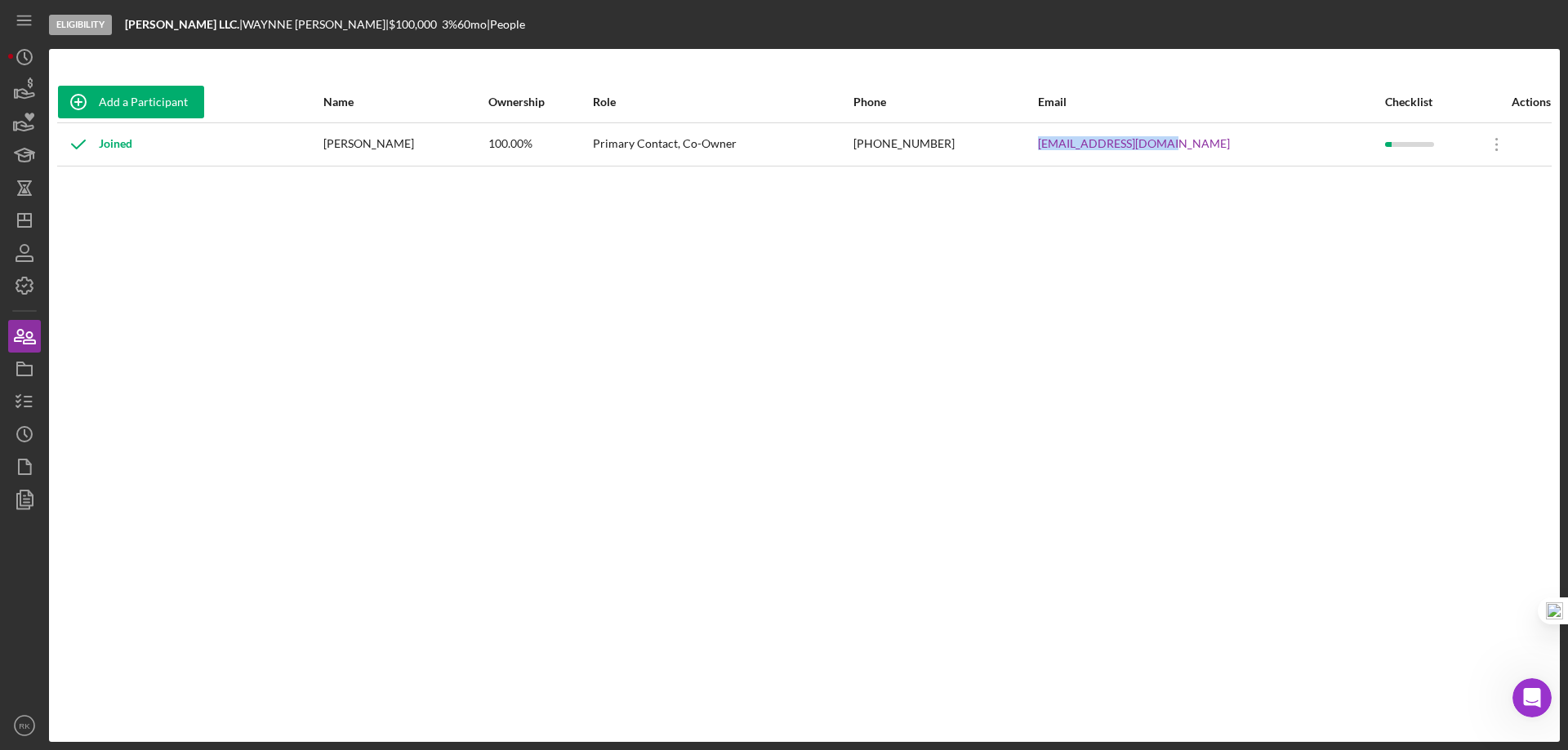
drag, startPoint x: 1132, startPoint y: 144, endPoint x: 1247, endPoint y: 146, distance: 115.0
click at [1247, 146] on tr "Joined [PERSON_NAME] 100.00% Primary Contact, Co-Owner [PHONE_NUMBER] [EMAIL_AD…" at bounding box center [804, 144] width 1495 height 43
copy tr "[EMAIL_ADDRESS][DOMAIN_NAME]"
click at [21, 215] on icon "Icon/Dashboard" at bounding box center [25, 221] width 41 height 41
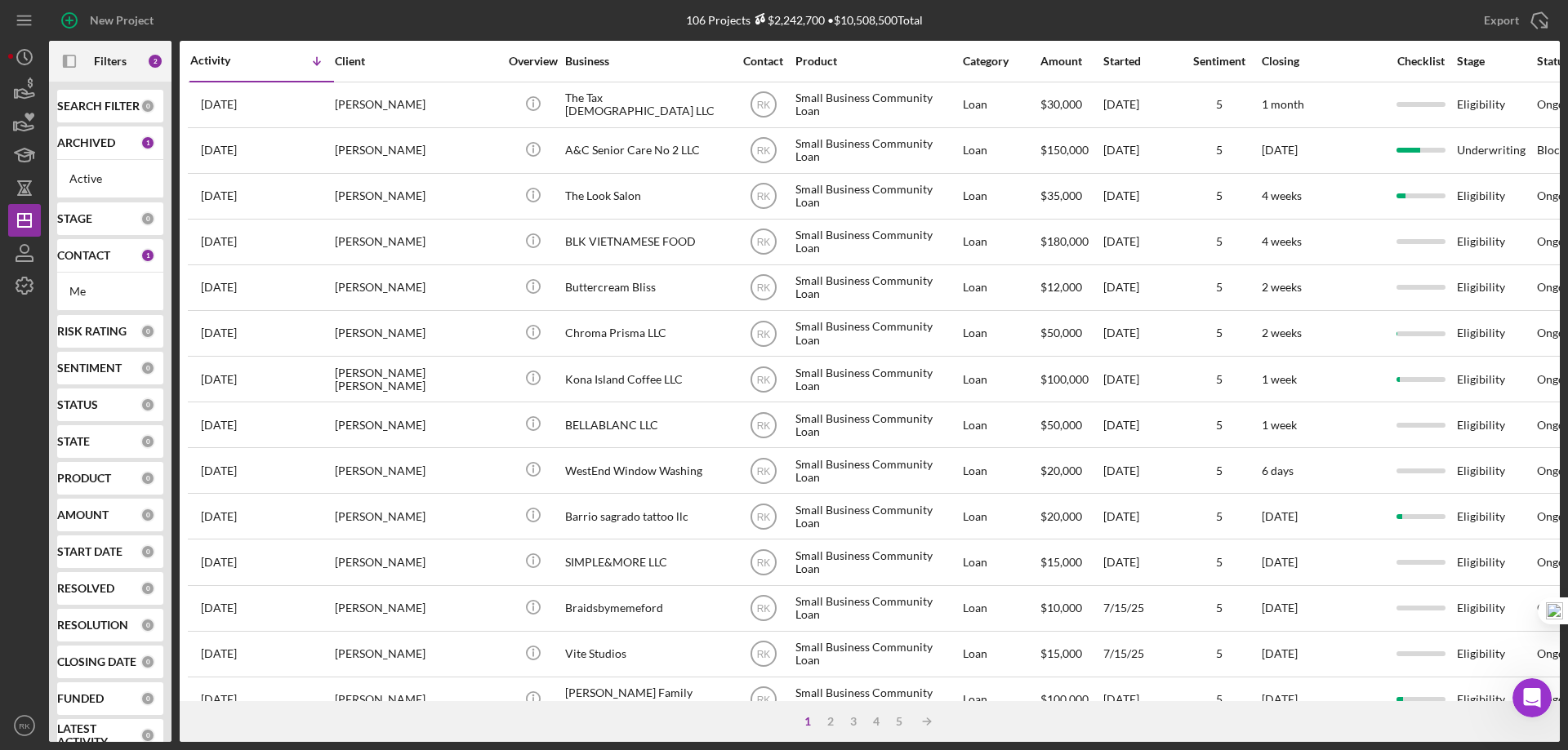
click at [96, 261] on b "CONTACT" at bounding box center [83, 256] width 53 height 13
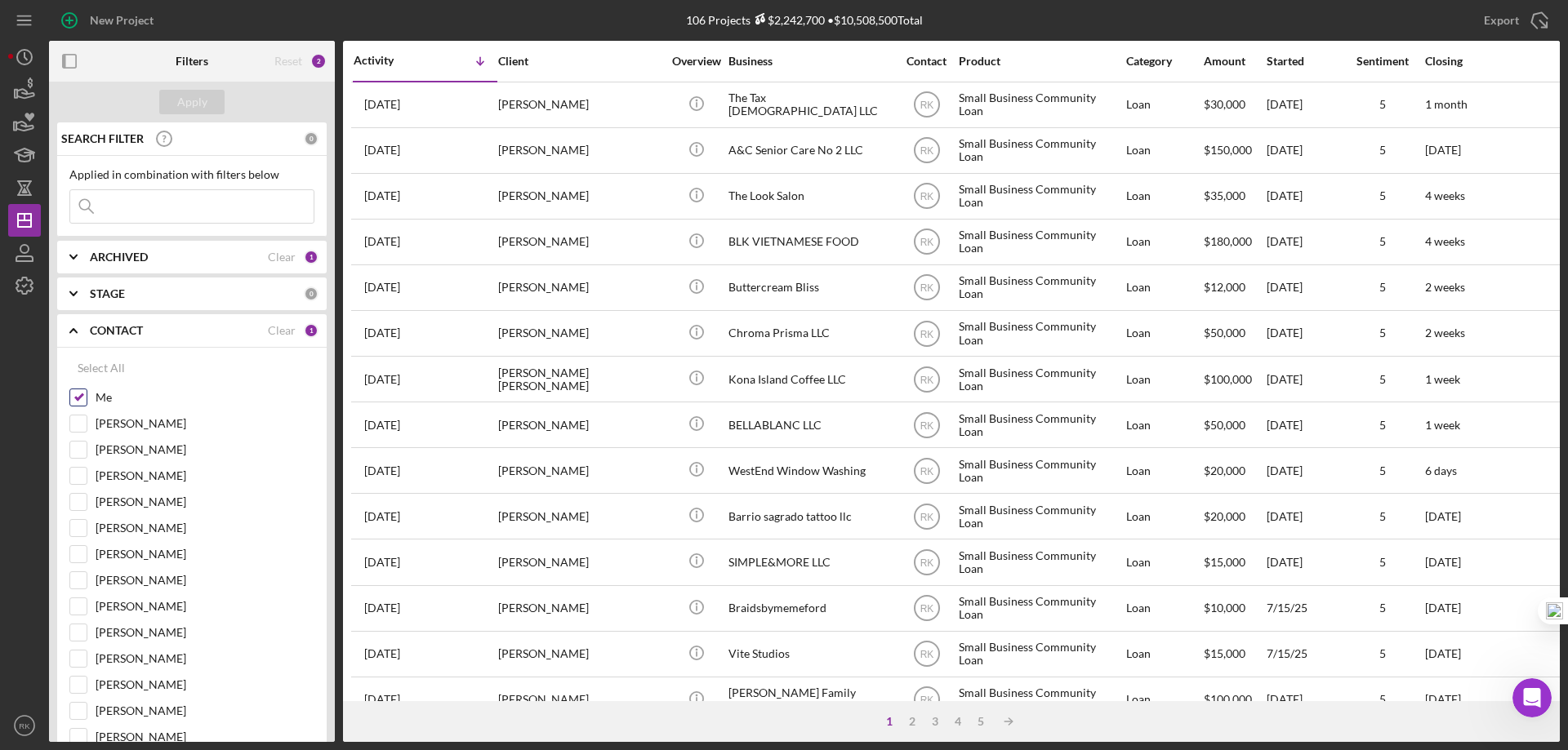
click at [84, 399] on input "Me" at bounding box center [79, 398] width 16 height 16
checkbox input "false"
click at [81, 611] on input "[PERSON_NAME]" at bounding box center [79, 606] width 16 height 16
checkbox input "true"
click at [182, 100] on div "Apply" at bounding box center [192, 101] width 30 height 24
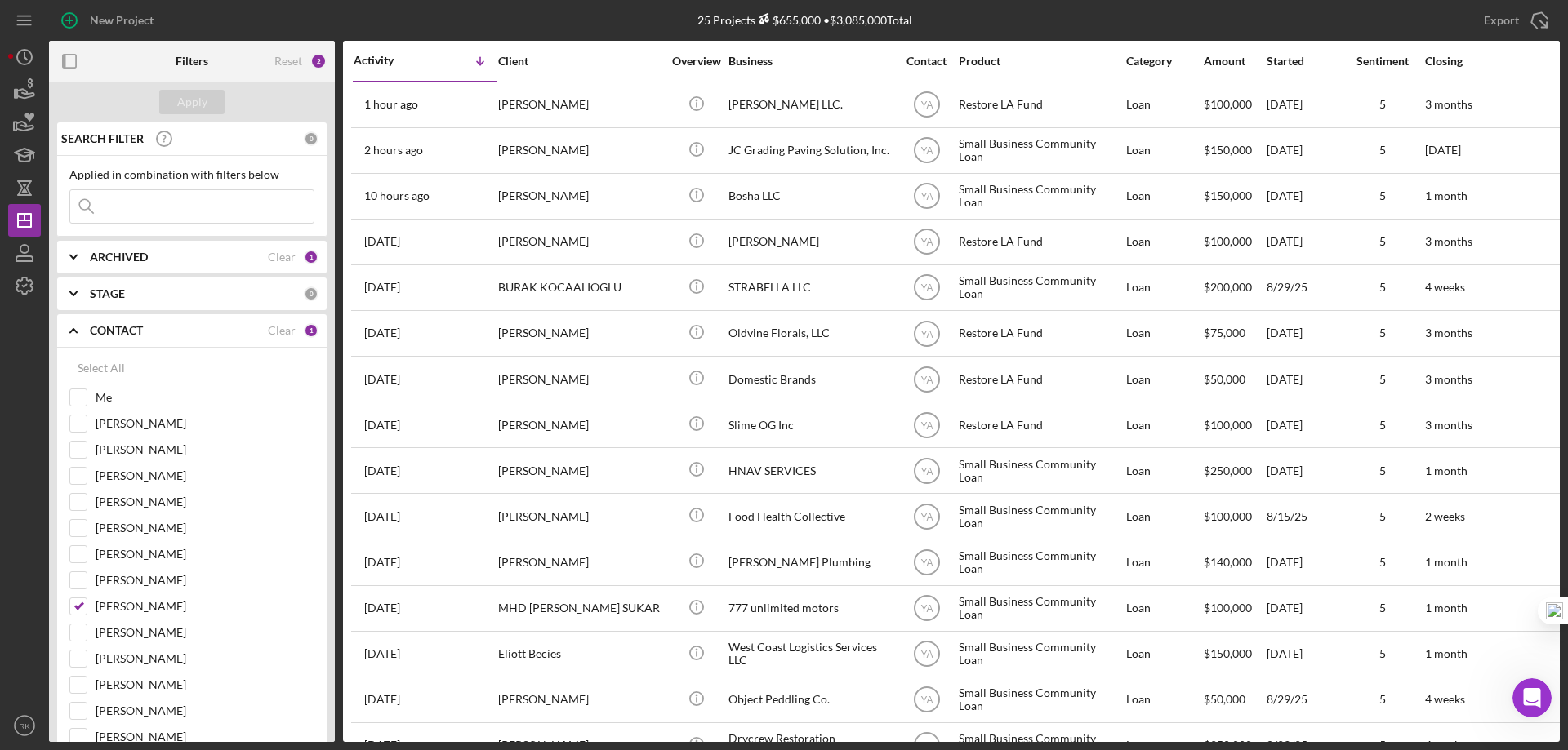
click at [88, 22] on icon "button" at bounding box center [70, 21] width 41 height 41
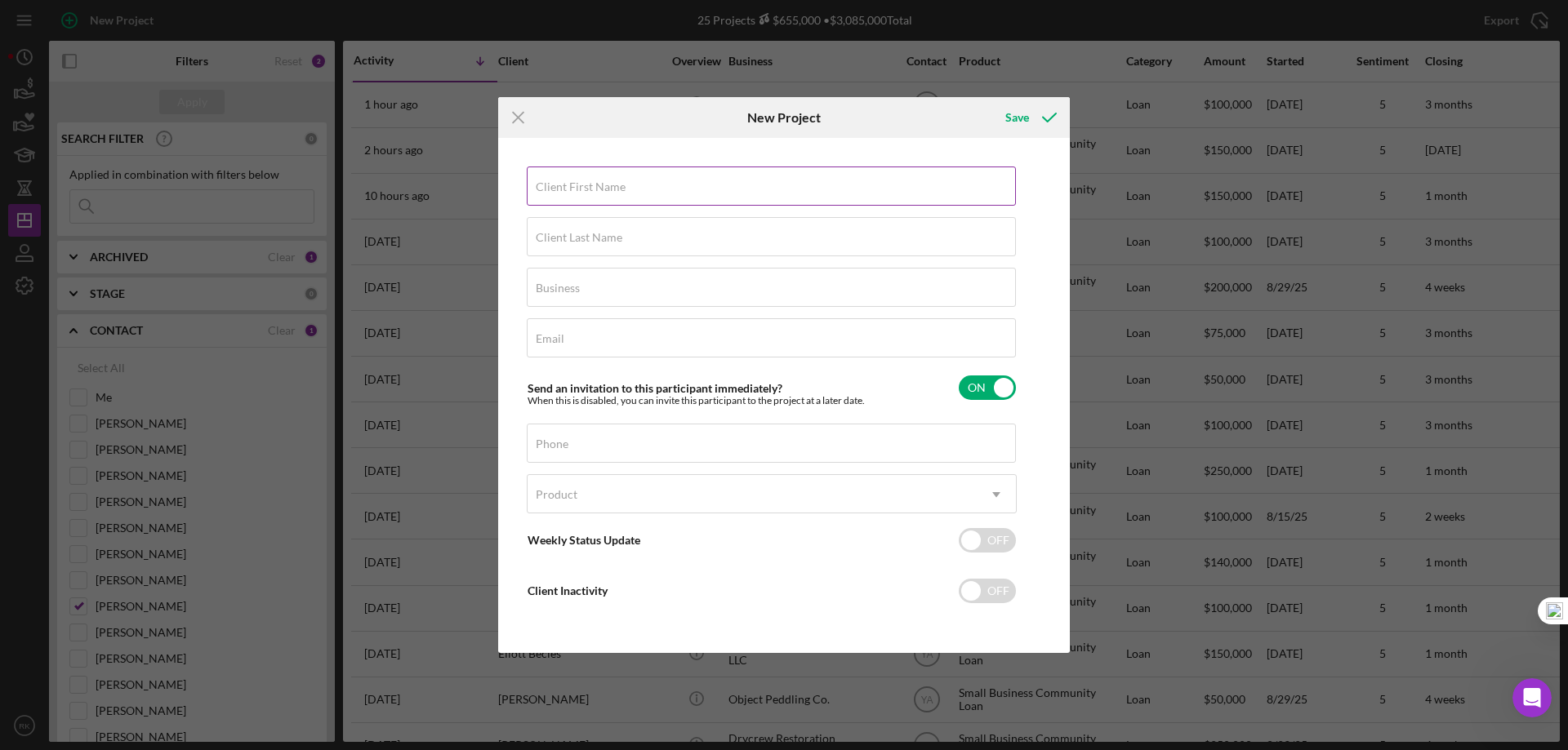
click at [606, 185] on label "Client First Name" at bounding box center [581, 187] width 89 height 13
click at [606, 185] on input "Client First Name" at bounding box center [771, 186] width 489 height 39
click at [530, 121] on icon "Icon/Menu Close" at bounding box center [519, 118] width 41 height 41
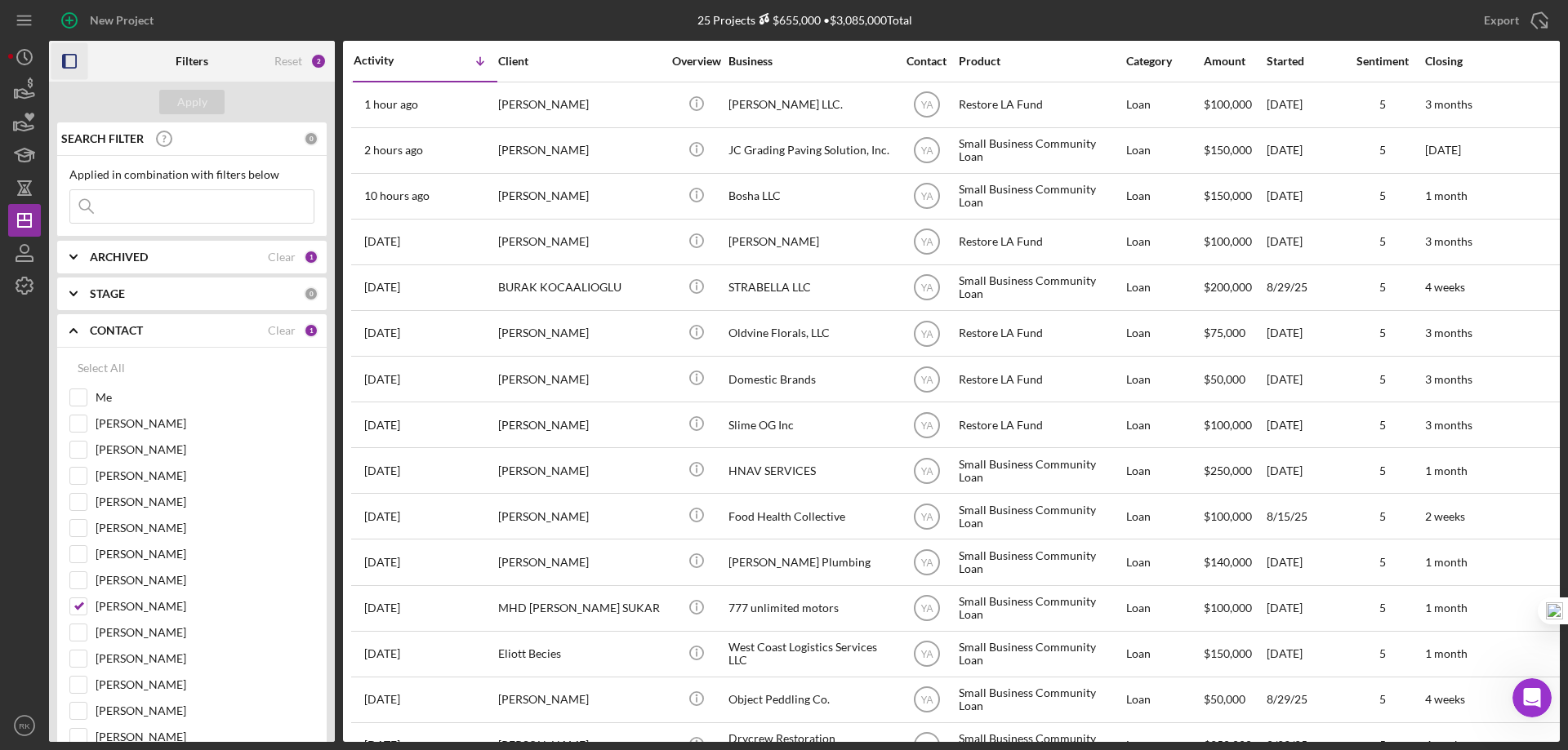
click at [65, 55] on rect "button" at bounding box center [69, 61] width 13 height 13
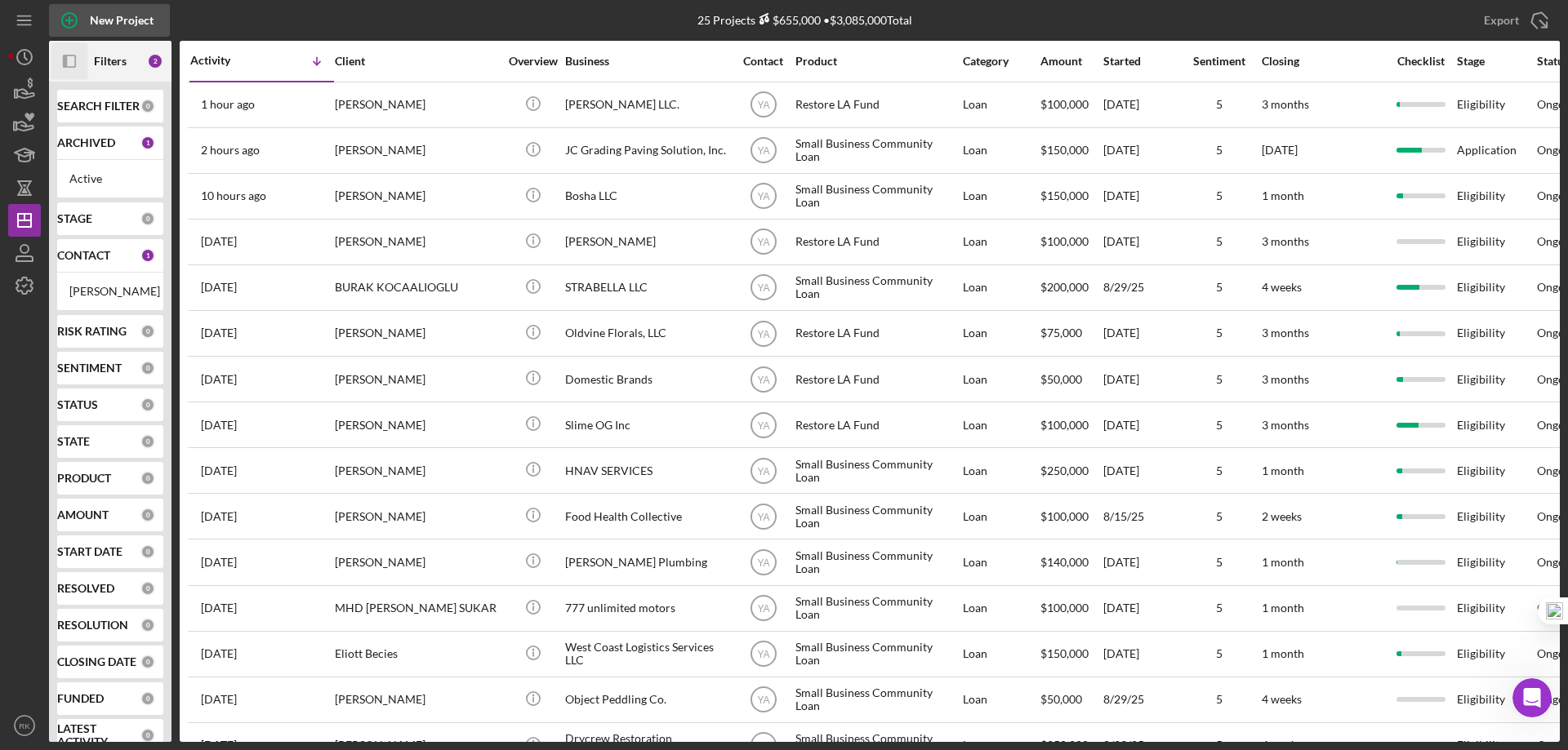
click at [89, 20] on icon "button" at bounding box center [70, 21] width 41 height 41
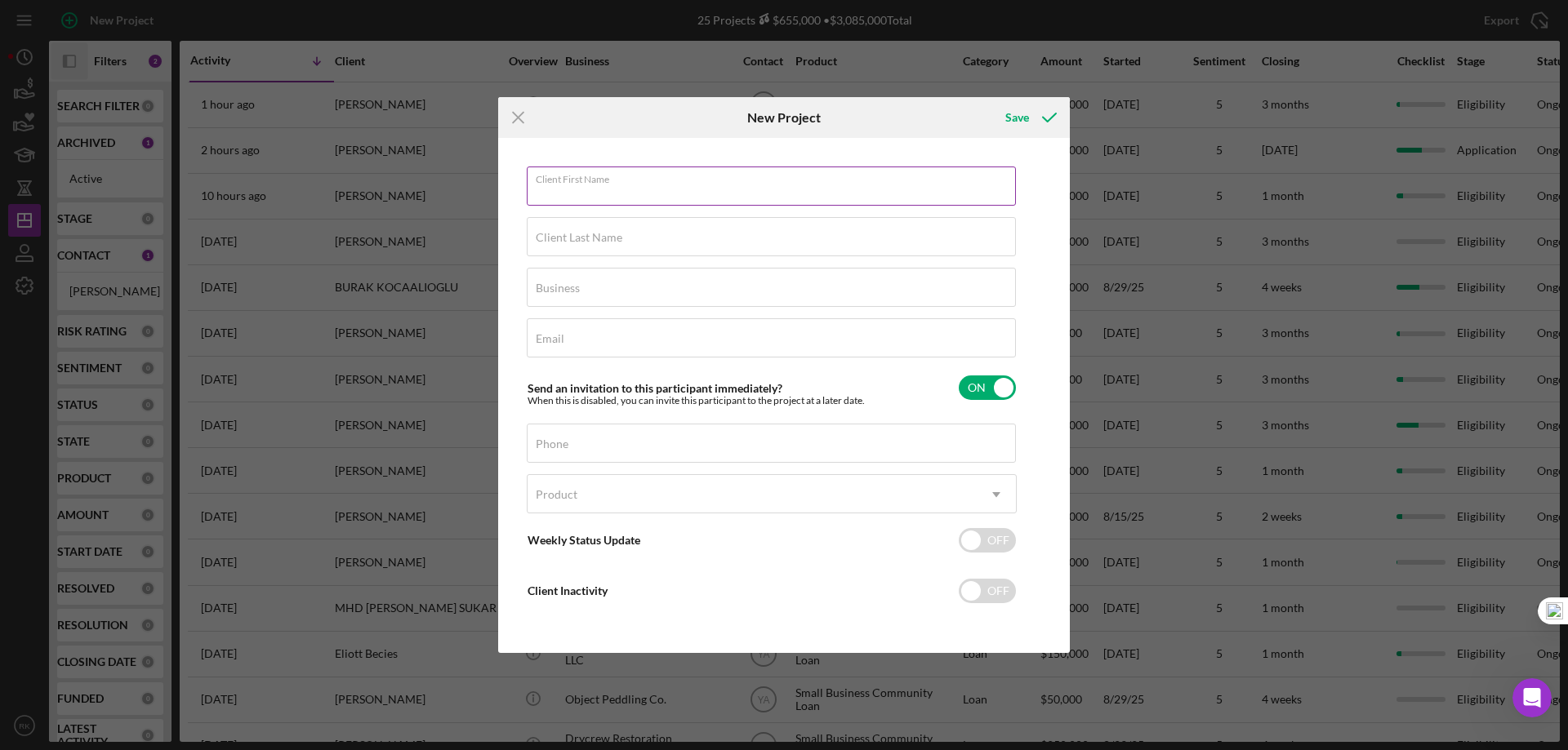
click at [594, 205] on input "Client First Name" at bounding box center [771, 186] width 489 height 39
type input "Waynne"
click at [569, 232] on label "Client Last Name" at bounding box center [579, 237] width 87 height 13
click at [569, 232] on input "Client Last Name" at bounding box center [771, 237] width 489 height 39
type input "Nugent"
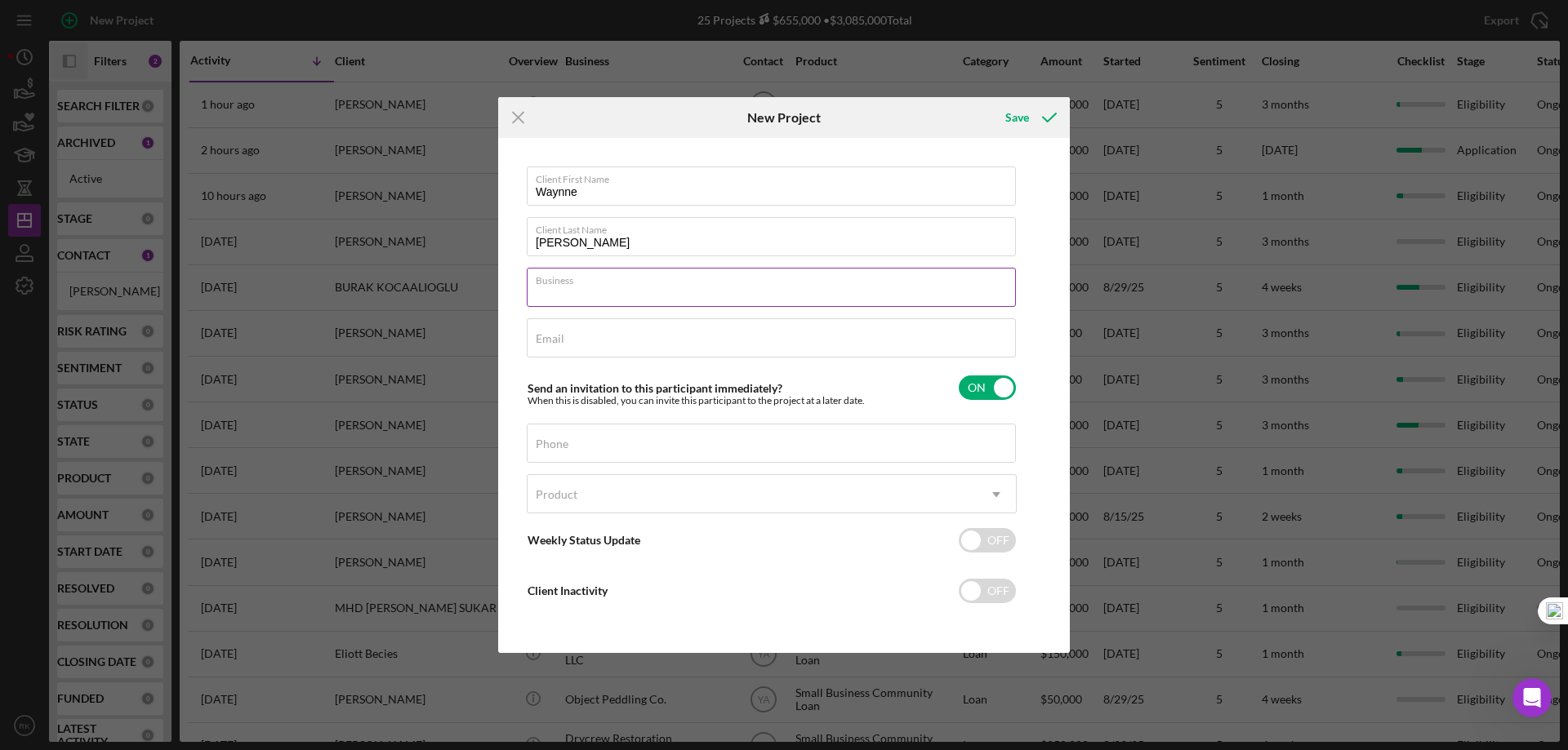
click at [579, 296] on input "Business" at bounding box center [771, 288] width 489 height 39
type input "Bruce Waynne LLC"
click at [618, 333] on div "Email Required" at bounding box center [772, 339] width 490 height 41
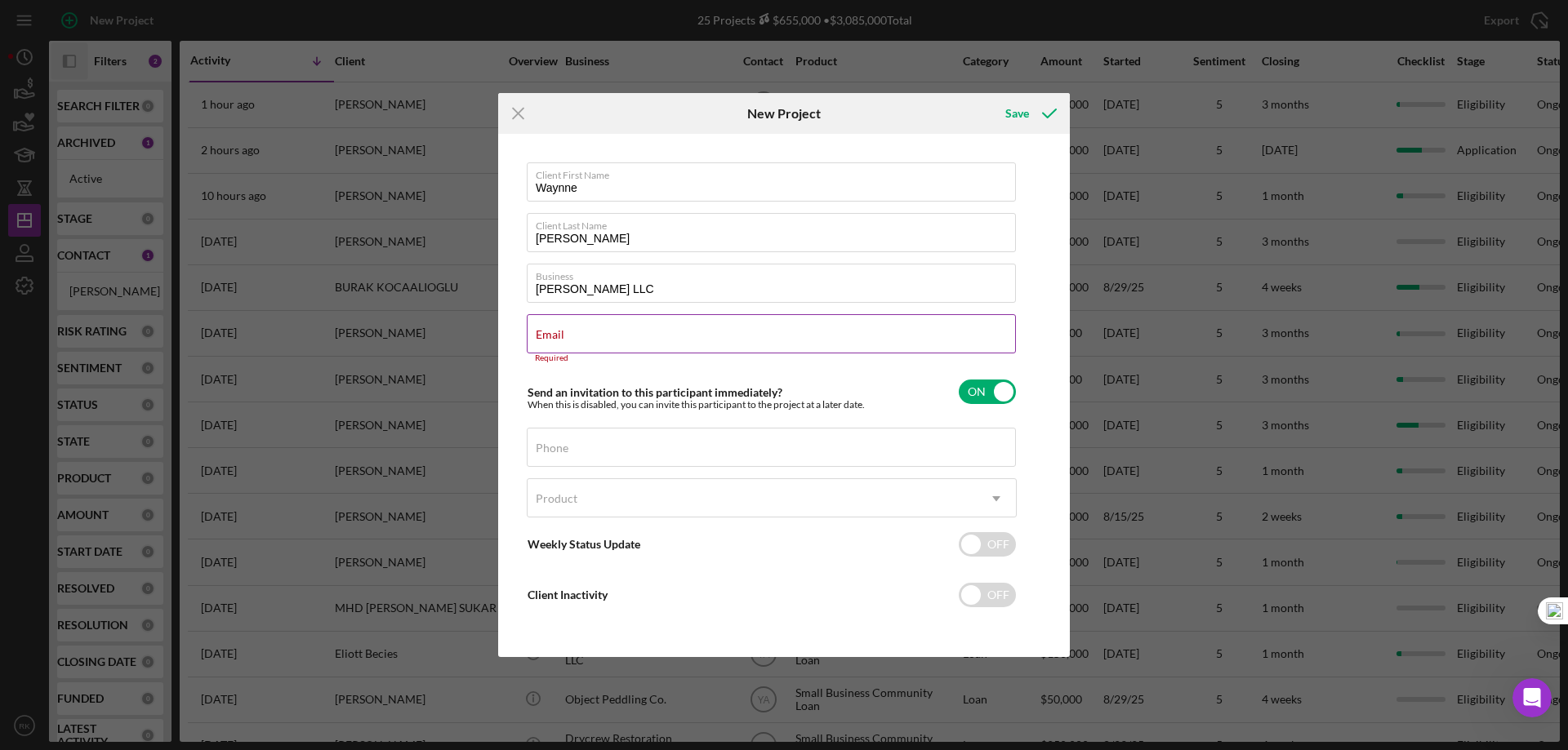
drag, startPoint x: 618, startPoint y: 333, endPoint x: 862, endPoint y: 113, distance: 328.5
click at [860, 113] on div "New Project" at bounding box center [784, 114] width 191 height 41
click at [639, 333] on div "Email Required" at bounding box center [772, 339] width 490 height 49
paste input "[EMAIL_ADDRESS][DOMAIN_NAME]"
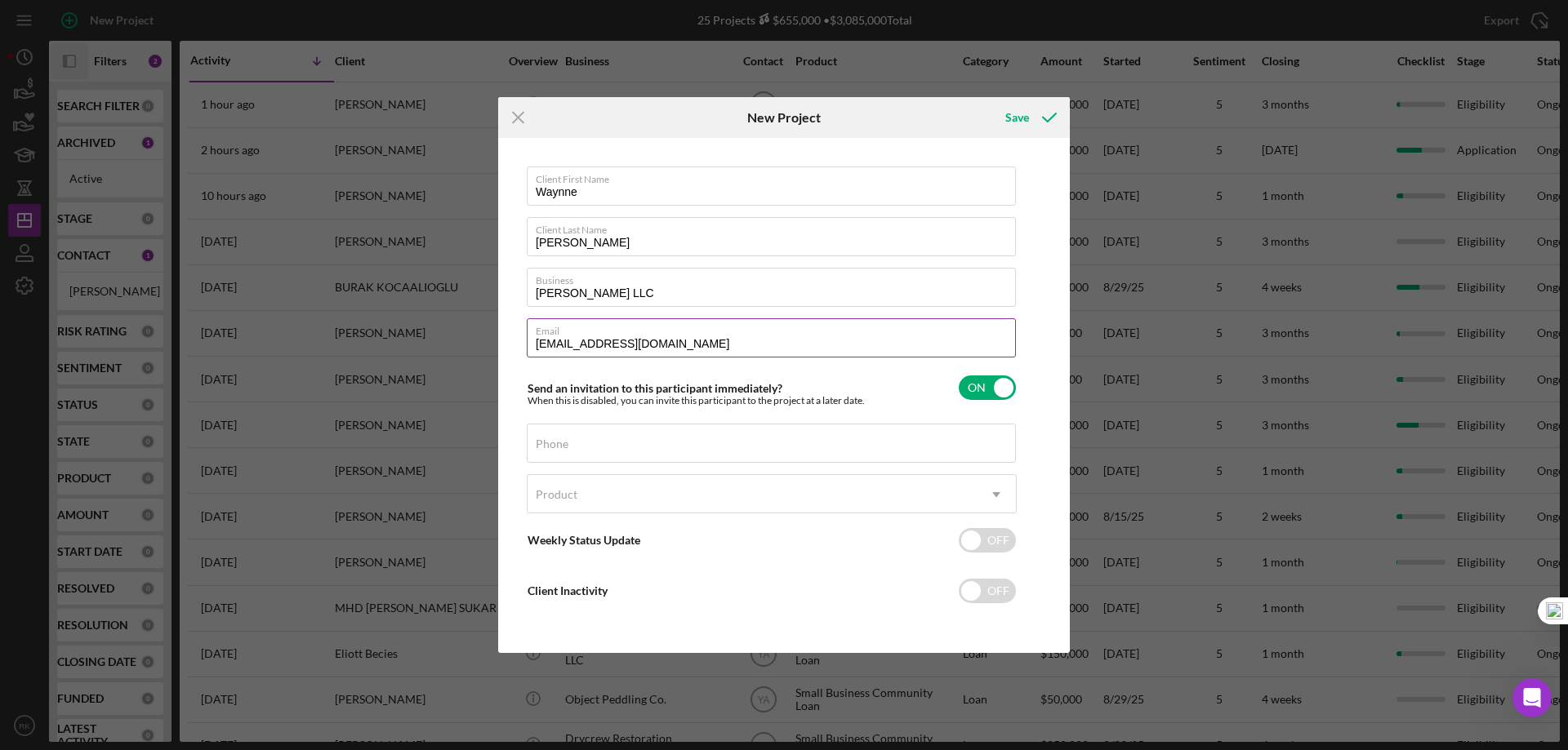
click at [540, 346] on input "[EMAIL_ADDRESS][DOMAIN_NAME]" at bounding box center [771, 338] width 489 height 39
type input "[EMAIL_ADDRESS][DOMAIN_NAME]"
click at [582, 446] on input "Phone" at bounding box center [771, 443] width 489 height 39
click at [569, 450] on label "Phone" at bounding box center [552, 443] width 33 height 13
click at [738, 450] on input "Phone" at bounding box center [771, 443] width 489 height 39
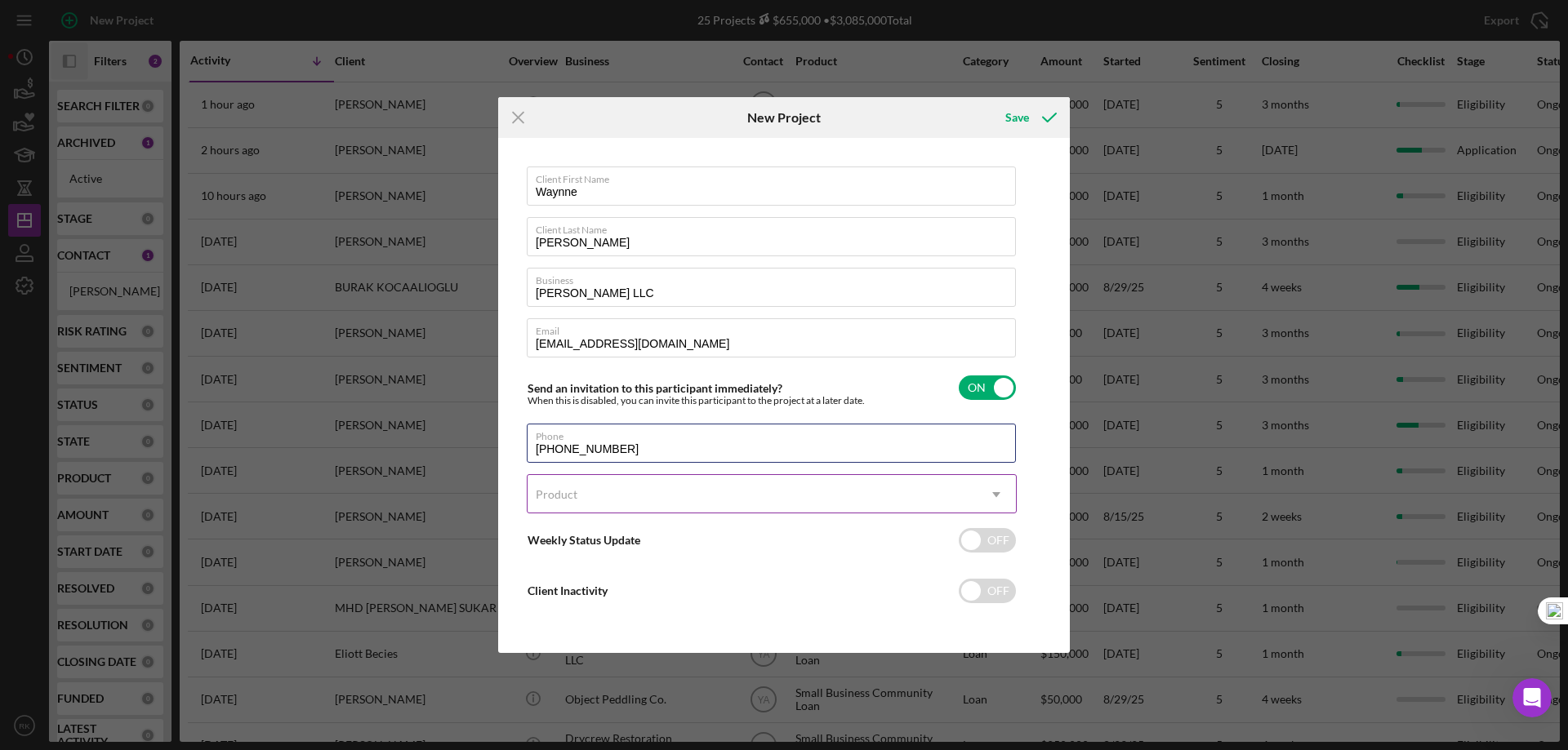
type input "[PHONE_NUMBER]"
click at [603, 493] on div "Product" at bounding box center [752, 494] width 449 height 38
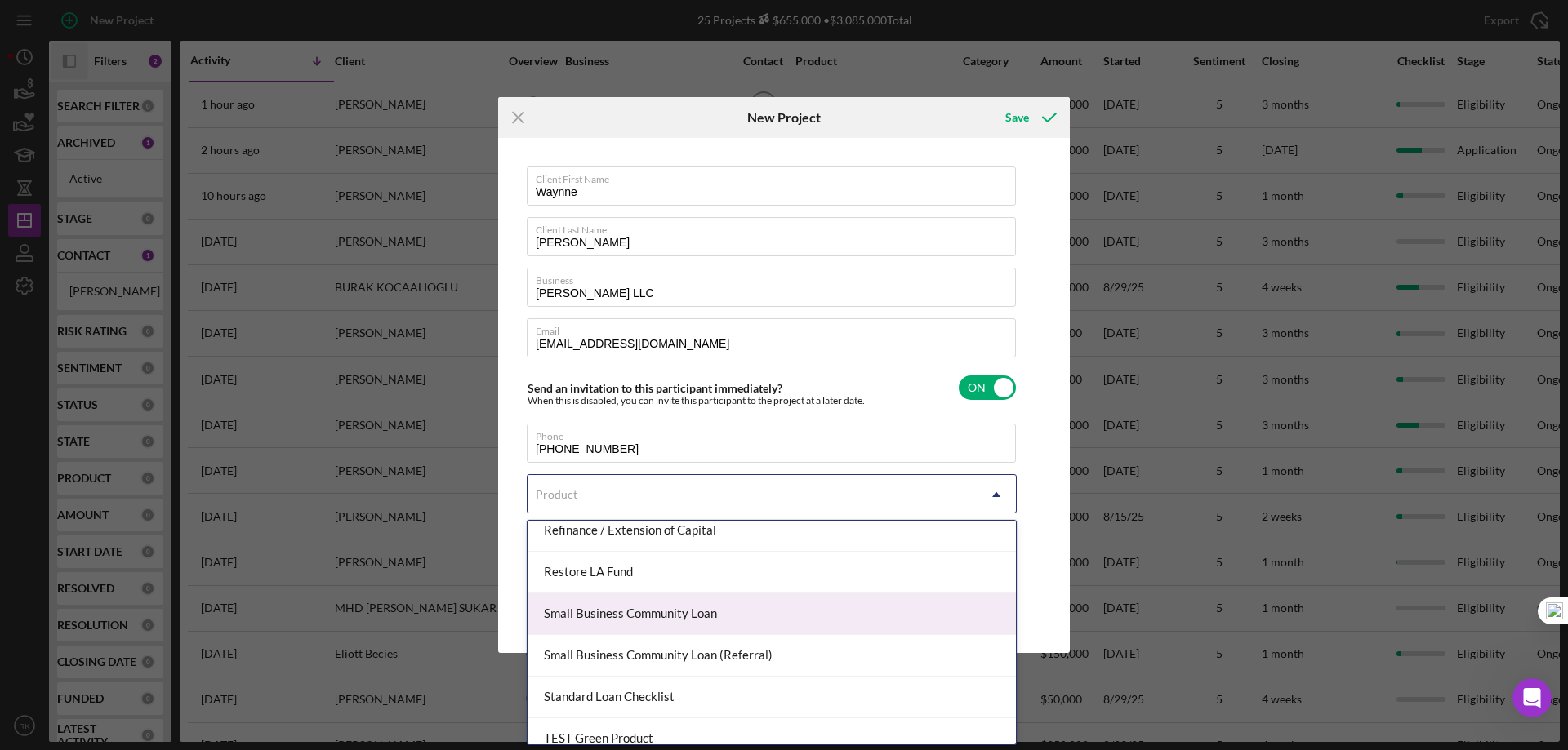
scroll to position [485, 0]
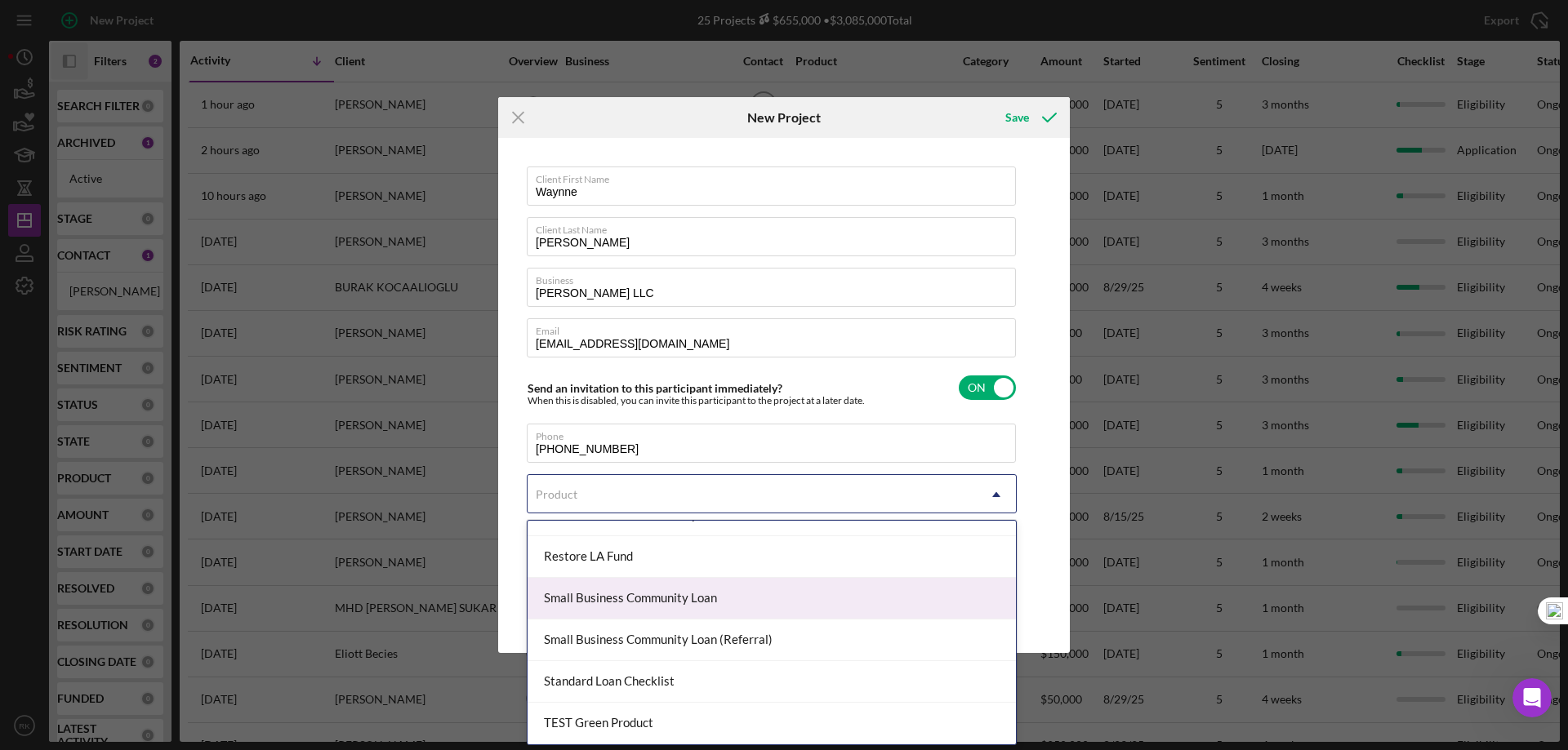
click at [654, 596] on div "Small Business Community Loan" at bounding box center [772, 599] width 488 height 42
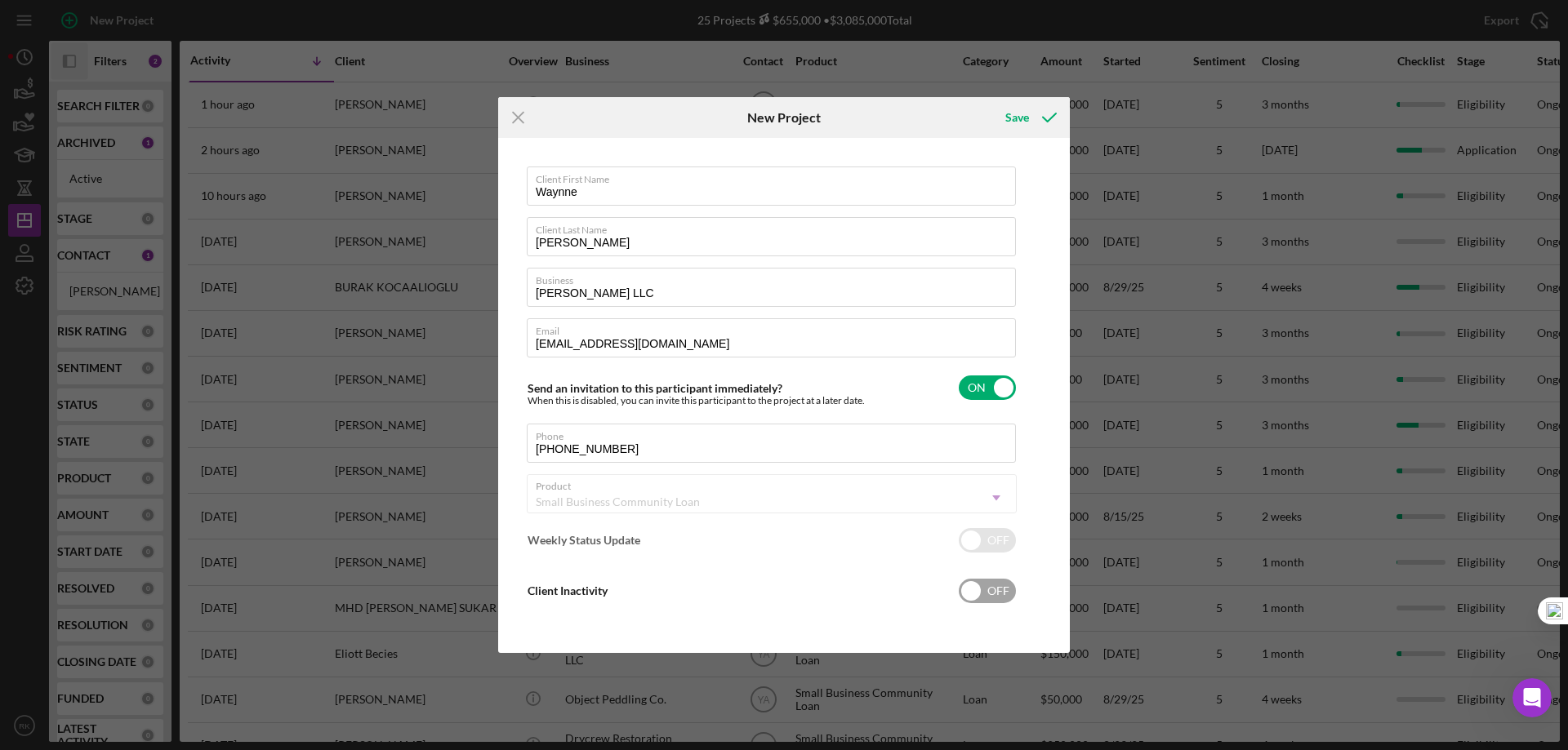
checkbox input "true"
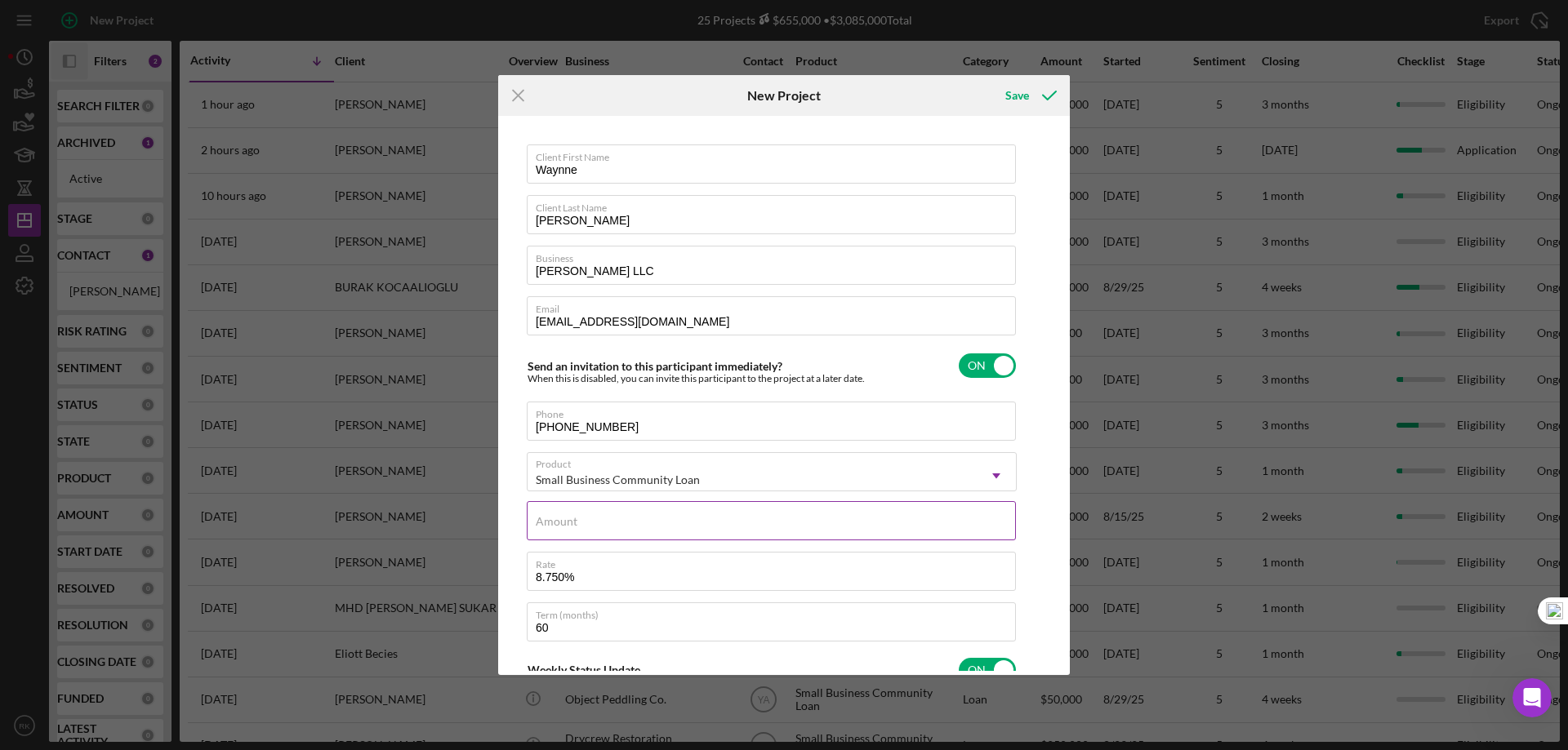
click at [604, 528] on input "Amount" at bounding box center [771, 521] width 489 height 39
type input "$250,000"
click at [1032, 541] on div "Client First Name Waynne Client Last Name Nugent Business Bruce Waynne LLC Emai…" at bounding box center [784, 395] width 564 height 551
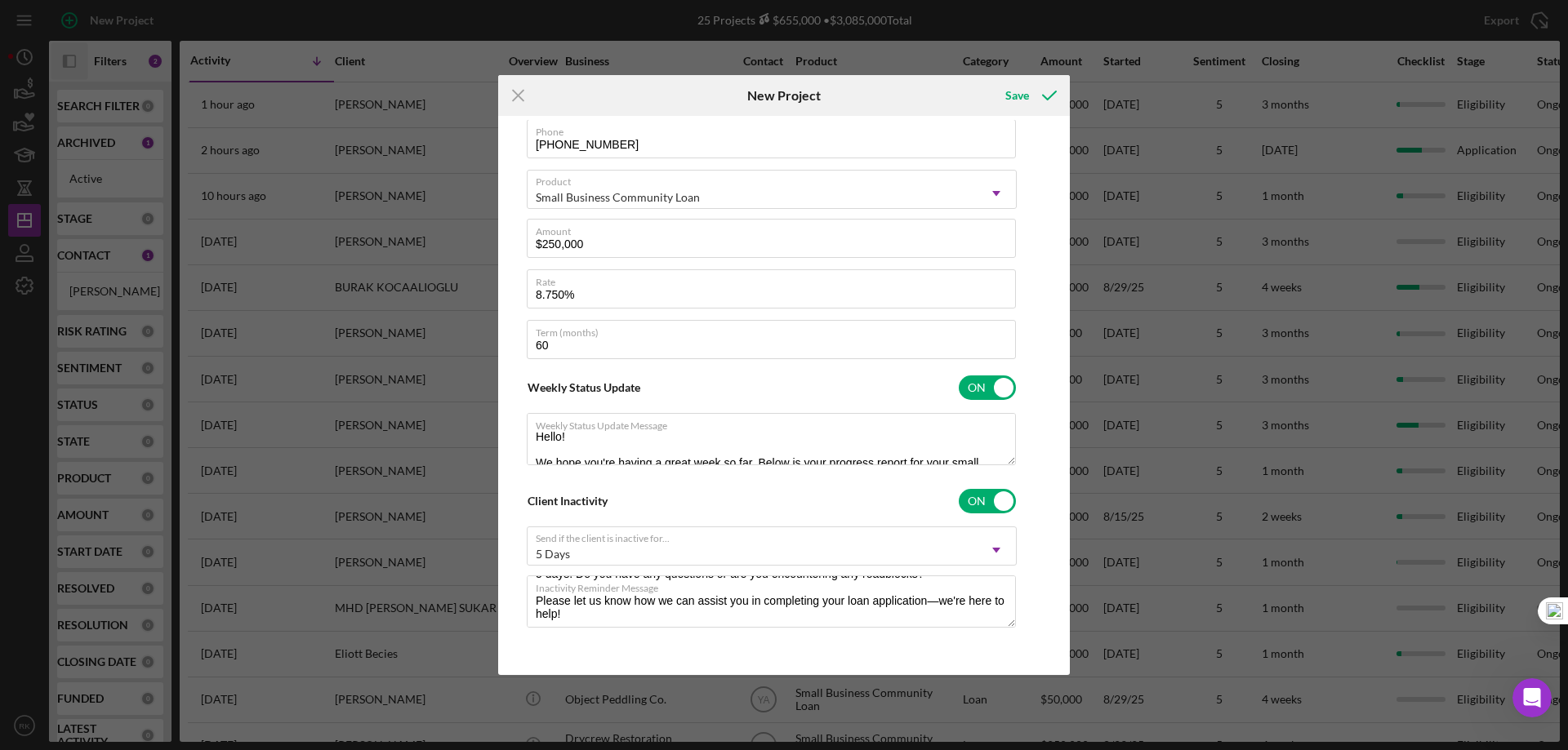
scroll to position [4, 0]
click at [1019, 97] on div "Save" at bounding box center [1017, 96] width 23 height 33
checkbox input "false"
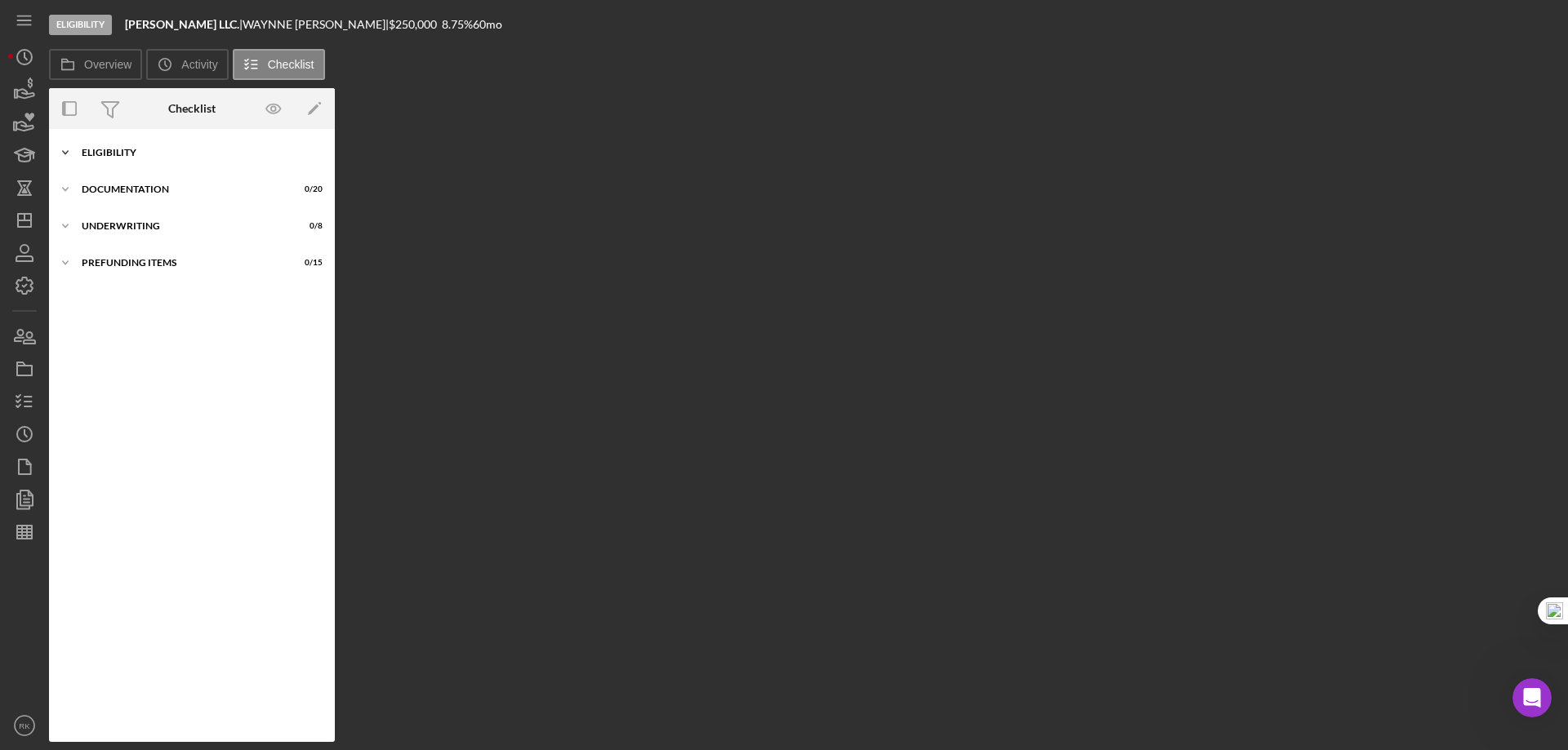
click at [98, 162] on div "Icon/Expander Eligibility 0 / 6" at bounding box center [192, 152] width 286 height 33
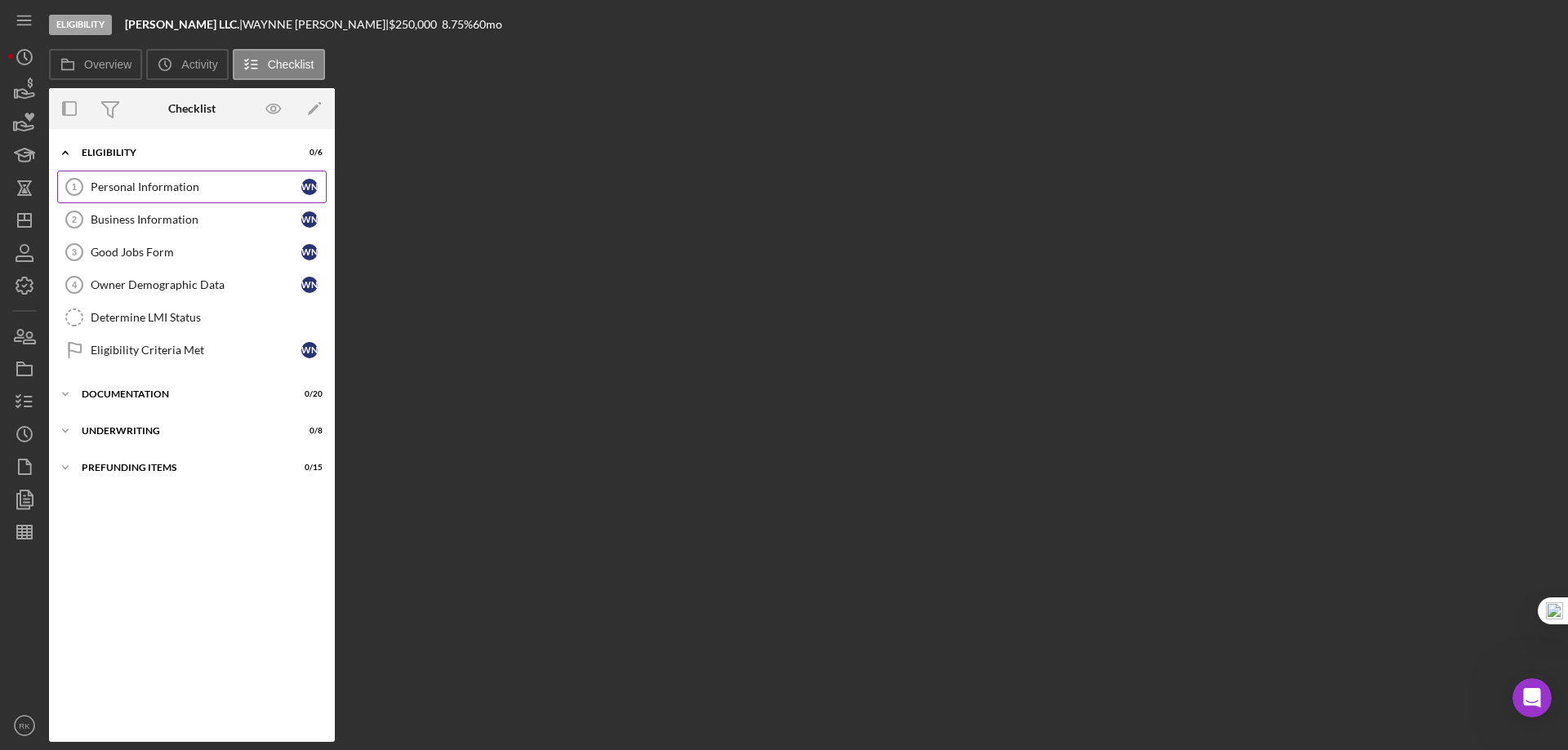
click at [133, 190] on div "Personal Information" at bounding box center [196, 187] width 211 height 13
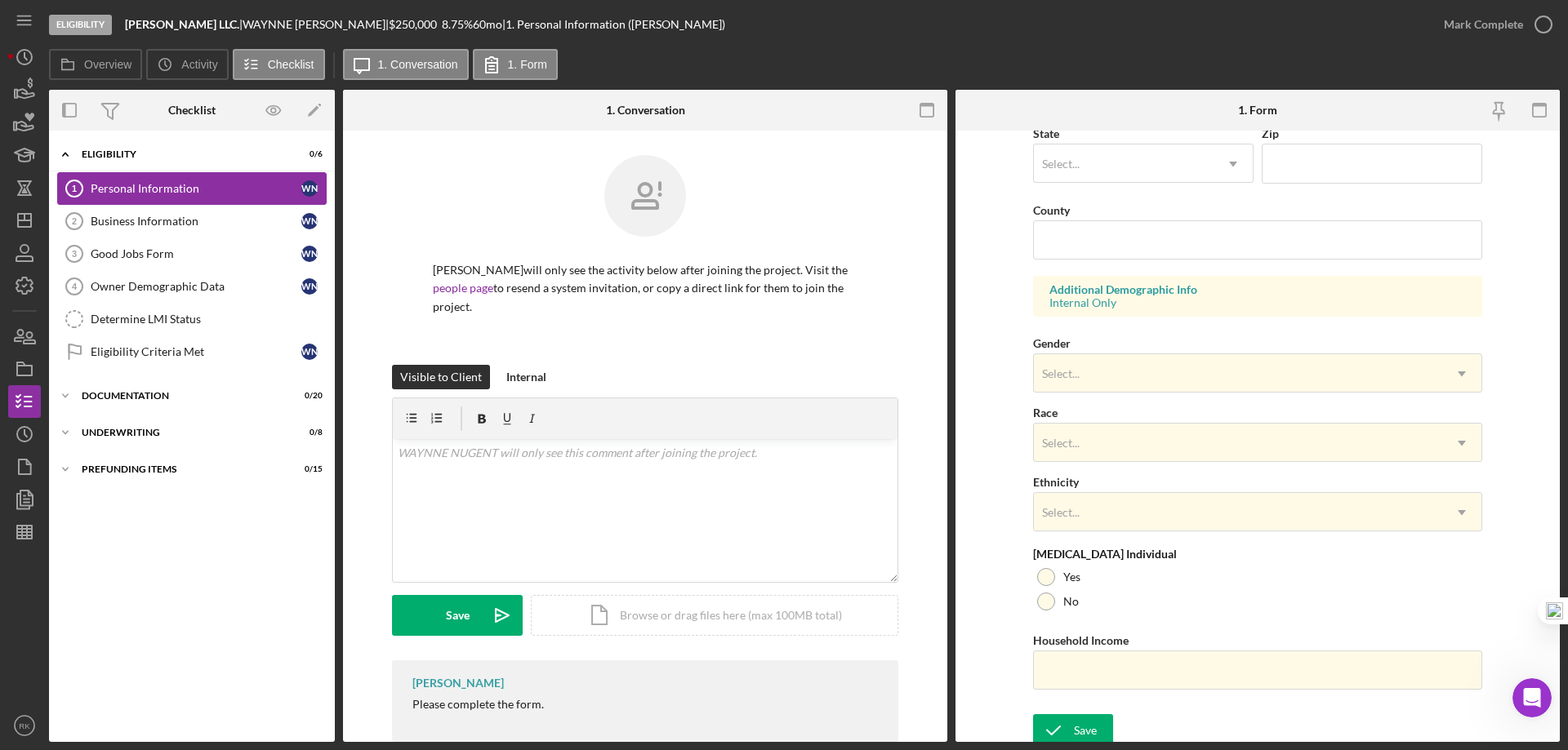
scroll to position [478, 0]
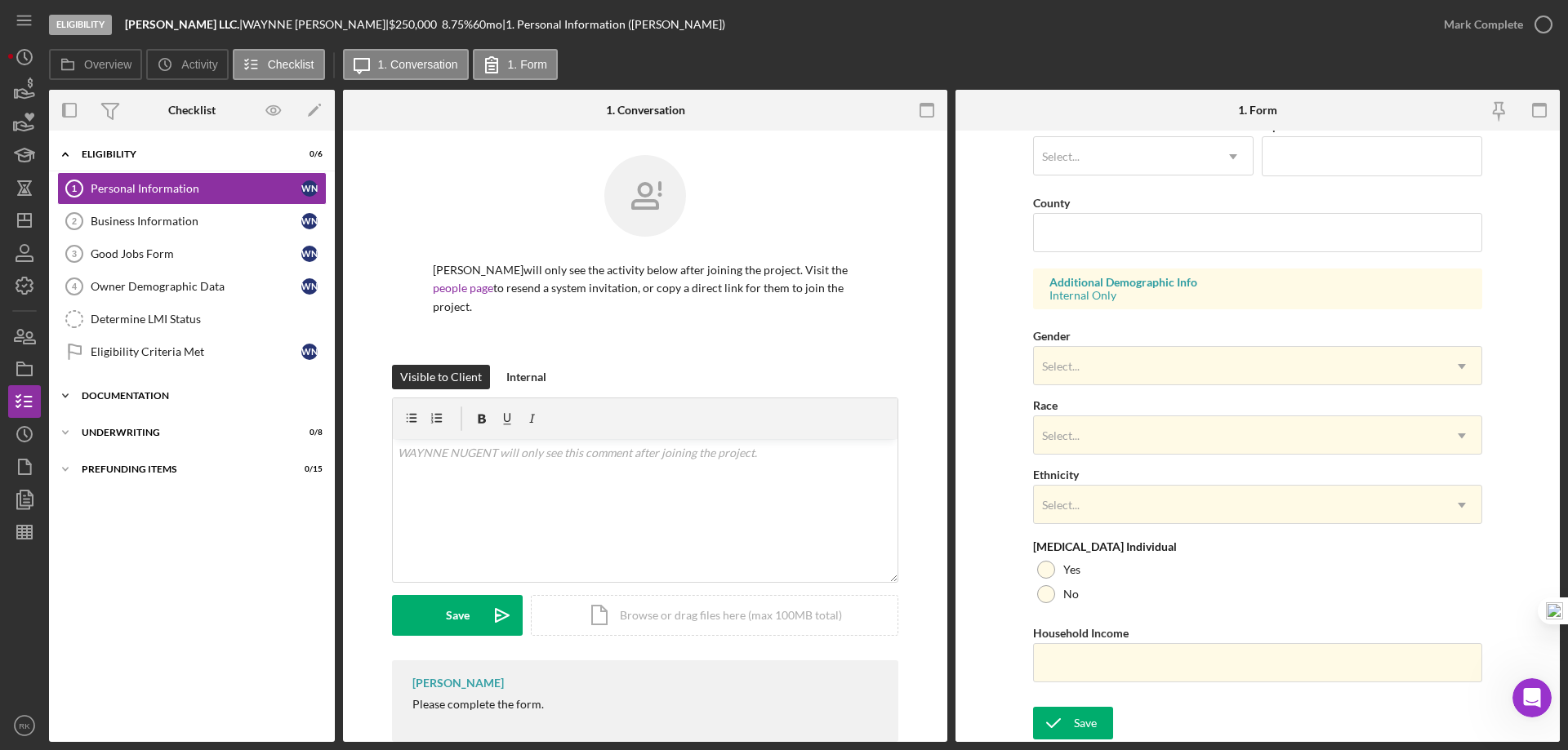
click at [111, 395] on div "Documentation" at bounding box center [198, 395] width 233 height 10
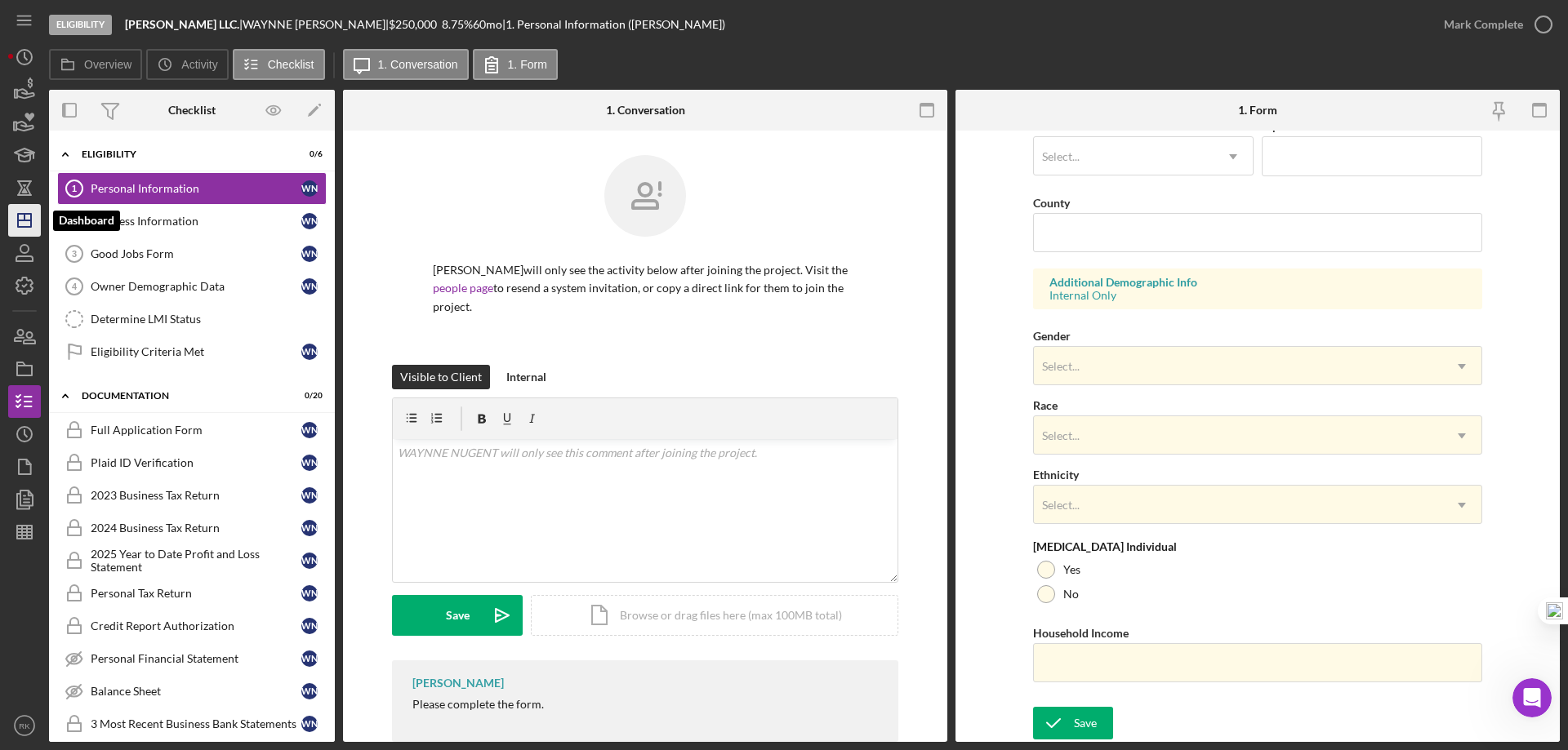
click at [23, 225] on icon "Icon/Dashboard" at bounding box center [25, 221] width 41 height 41
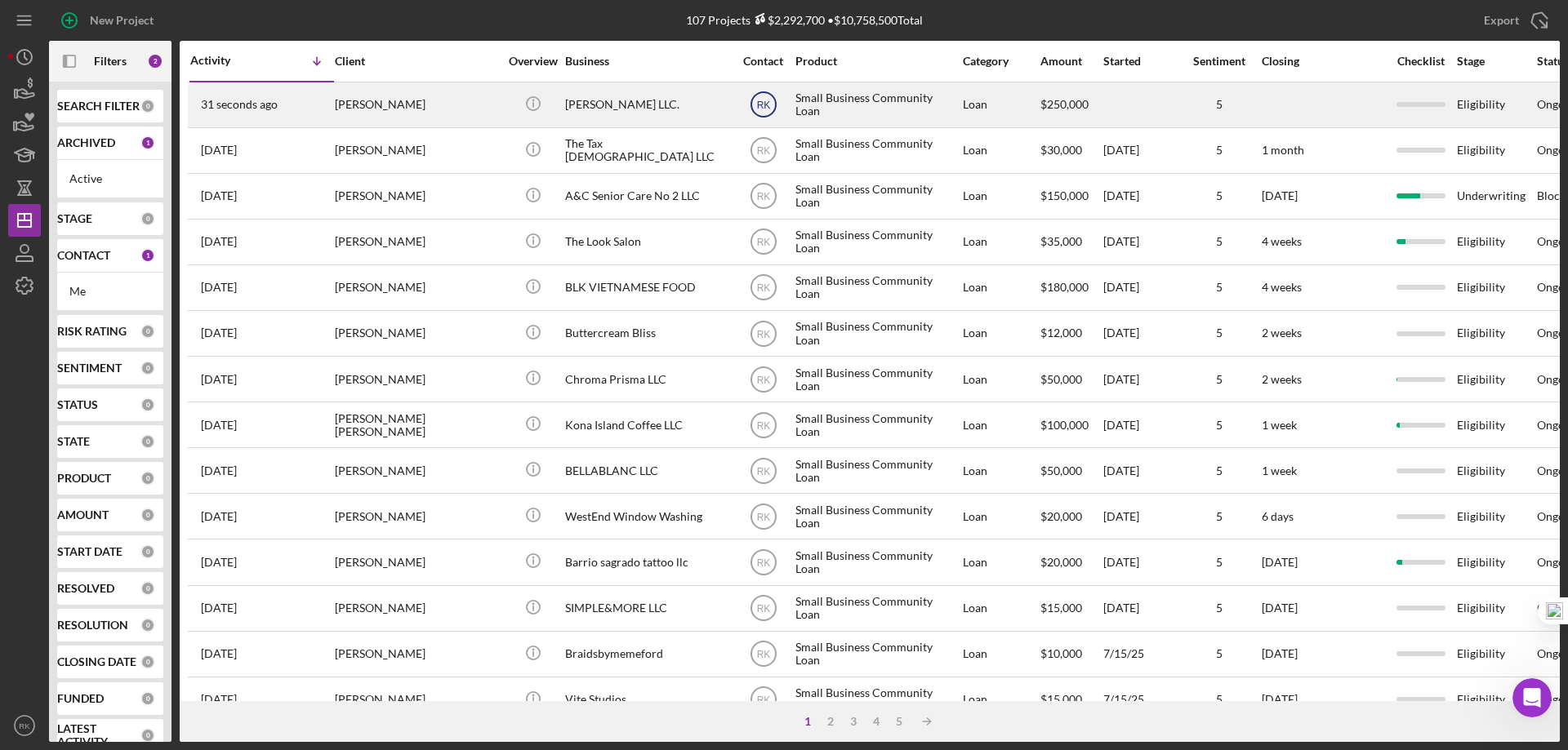
click at [765, 101] on text "RK" at bounding box center [764, 105] width 14 height 12
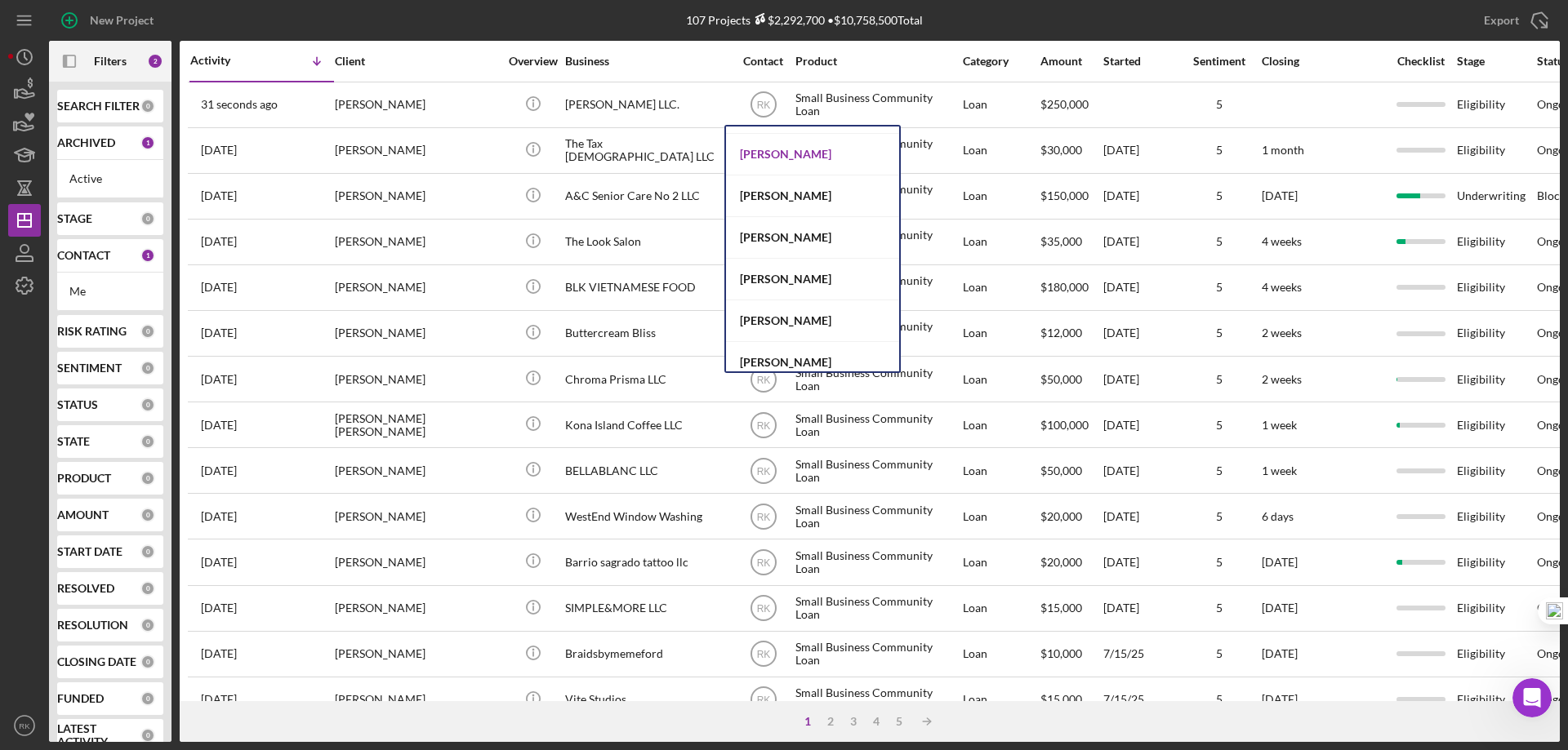
scroll to position [326, 0]
click at [775, 154] on div "[PERSON_NAME]" at bounding box center [813, 154] width 174 height 42
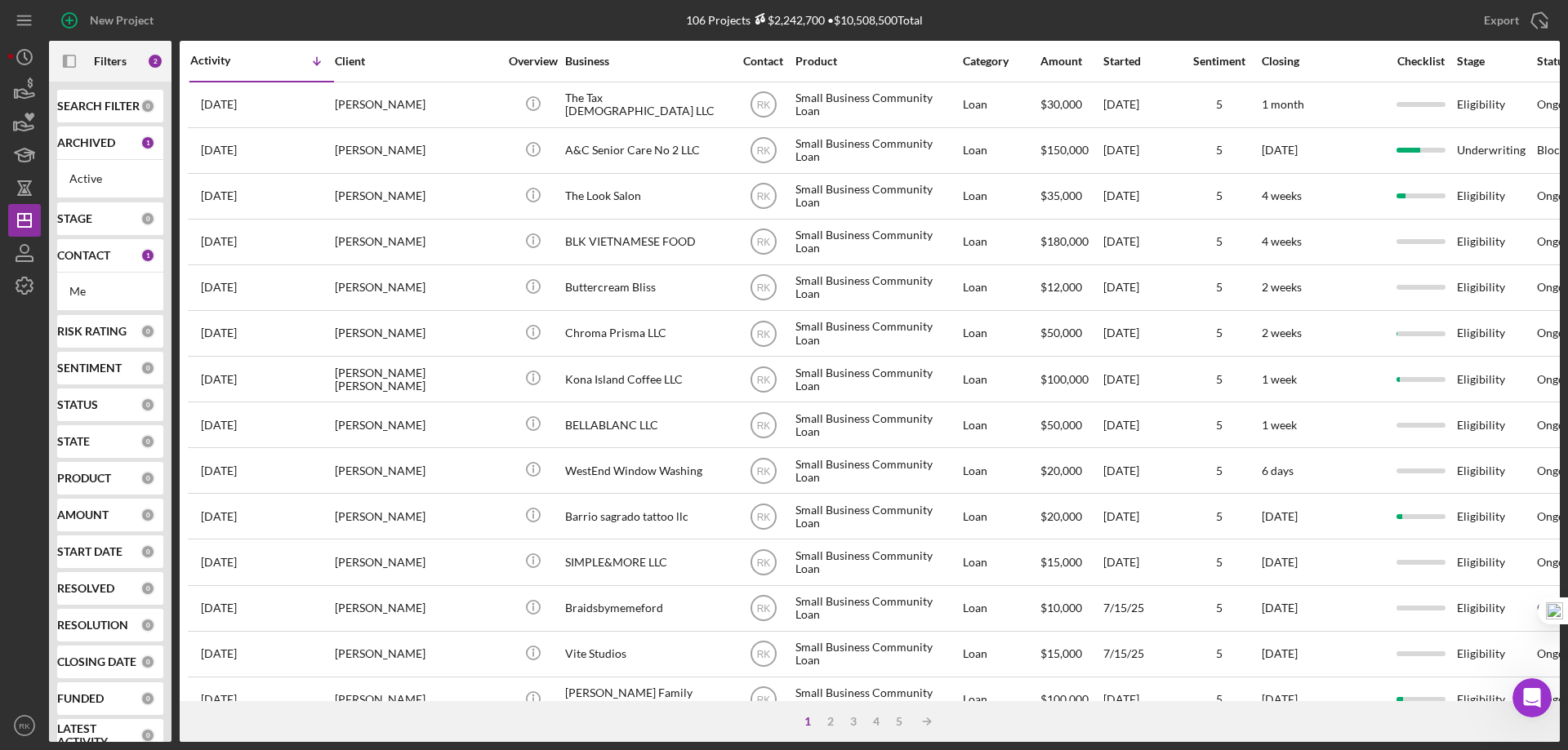
click at [80, 264] on div "CONTACT 1" at bounding box center [106, 256] width 98 height 33
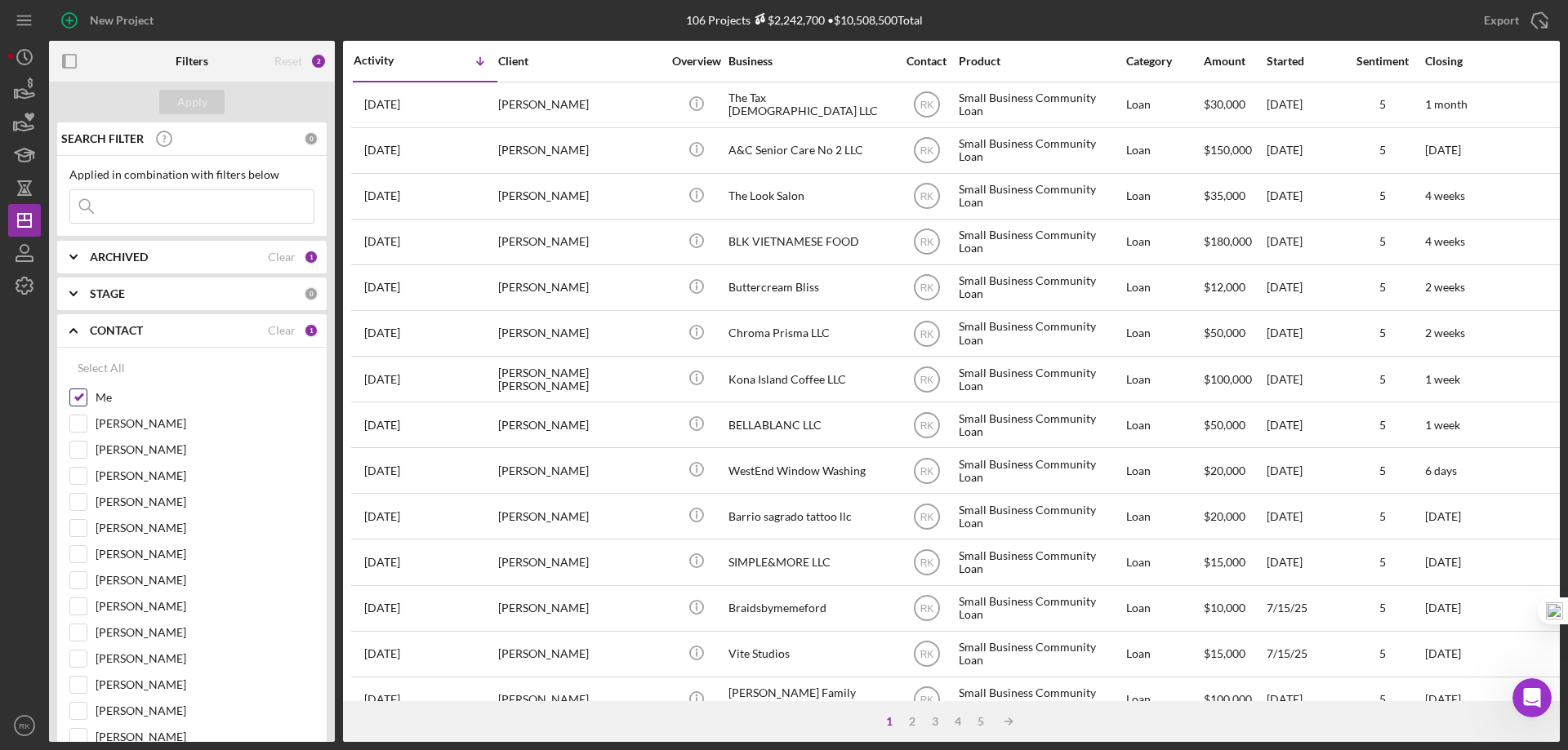
click at [74, 403] on input "Me" at bounding box center [79, 398] width 16 height 16
checkbox input "false"
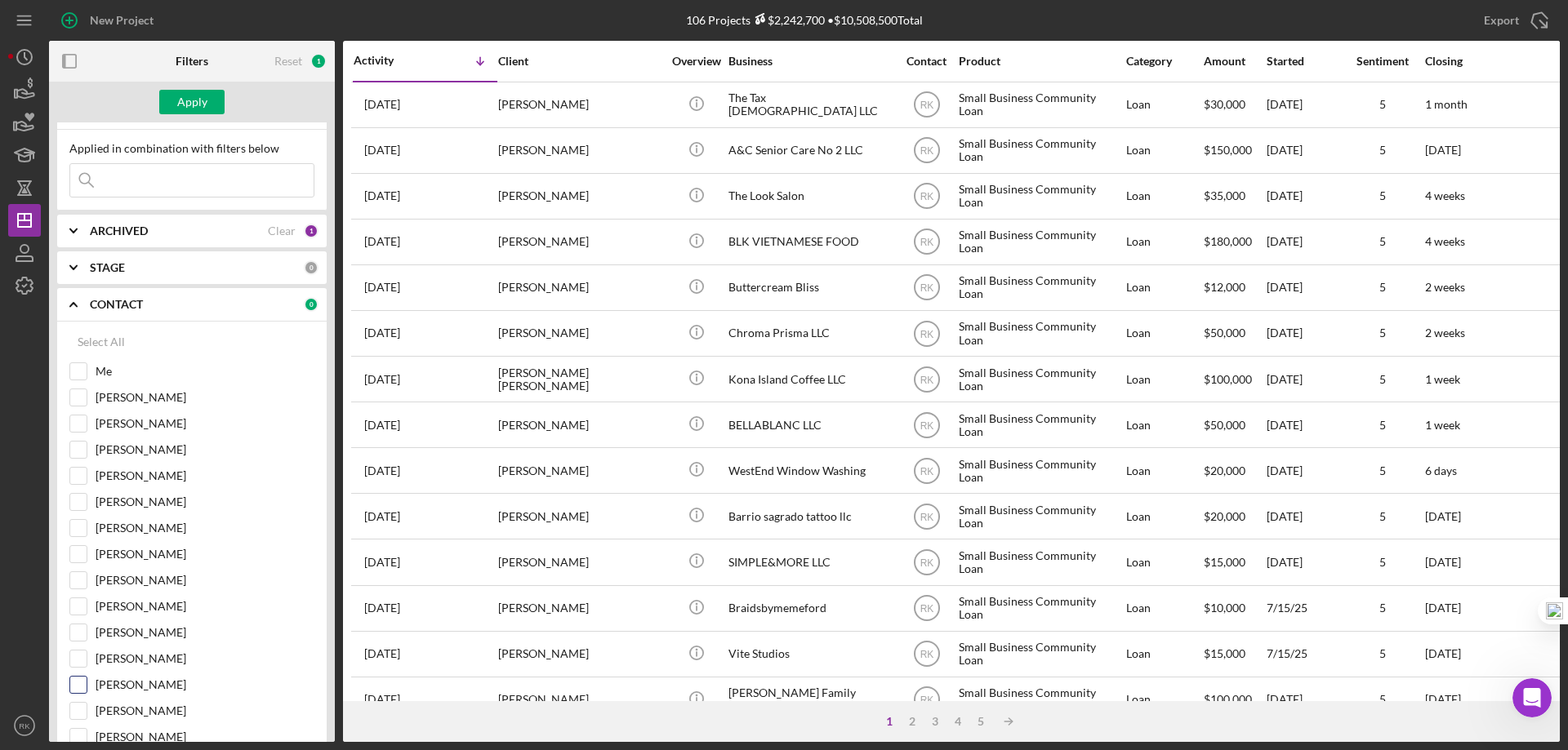
scroll to position [27, 0]
click at [85, 581] on input "[PERSON_NAME]" at bounding box center [79, 579] width 16 height 16
drag, startPoint x: 204, startPoint y: 96, endPoint x: 287, endPoint y: 121, distance: 86.7
click at [205, 97] on div "Apply" at bounding box center [192, 101] width 30 height 24
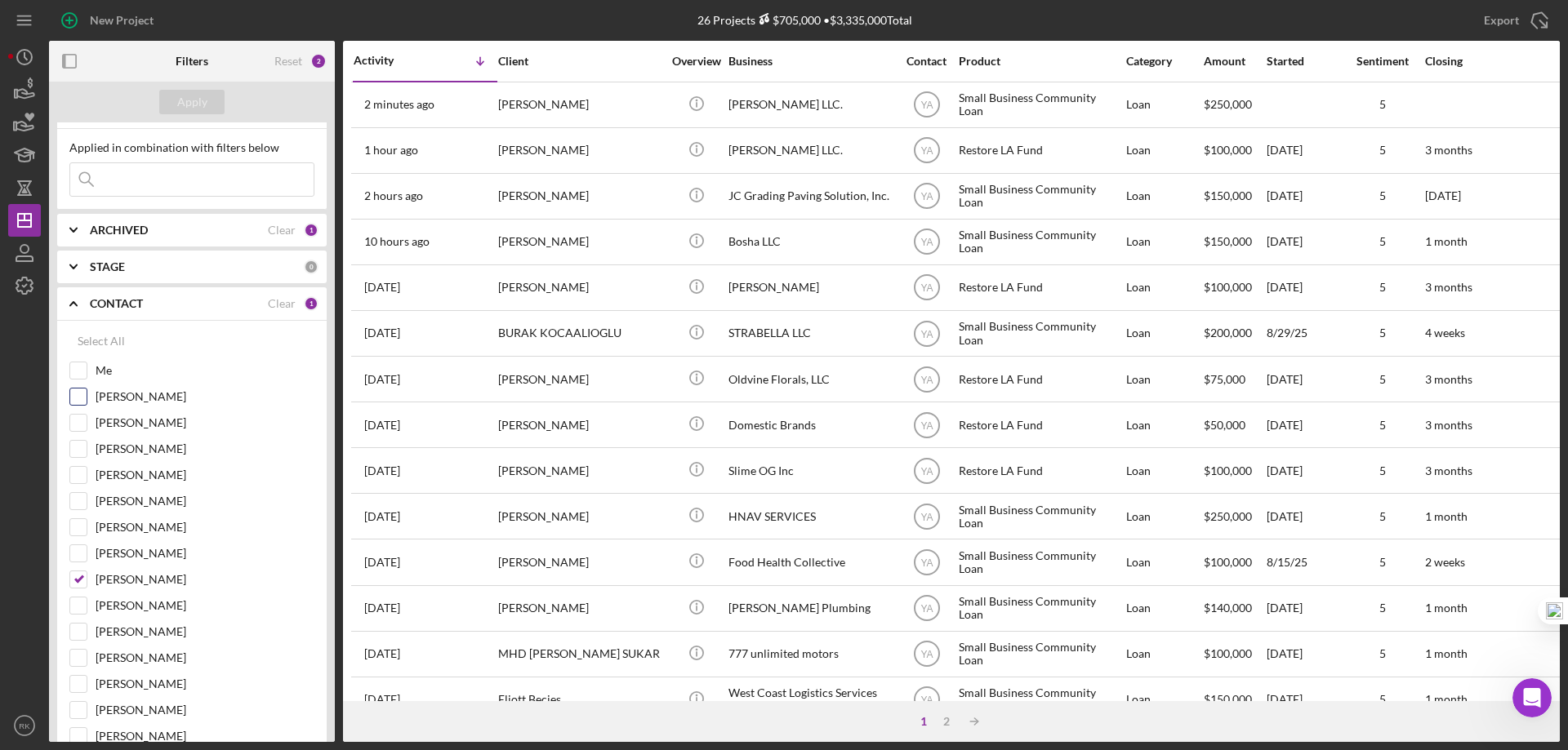
drag, startPoint x: 80, startPoint y: 579, endPoint x: 93, endPoint y: 407, distance: 172.5
click at [80, 579] on input "[PERSON_NAME]" at bounding box center [79, 579] width 16 height 16
checkbox input "false"
click at [81, 368] on input "Me" at bounding box center [79, 370] width 16 height 16
checkbox input "true"
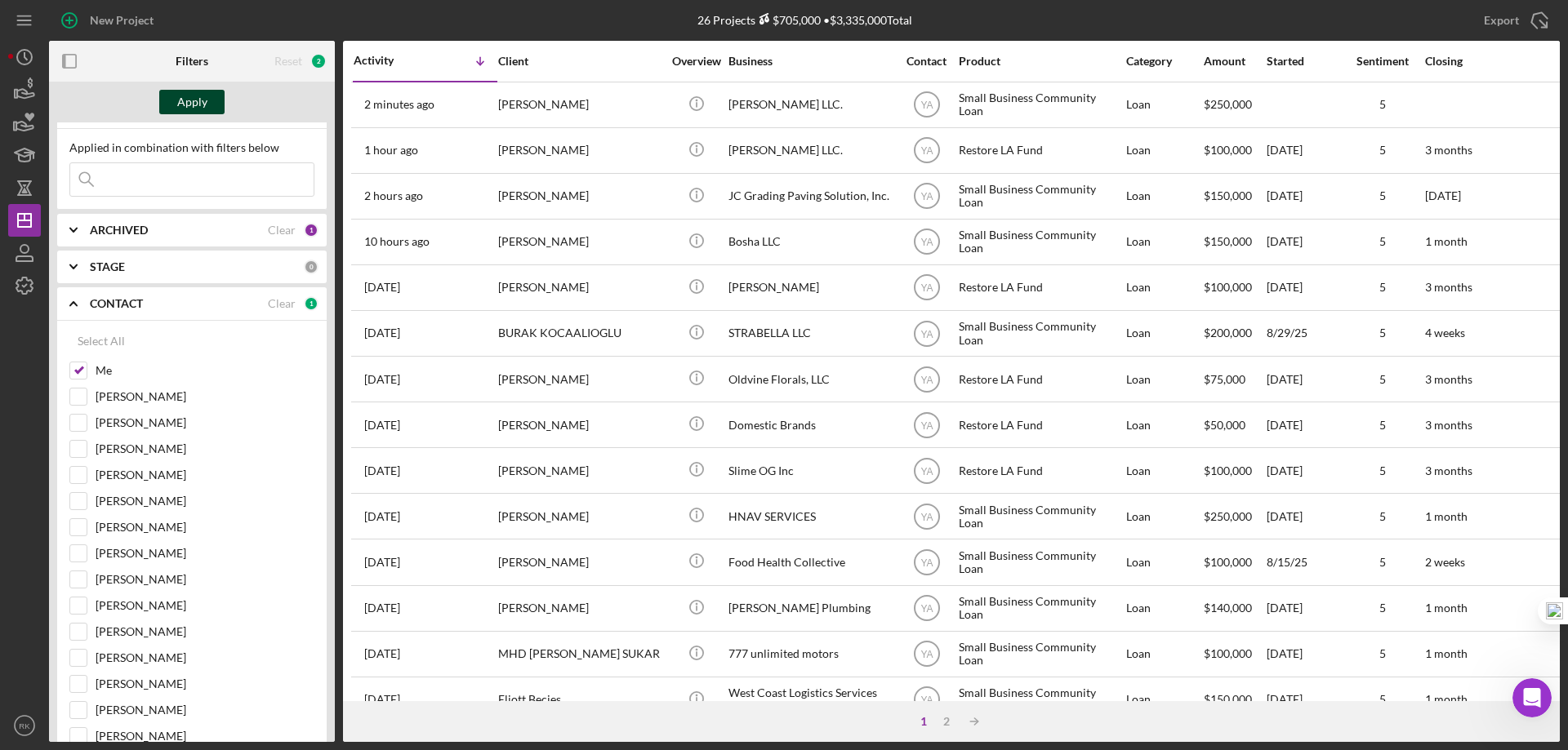
click at [175, 107] on button "Apply" at bounding box center [191, 101] width 65 height 24
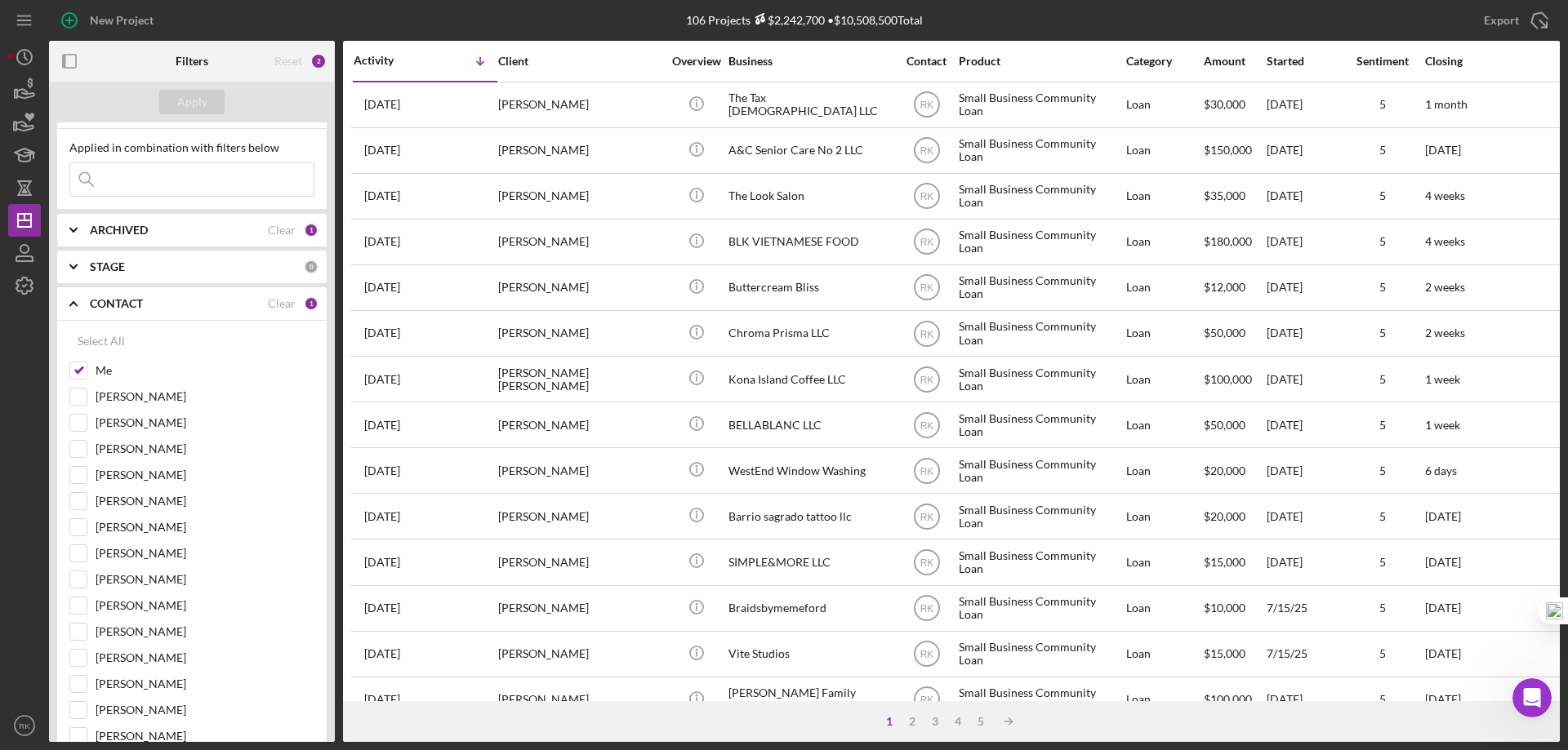
click at [71, 61] on icon "button" at bounding box center [70, 61] width 37 height 37
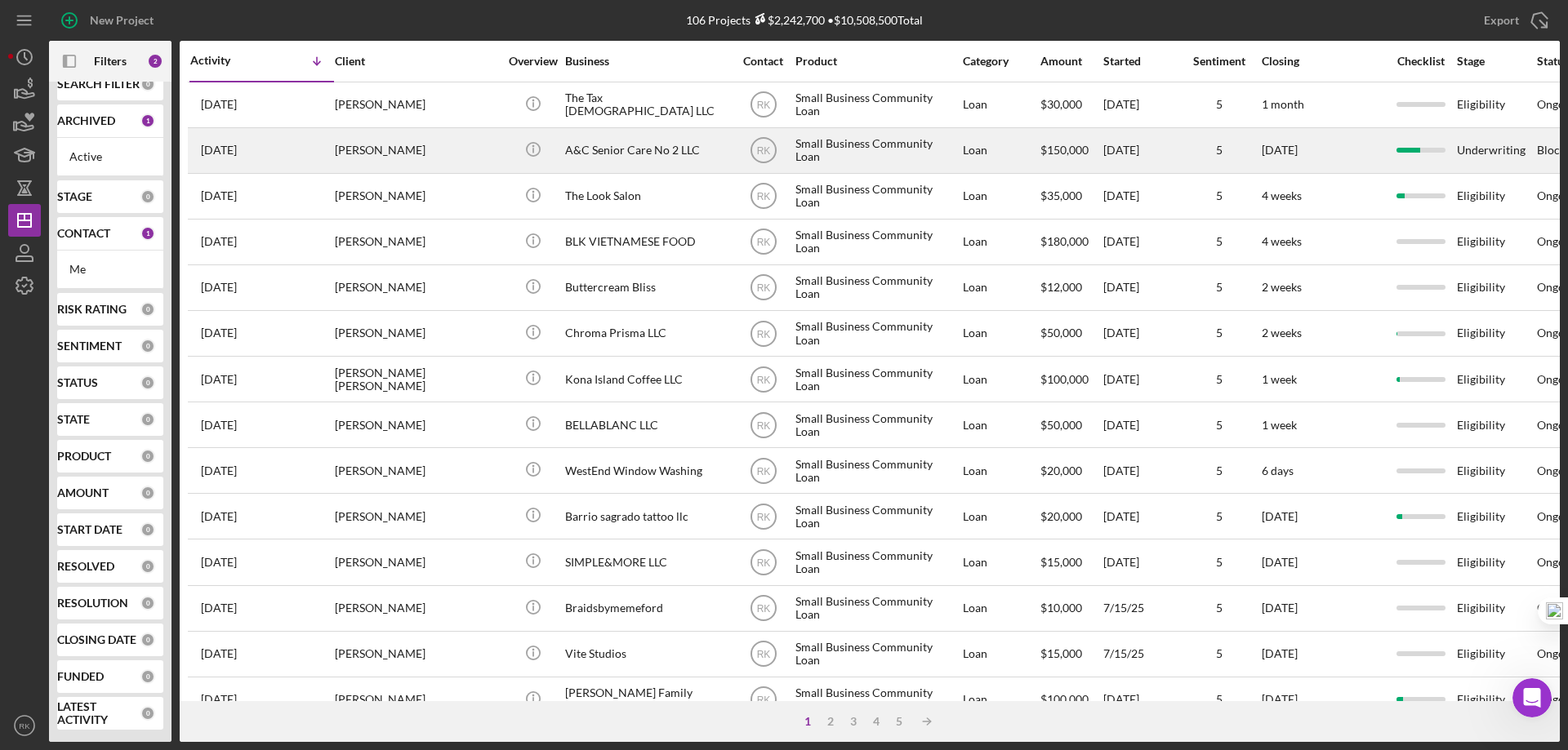
scroll to position [22, 0]
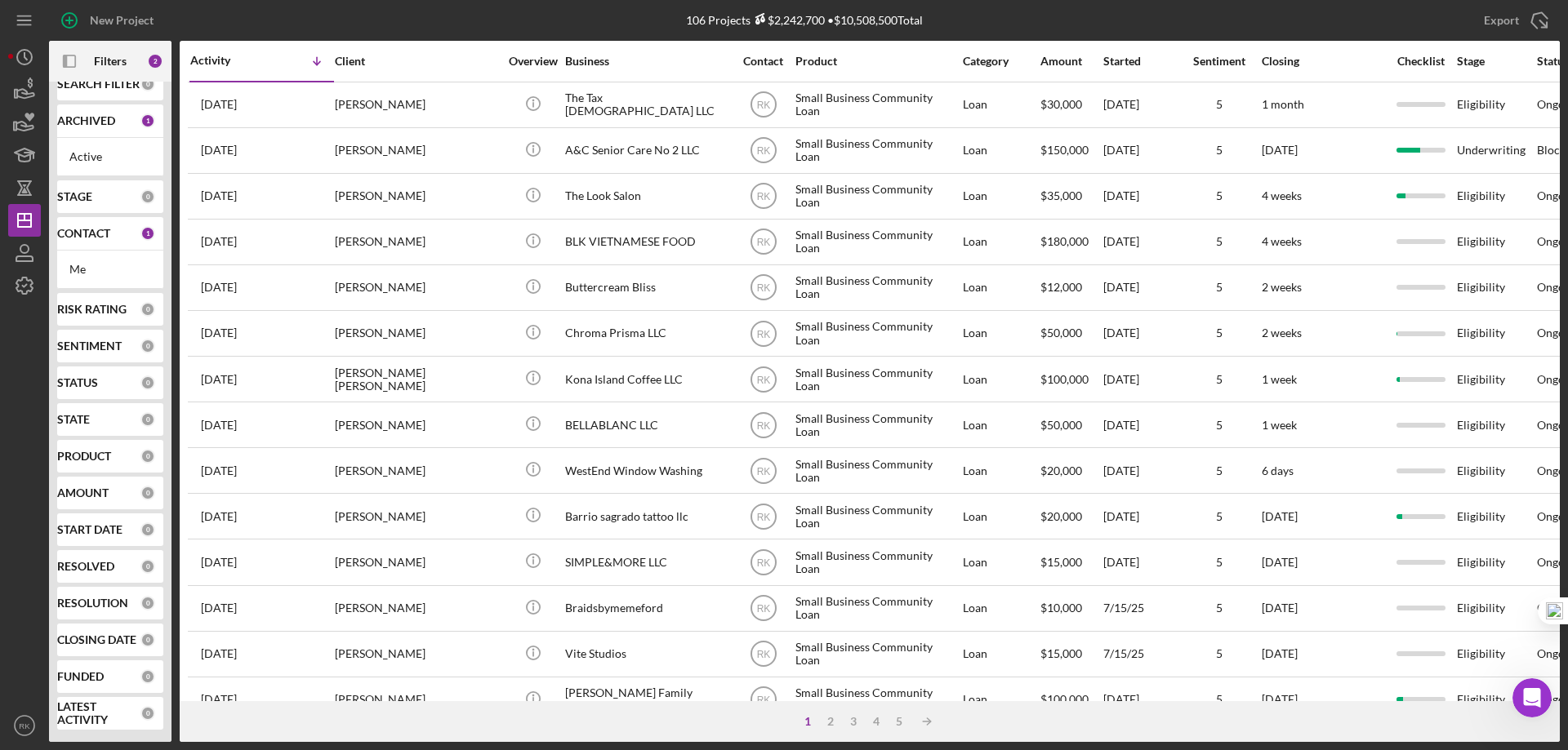
click at [84, 272] on div "Me" at bounding box center [110, 269] width 81 height 13
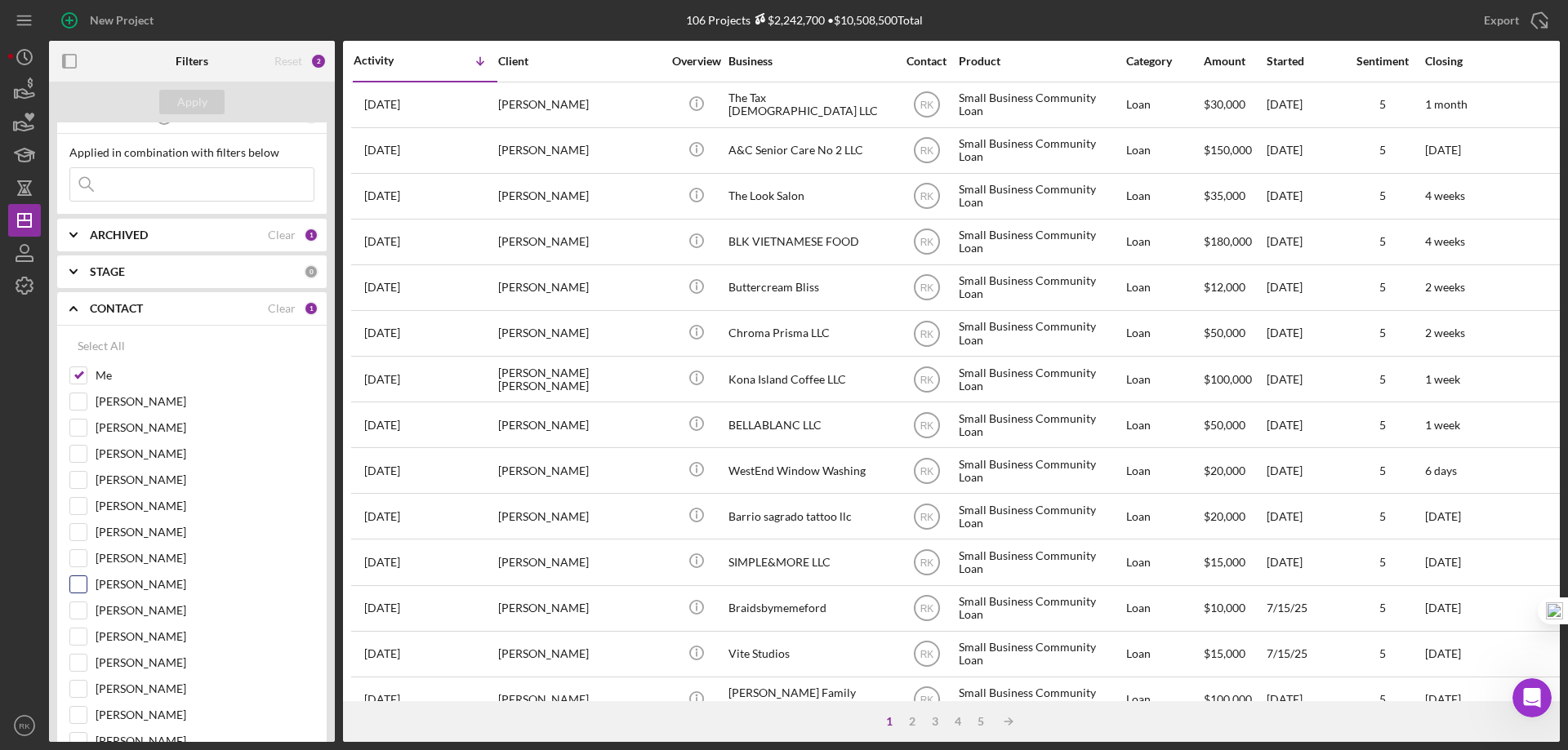
click at [80, 590] on input "[PERSON_NAME]" at bounding box center [79, 585] width 16 height 16
checkbox input "true"
click at [81, 374] on input "Me" at bounding box center [79, 375] width 16 height 16
checkbox input "false"
click at [186, 108] on div "Apply" at bounding box center [192, 101] width 30 height 24
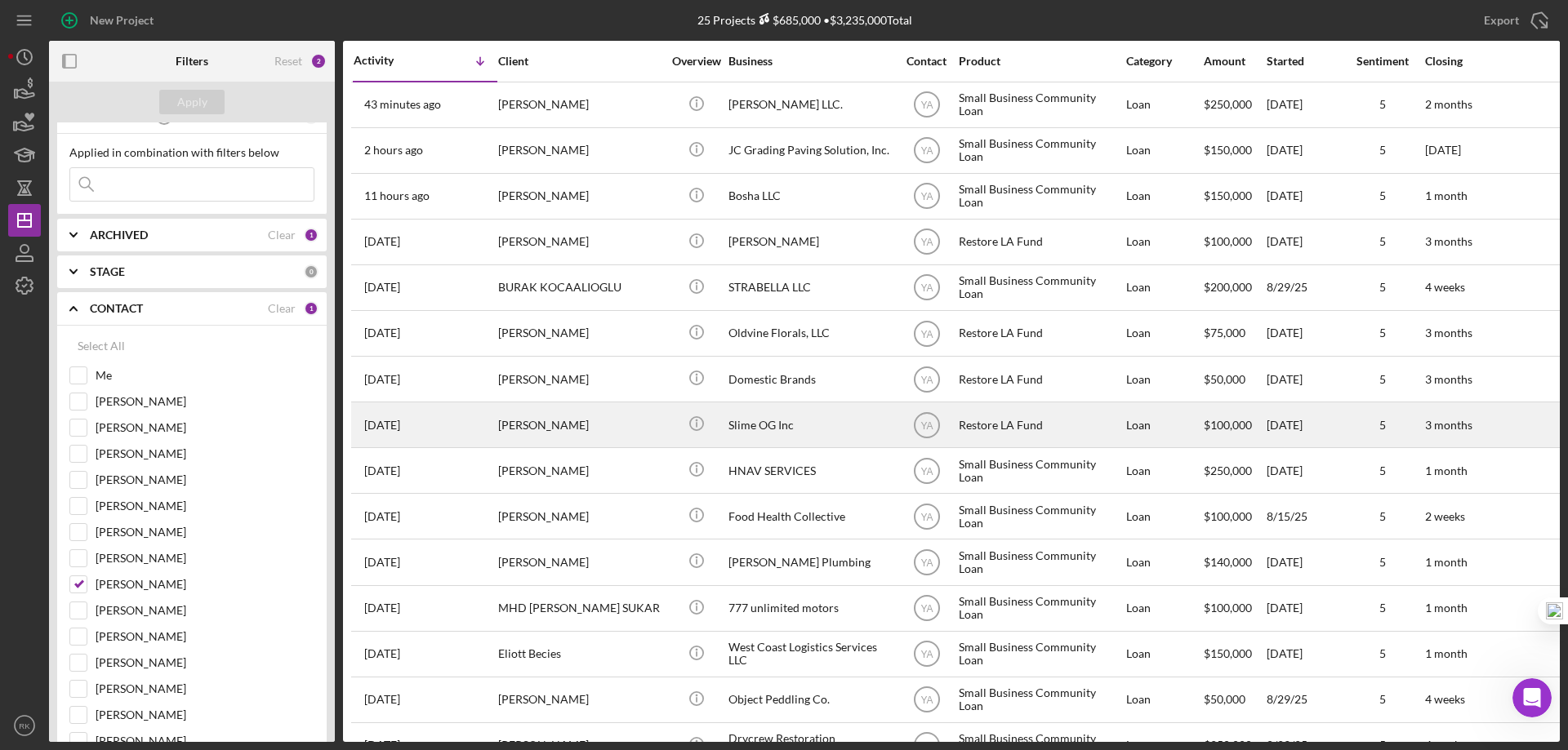
click at [759, 431] on div "Slime OG Inc" at bounding box center [810, 425] width 164 height 43
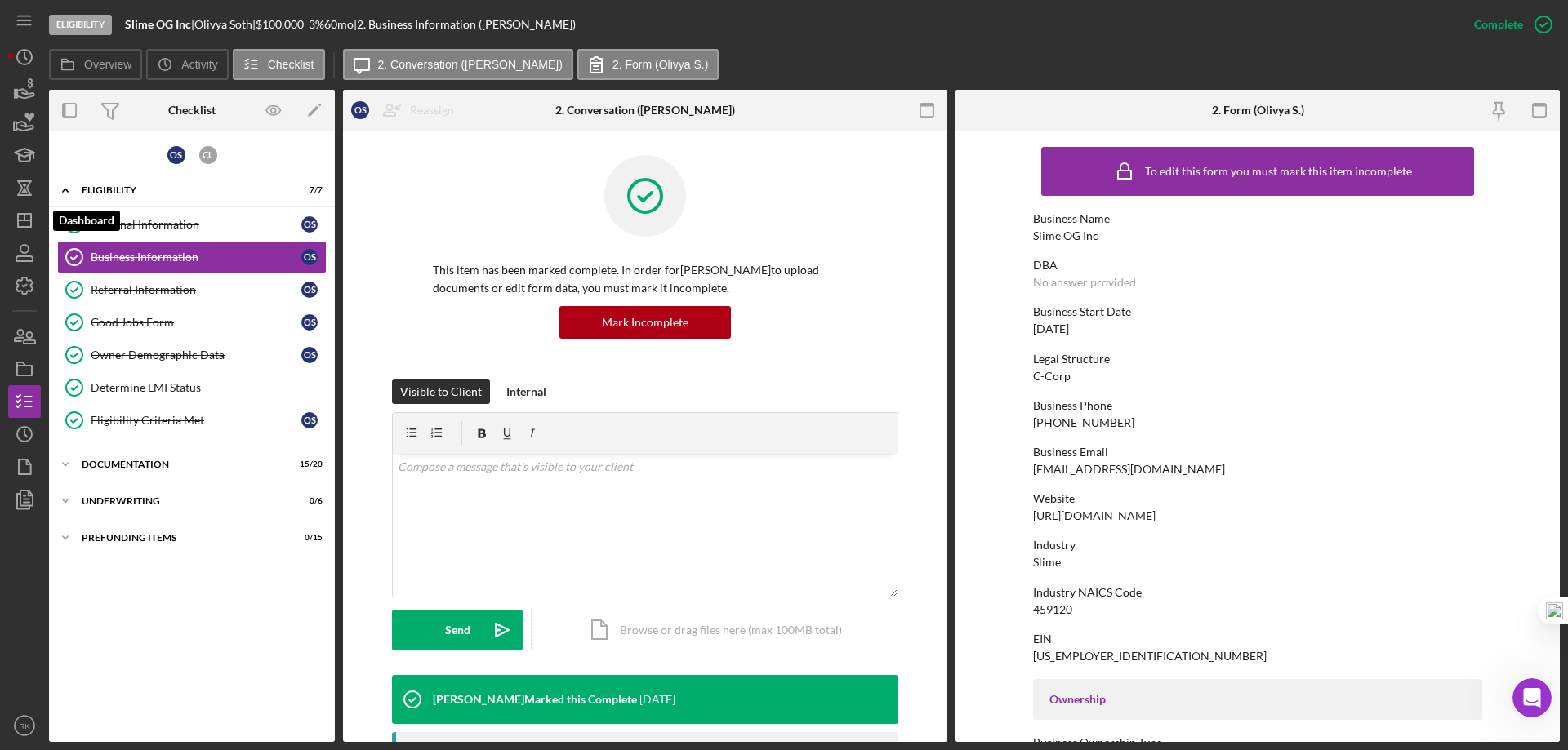
click at [37, 229] on icon "Icon/Dashboard" at bounding box center [25, 221] width 41 height 41
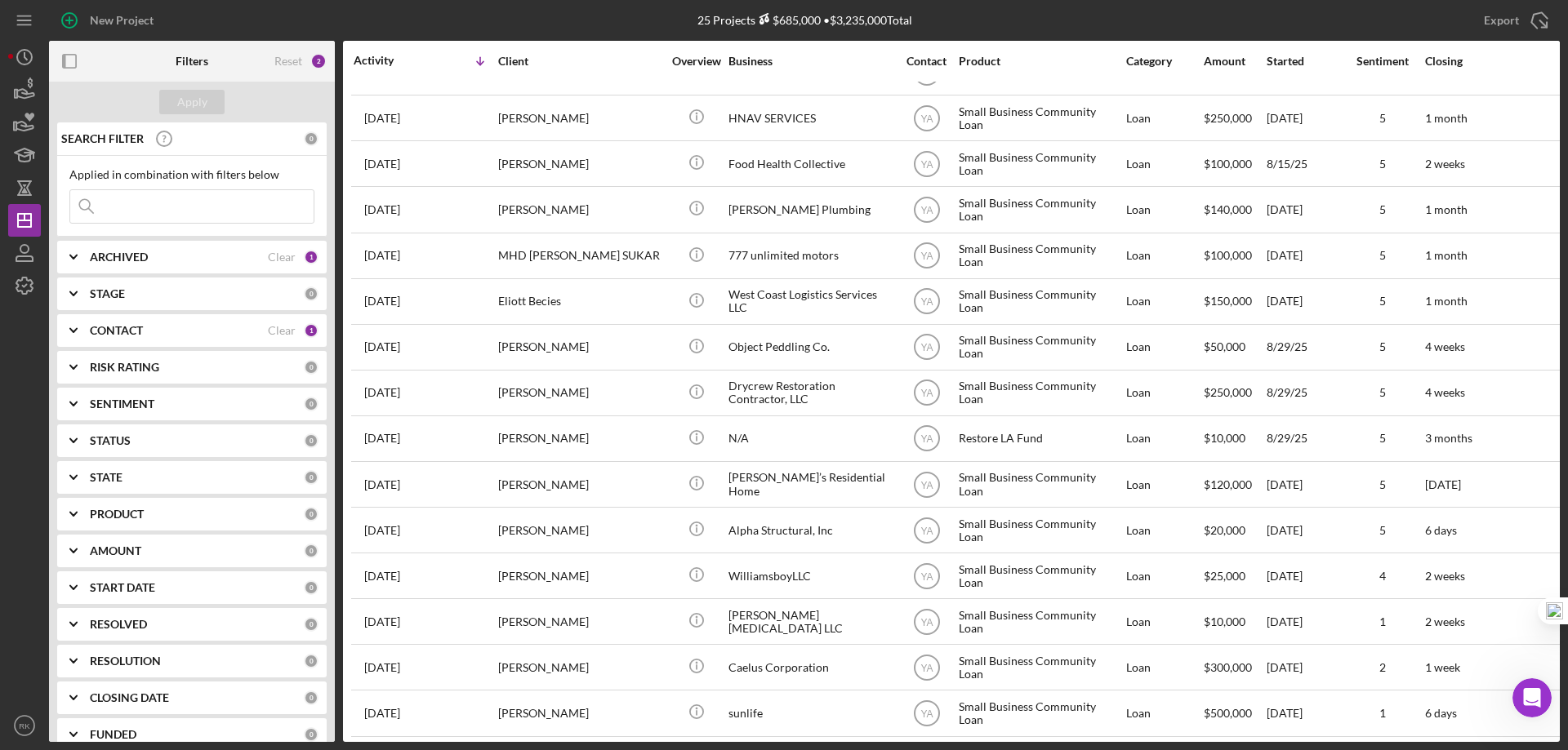
scroll to position [353, 0]
click at [117, 336] on b "CONTACT" at bounding box center [115, 331] width 53 height 13
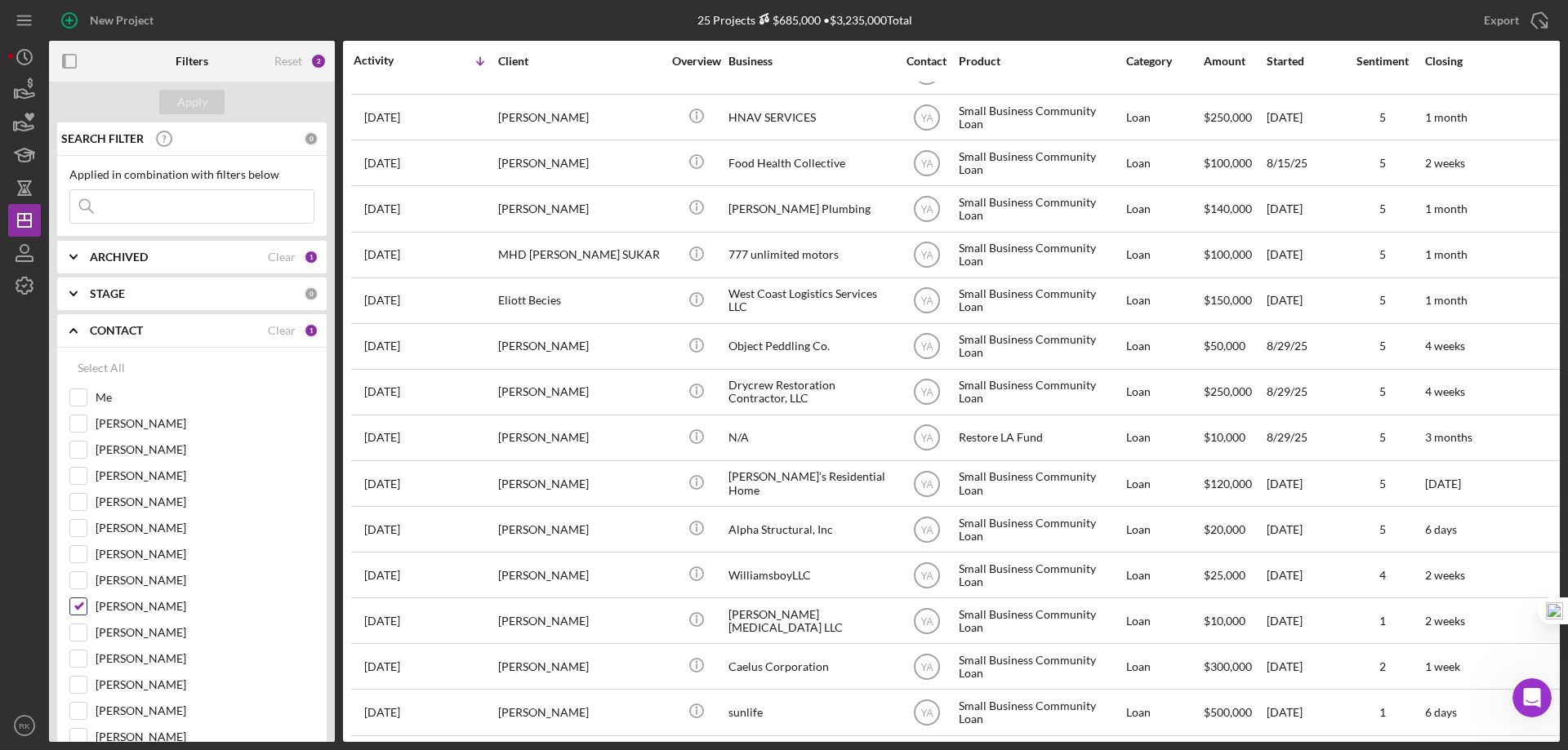
click at [80, 605] on input "[PERSON_NAME]" at bounding box center [79, 606] width 16 height 16
checkbox input "false"
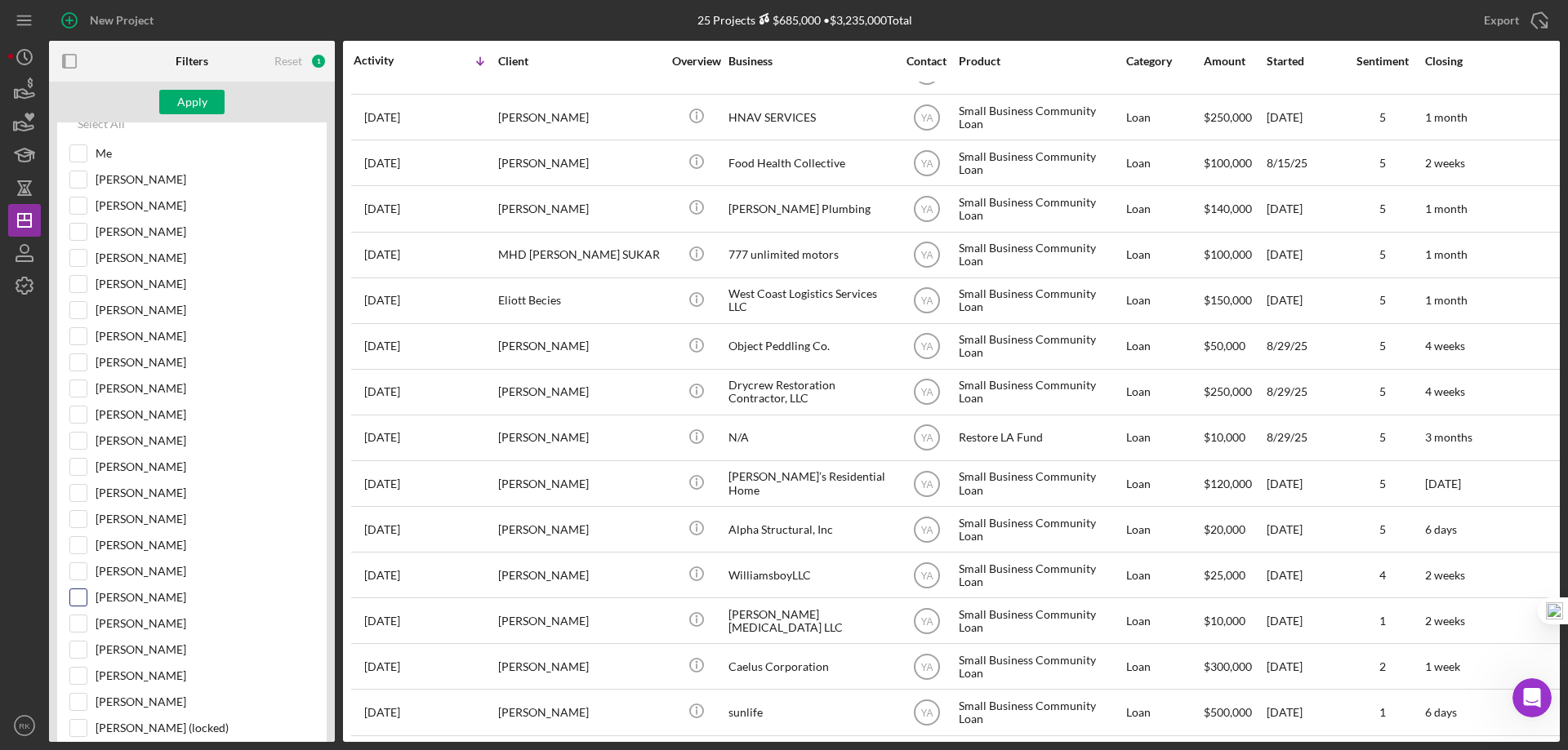
scroll to position [245, 0]
click at [77, 599] on input "[PERSON_NAME]" at bounding box center [79, 596] width 16 height 16
checkbox input "true"
click at [184, 106] on div "Apply" at bounding box center [192, 101] width 30 height 24
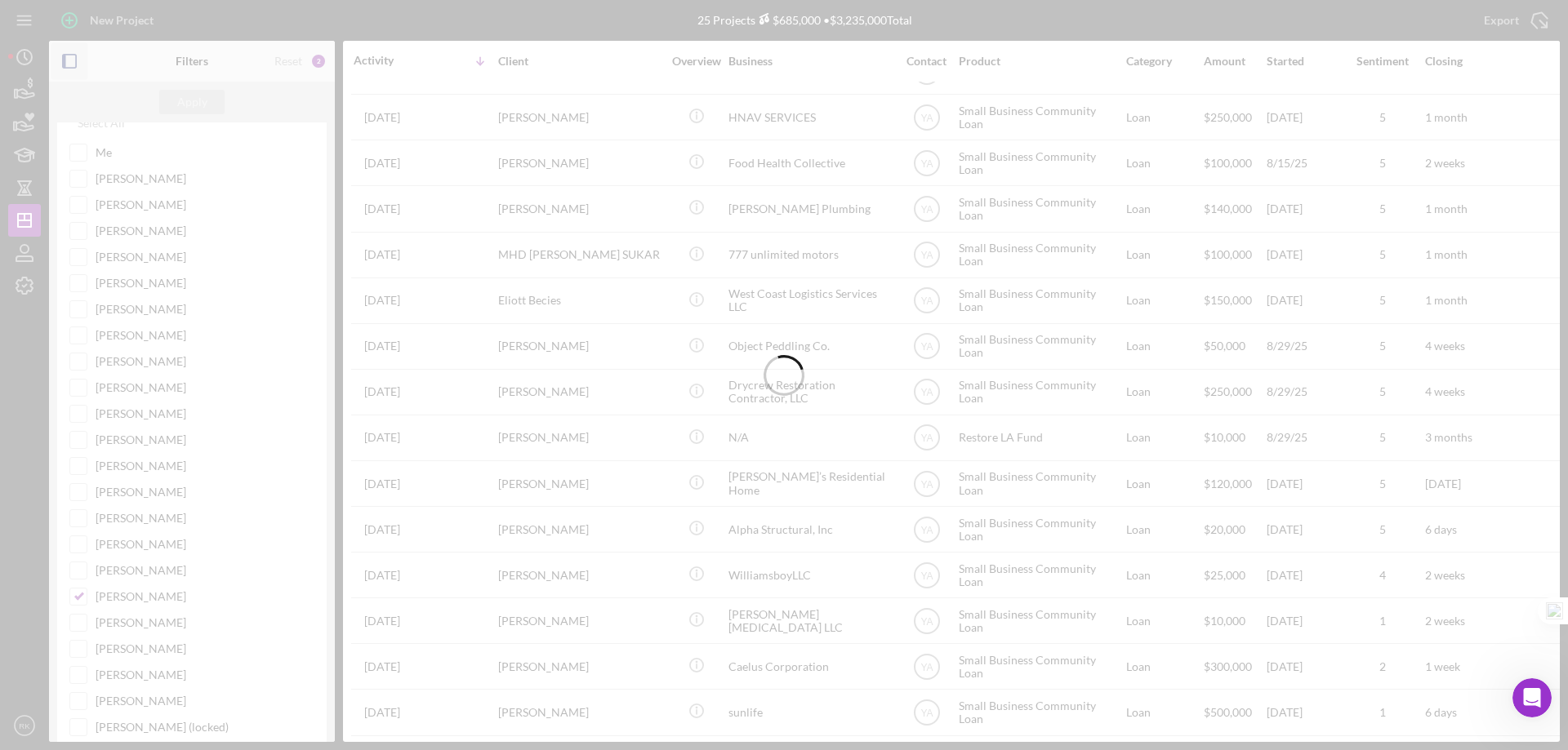
scroll to position [184, 0]
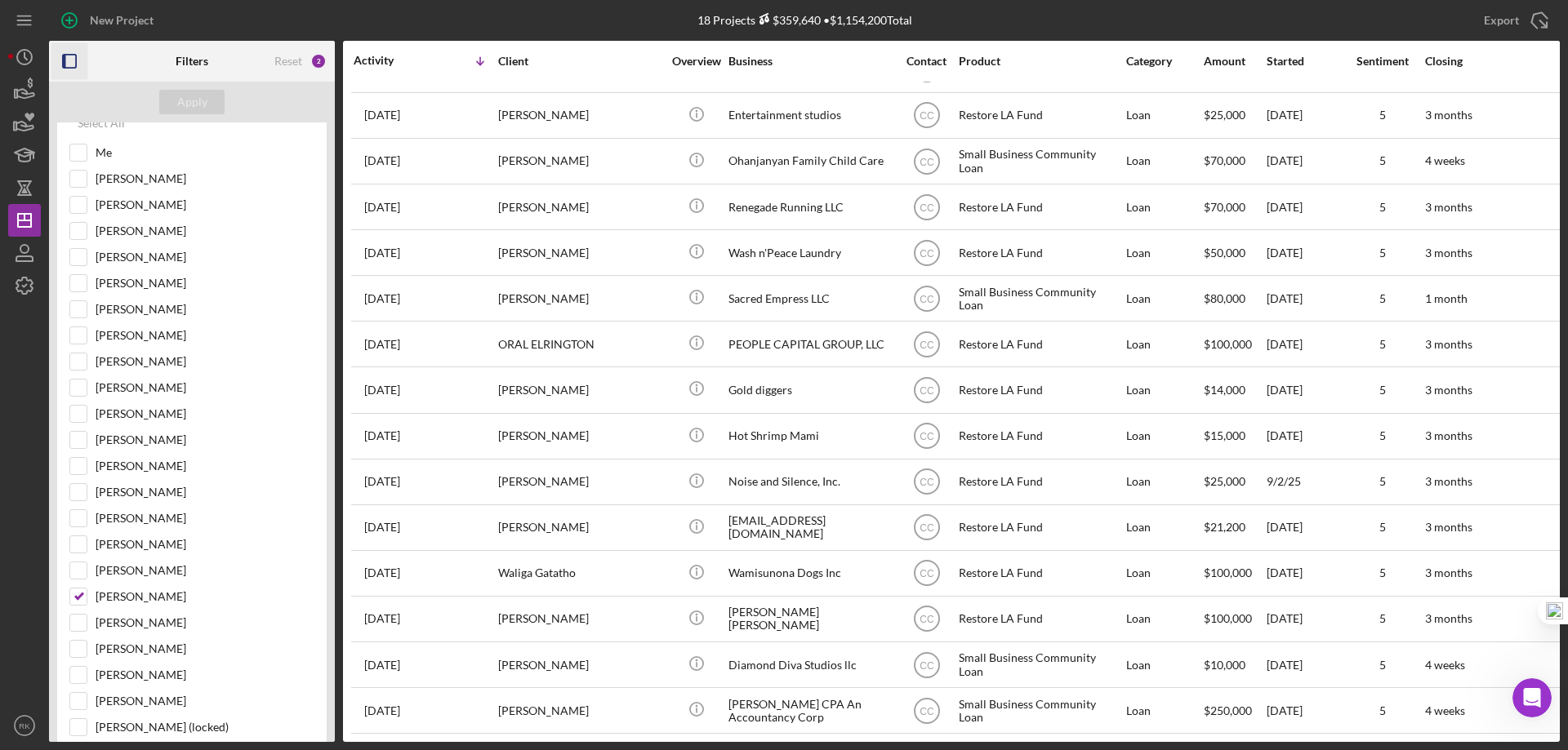
click at [71, 62] on icon "button" at bounding box center [70, 61] width 37 height 37
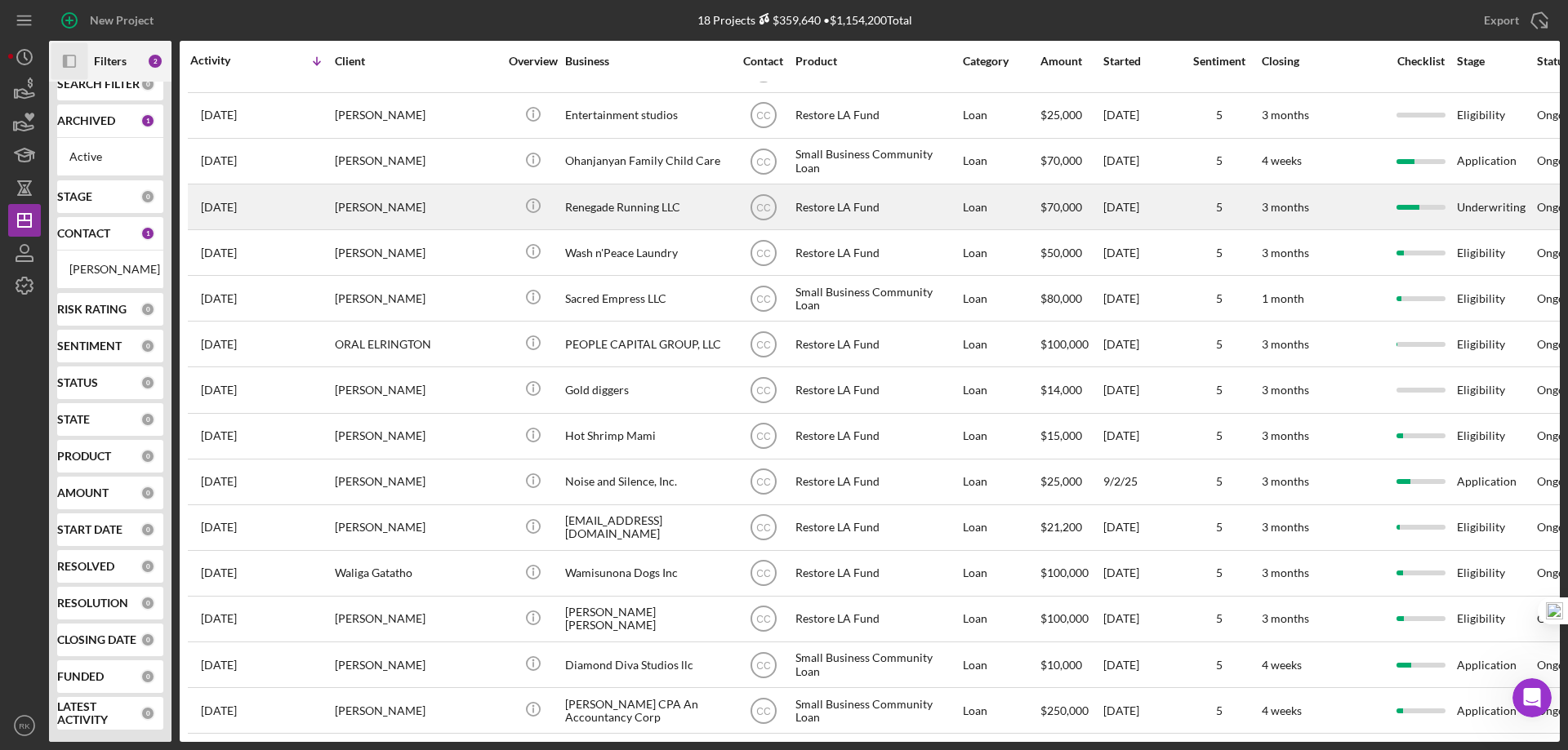
scroll to position [35, 0]
click at [614, 197] on div "Renegade Running LLC" at bounding box center [647, 206] width 164 height 43
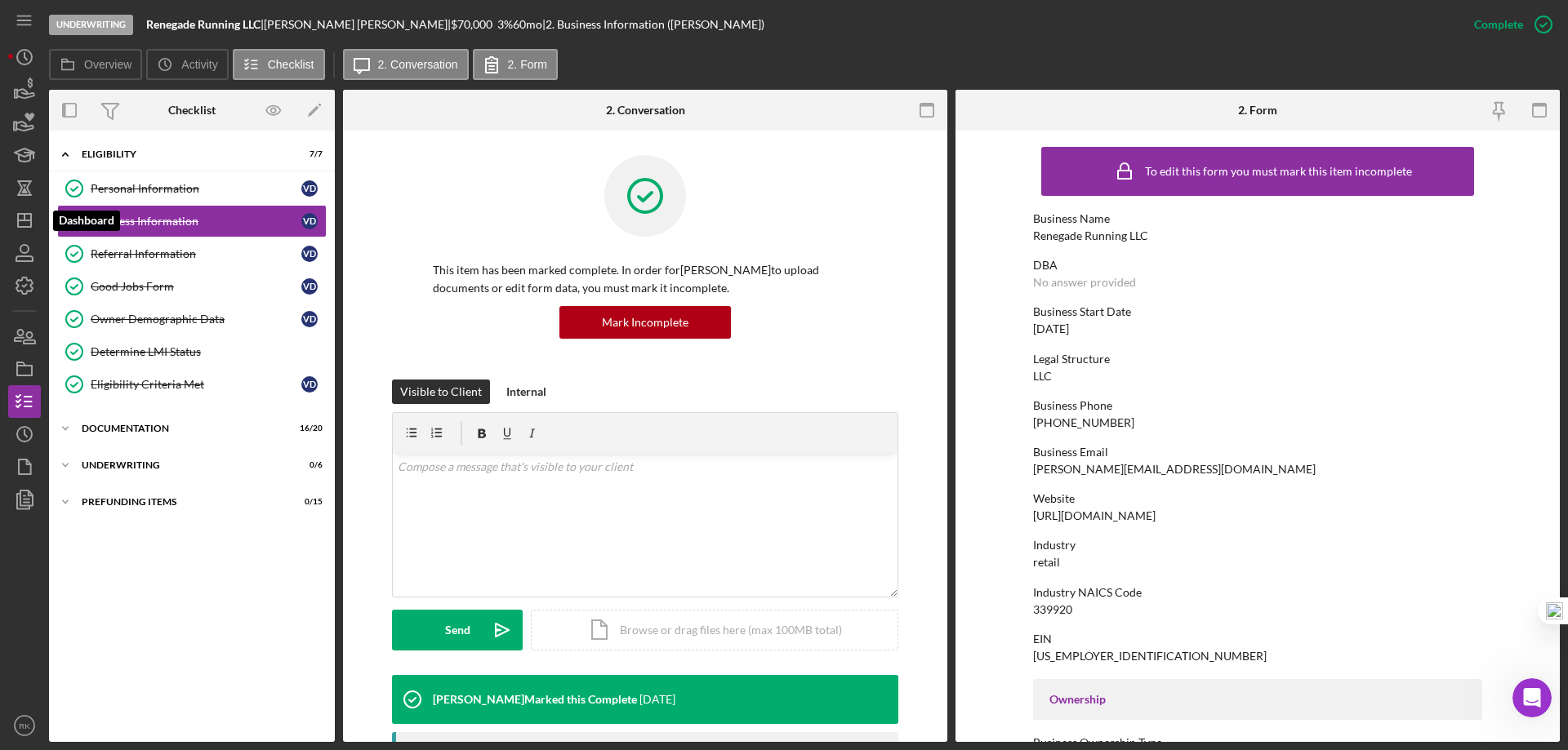
drag, startPoint x: 23, startPoint y: 223, endPoint x: 43, endPoint y: 241, distance: 26.9
click at [23, 223] on icon "Icon/Dashboard" at bounding box center [25, 221] width 41 height 41
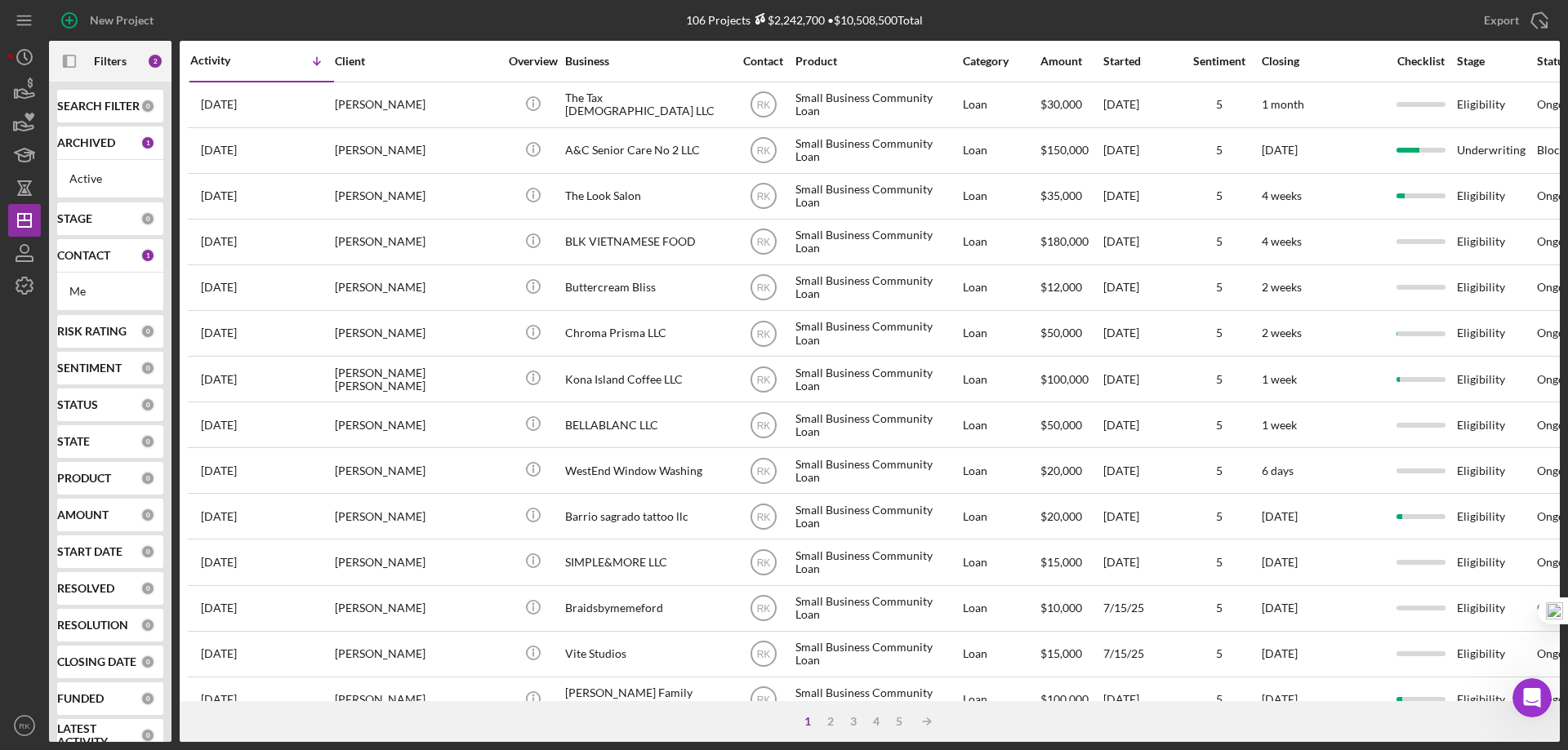
click at [81, 260] on b "CONTACT" at bounding box center [83, 256] width 53 height 13
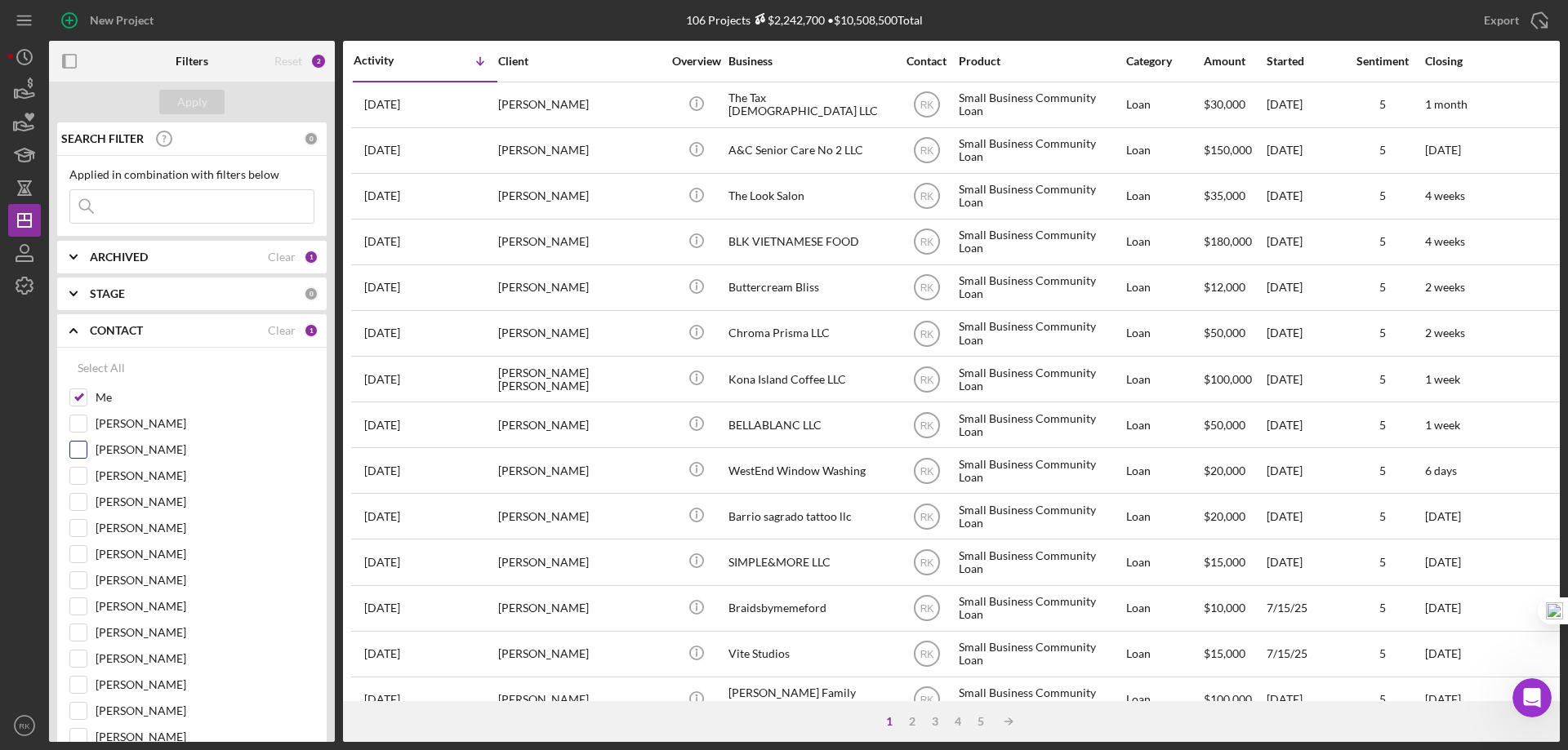
drag, startPoint x: 72, startPoint y: 392, endPoint x: 89, endPoint y: 451, distance: 61.4
click at [71, 395] on input "Me" at bounding box center [79, 398] width 16 height 16
checkbox input "false"
click at [80, 612] on input "[PERSON_NAME]" at bounding box center [79, 606] width 16 height 16
checkbox input "true"
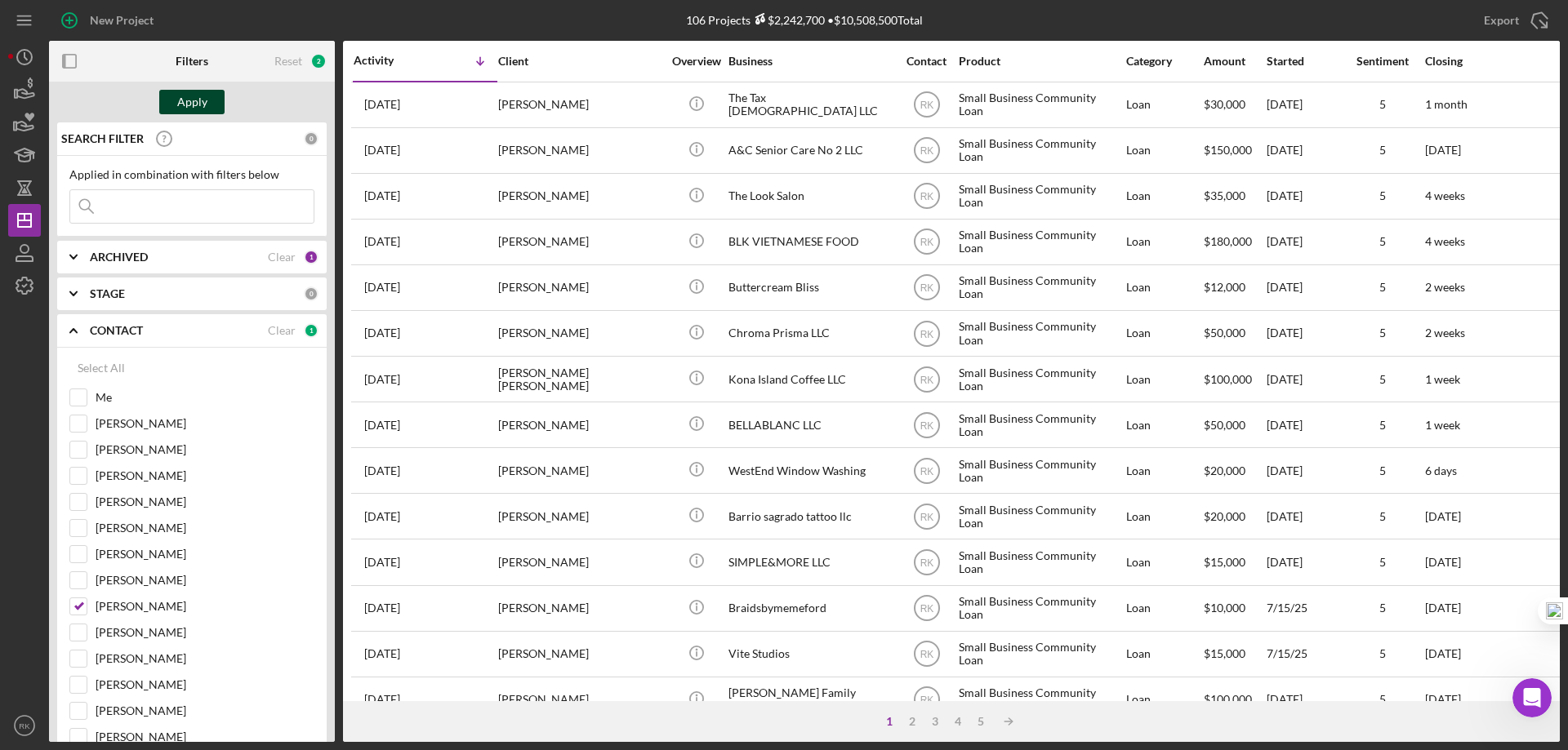
click at [193, 108] on div "Apply" at bounding box center [192, 101] width 30 height 24
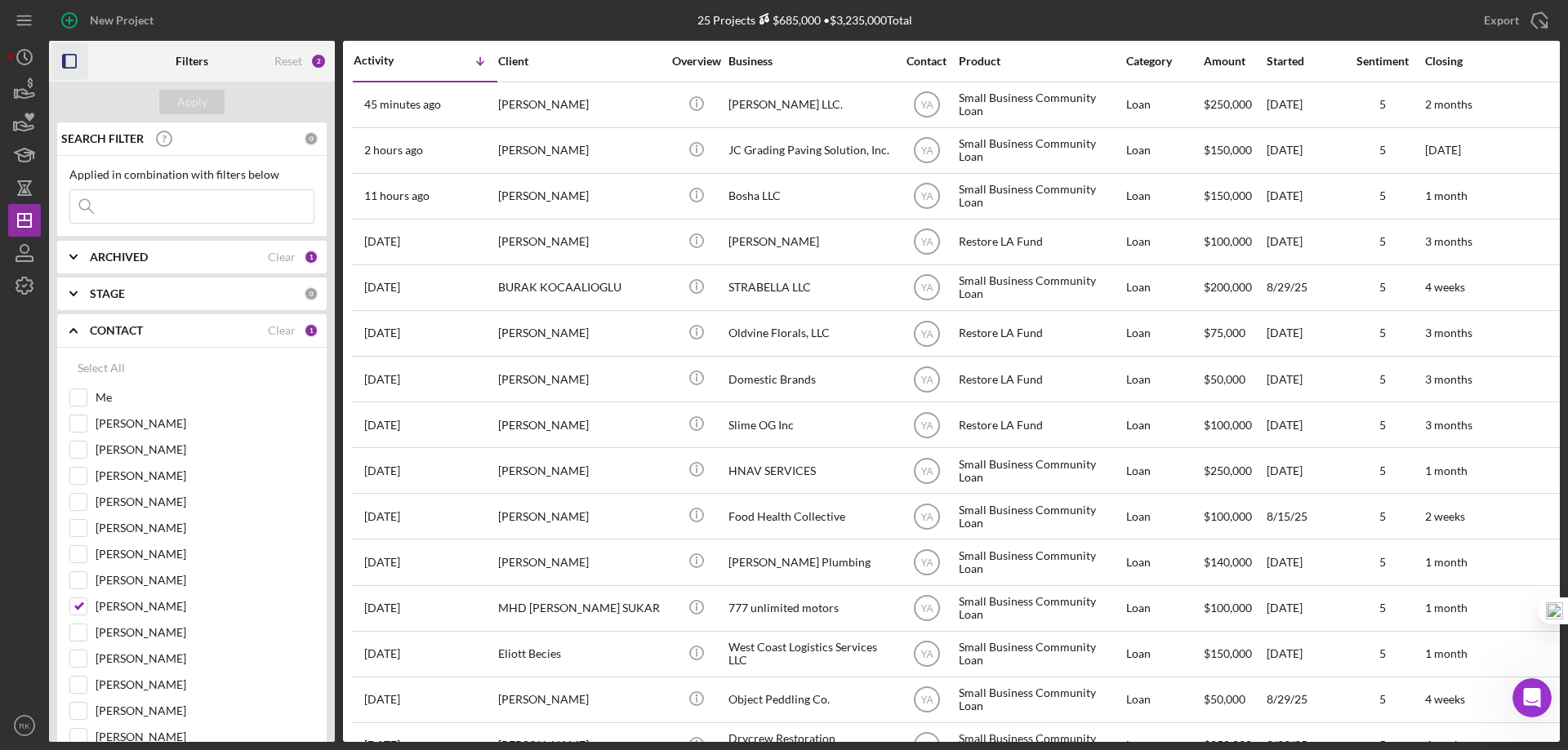
click at [63, 64] on rect "button" at bounding box center [69, 61] width 13 height 13
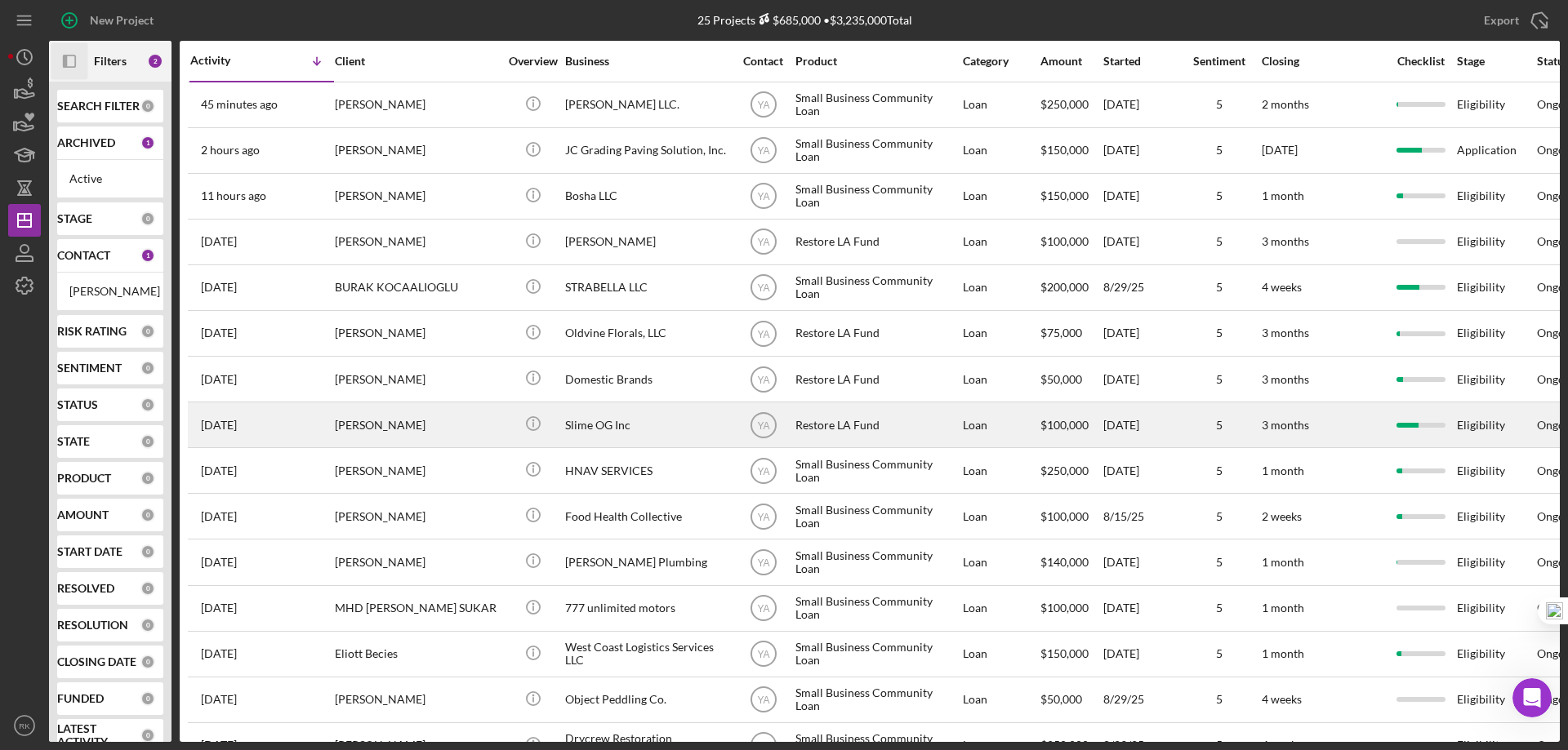
click at [601, 428] on div "Slime OG Inc" at bounding box center [647, 425] width 164 height 43
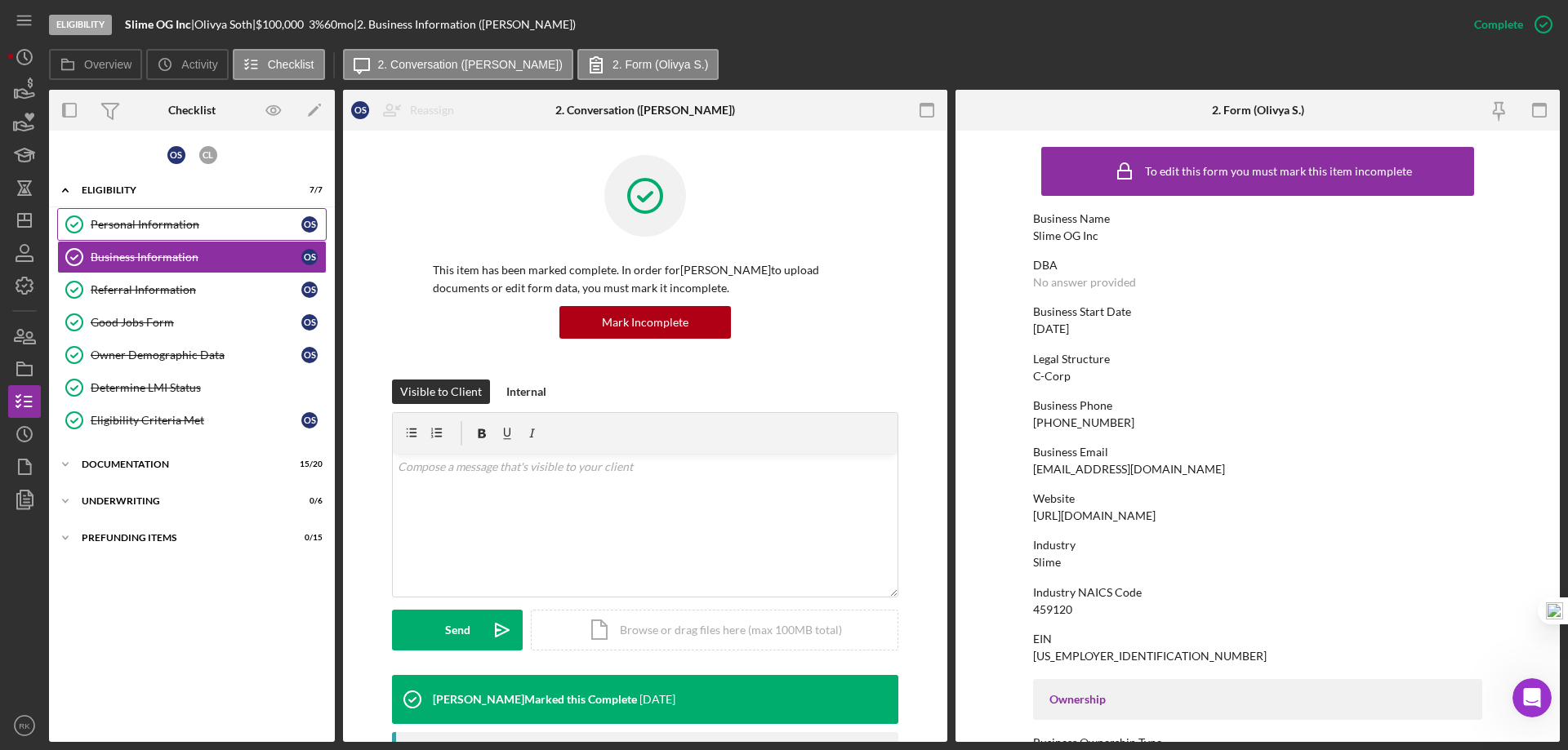
click at [205, 220] on div "Personal Information" at bounding box center [196, 224] width 211 height 13
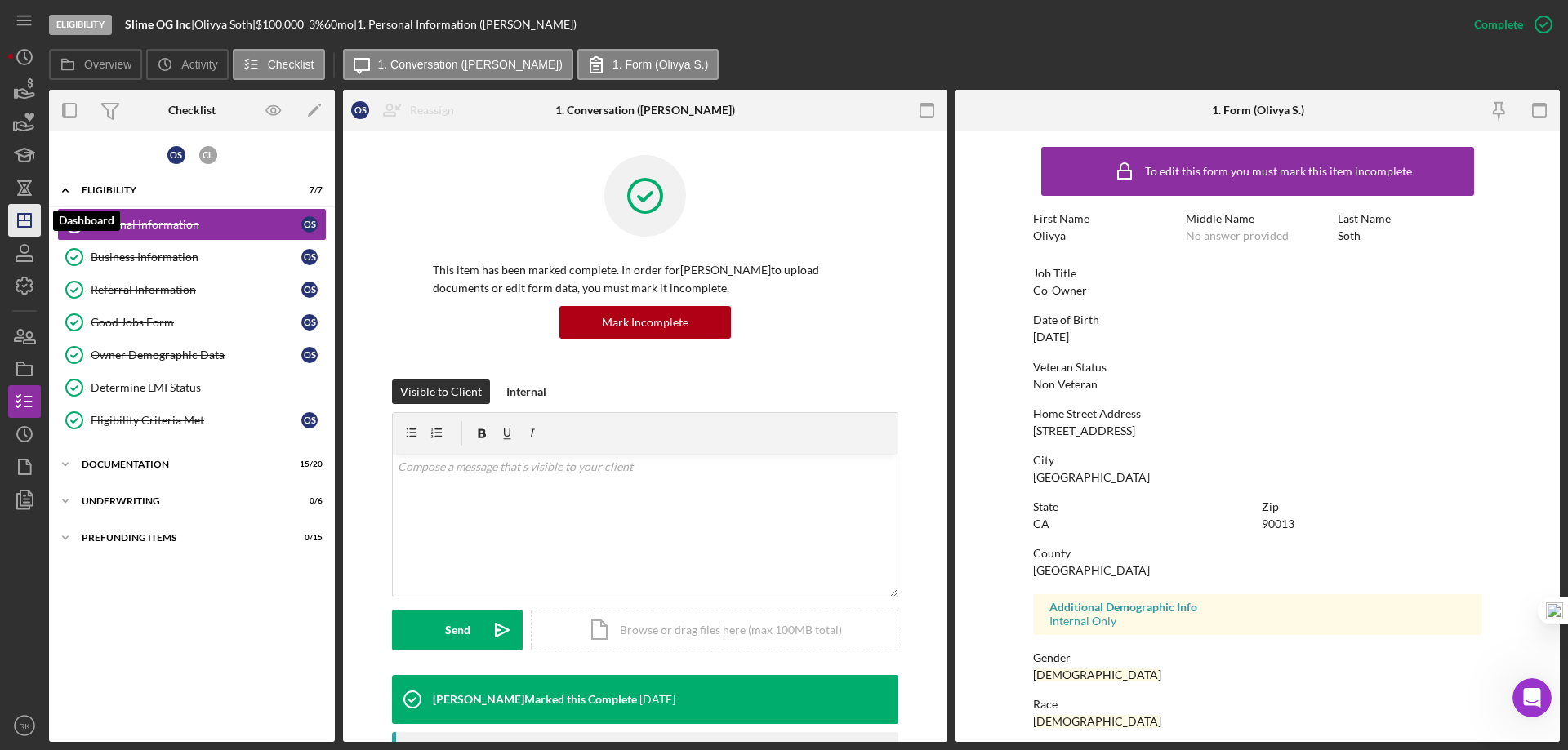
click at [32, 233] on icon "Icon/Dashboard" at bounding box center [25, 221] width 41 height 41
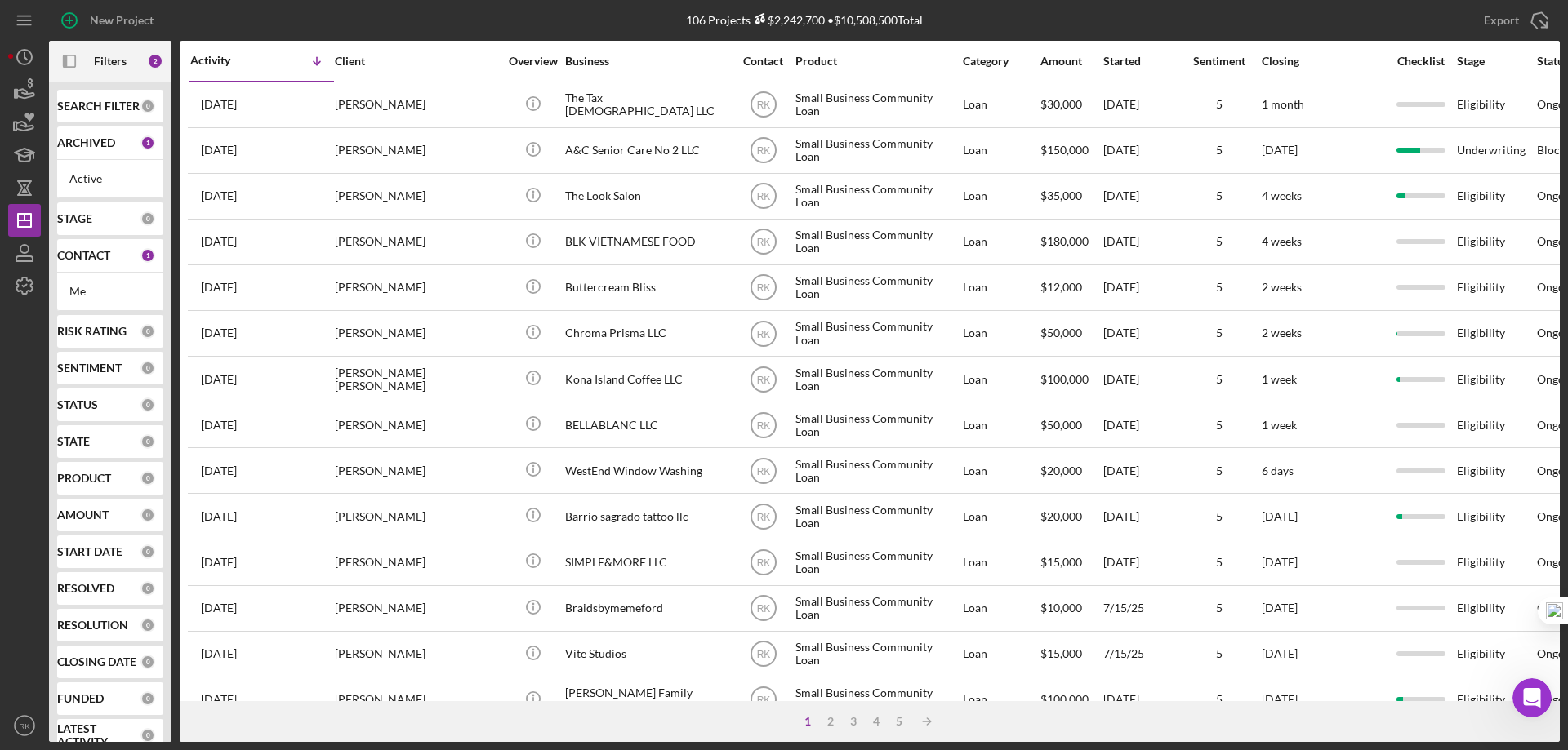
click at [88, 154] on div "ARCHIVED 1" at bounding box center [106, 143] width 98 height 33
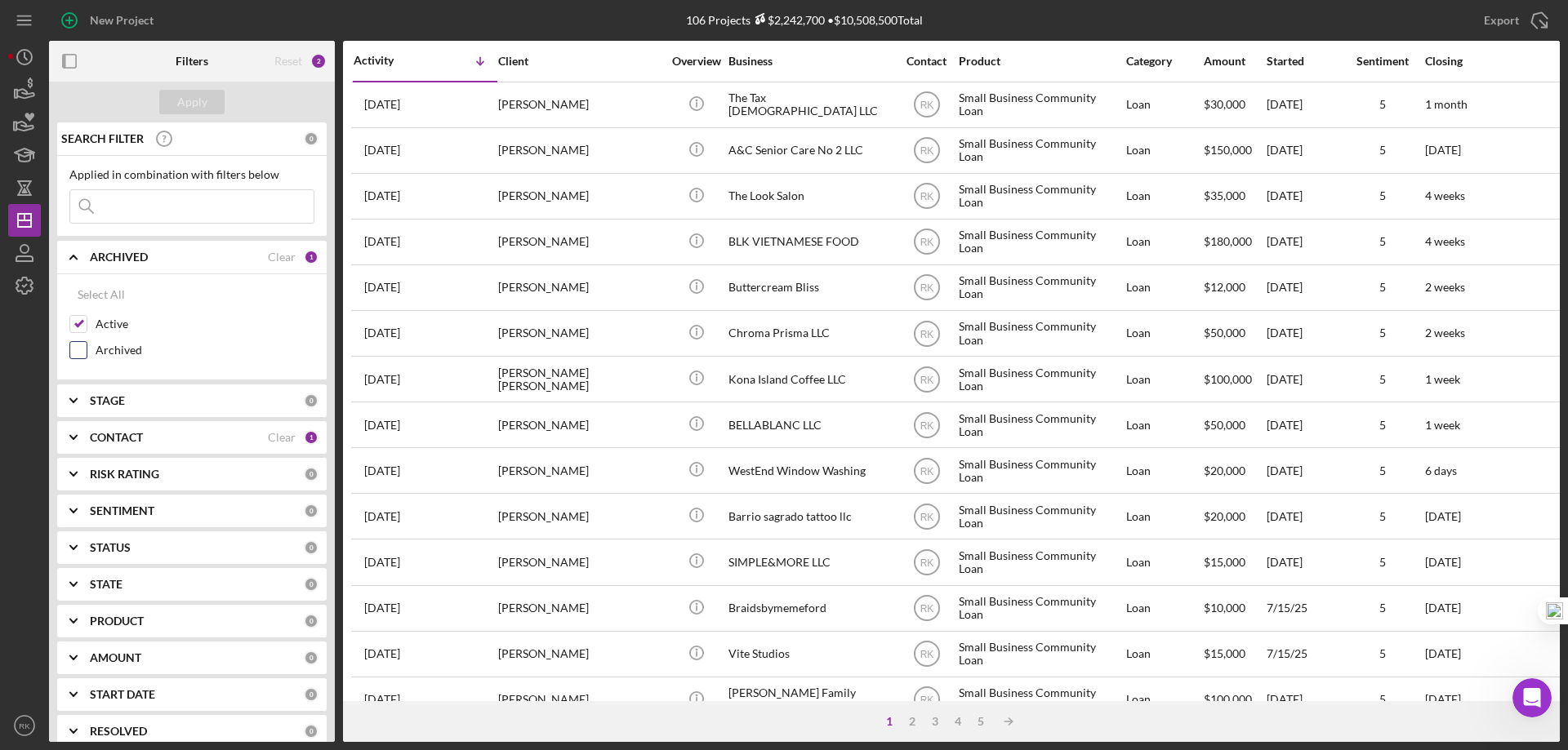
click at [81, 350] on input "Archived" at bounding box center [79, 350] width 16 height 16
checkbox input "true"
click at [162, 193] on input at bounding box center [192, 206] width 243 height 33
type input "QA Care Hospice"
click at [185, 109] on div "Apply" at bounding box center [192, 101] width 30 height 24
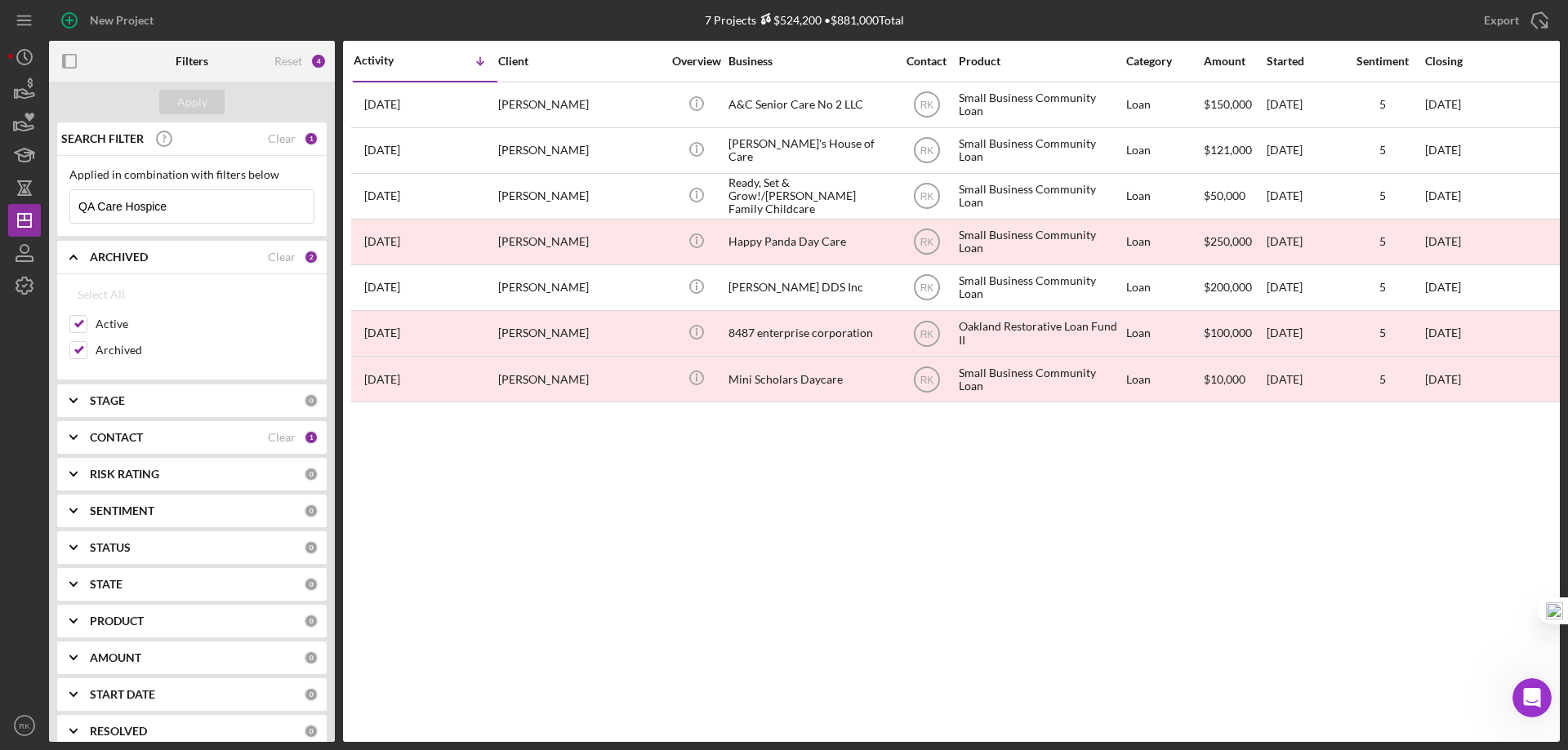
click at [117, 437] on b "CONTACT" at bounding box center [115, 437] width 53 height 13
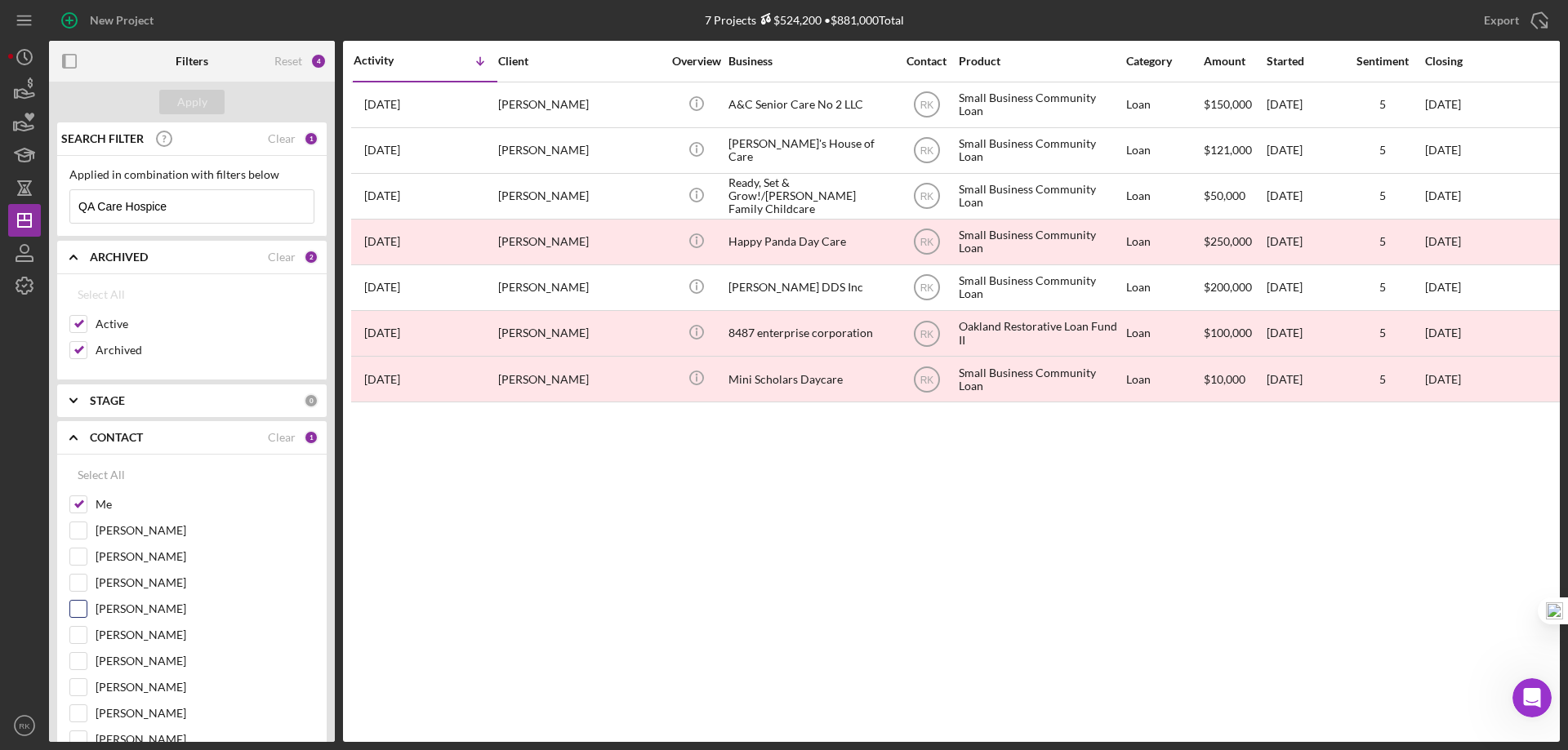
click at [75, 604] on input "[PERSON_NAME]" at bounding box center [79, 609] width 16 height 16
checkbox input "true"
click at [211, 111] on button "Apply" at bounding box center [191, 101] width 65 height 24
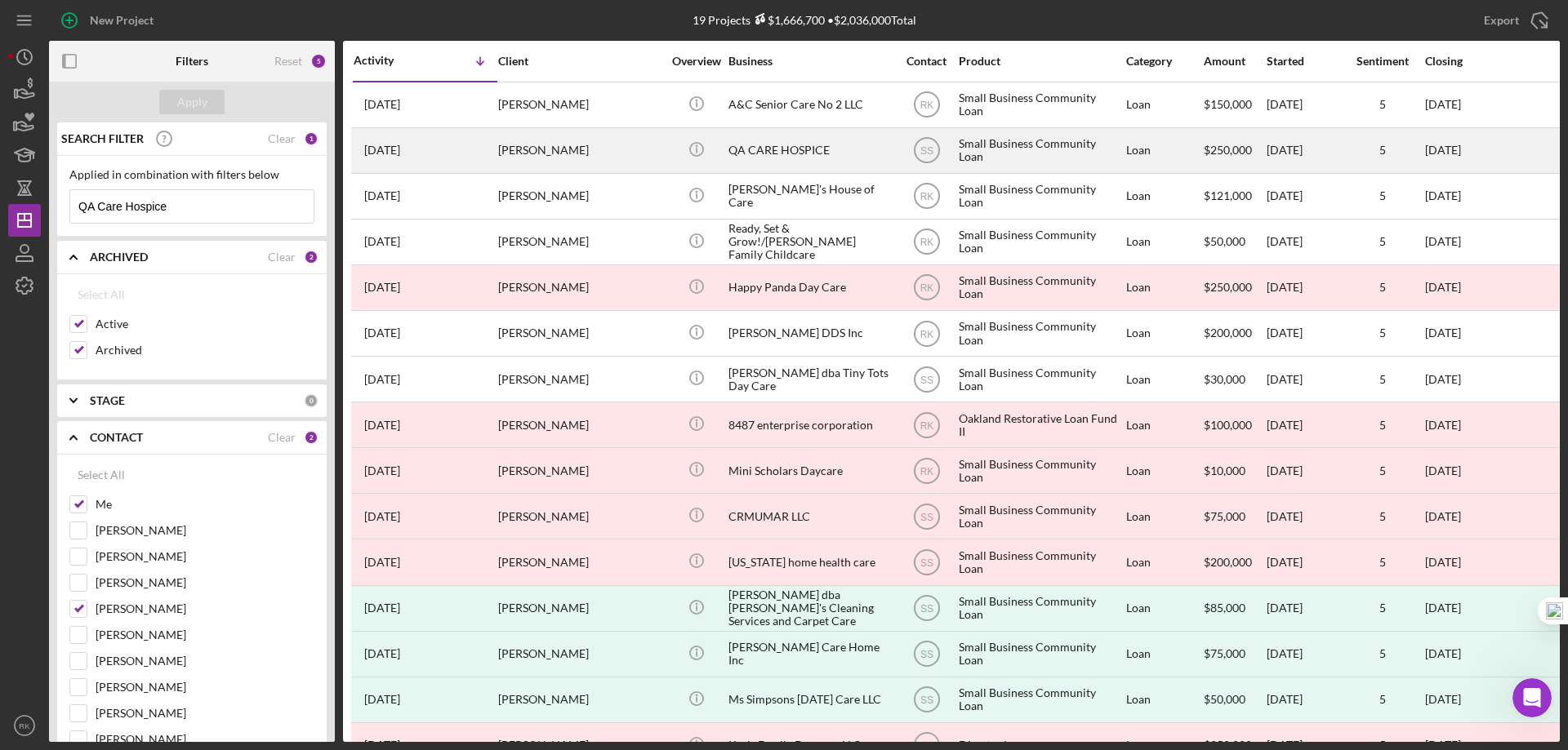
click at [756, 155] on div "QA CARE HOSPICE" at bounding box center [810, 150] width 164 height 43
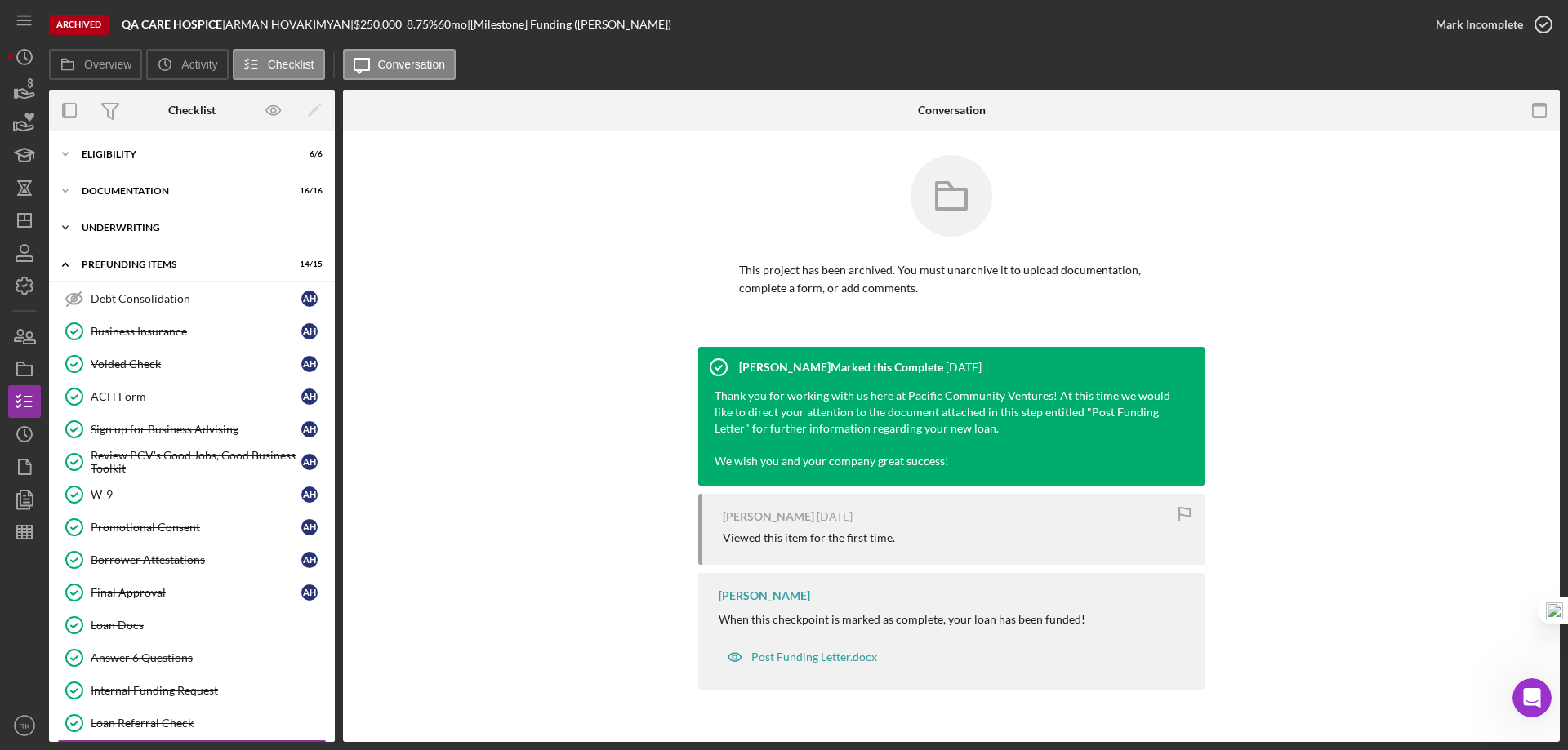
click at [128, 231] on div "Underwriting" at bounding box center [198, 227] width 233 height 10
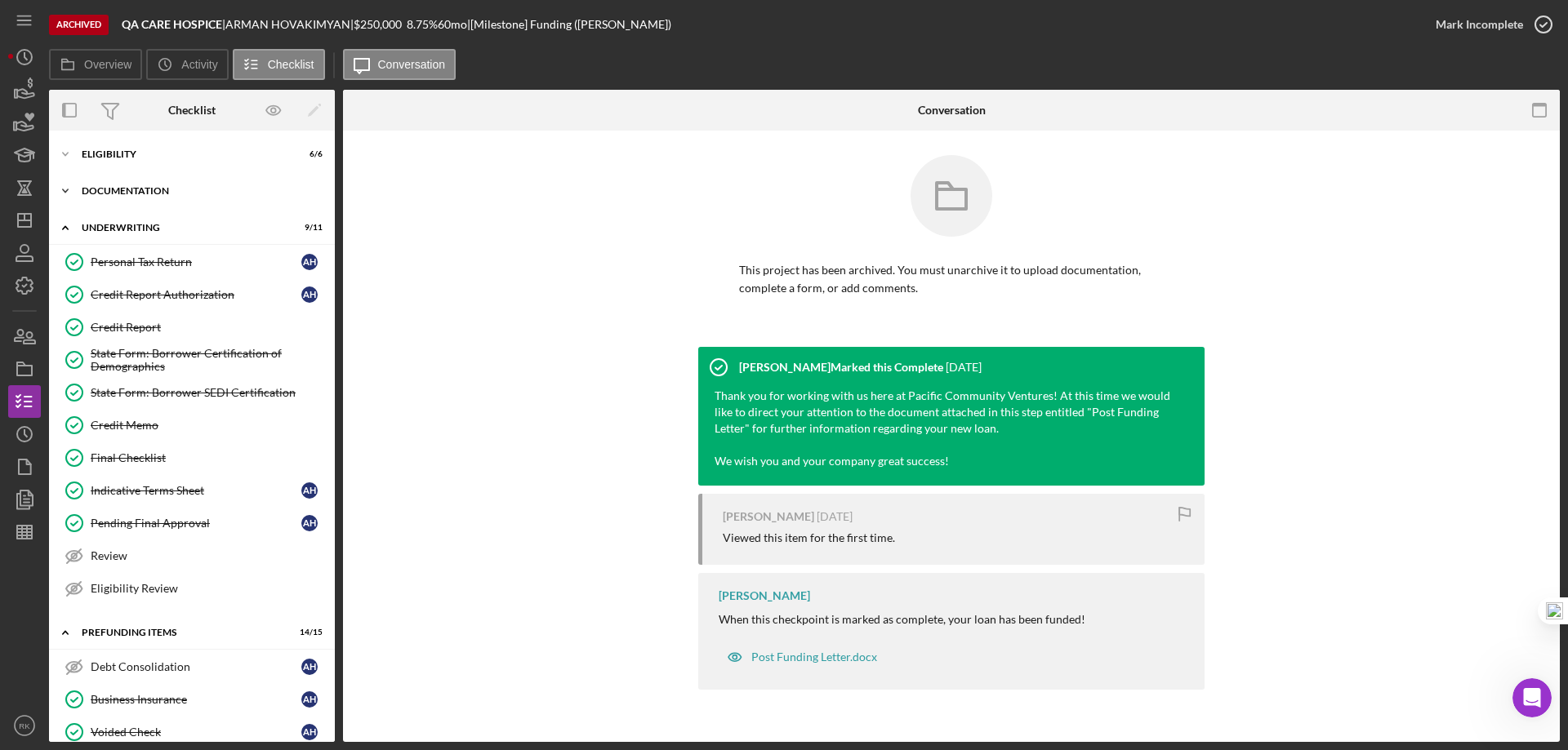
click at [123, 202] on div "Icon/Expander Documentation 16 / 16" at bounding box center [192, 190] width 286 height 33
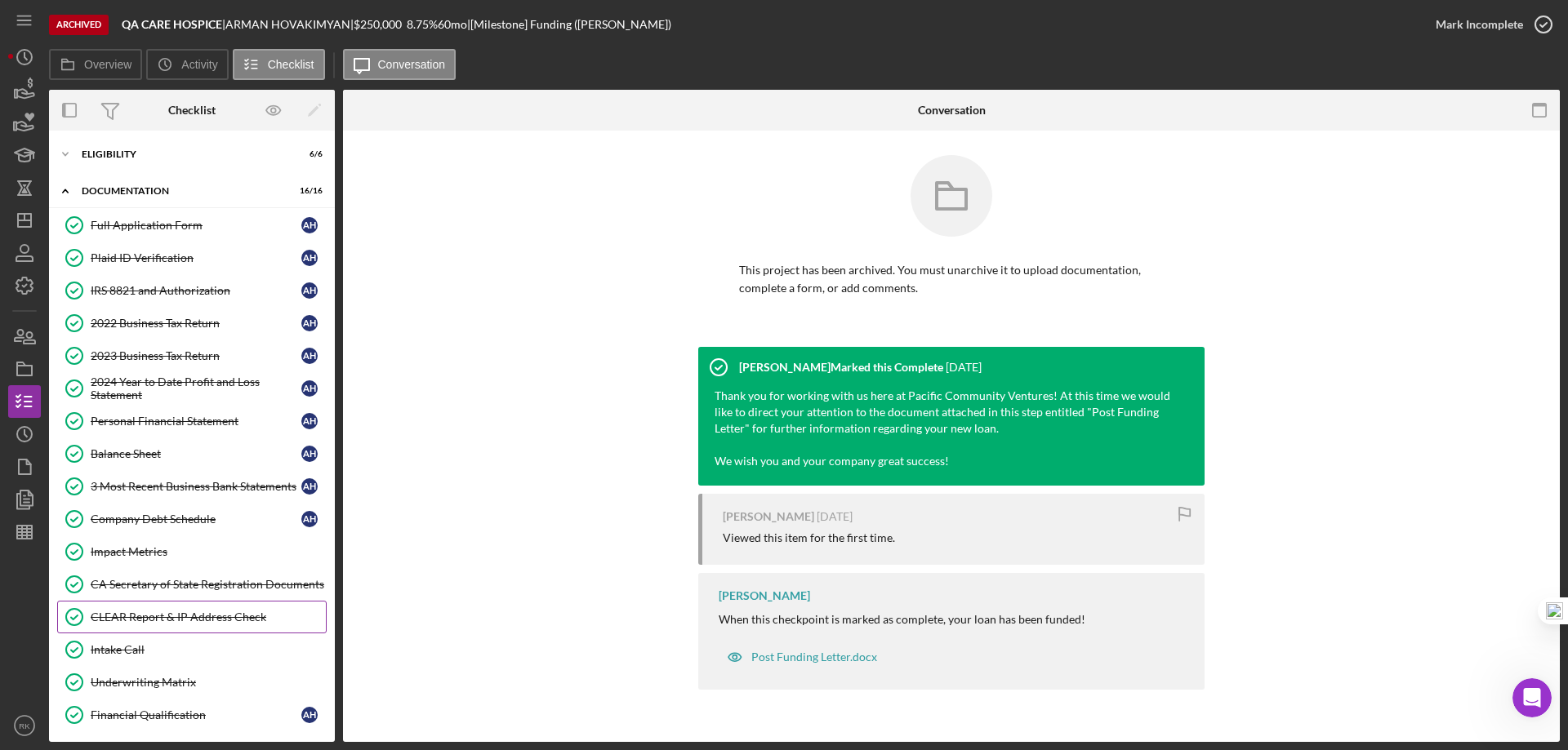
click at [216, 619] on div "CLEAR Report & IP Address Check" at bounding box center [208, 617] width 235 height 13
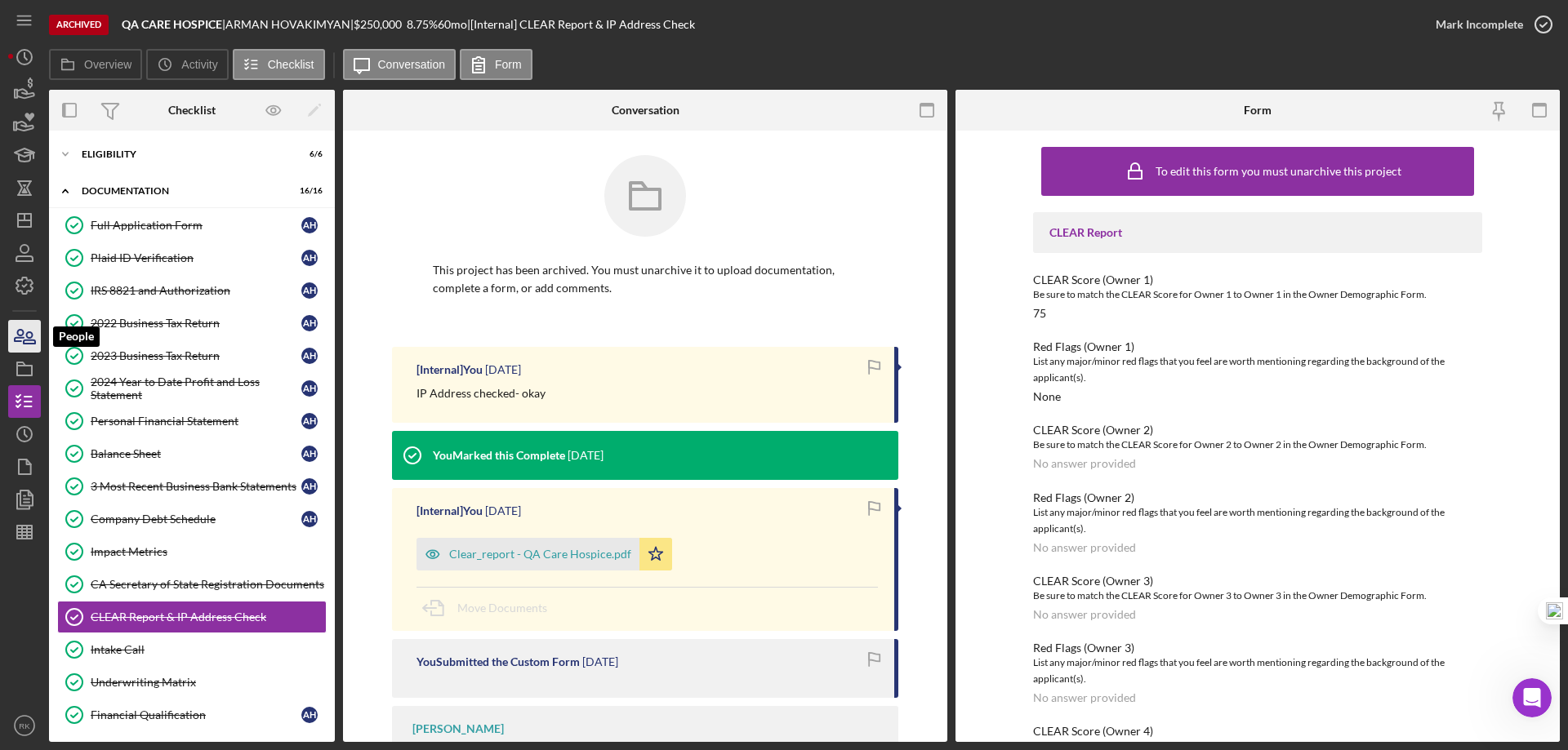
click at [34, 338] on icon "button" at bounding box center [25, 336] width 41 height 41
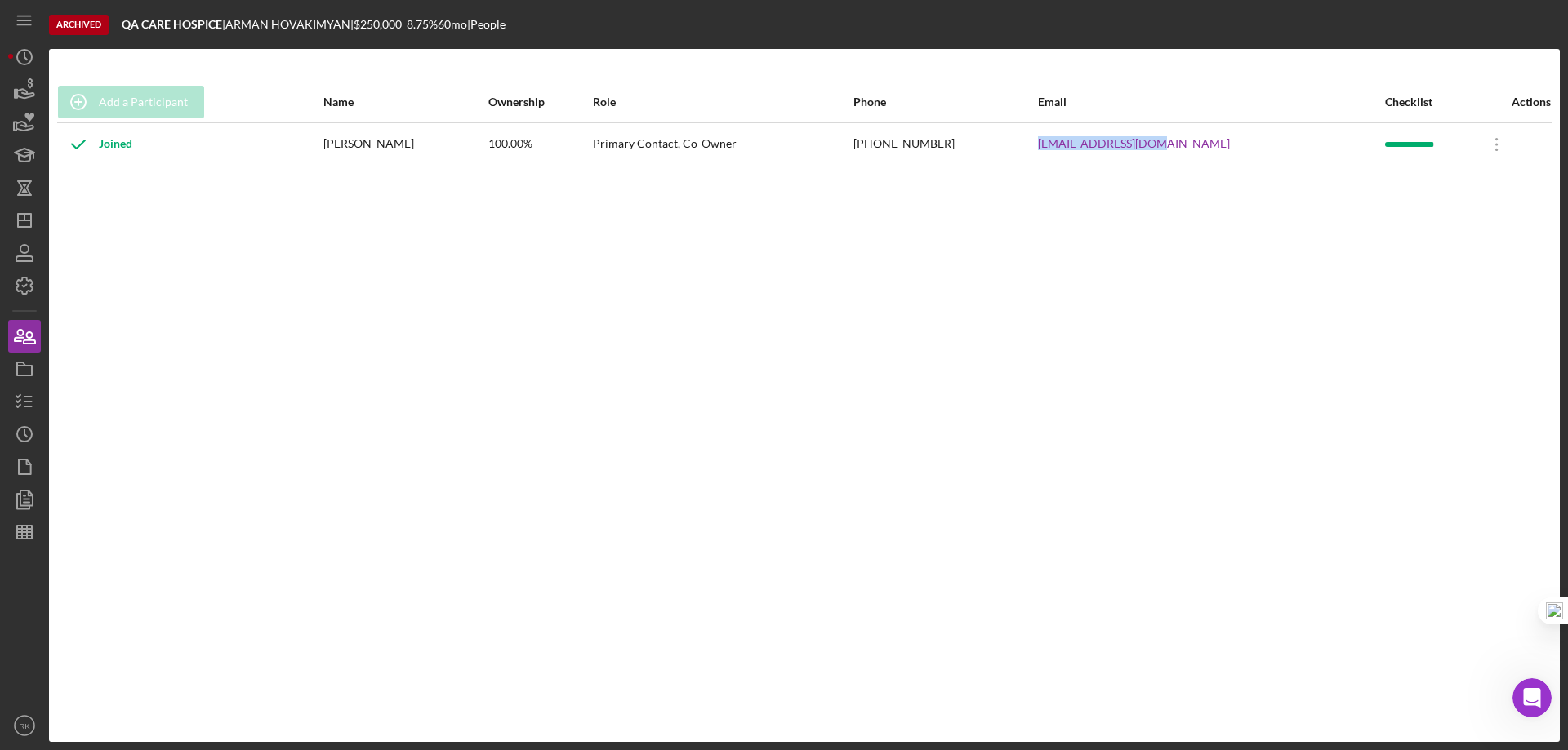
drag, startPoint x: 1129, startPoint y: 143, endPoint x: 1275, endPoint y: 147, distance: 146.1
click at [1275, 147] on tr "Joined ARMAN HOVAKIMYAN 100.00% Primary Contact, Co-Owner (424) 303-3705 armhov…" at bounding box center [804, 144] width 1495 height 43
click at [23, 403] on icon "button" at bounding box center [25, 401] width 41 height 41
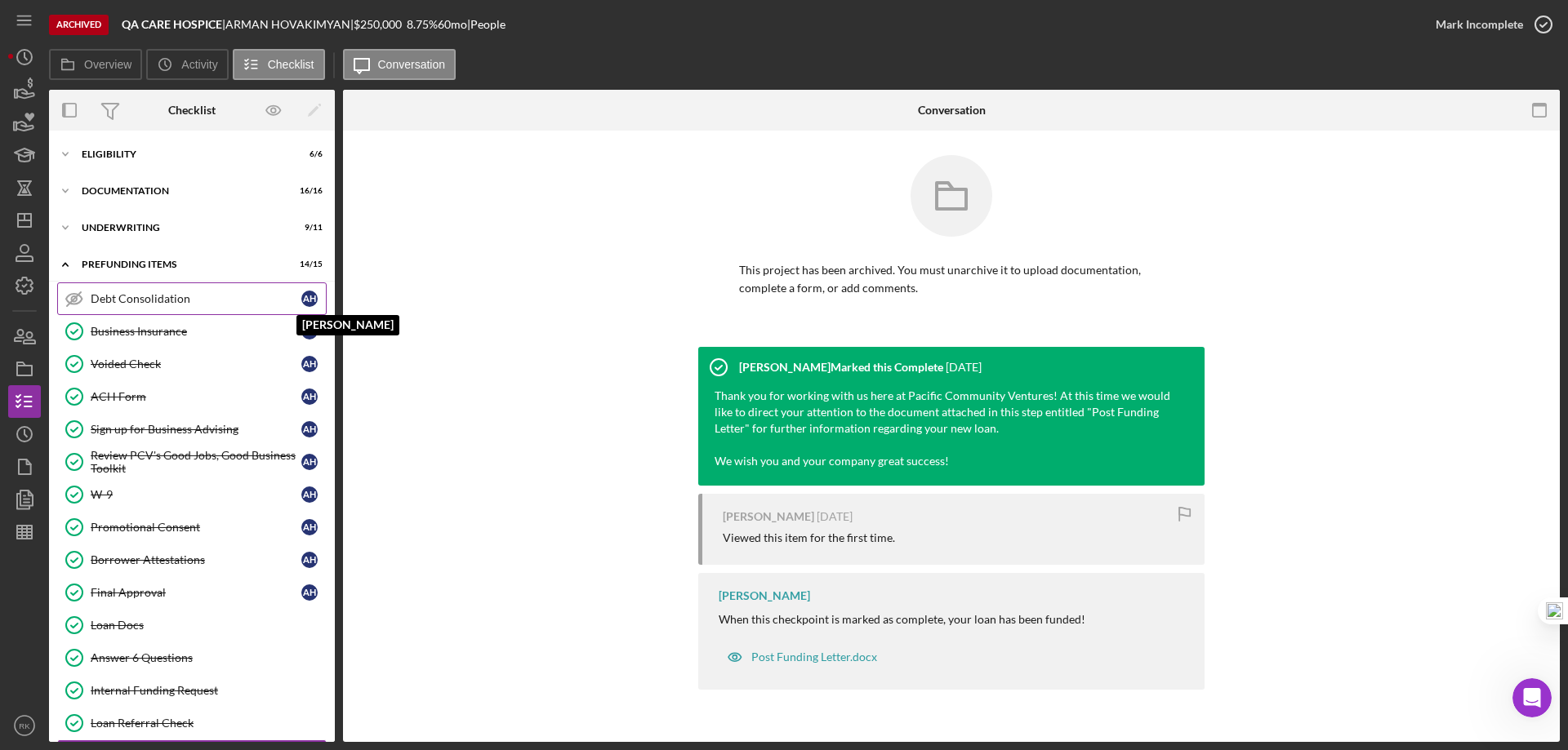
scroll to position [45, 0]
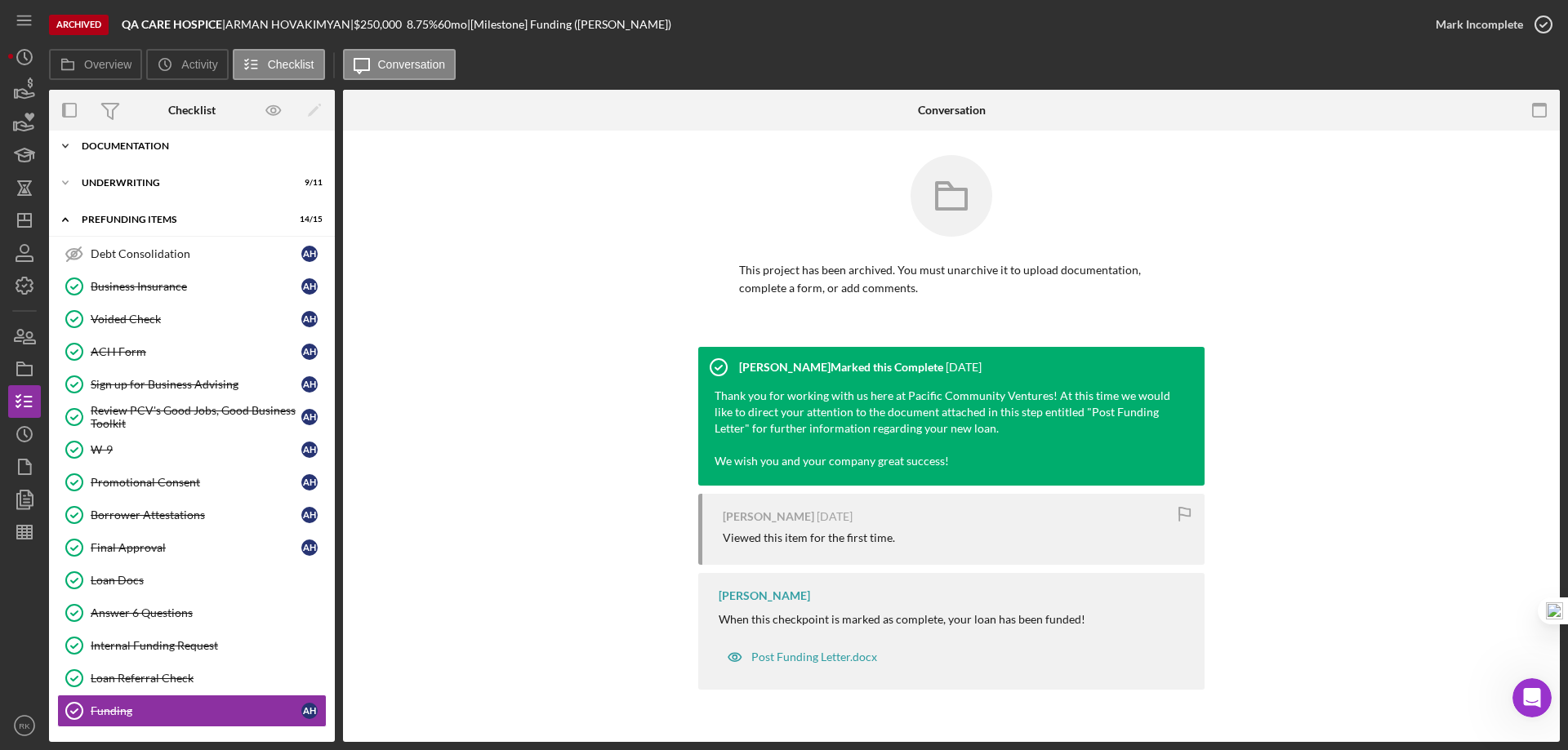
click at [129, 153] on div "Icon/Expander Documentation 16 / 16" at bounding box center [192, 146] width 286 height 33
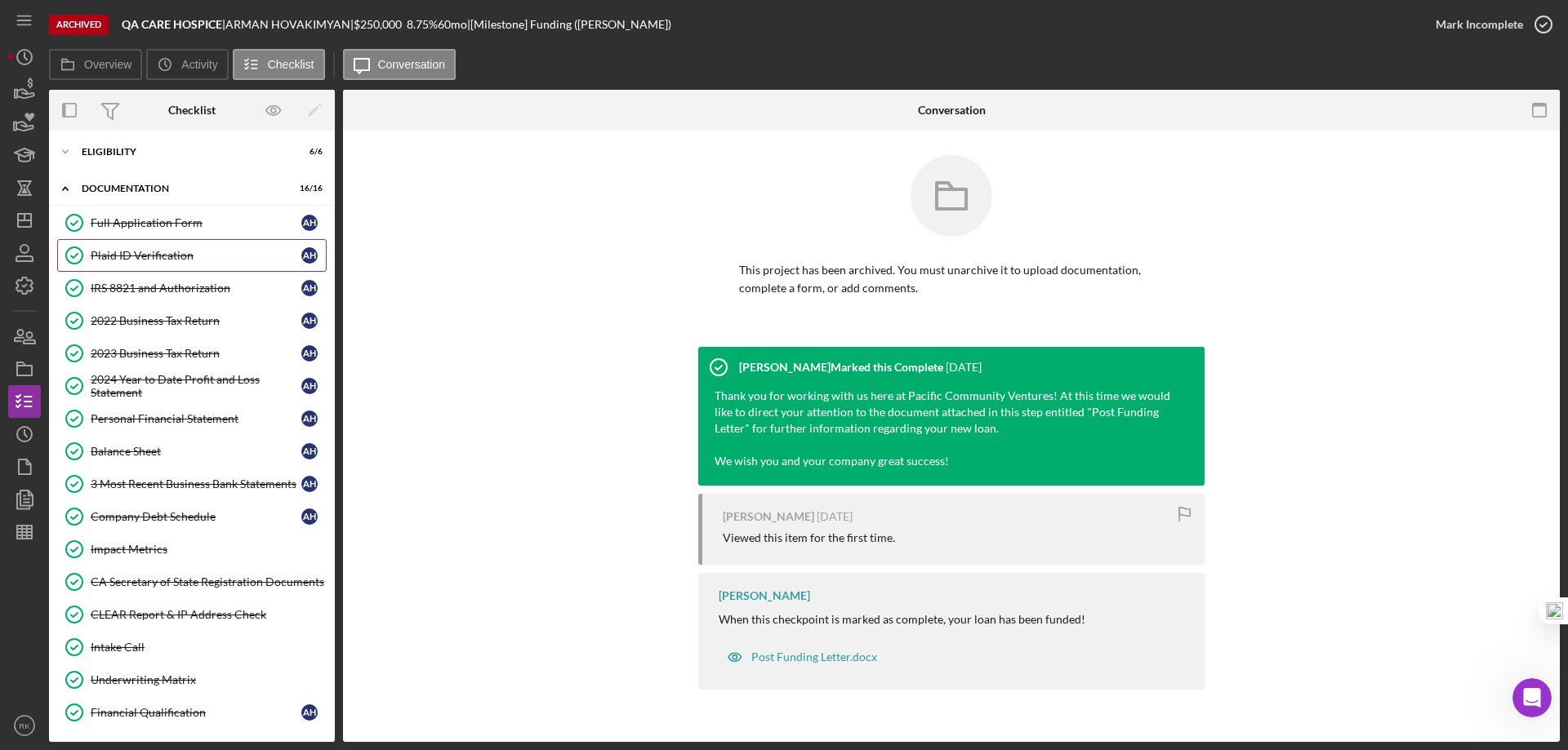
scroll to position [0, 0]
click at [100, 162] on div "Icon/Expander Eligibility 6 / 6" at bounding box center [192, 154] width 286 height 33
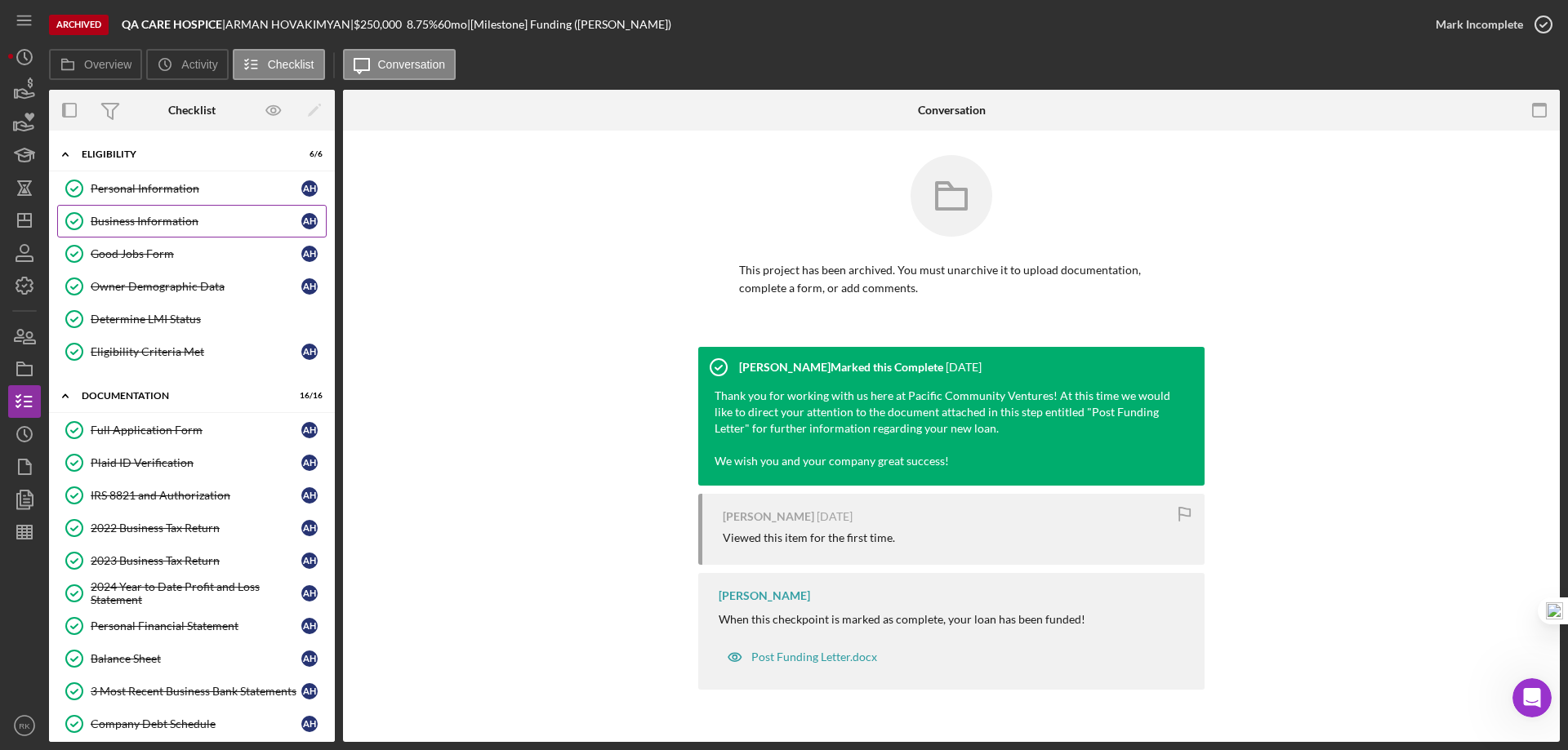
click at [125, 228] on div "Business Information" at bounding box center [196, 221] width 211 height 13
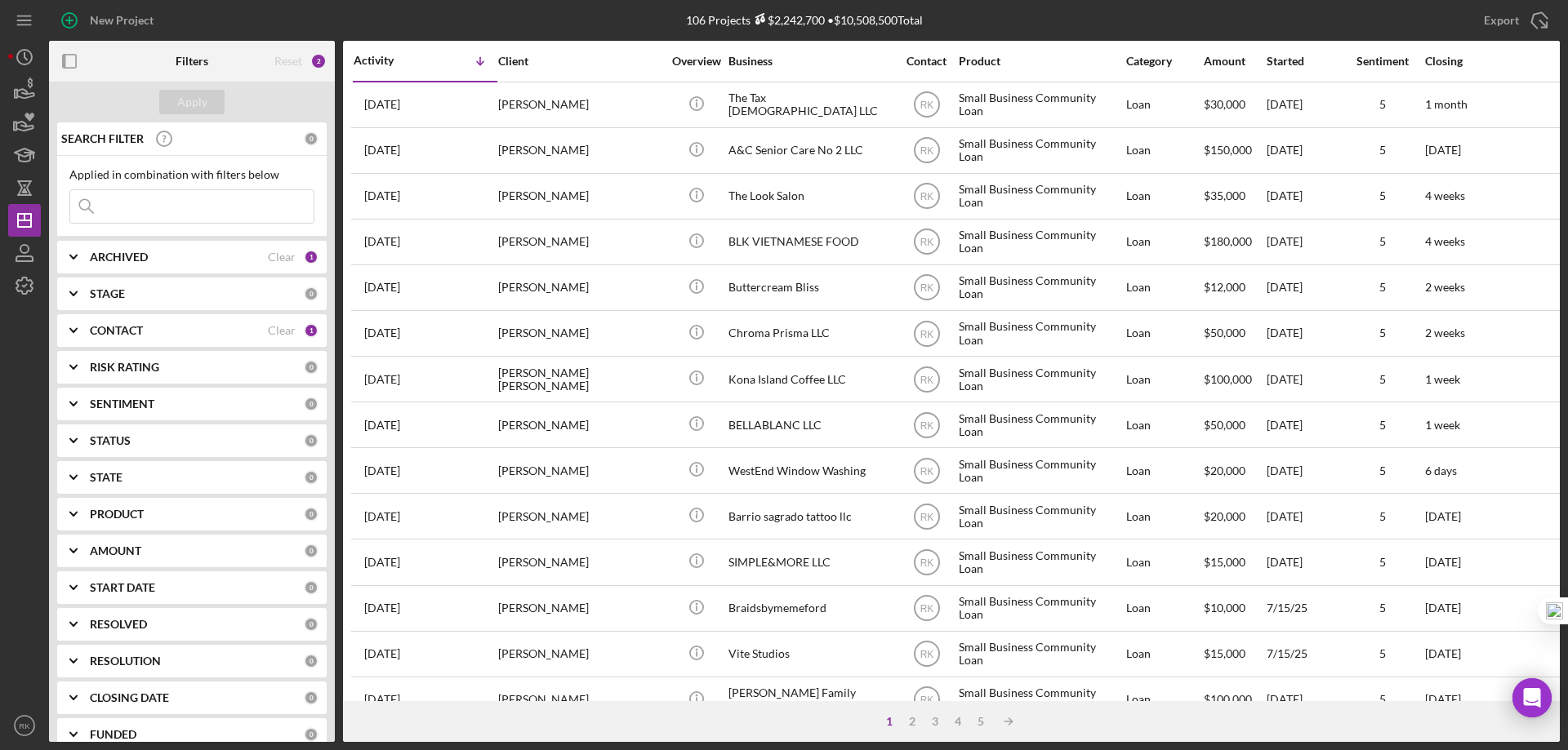
click at [121, 330] on b "CONTACT" at bounding box center [115, 331] width 53 height 13
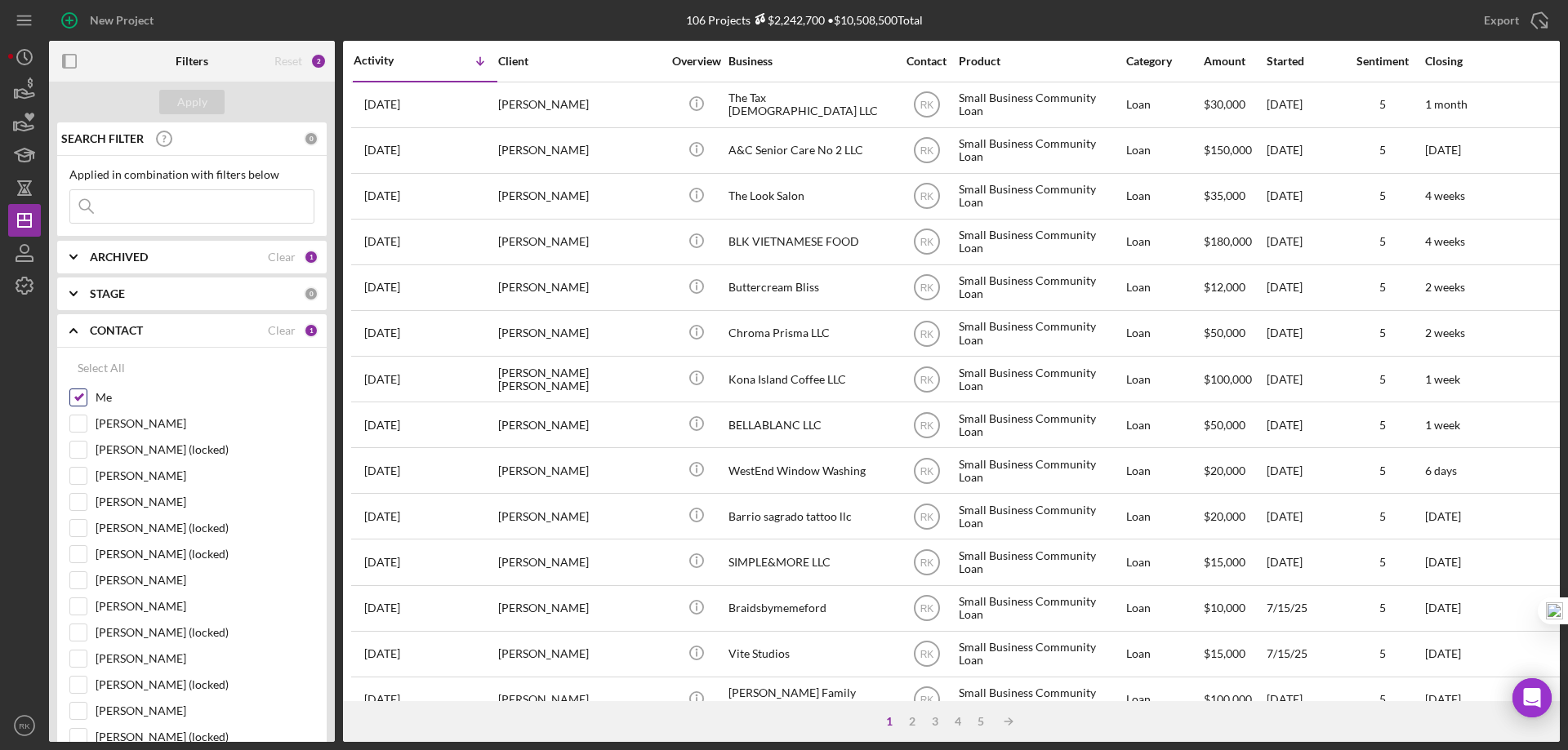
click at [71, 403] on input "Me" at bounding box center [79, 398] width 16 height 16
checkbox input "false"
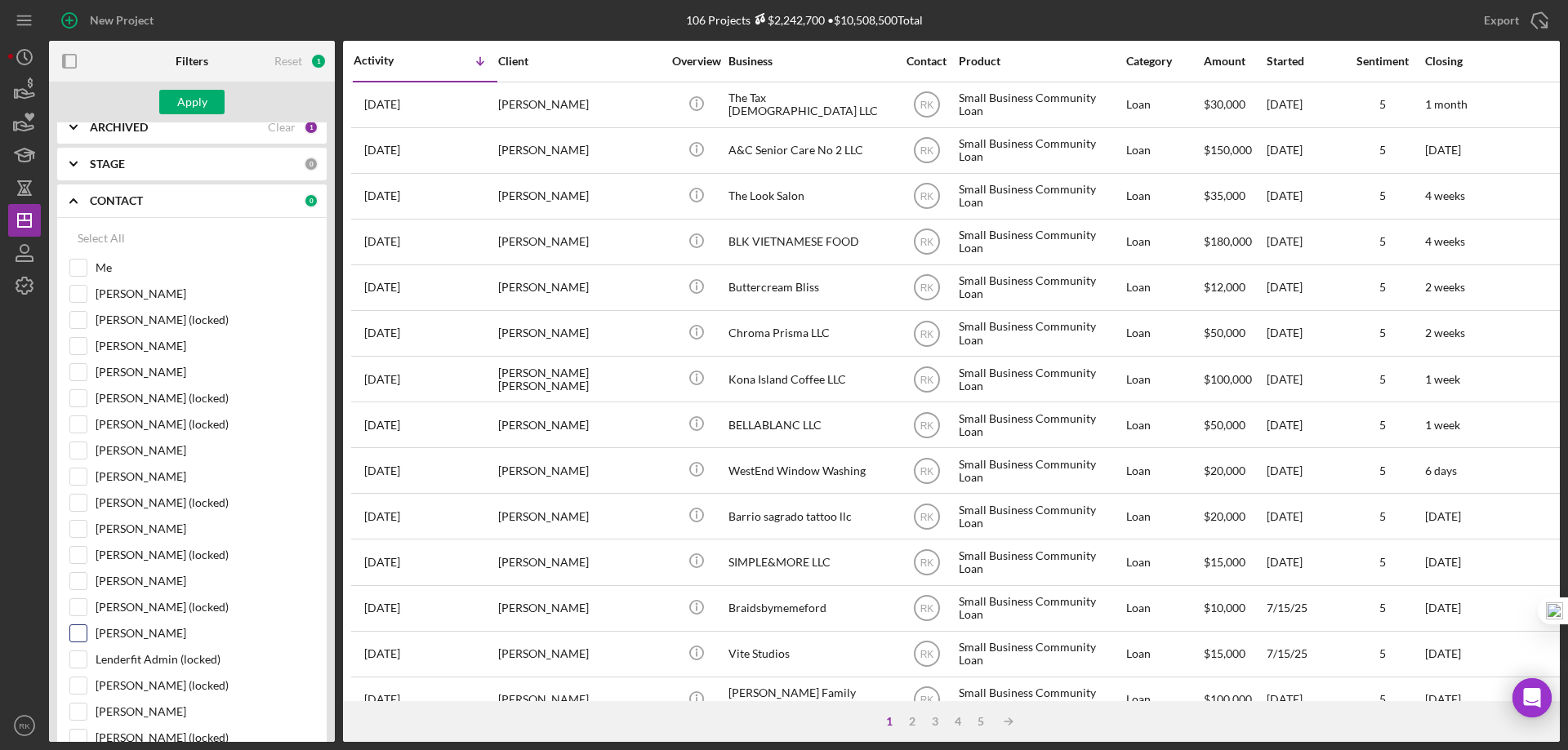
scroll to position [136, 0]
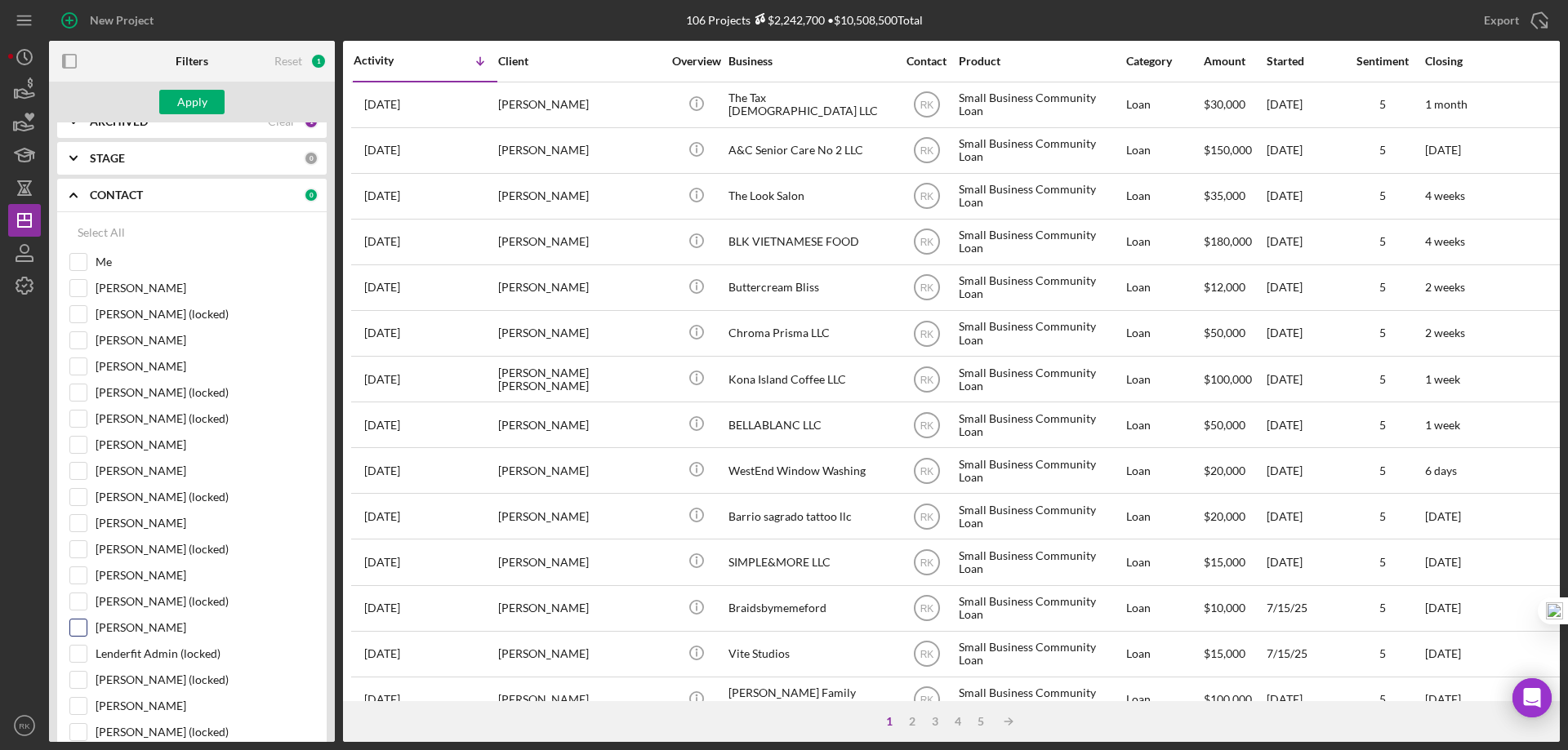
click at [76, 631] on input "[PERSON_NAME]" at bounding box center [79, 628] width 16 height 16
checkbox input "true"
click at [191, 98] on div "Apply" at bounding box center [192, 101] width 30 height 24
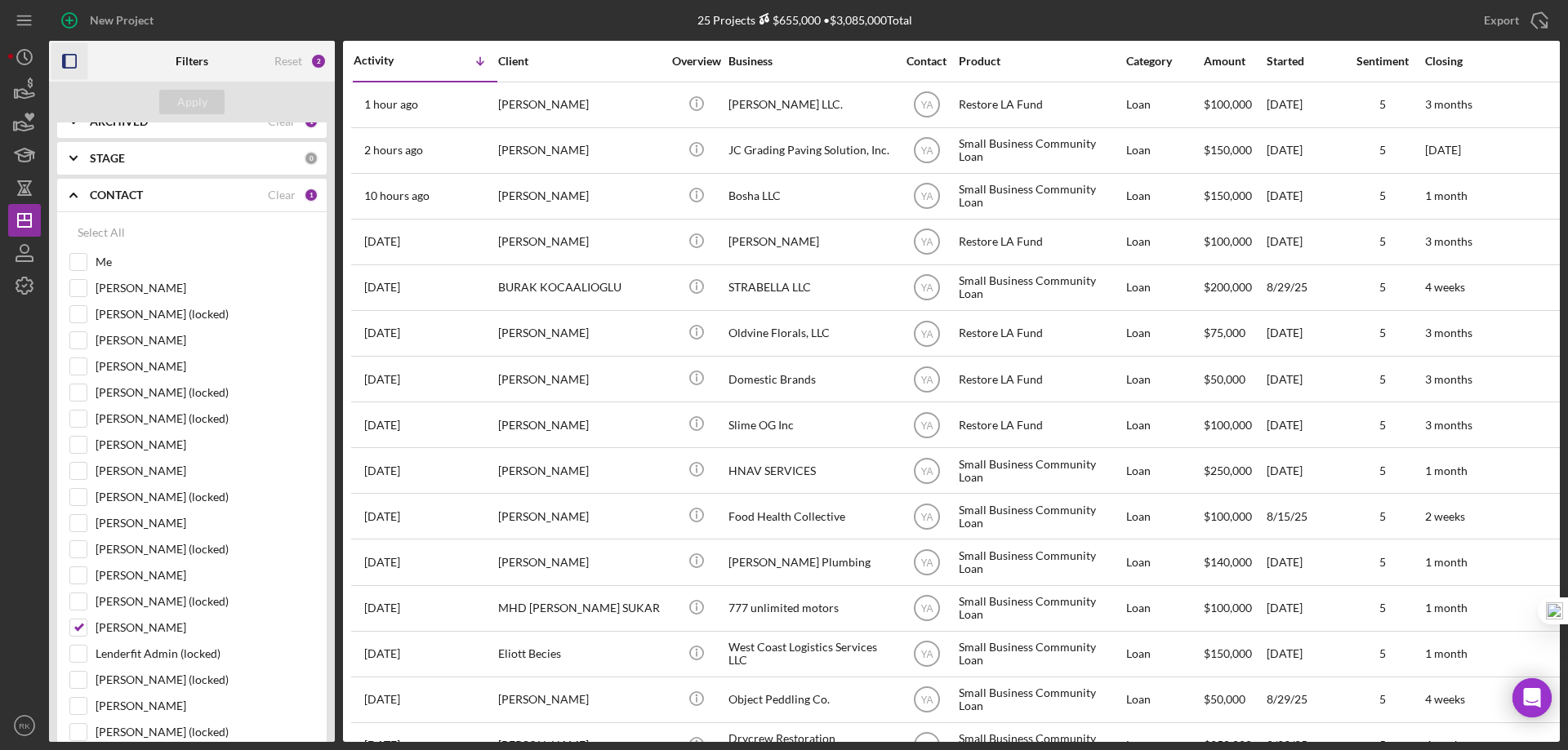
click at [70, 63] on icon "button" at bounding box center [70, 61] width 37 height 37
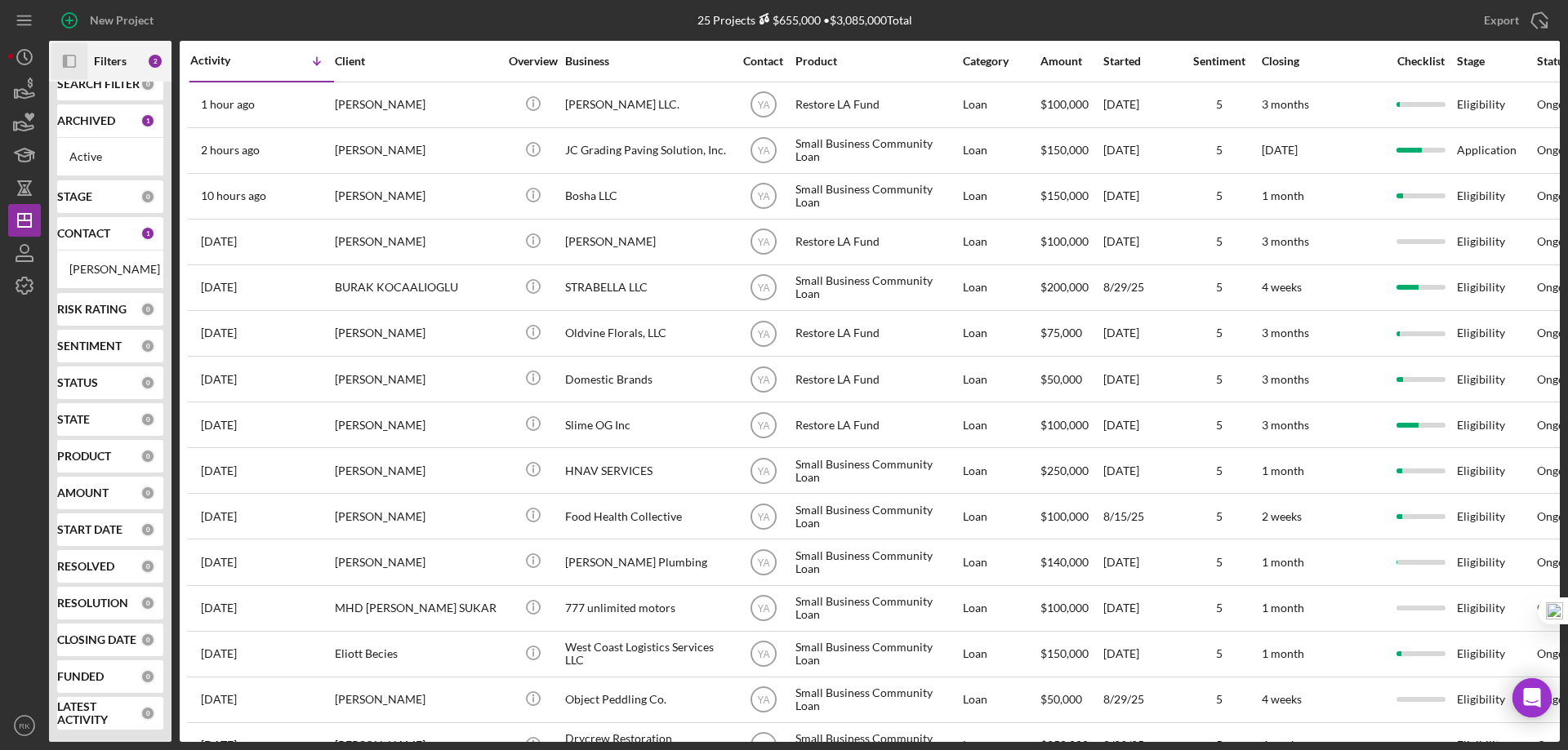
scroll to position [35, 0]
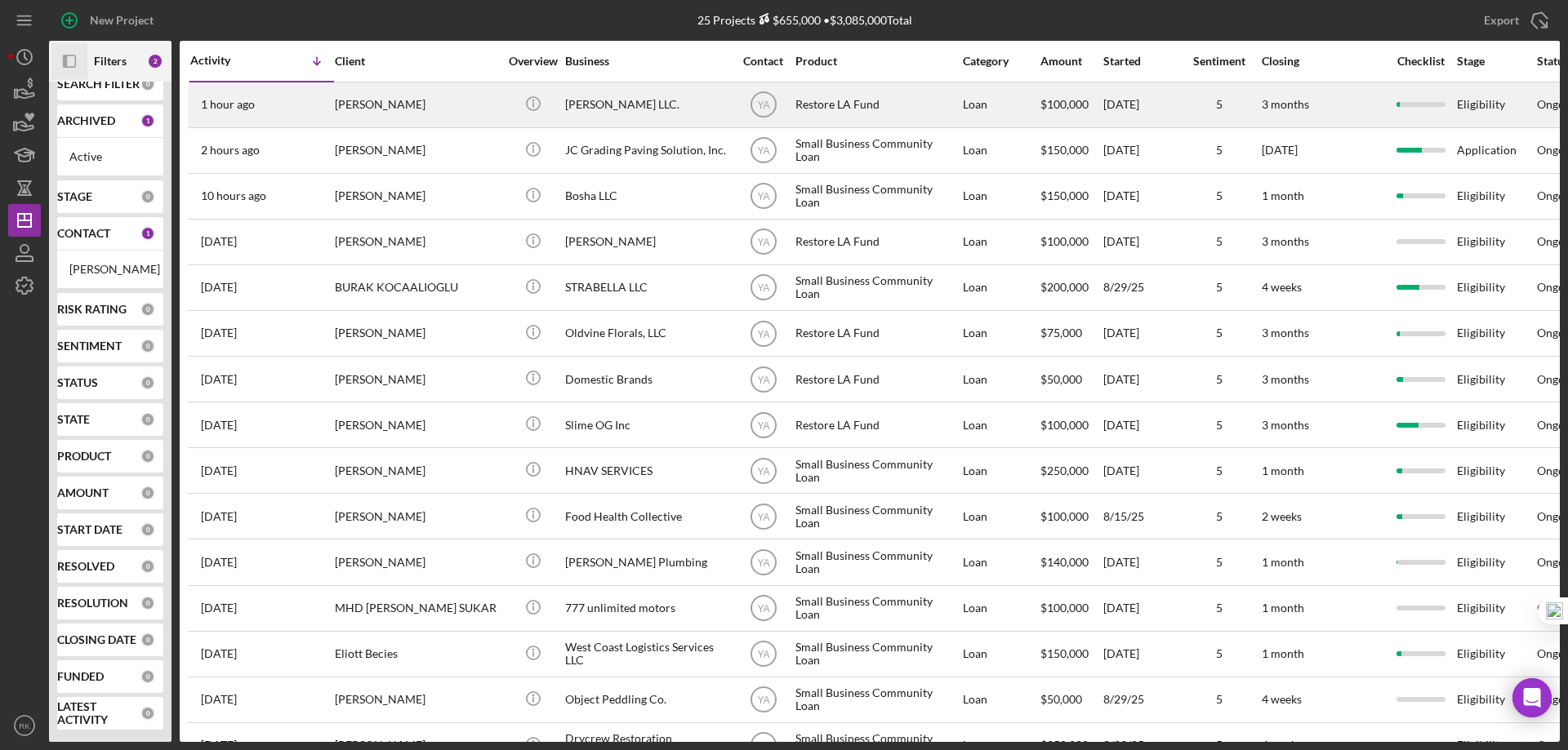
click at [352, 102] on div "[PERSON_NAME]" at bounding box center [416, 105] width 164 height 43
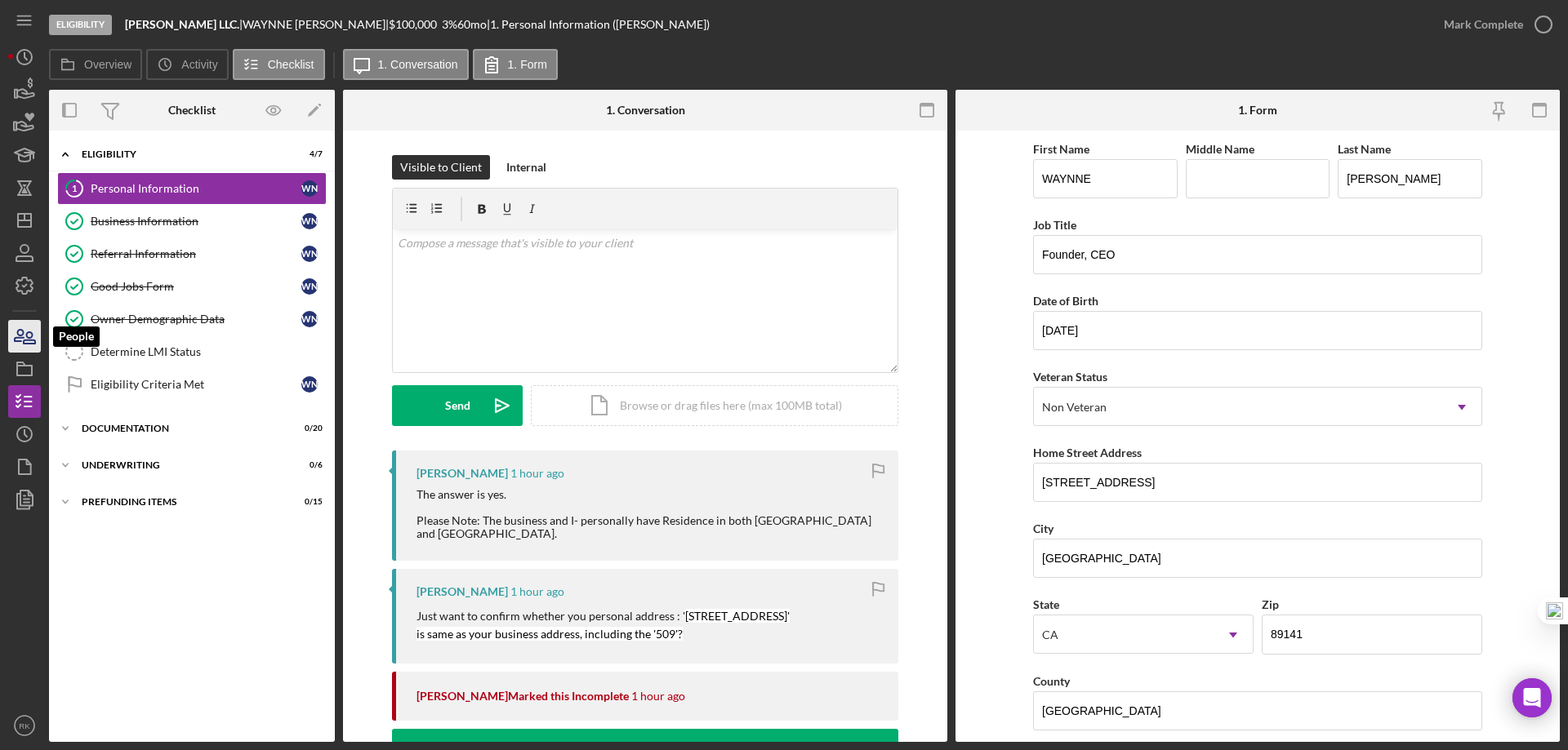
click at [30, 325] on icon "button" at bounding box center [25, 336] width 41 height 41
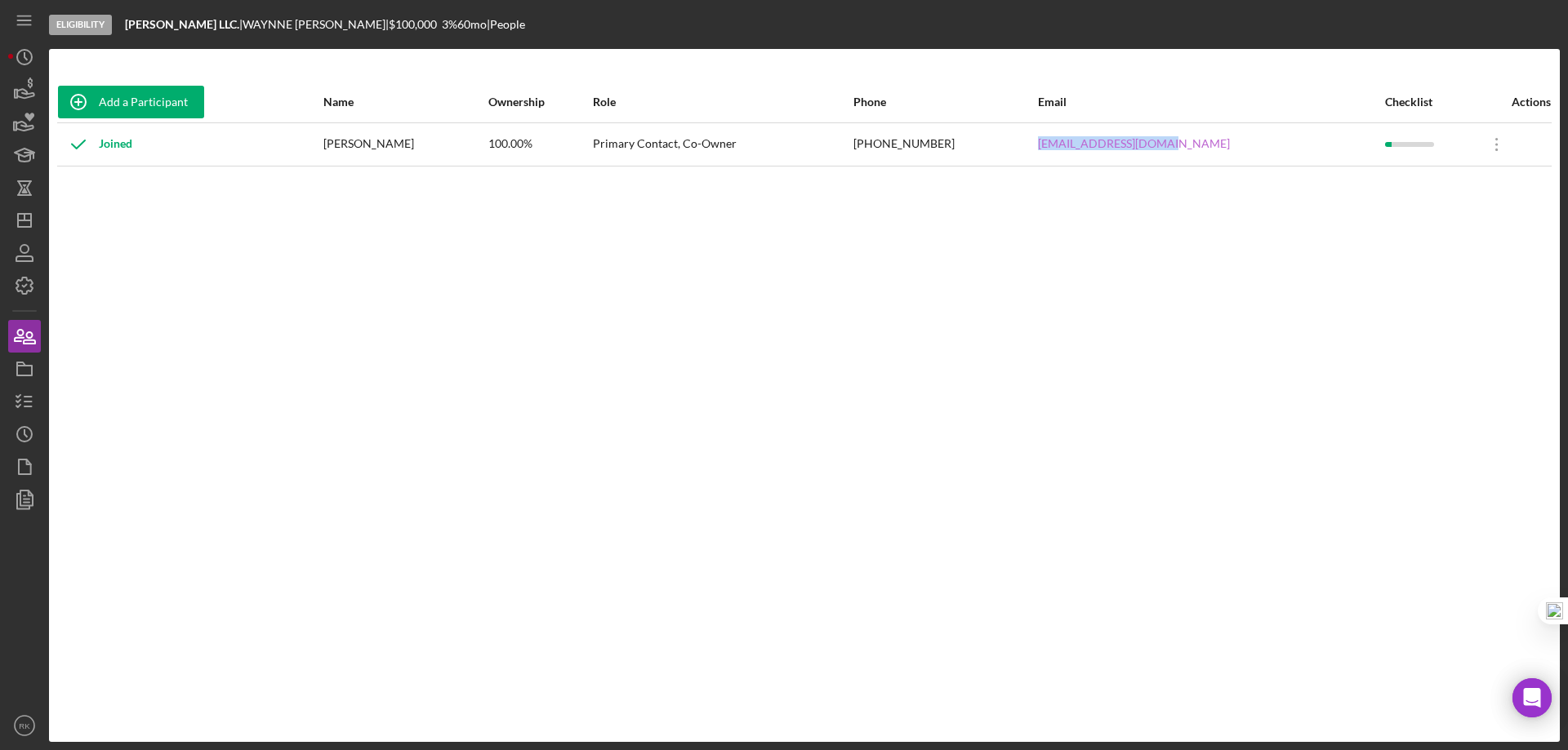
drag, startPoint x: 1119, startPoint y: 147, endPoint x: 1226, endPoint y: 150, distance: 107.0
click at [1246, 136] on tr "Joined [PERSON_NAME] 100.00% Primary Contact, Co-Owner [PHONE_NUMBER] [EMAIL_AD…" at bounding box center [804, 144] width 1495 height 43
copy tr "[EMAIL_ADDRESS][DOMAIN_NAME]"
drag, startPoint x: 27, startPoint y: 400, endPoint x: 40, endPoint y: 385, distance: 19.8
click at [27, 400] on icon "button" at bounding box center [25, 401] width 41 height 41
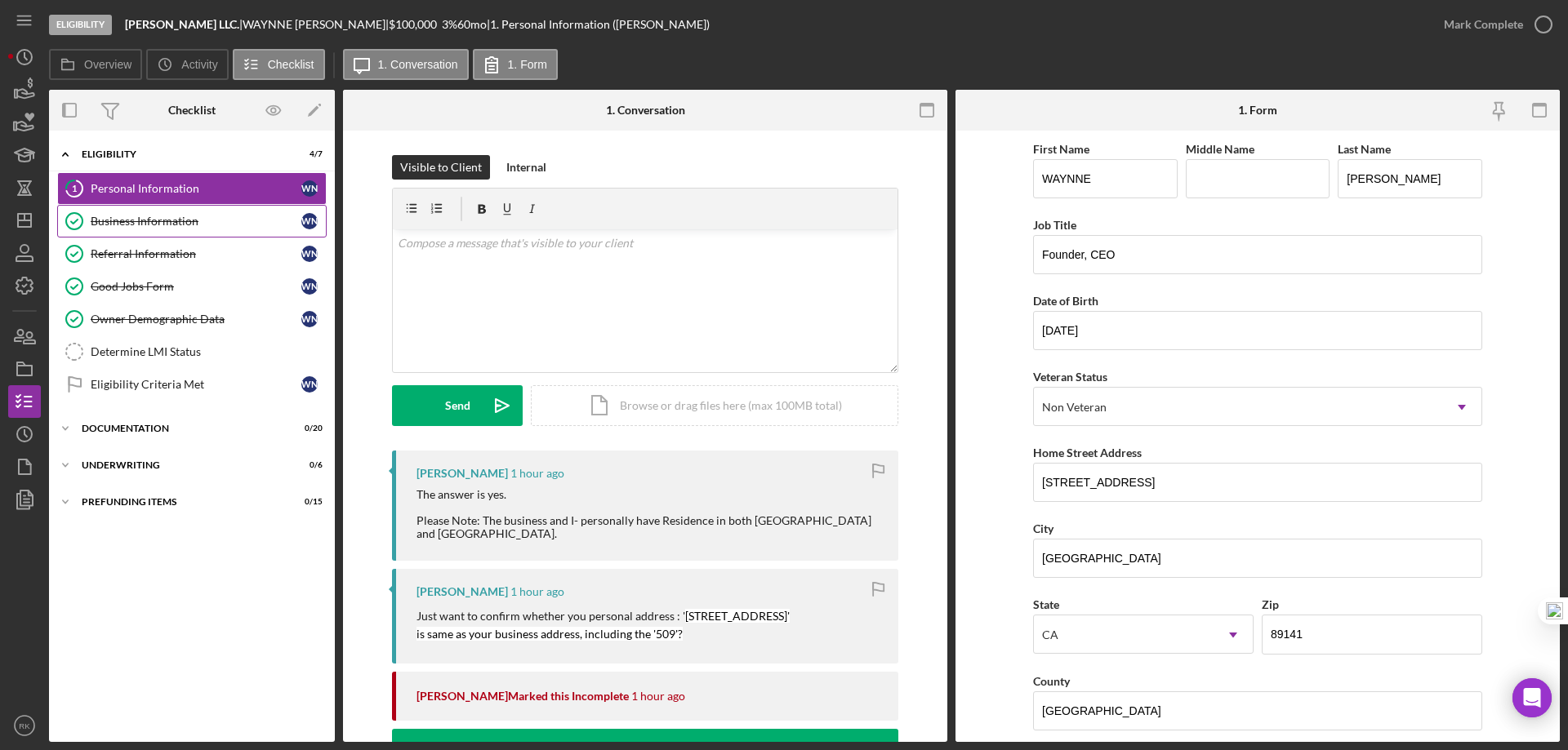
click at [125, 223] on div "Business Information" at bounding box center [196, 221] width 211 height 13
